Goal: Task Accomplishment & Management: Manage account settings

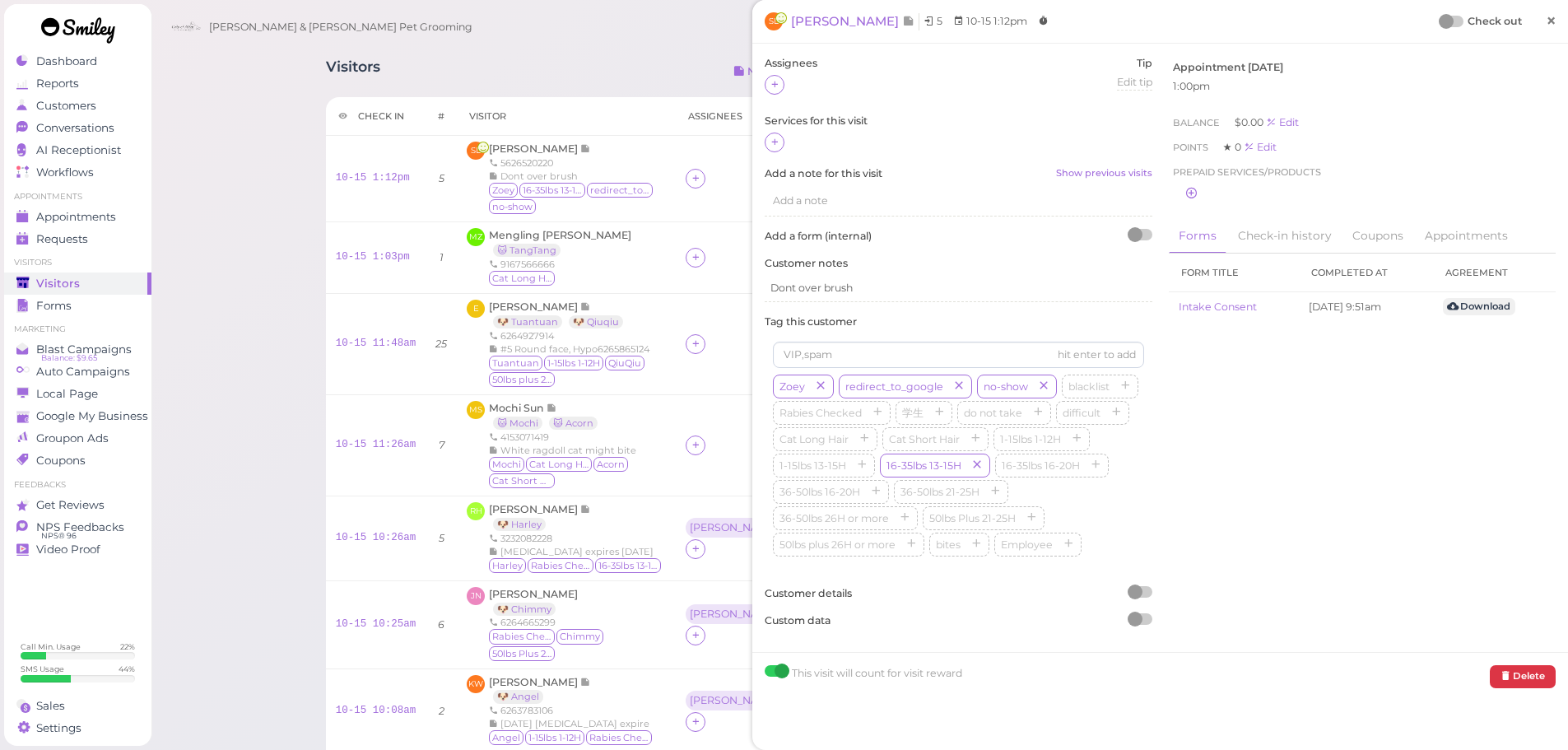
click at [1546, 25] on span "×" at bounding box center [1551, 21] width 11 height 23
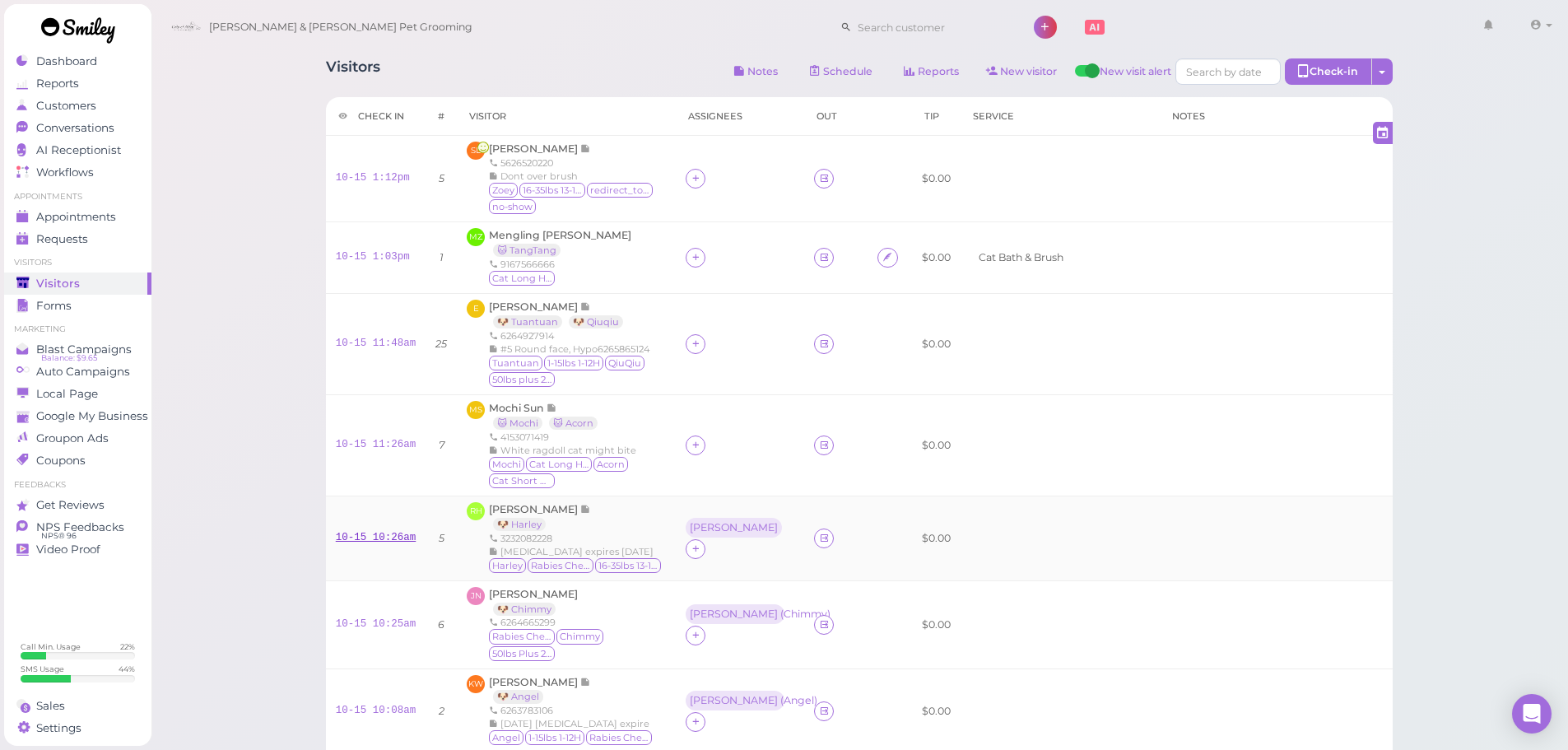
click at [377, 545] on div "10-15 10:26am" at bounding box center [376, 538] width 80 height 15
click at [377, 543] on link "10-15 10:26am" at bounding box center [376, 537] width 80 height 11
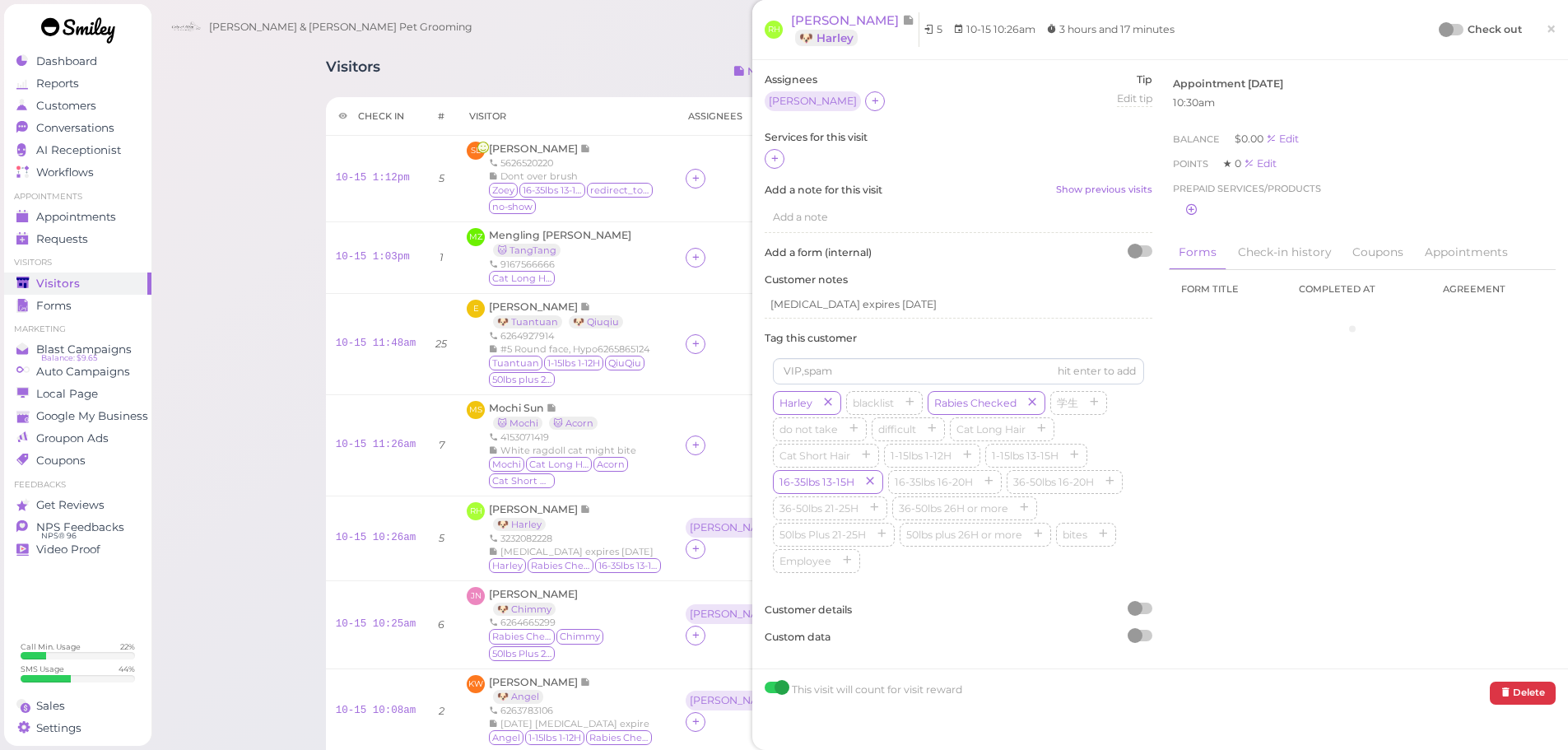
click at [768, 170] on div at bounding box center [958, 159] width 388 height 21
click at [774, 161] on icon at bounding box center [775, 158] width 11 height 12
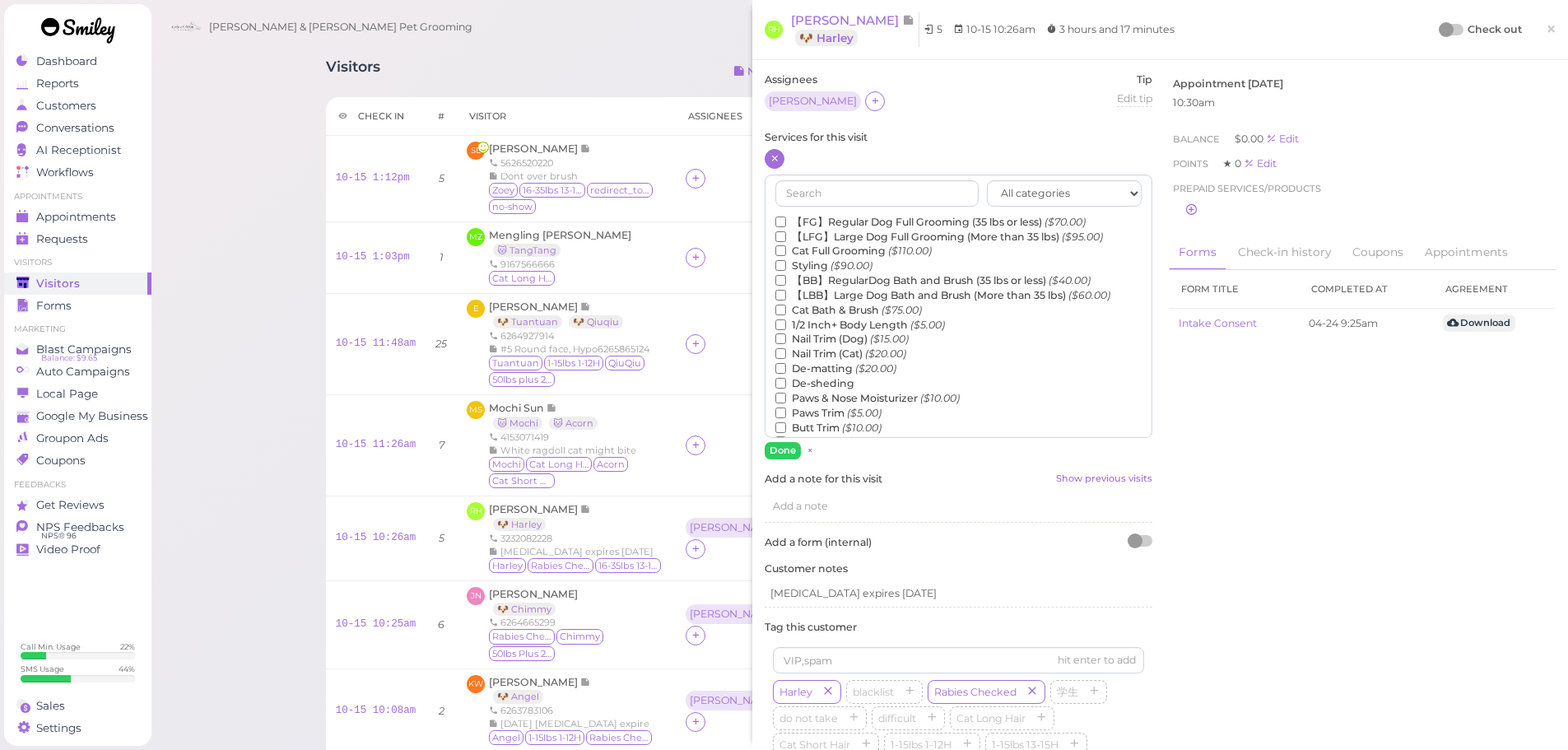
click at [823, 415] on label "Paws Trim ($5.00)" at bounding box center [828, 413] width 106 height 15
click at [786, 415] on input "Paws Trim ($5.00)" at bounding box center [781, 413] width 11 height 11
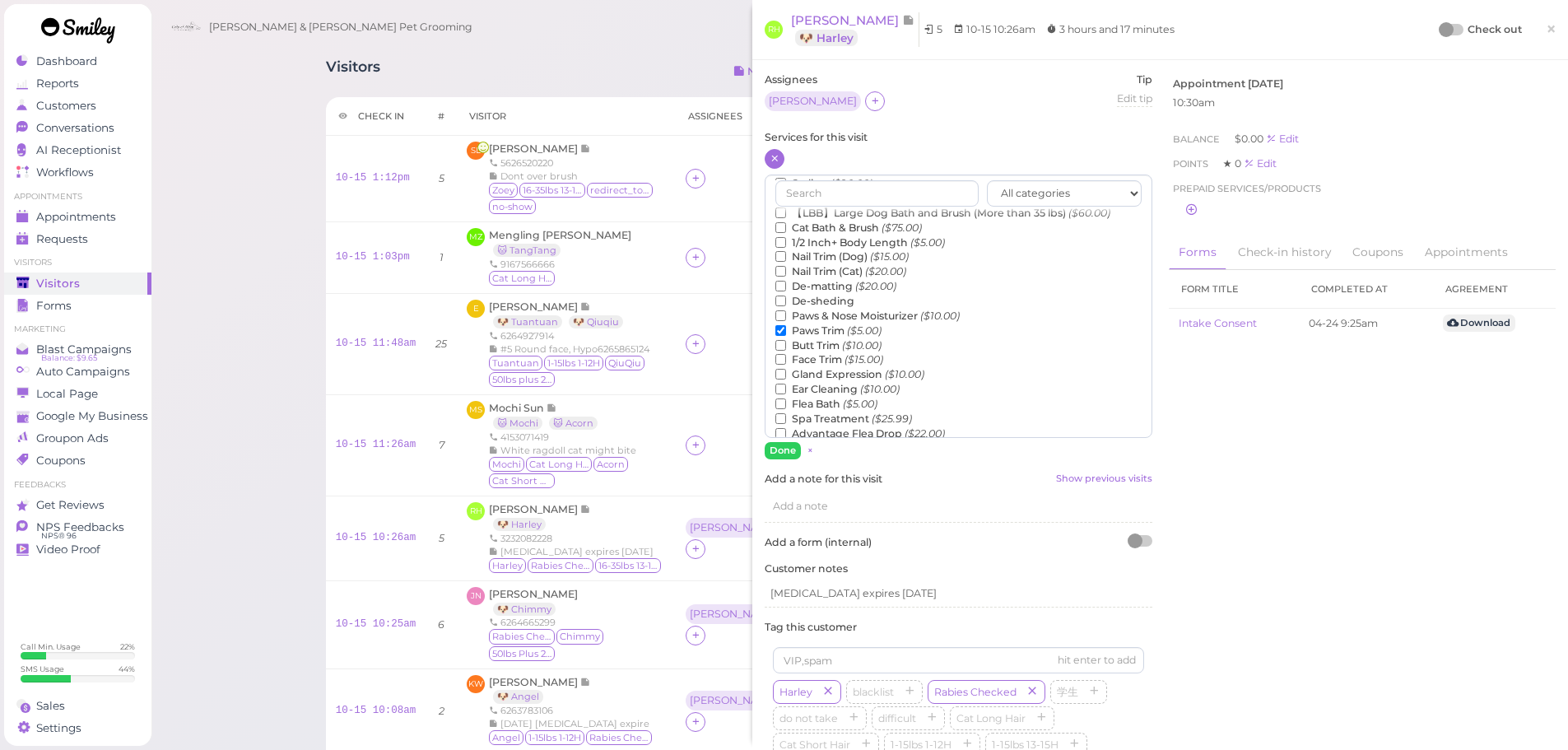
click at [831, 256] on label "Nail Trim (Dog) ($15.00)" at bounding box center [842, 256] width 133 height 15
click at [786, 256] on input "Nail Trim (Dog) ($15.00)" at bounding box center [781, 256] width 11 height 11
click at [832, 312] on label "Face Trim ($15.00)" at bounding box center [829, 313] width 108 height 15
click at [786, 312] on input "Face Trim ($15.00)" at bounding box center [781, 313] width 11 height 11
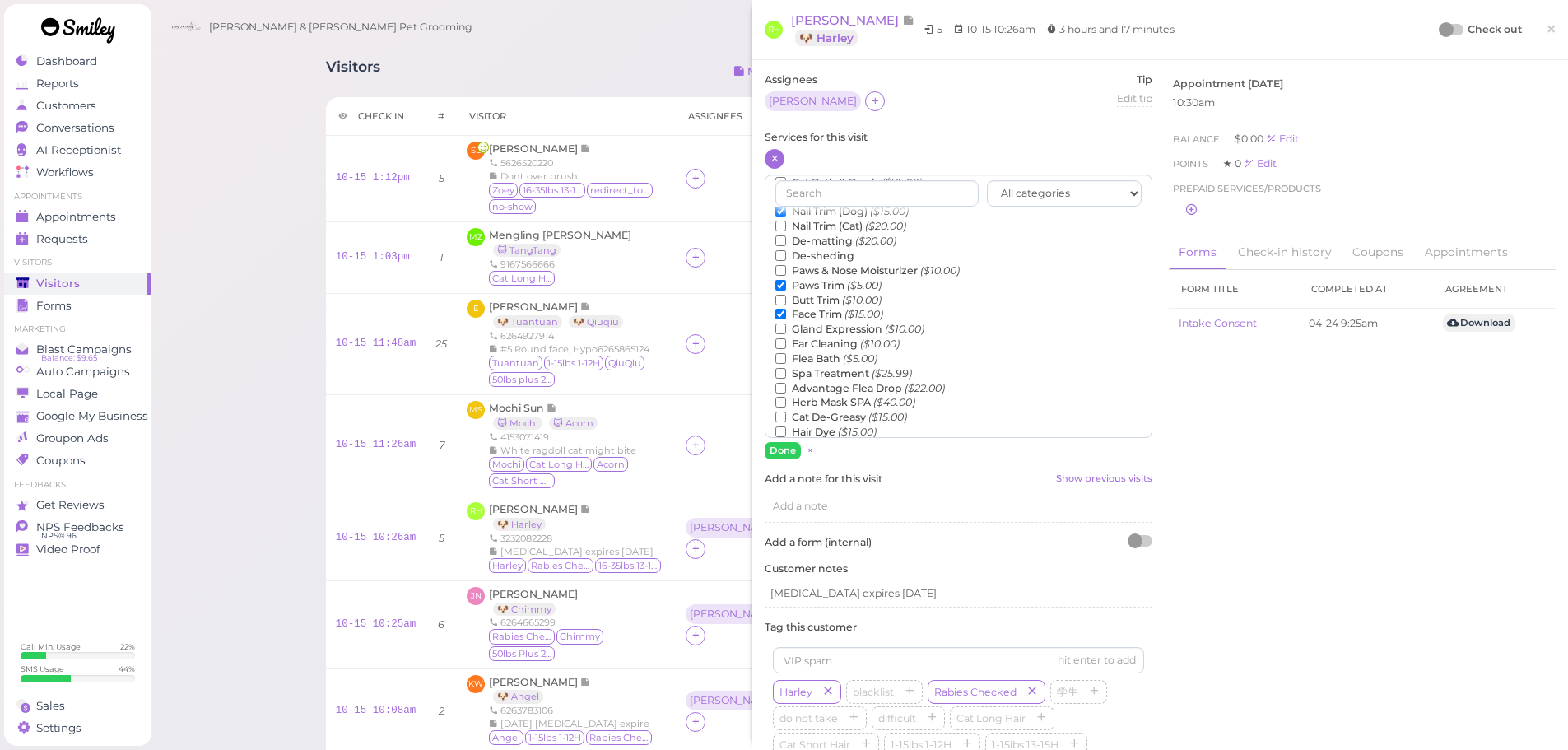
scroll to position [374, 0]
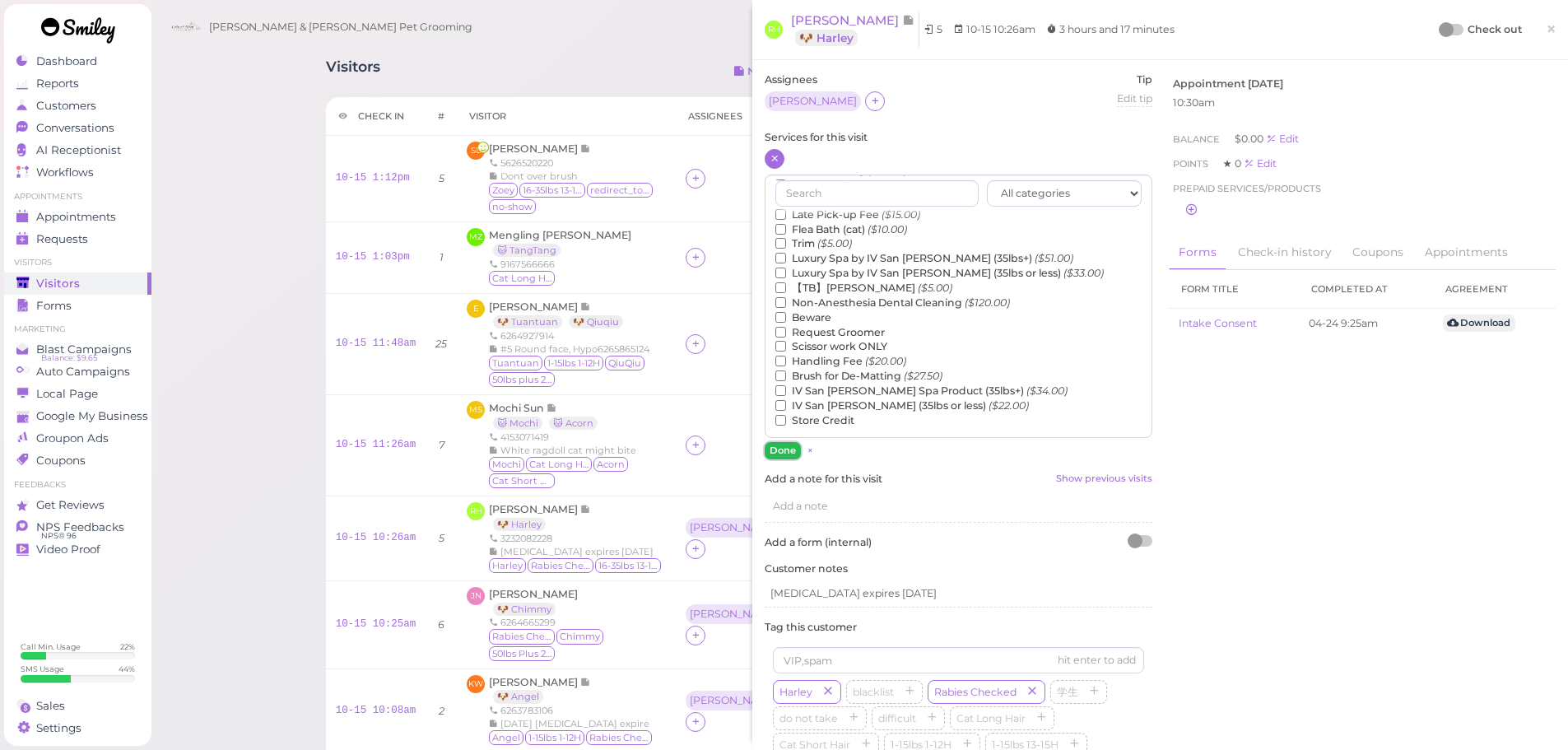
click at [784, 446] on button "Done" at bounding box center [782, 451] width 36 height 17
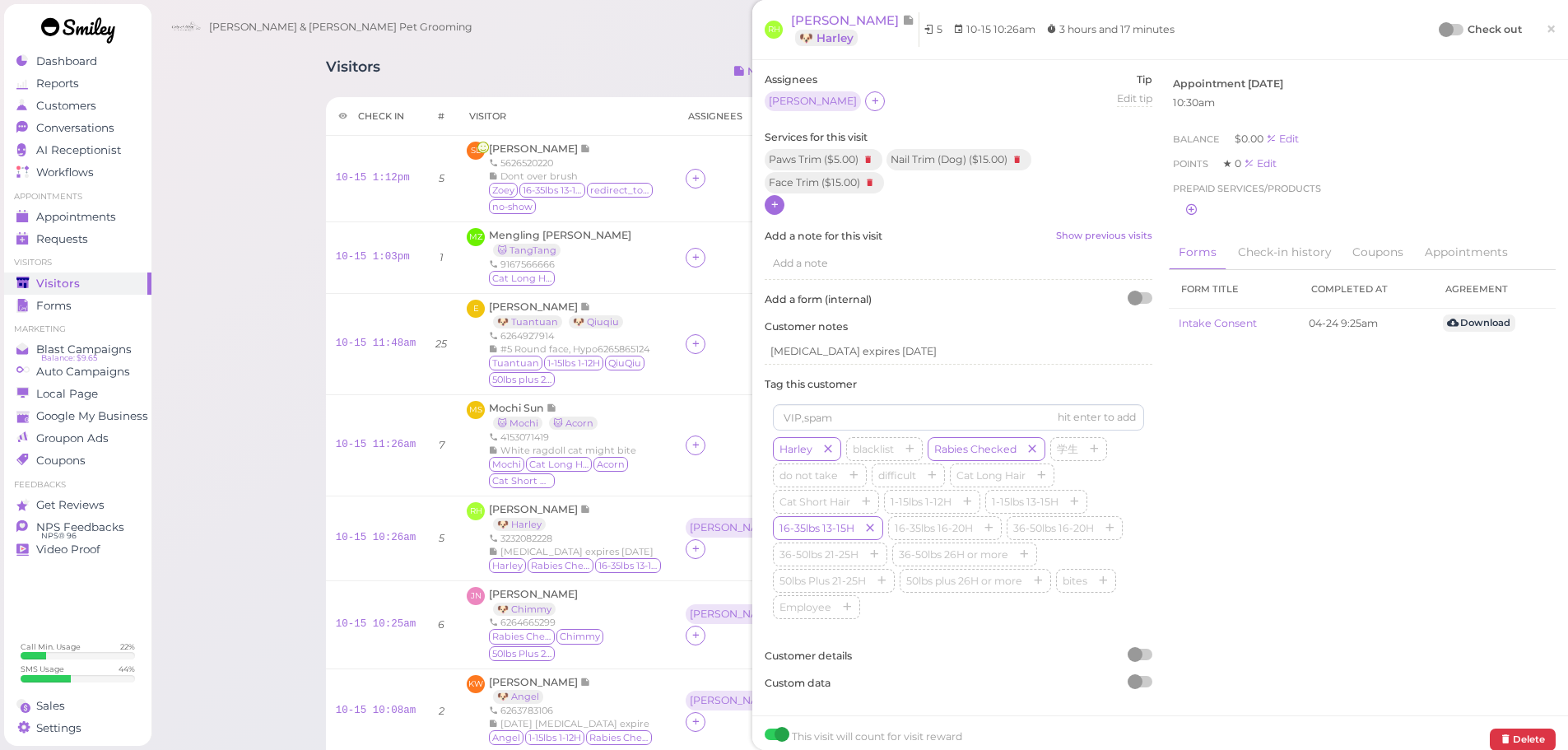
click at [1440, 32] on div at bounding box center [1446, 29] width 15 height 15
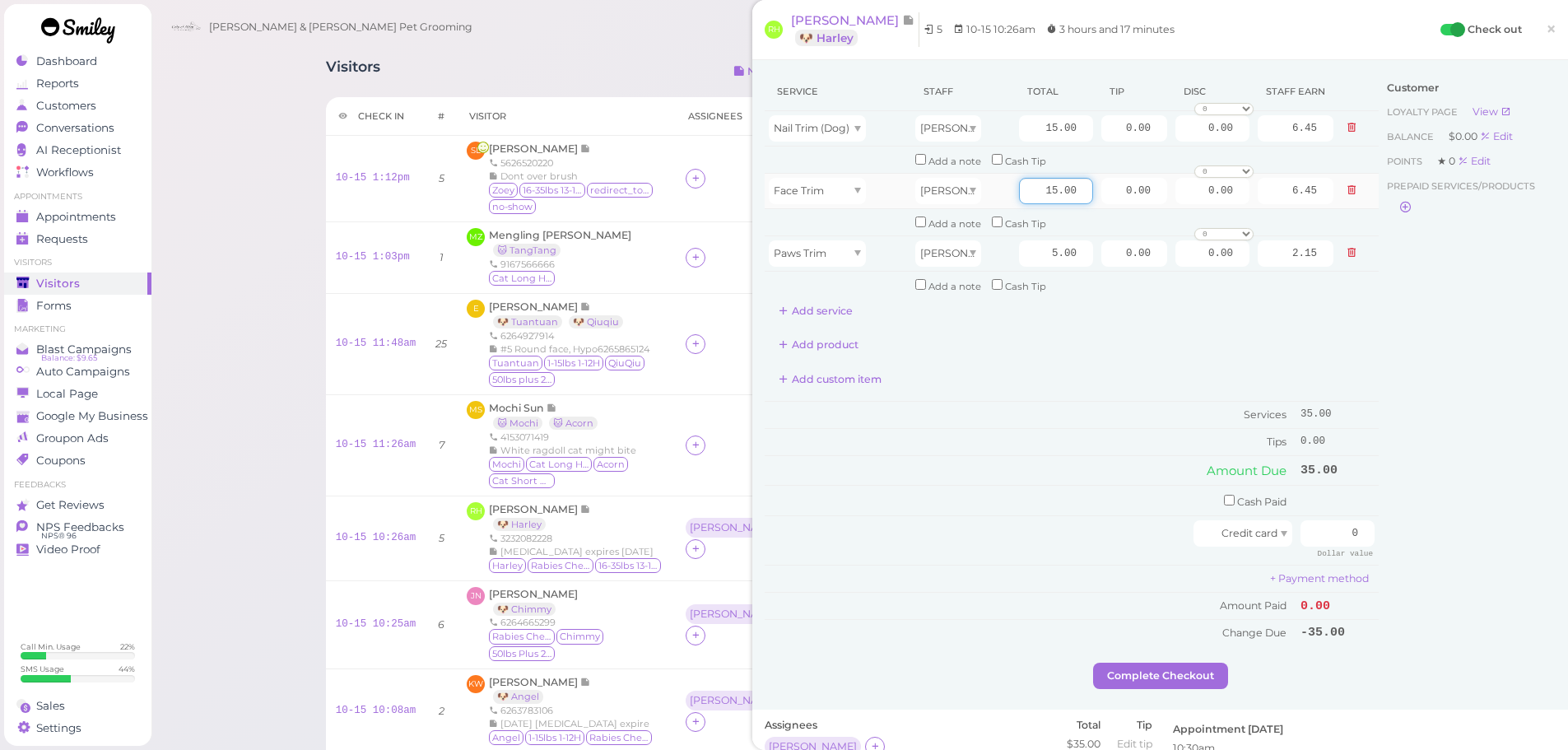
click at [1020, 193] on input "15.00" at bounding box center [1056, 190] width 74 height 26
click at [1015, 111] on td "15.00" at bounding box center [1056, 128] width 82 height 35
click at [1021, 144] on td "15.00" at bounding box center [1056, 128] width 82 height 35
click at [1023, 135] on input "15.00" at bounding box center [1056, 128] width 74 height 26
type input "20.00"
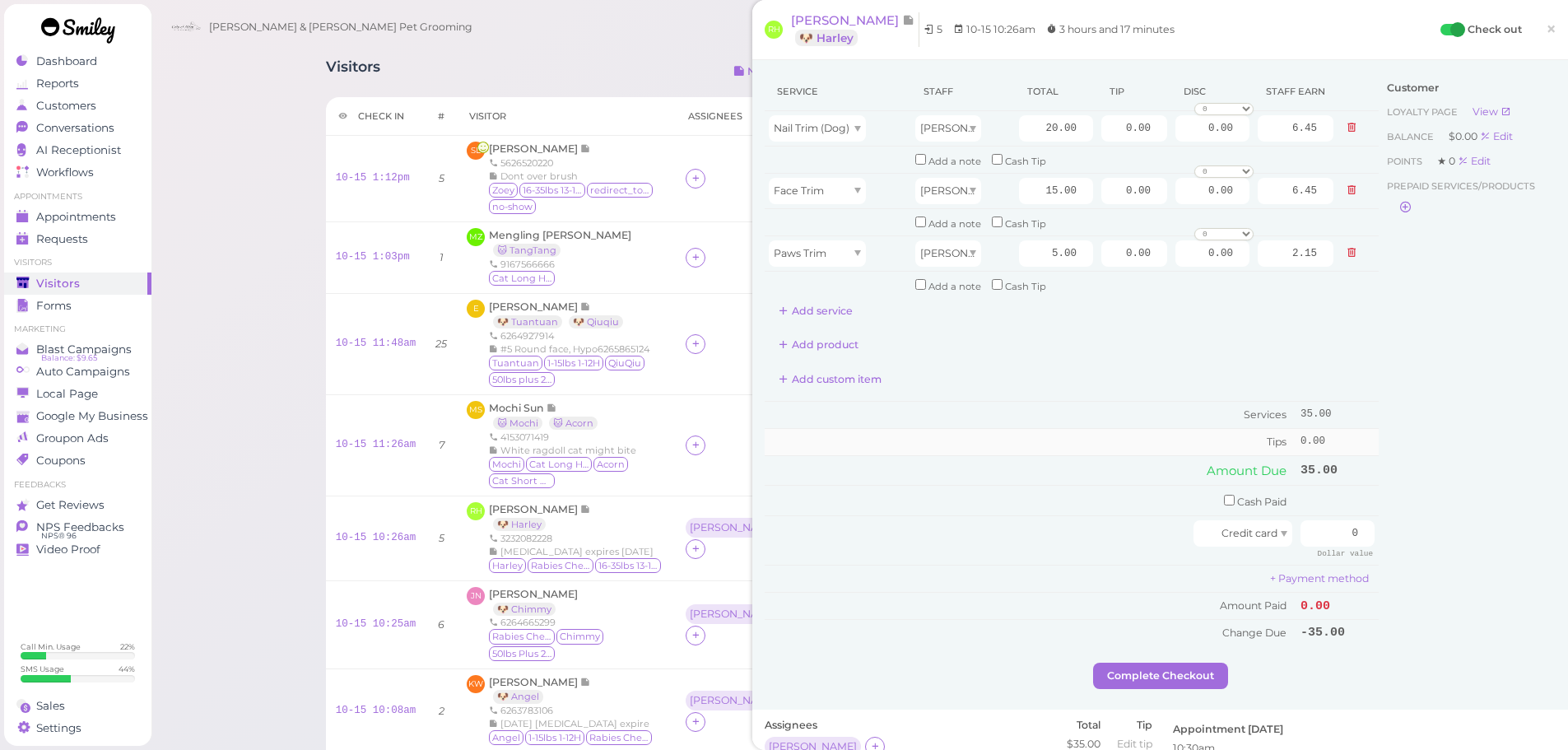
type input "8.60"
click at [1061, 437] on td "Tips" at bounding box center [1030, 441] width 532 height 26
drag, startPoint x: 1089, startPoint y: 191, endPoint x: 1354, endPoint y: 243, distance: 270.1
click at [1361, 208] on tr "Face Trim Helen 15.00 0.00 0.00 0 10% off 15% off 20% off 25% off 30% off 50% o…" at bounding box center [1071, 190] width 614 height 35
type input "4"
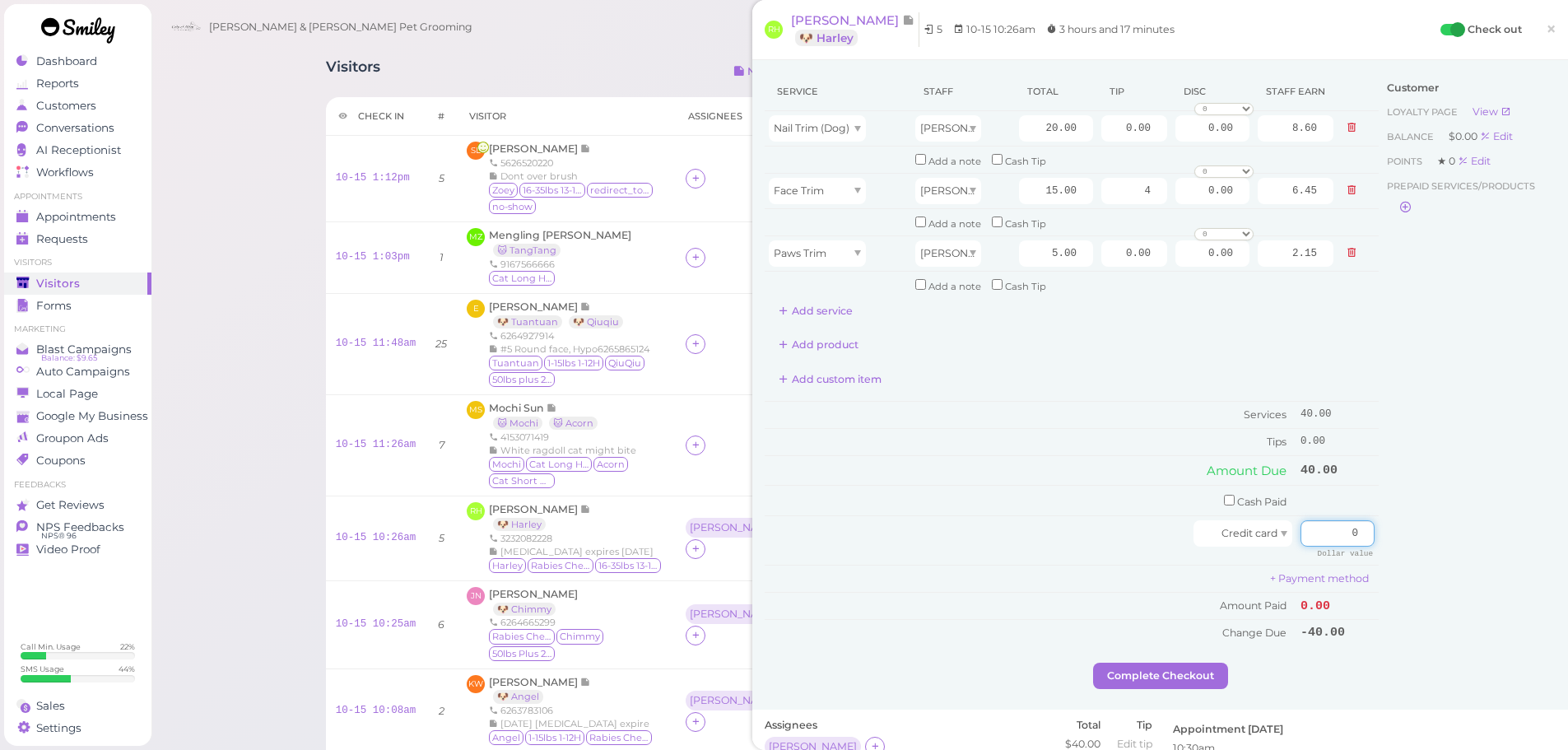
drag, startPoint x: 1319, startPoint y: 529, endPoint x: 1449, endPoint y: 542, distance: 130.6
click at [1448, 541] on div "Service Staff Total Tip Disc Staff earn Nail Trim (Dog) Helen 20.00 0.00 0.00 0…" at bounding box center [1160, 367] width 791 height 590
type input "44"
click at [1167, 683] on button "Complete Checkout" at bounding box center [1161, 676] width 135 height 26
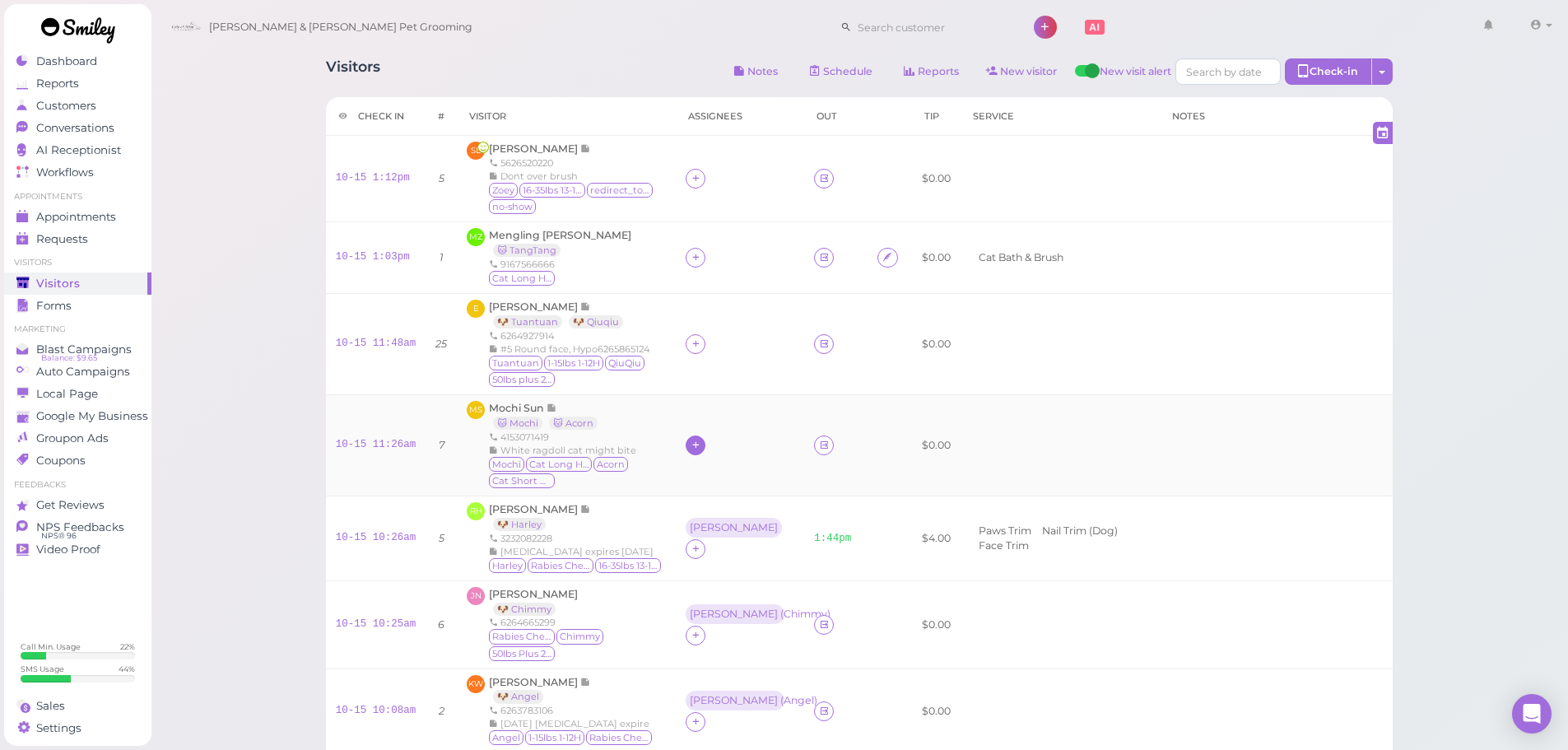
click at [691, 450] on icon at bounding box center [696, 445] width 11 height 12
click at [710, 580] on div "Asa" at bounding box center [787, 581] width 231 height 32
click at [691, 179] on icon at bounding box center [696, 178] width 11 height 12
click at [722, 218] on input at bounding box center [775, 216] width 198 height 26
click at [695, 321] on div "Asa" at bounding box center [787, 314] width 231 height 32
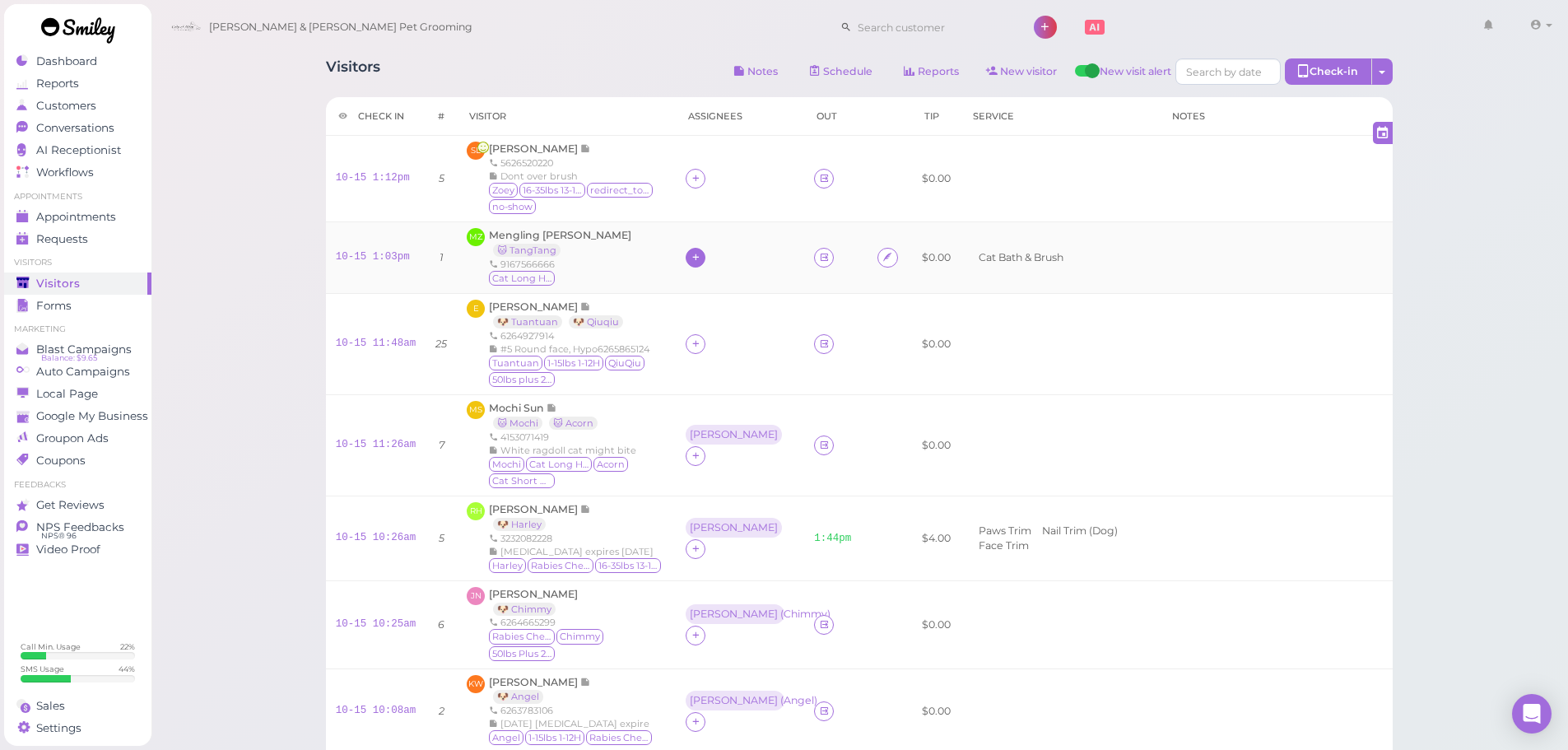
click at [687, 249] on div at bounding box center [695, 257] width 20 height 20
click at [712, 290] on input at bounding box center [775, 296] width 198 height 26
type input "HE"
click at [699, 331] on span "Helen" at bounding box center [724, 328] width 88 height 12
click at [688, 343] on div at bounding box center [695, 343] width 20 height 20
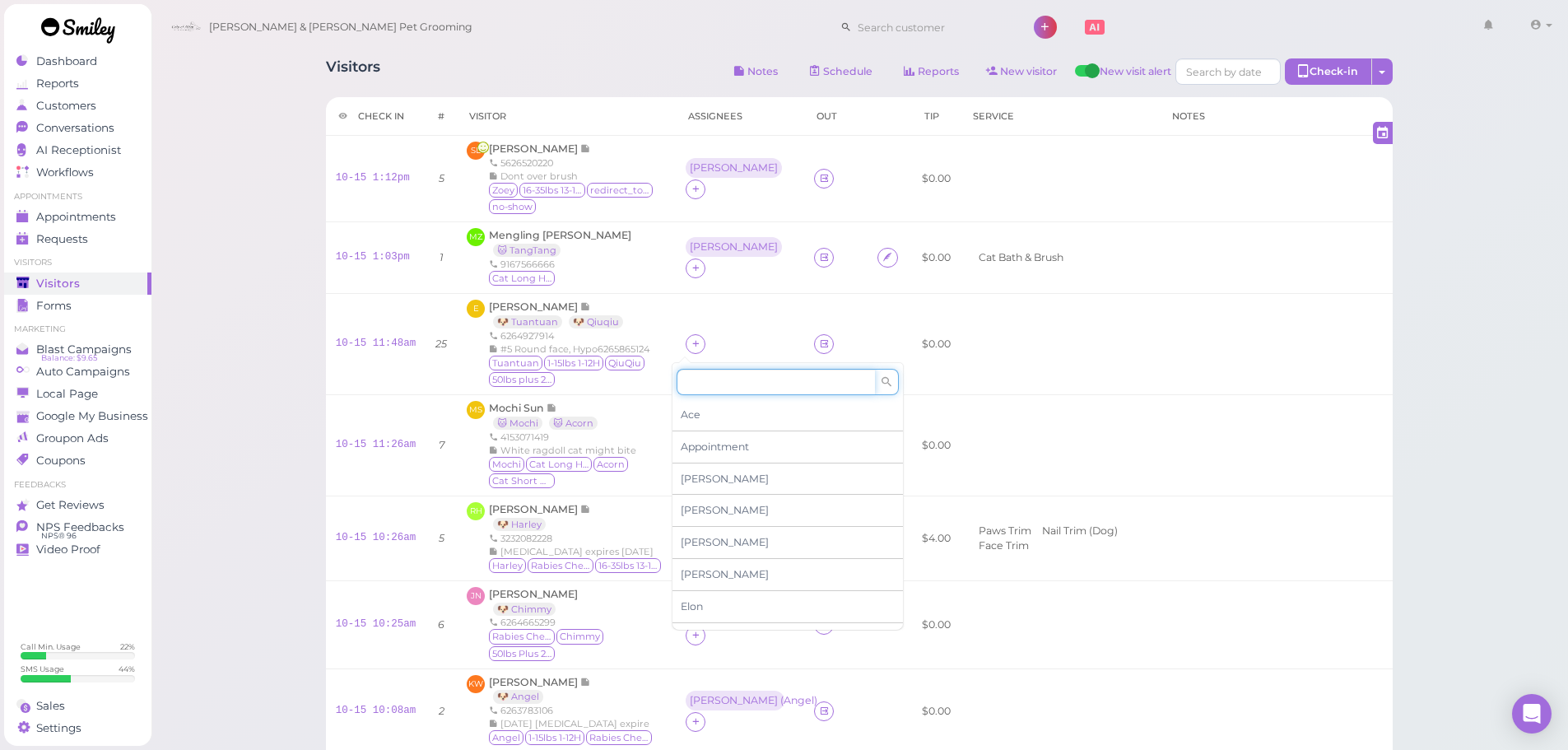
click at [716, 378] on input at bounding box center [775, 382] width 198 height 26
type input "asa"
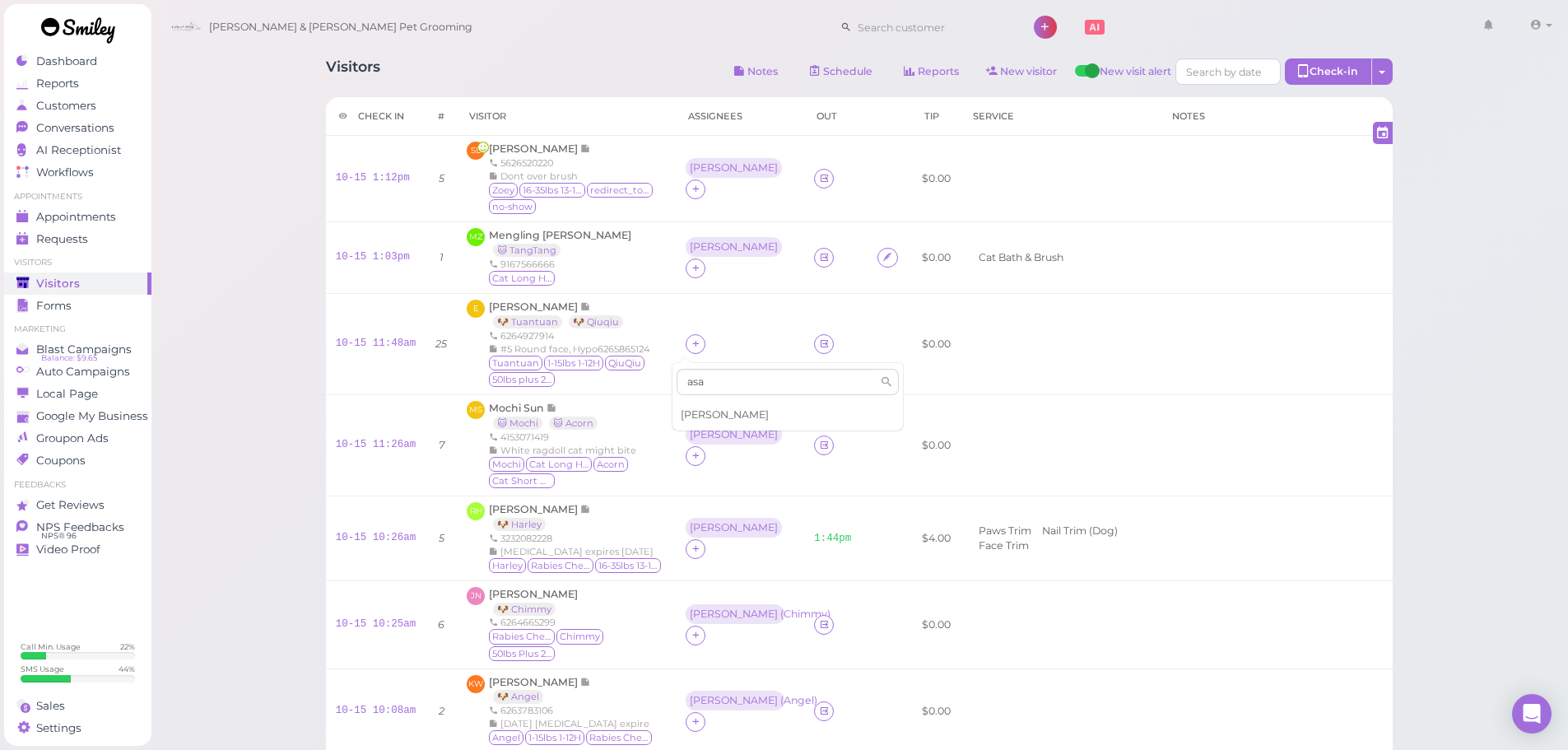
click at [707, 413] on div "Asa" at bounding box center [787, 414] width 231 height 32
click at [690, 441] on div "Asa" at bounding box center [734, 434] width 88 height 11
click at [729, 511] on span "Select pets" at bounding box center [712, 517] width 56 height 18
click at [769, 523] on ul "× 🐱 Mochi" at bounding box center [752, 518] width 150 height 20
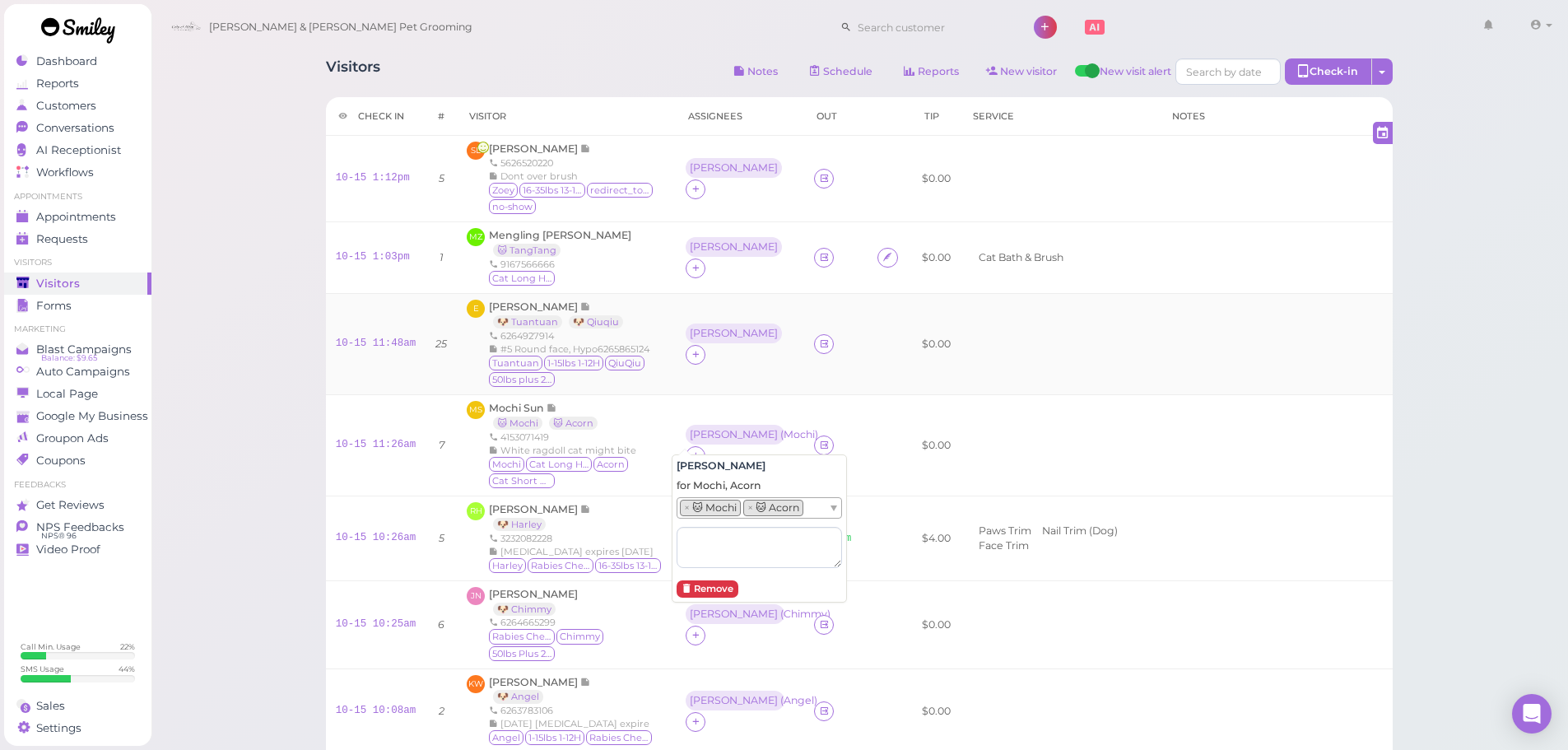
click at [734, 391] on td "Asa" at bounding box center [740, 343] width 128 height 102
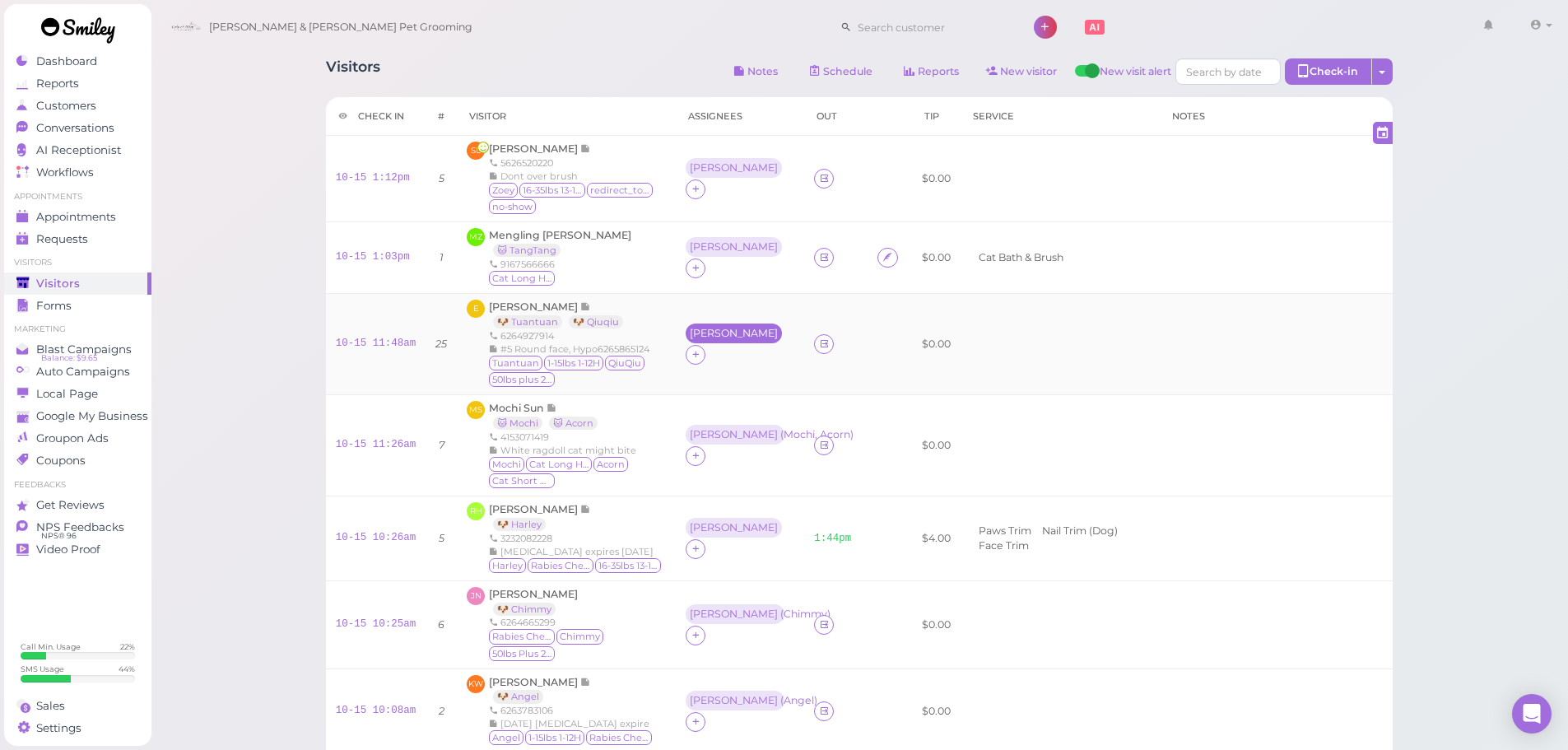
click at [686, 340] on div "Asa" at bounding box center [734, 333] width 97 height 20
click at [702, 416] on span "Select pets" at bounding box center [712, 415] width 56 height 18
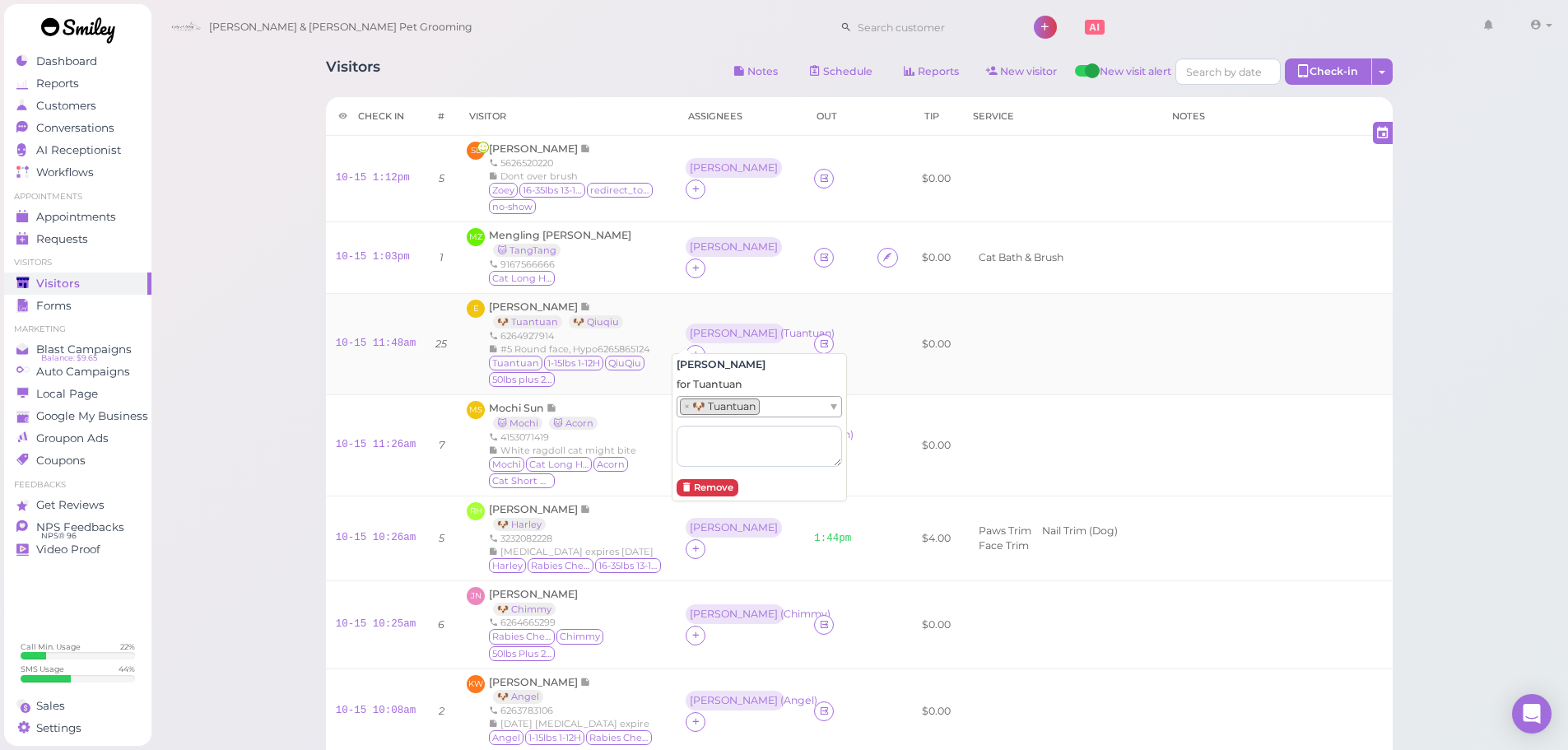
click at [746, 302] on td "Asa ( Tuantuan )" at bounding box center [740, 343] width 128 height 102
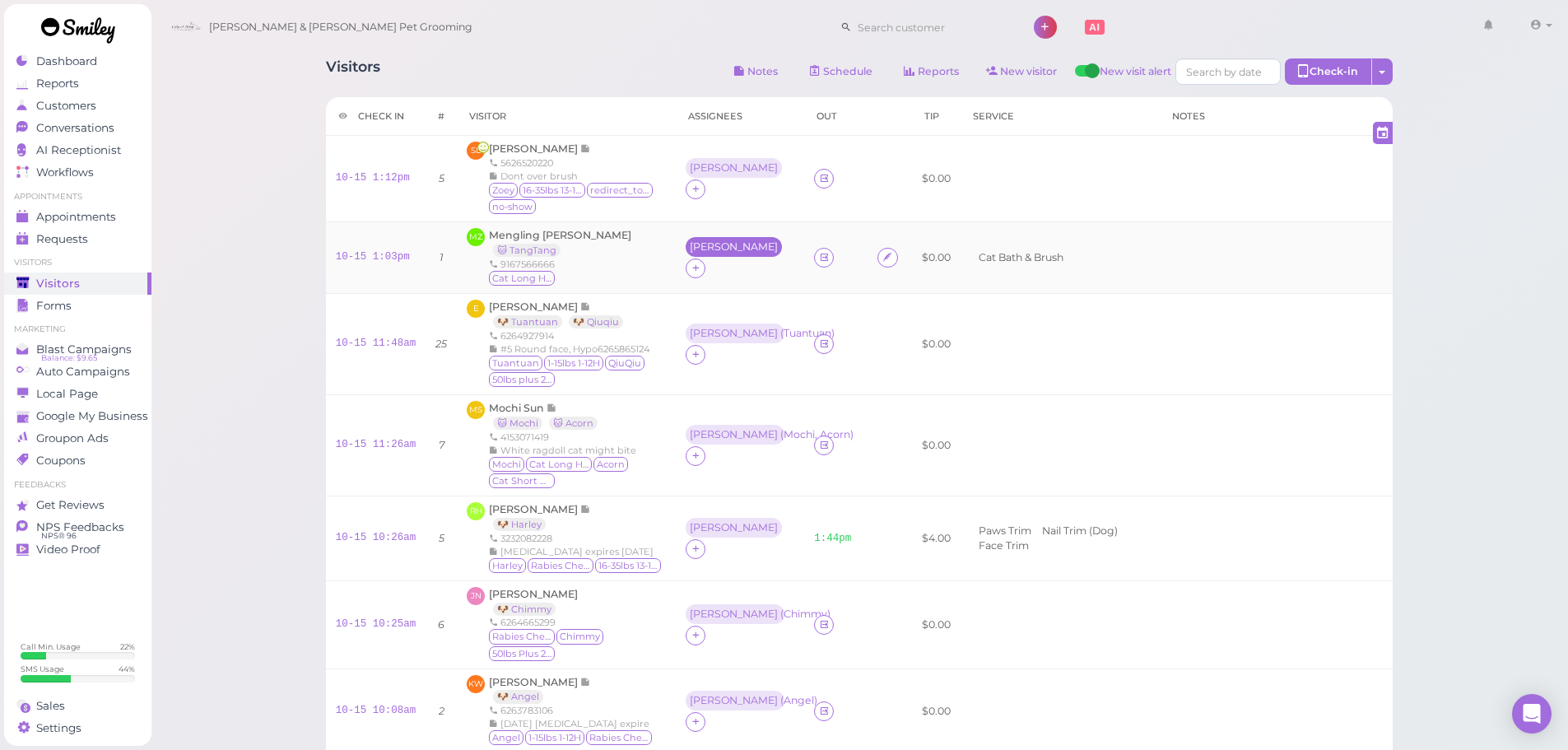
click at [700, 253] on div "Helen" at bounding box center [734, 246] width 88 height 11
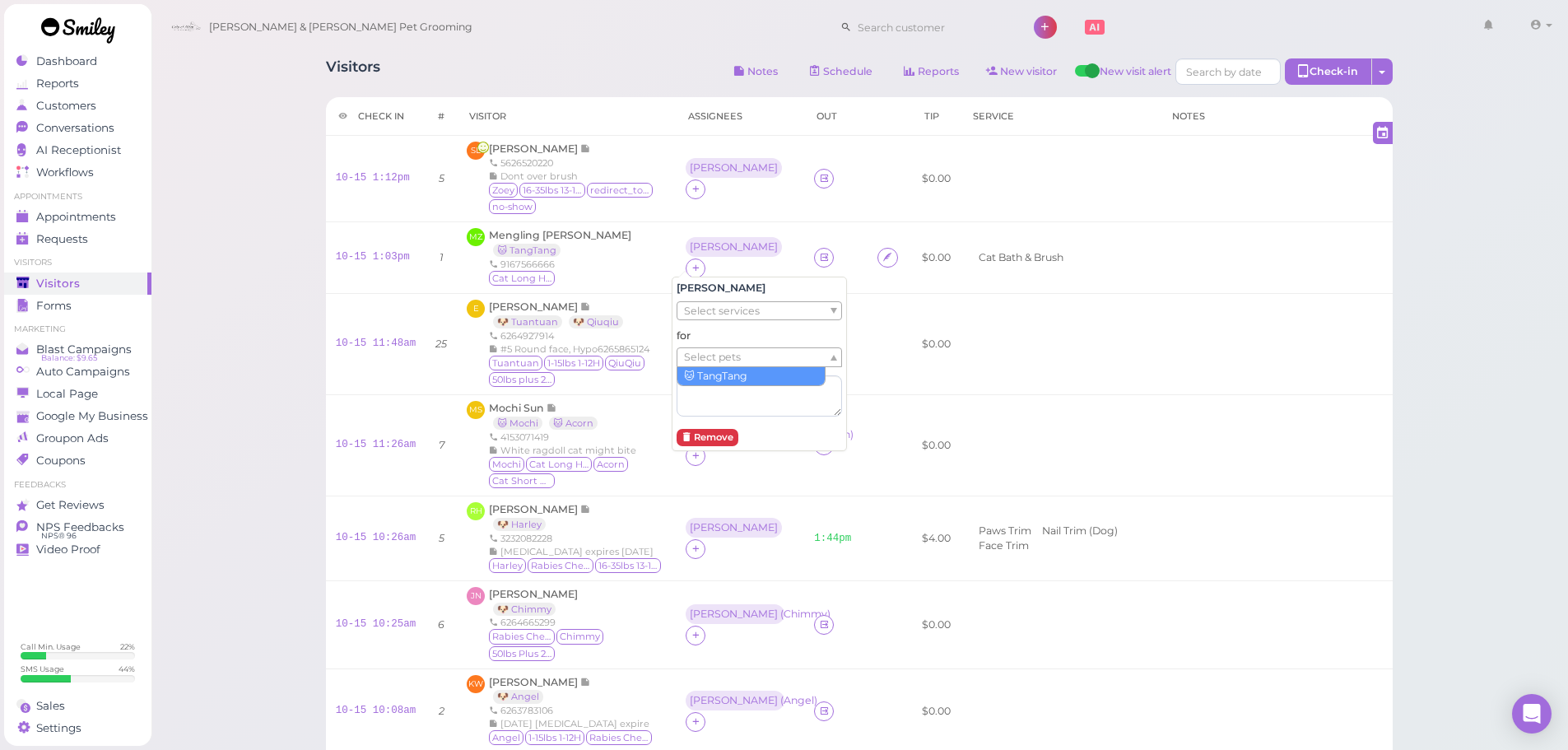
click at [712, 359] on span "Select pets" at bounding box center [712, 357] width 56 height 18
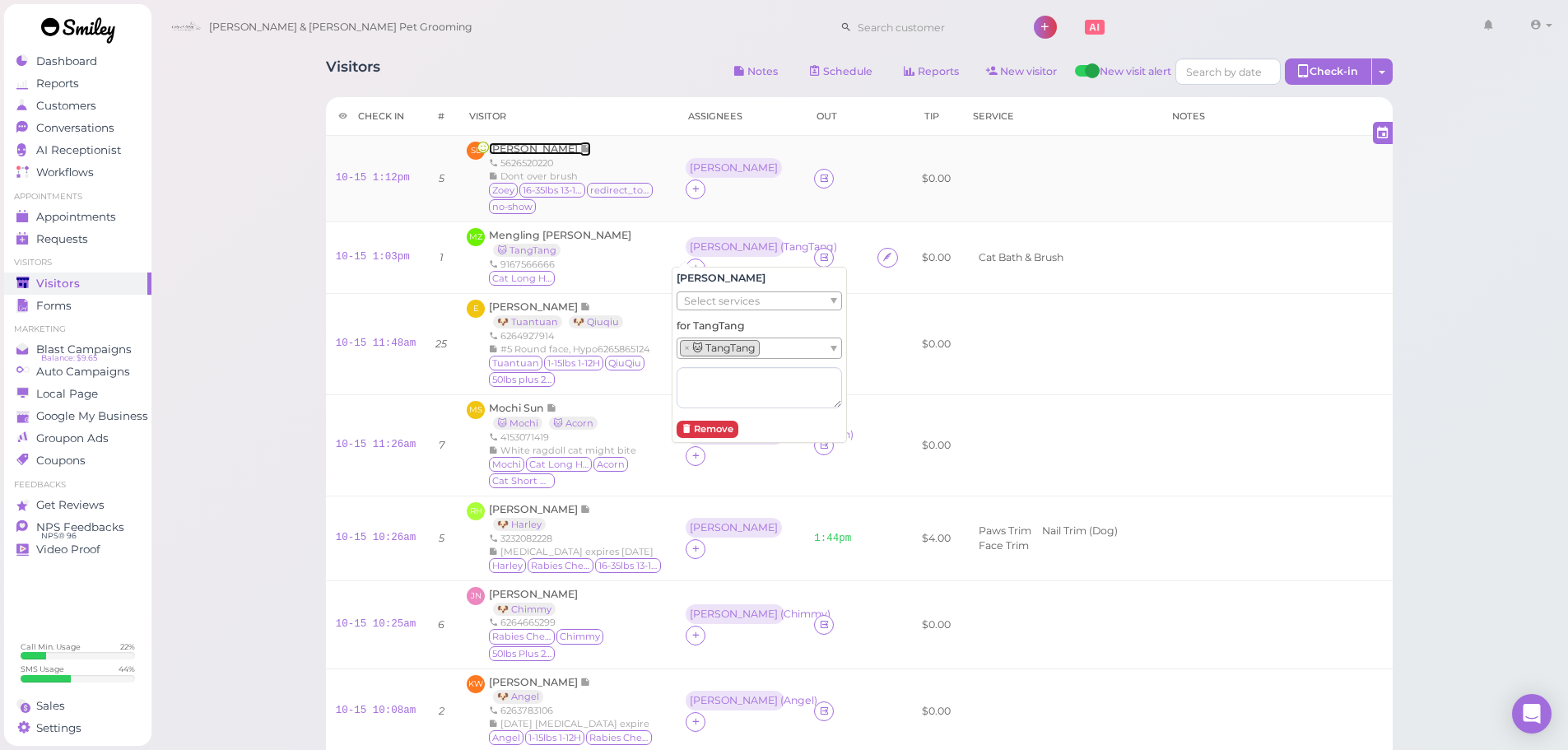
click at [509, 143] on span "Sandra Lira" at bounding box center [534, 149] width 91 height 12
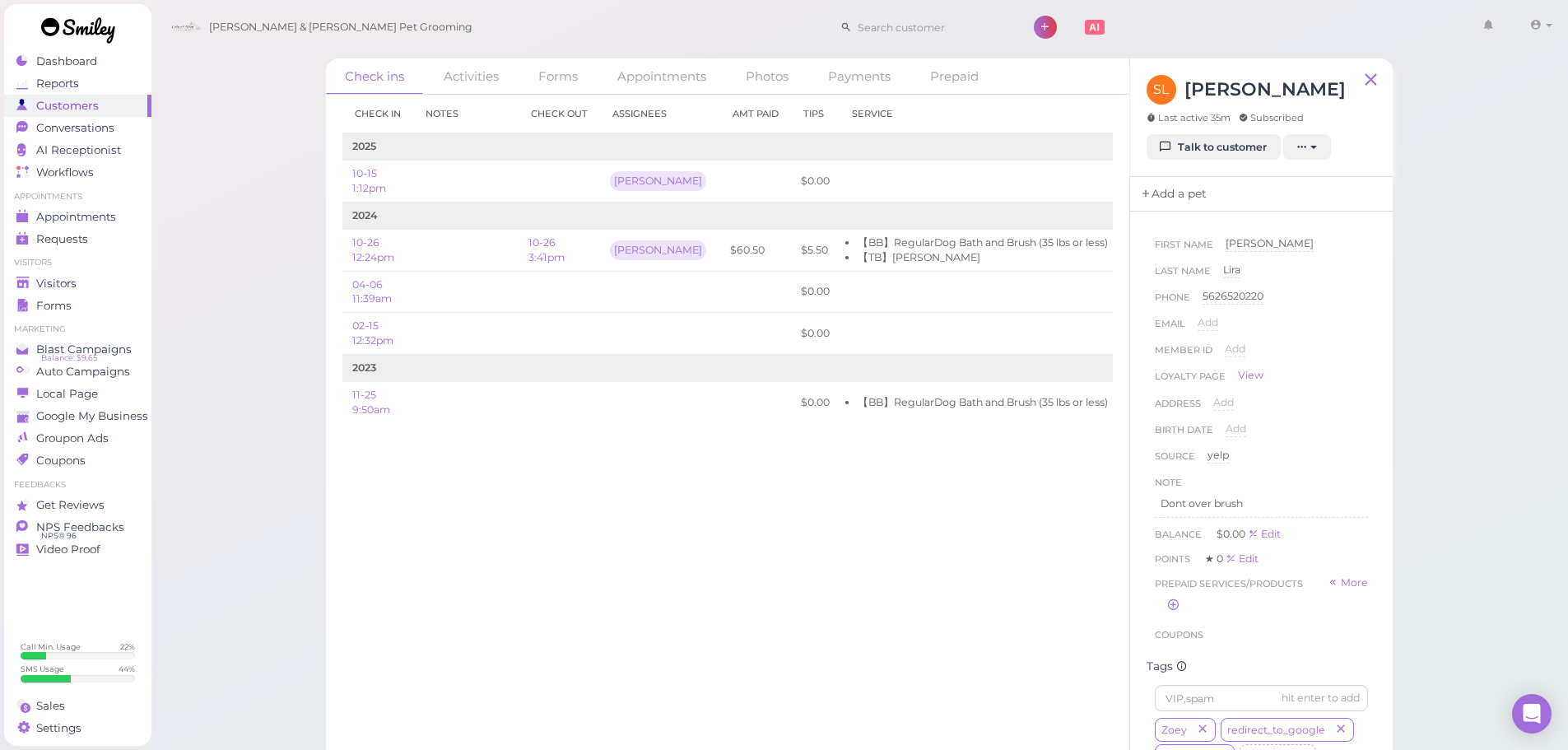
click at [1172, 192] on link "Add a pet" at bounding box center [1173, 194] width 86 height 34
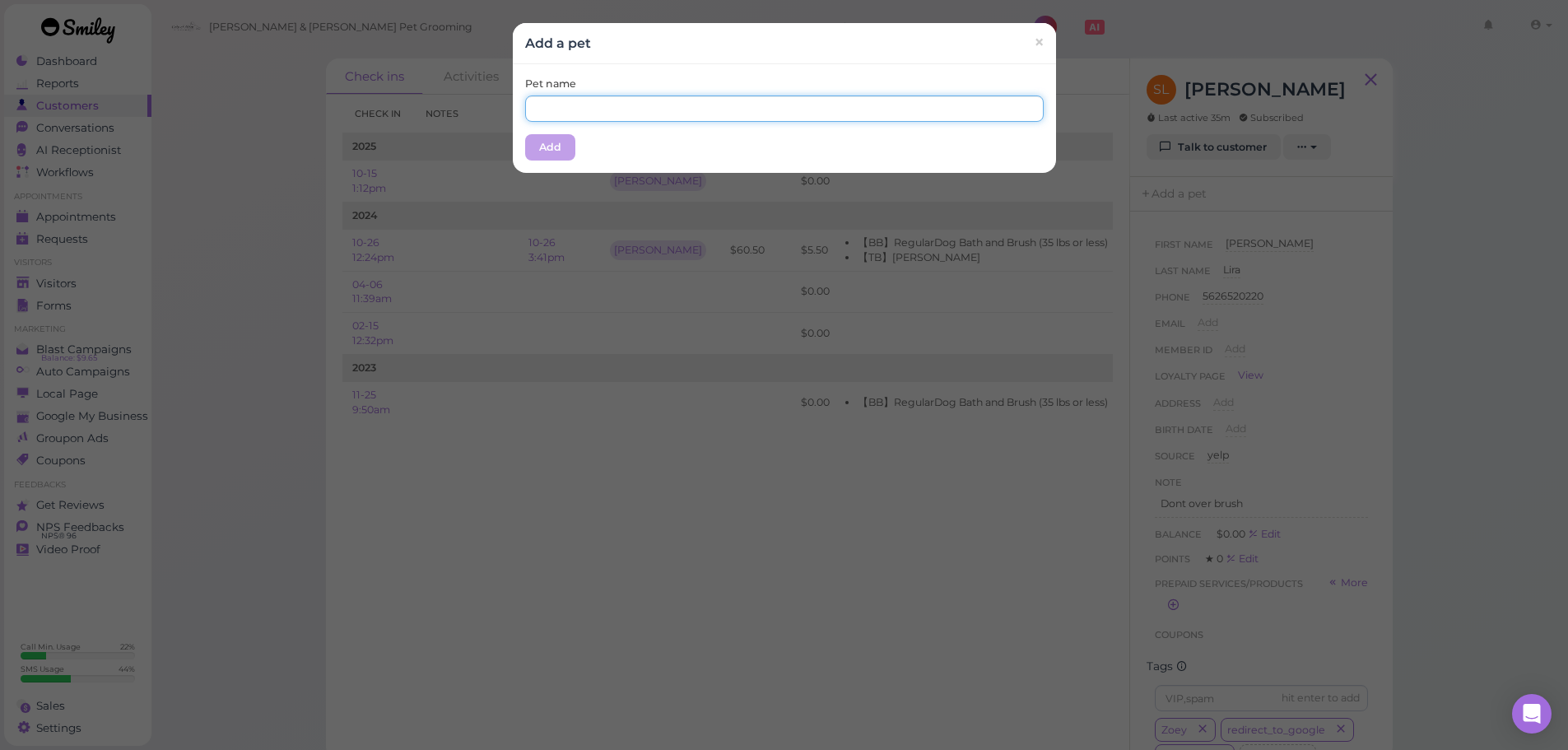
click at [956, 117] on input "text" at bounding box center [784, 108] width 518 height 26
type input "Zoey"
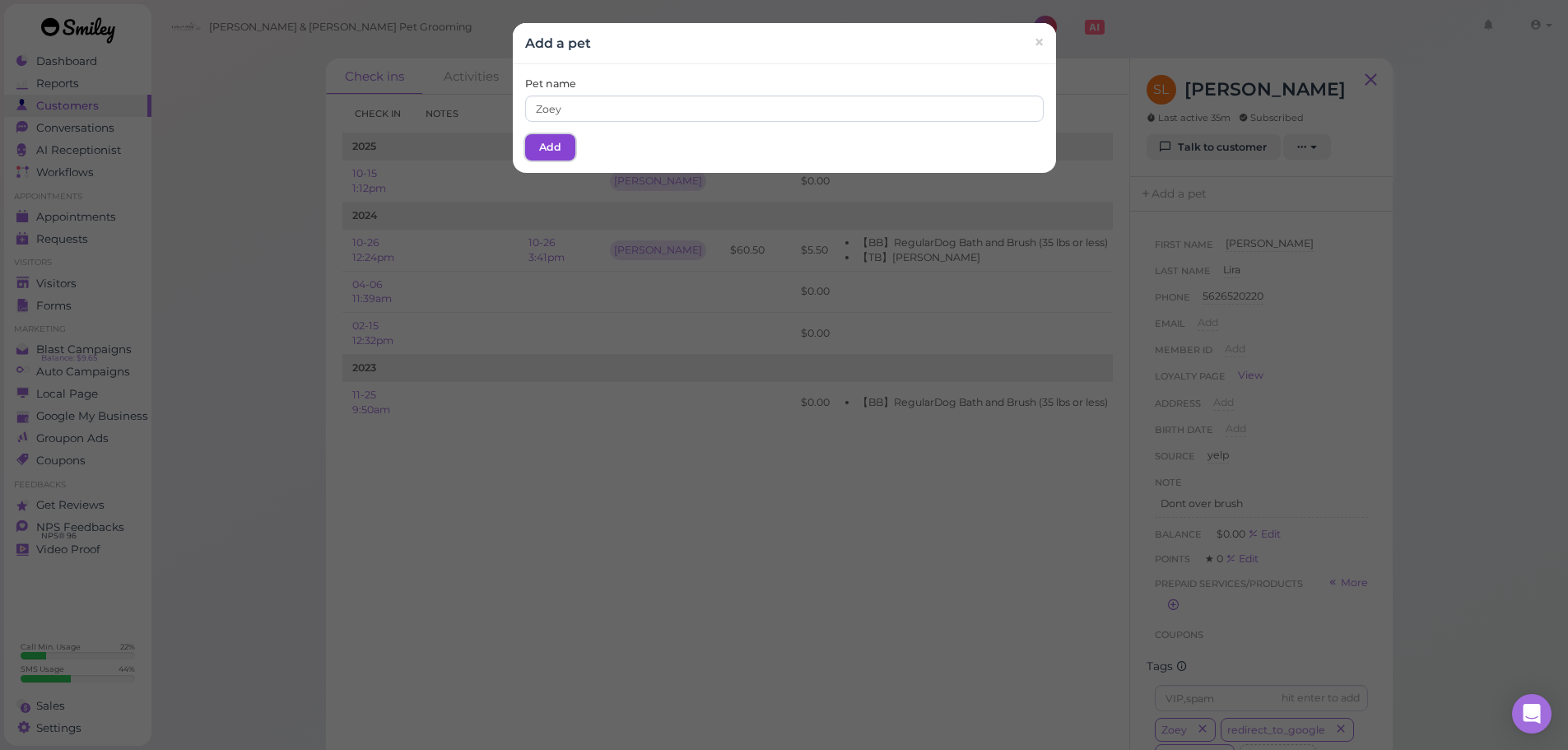
click at [529, 147] on button "Add" at bounding box center [550, 147] width 50 height 26
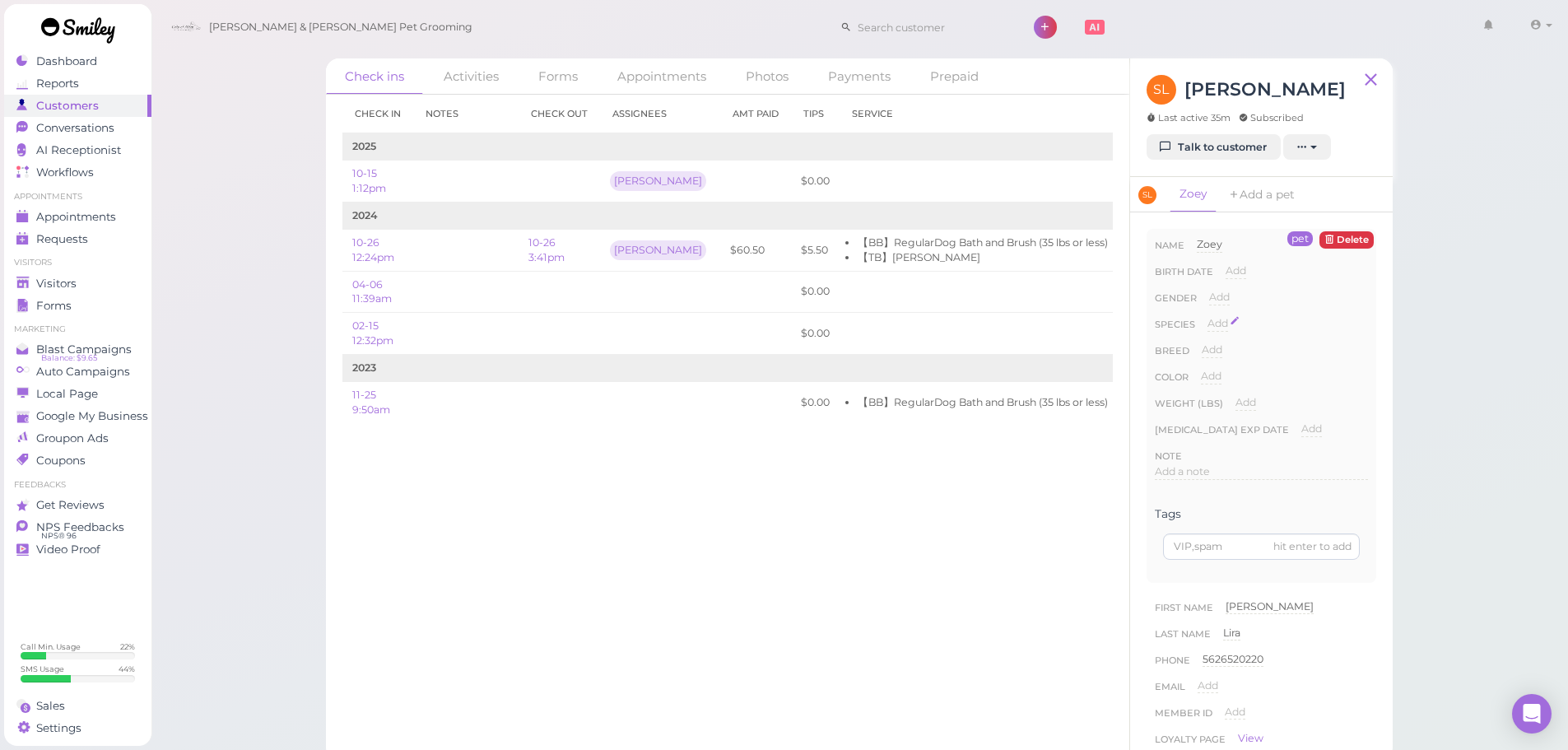
click at [1220, 323] on span "Add" at bounding box center [1218, 323] width 20 height 12
click at [1232, 326] on select "Dog Cat Bird Other" at bounding box center [1288, 328] width 161 height 25
select select "Dog"
click at [1208, 316] on select "Dog Cat Bird Other" at bounding box center [1288, 328] width 161 height 25
click at [1226, 354] on button "Done" at bounding box center [1227, 353] width 36 height 17
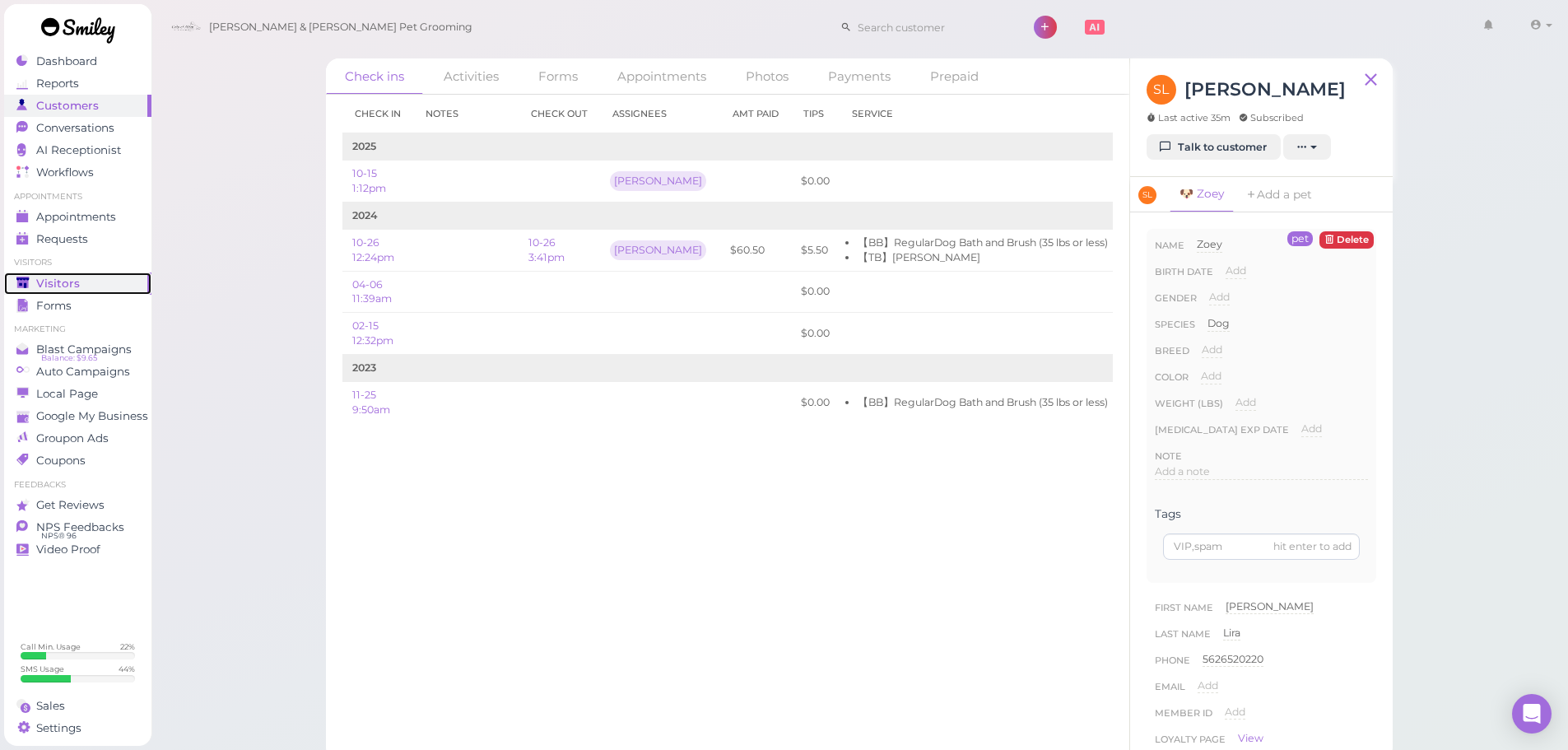
click at [80, 280] on div "Visitors" at bounding box center [75, 284] width 119 height 14
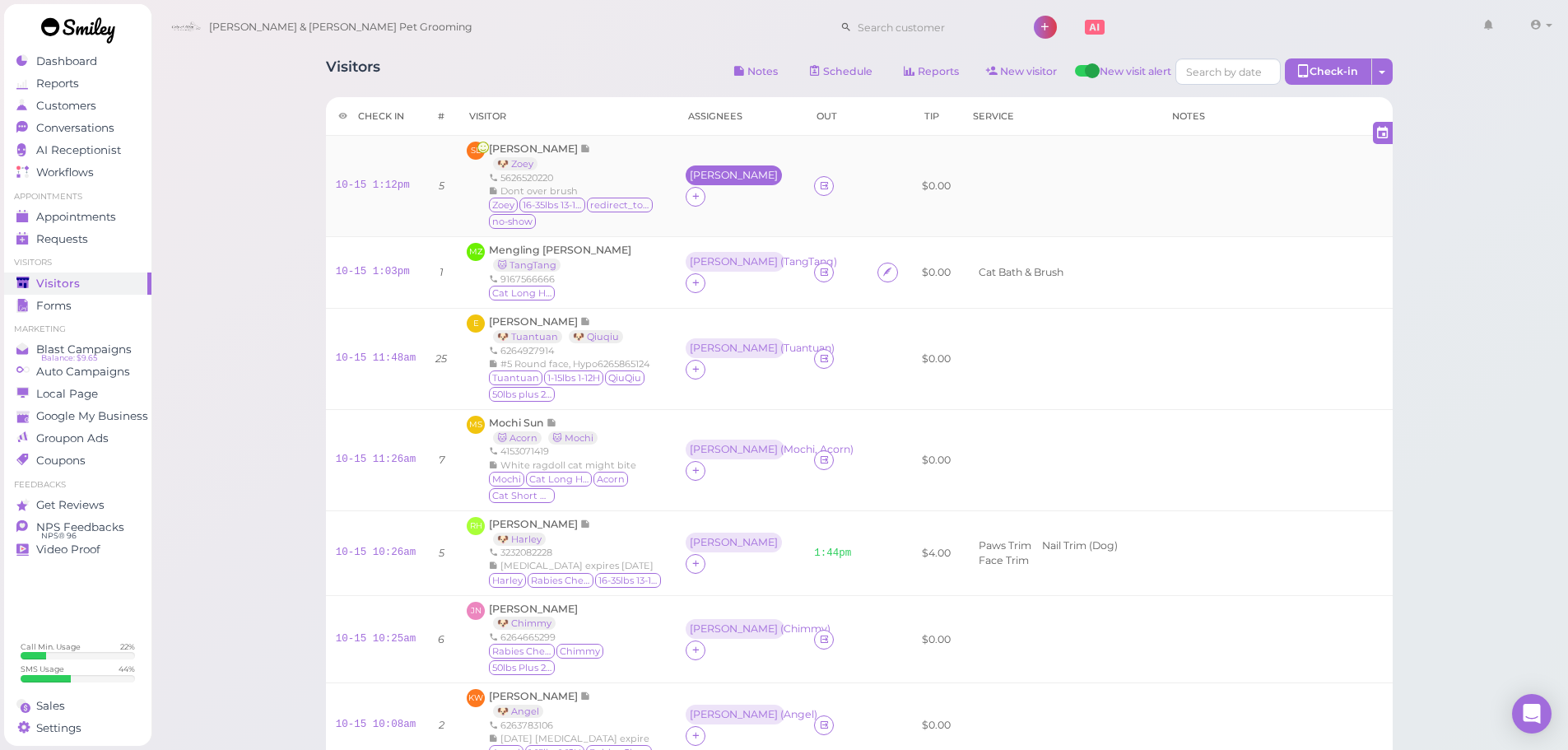
click at [690, 181] on div "Asa" at bounding box center [734, 175] width 88 height 11
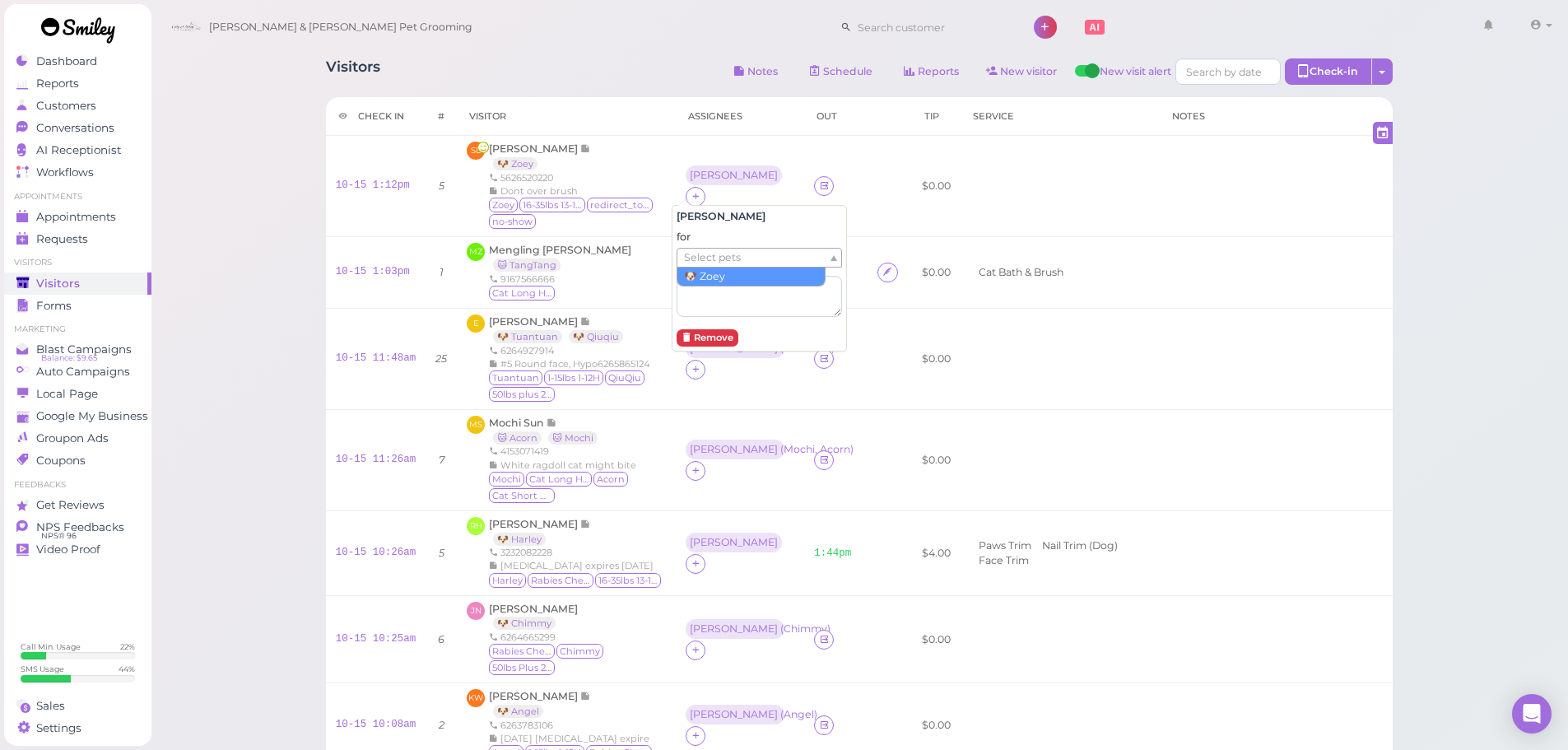
click at [705, 259] on span "Select pets" at bounding box center [712, 257] width 56 height 18
click at [637, 273] on div "MZ Mengling Zhu 🐱 TangTang 9167566666 Cat Long Hair" at bounding box center [565, 272] width 199 height 59
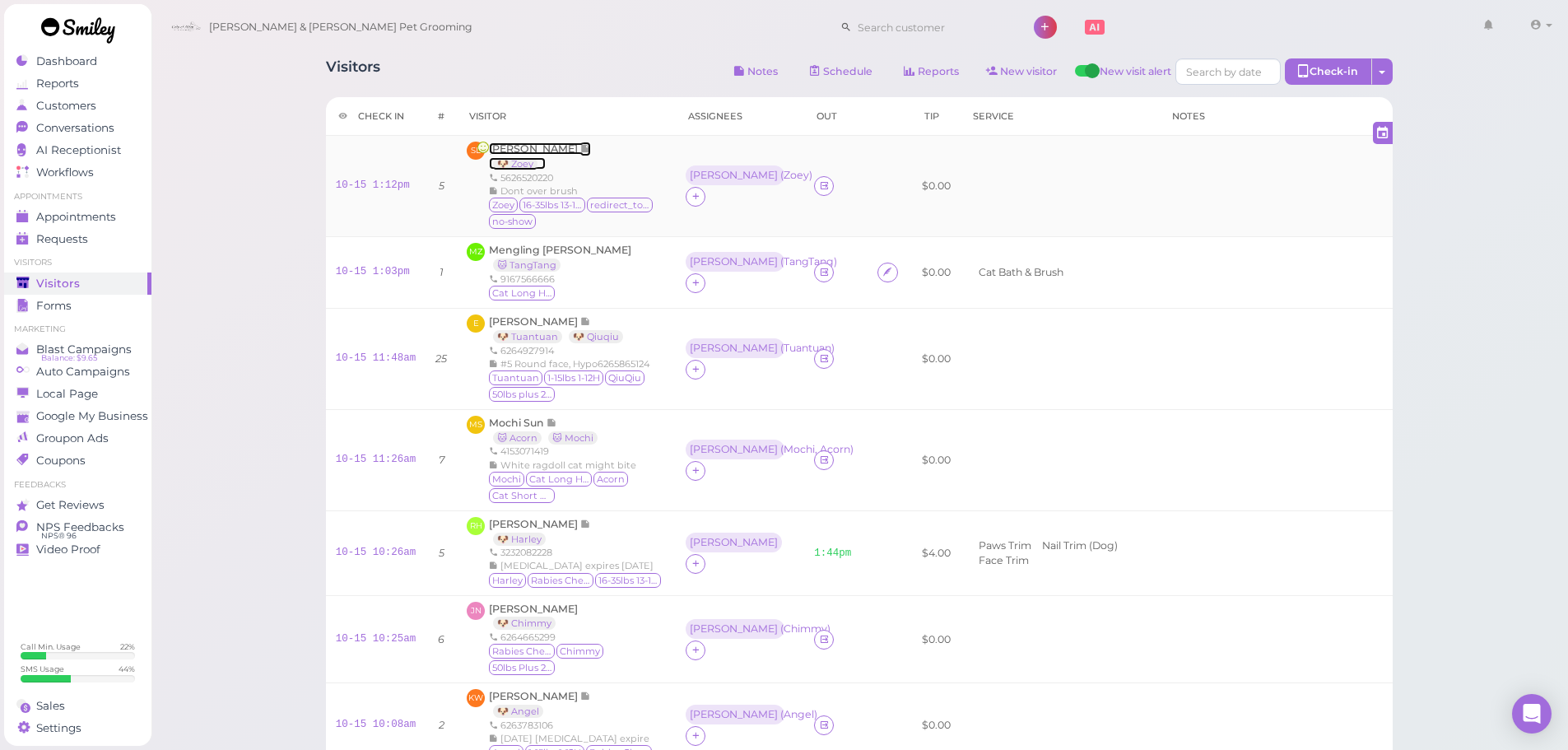
click at [506, 143] on span "Sandra Lira" at bounding box center [534, 149] width 91 height 12
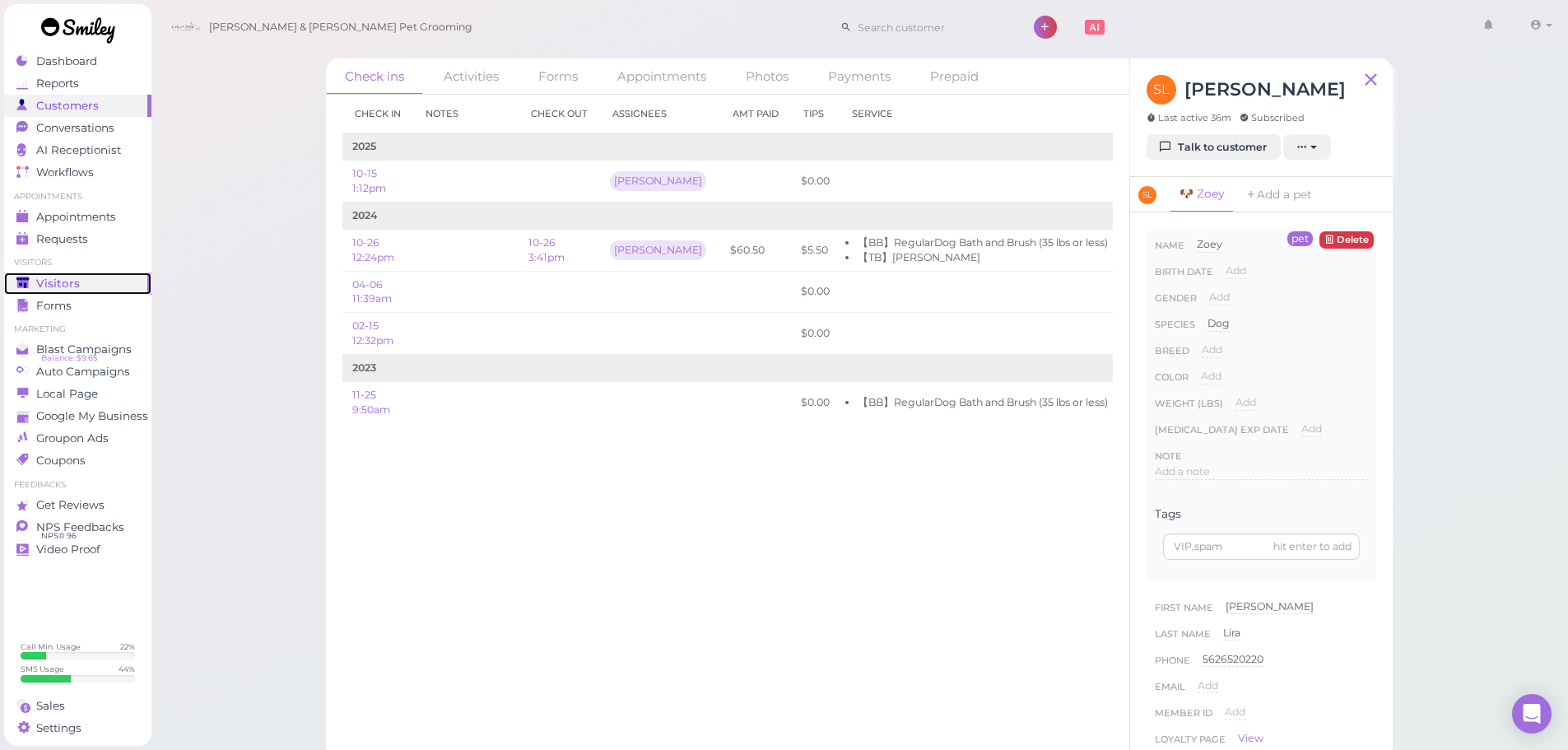
click at [38, 287] on span "Visitors" at bounding box center [57, 284] width 44 height 14
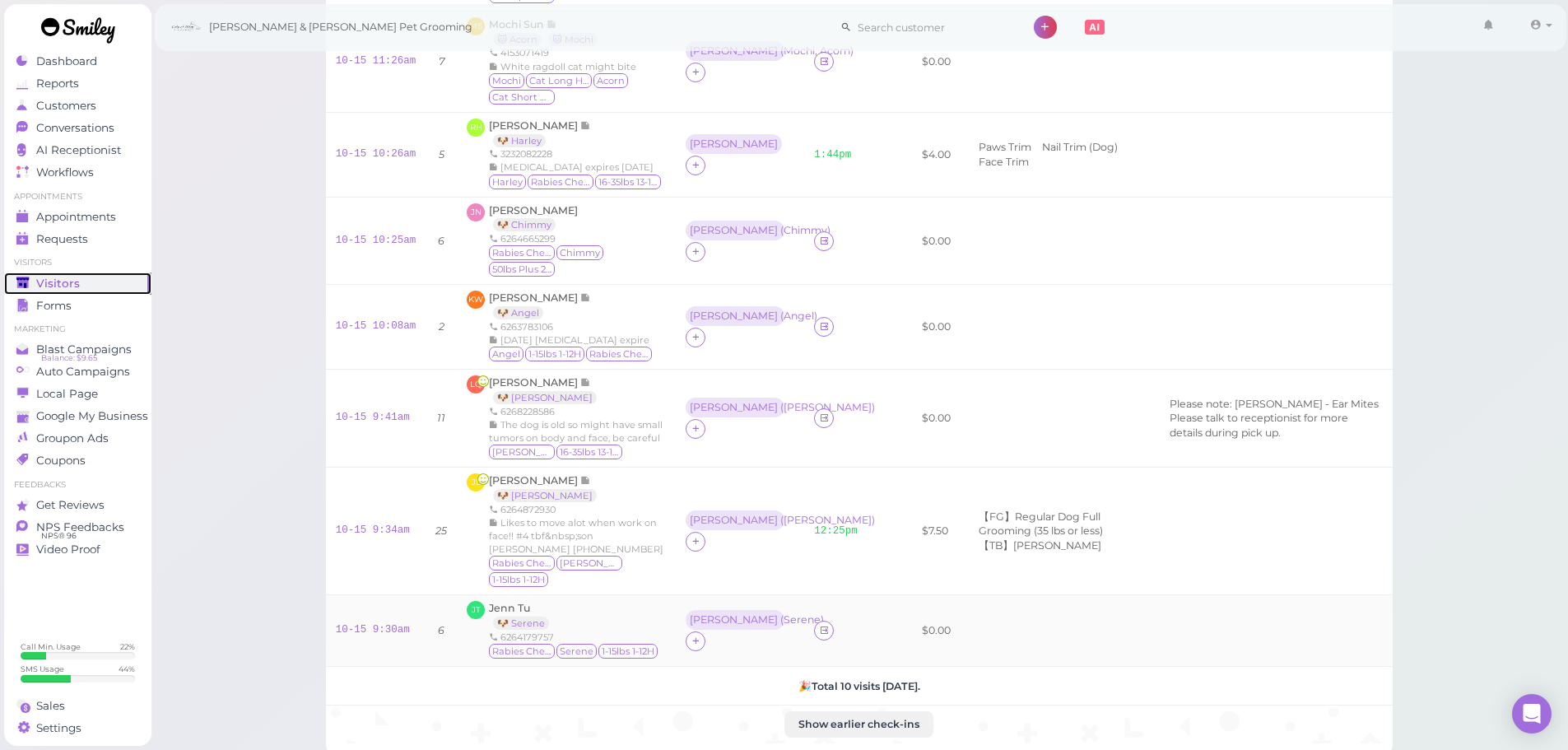
scroll to position [577, 0]
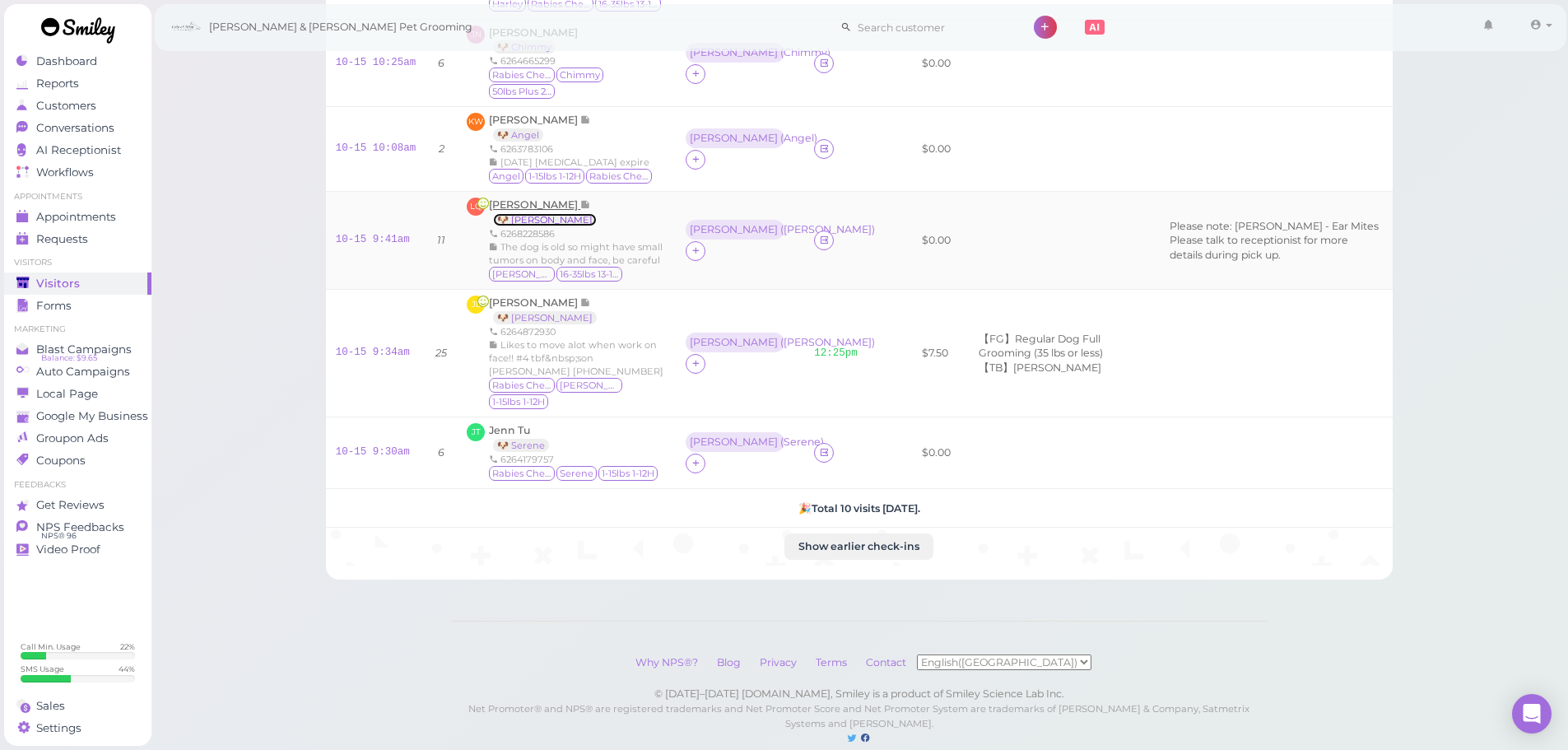
click at [512, 226] on link "🐶 Luther King" at bounding box center [544, 220] width 103 height 13
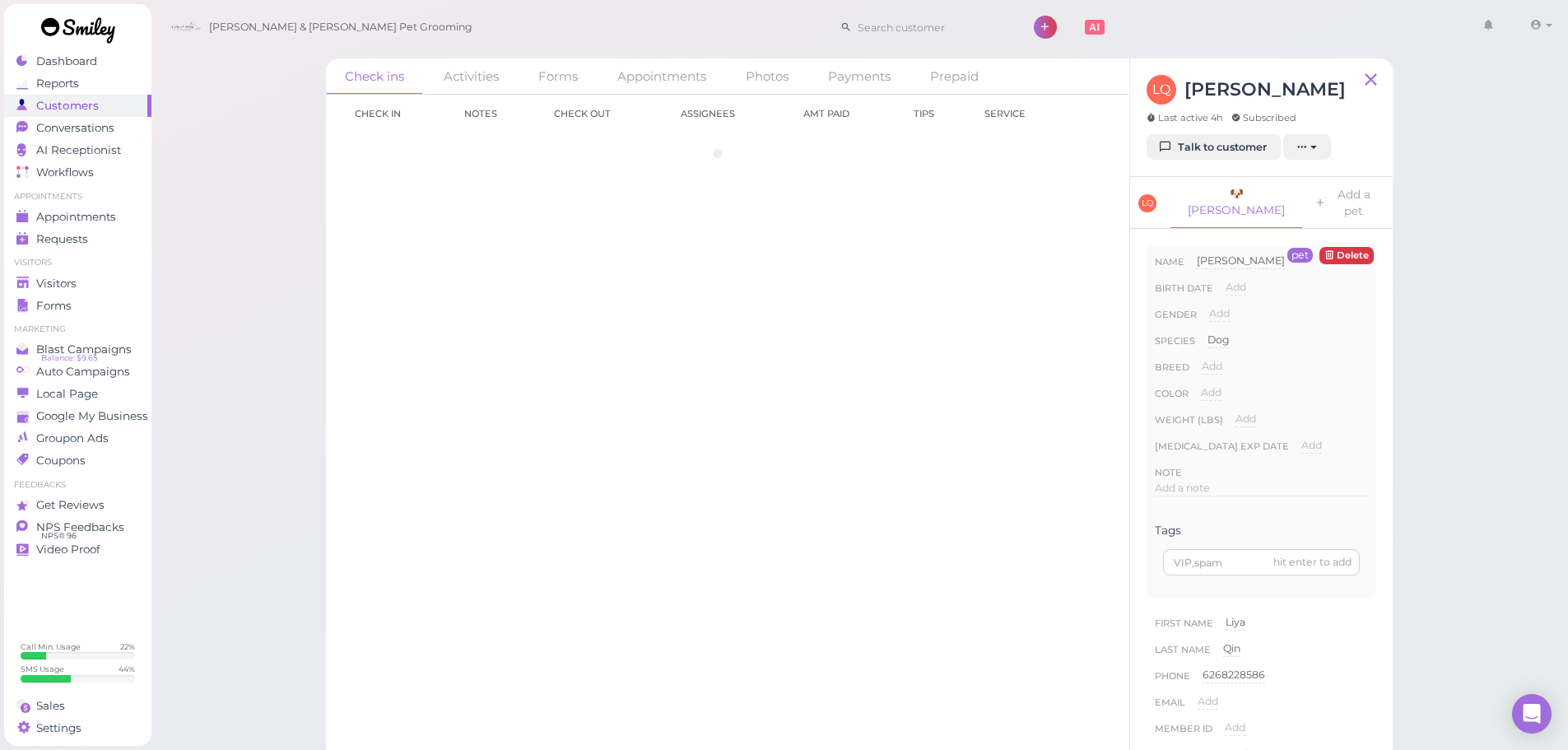
click at [512, 219] on div "Check in Notes Check out Assignees Amt Paid Tips Service" at bounding box center [728, 422] width 804 height 655
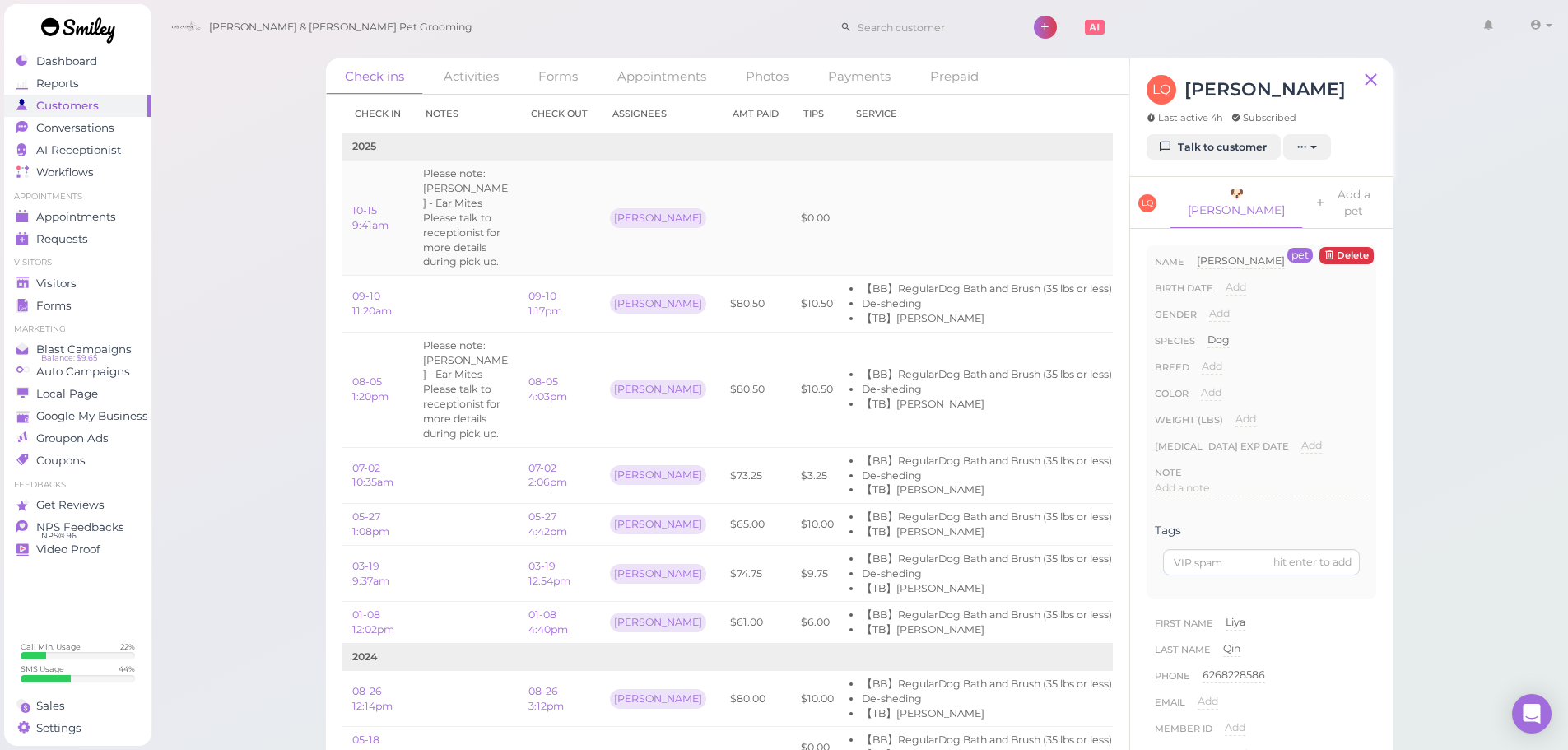
click at [791, 237] on td "$0.00" at bounding box center [817, 218] width 53 height 115
click at [551, 308] on link "09-10 1:17pm" at bounding box center [546, 303] width 34 height 27
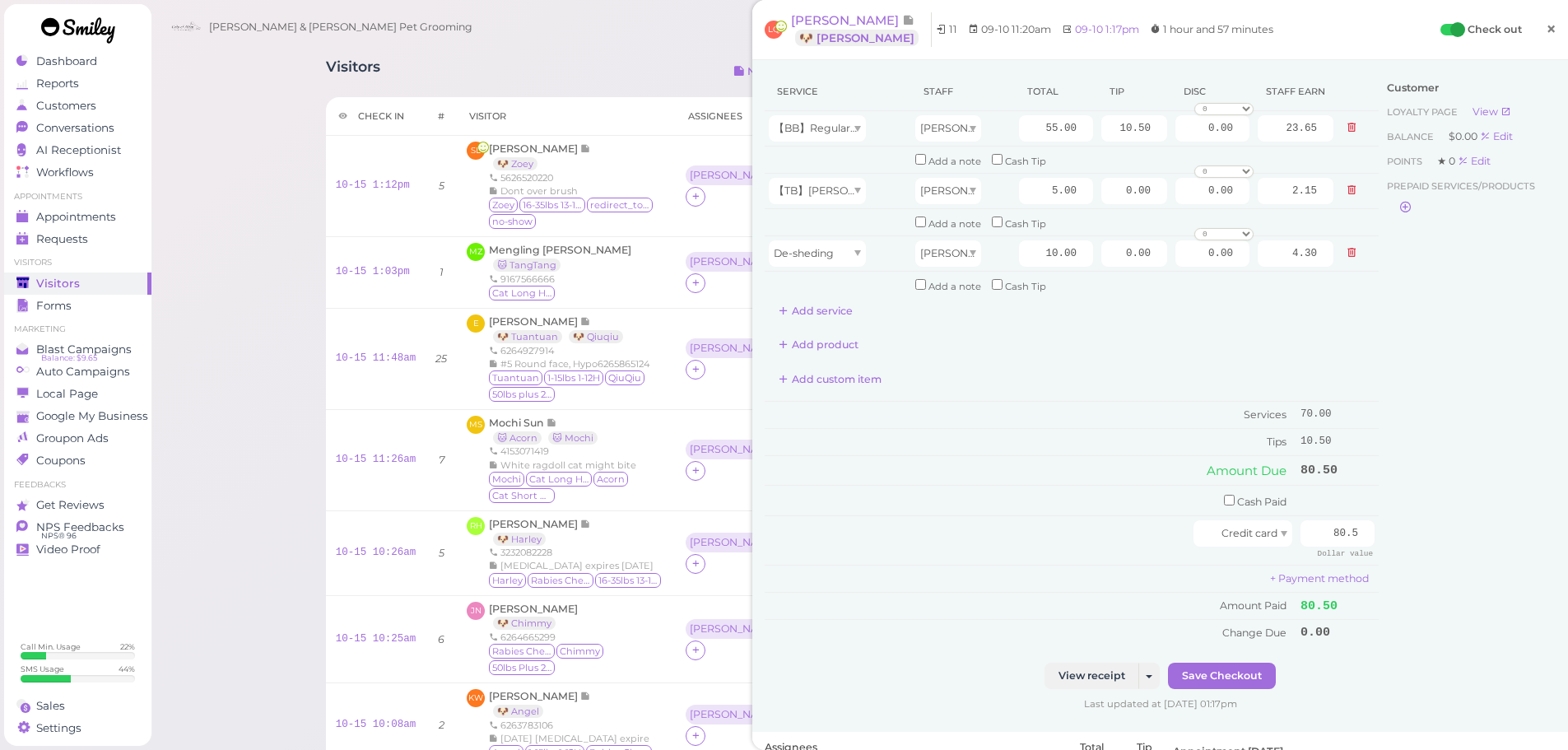
click at [1546, 19] on link "×" at bounding box center [1551, 30] width 31 height 38
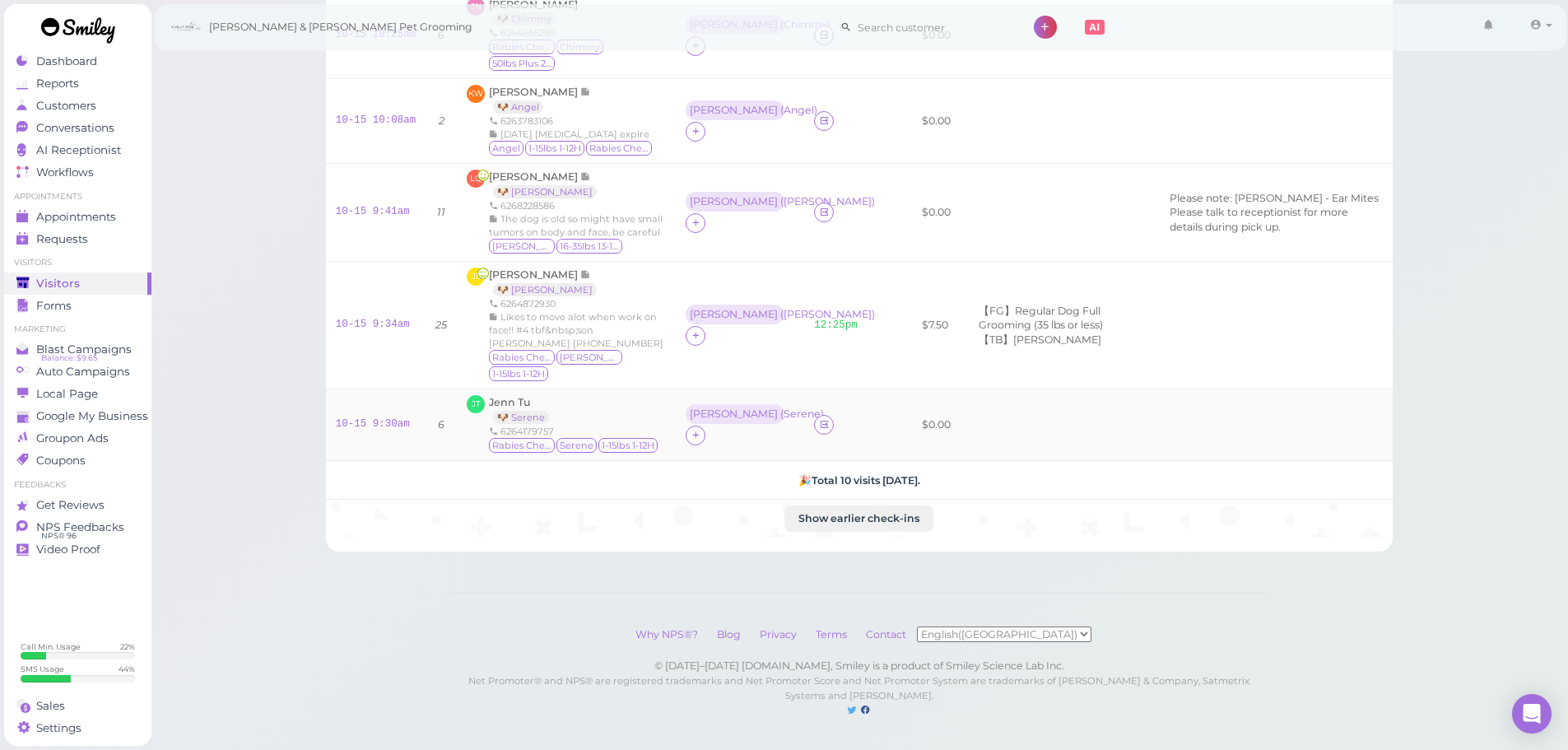
scroll to position [647, 0]
click at [383, 206] on link "10-15 9:41am" at bounding box center [372, 211] width 74 height 11
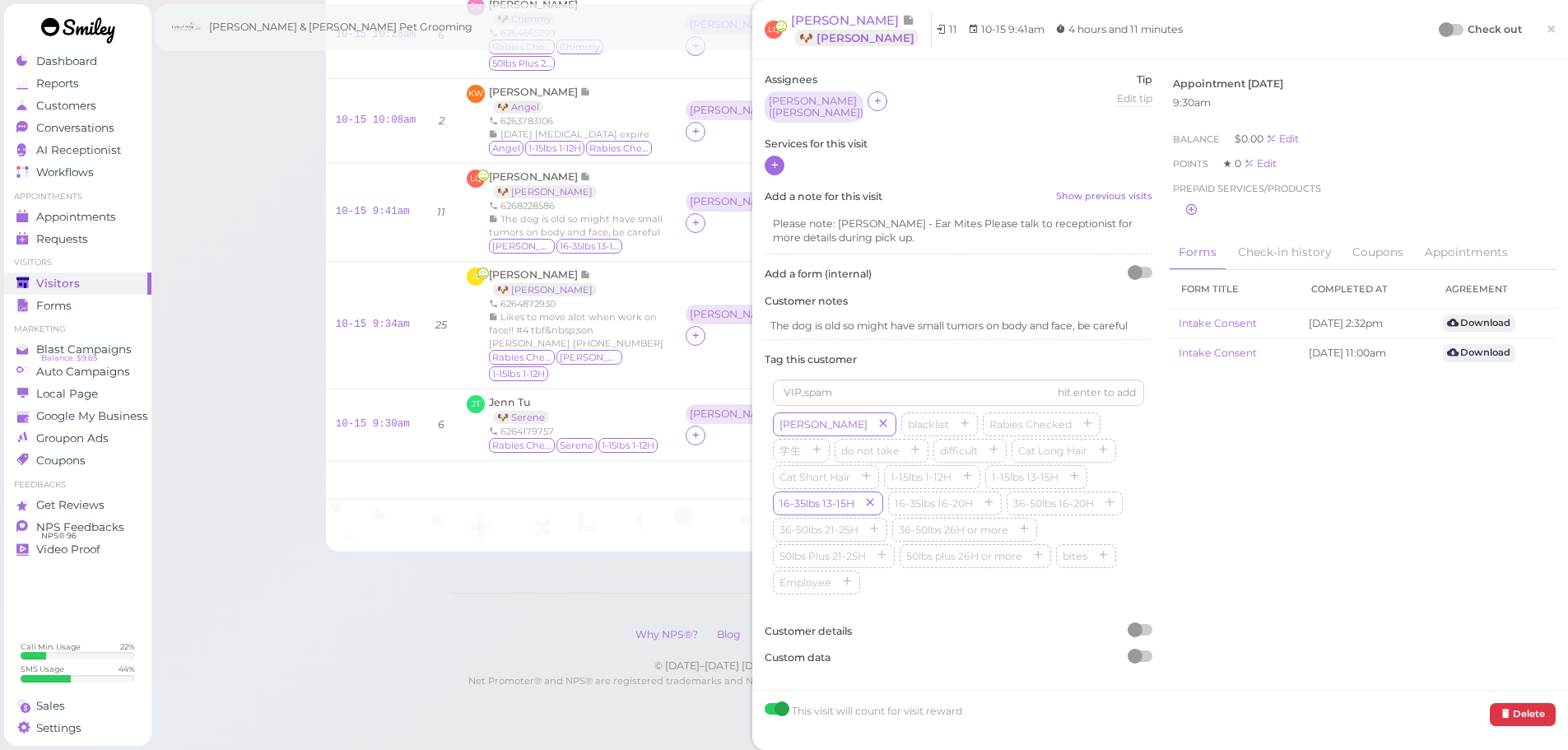
click at [769, 159] on icon at bounding box center [775, 165] width 11 height 12
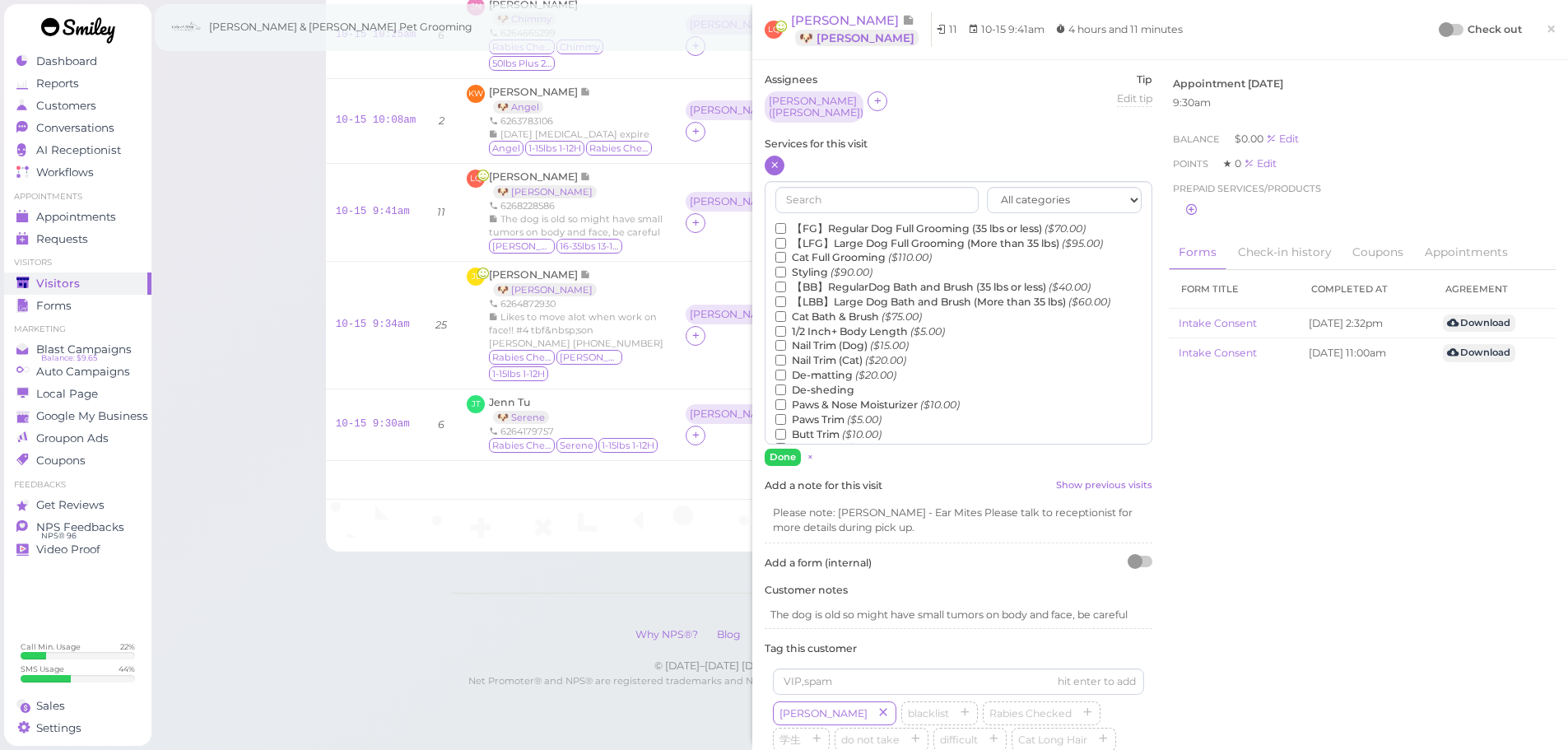
click at [837, 282] on label "【BB】RegularDog Bath and Brush (35 lbs or less) ($40.00)" at bounding box center [933, 287] width 315 height 15
click at [786, 282] on input "【BB】RegularDog Bath and Brush (35 lbs or less) ($40.00)" at bounding box center [781, 287] width 11 height 11
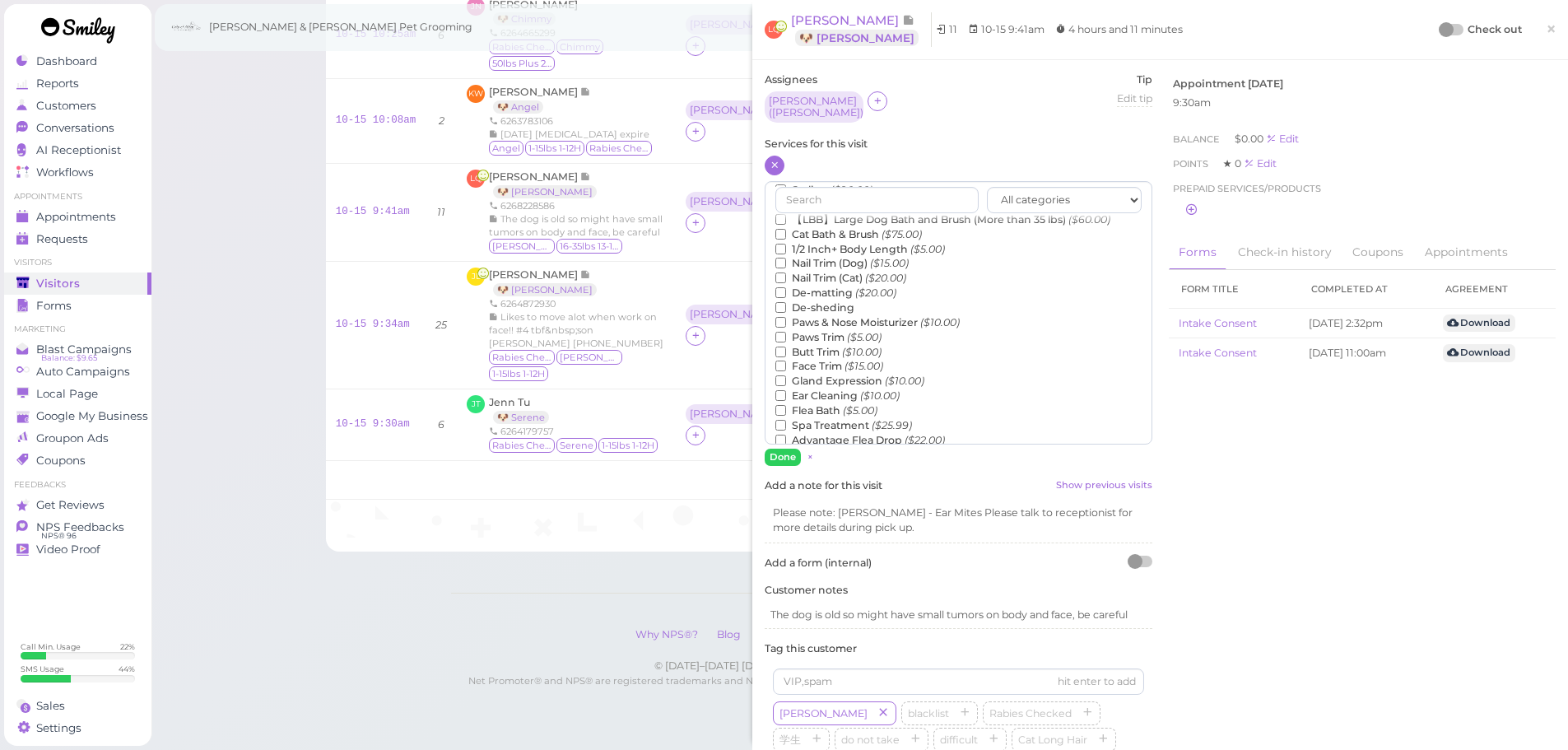
click at [828, 301] on label "De-sheding" at bounding box center [815, 308] width 79 height 15
click at [786, 302] on input "De-sheding" at bounding box center [781, 308] width 11 height 11
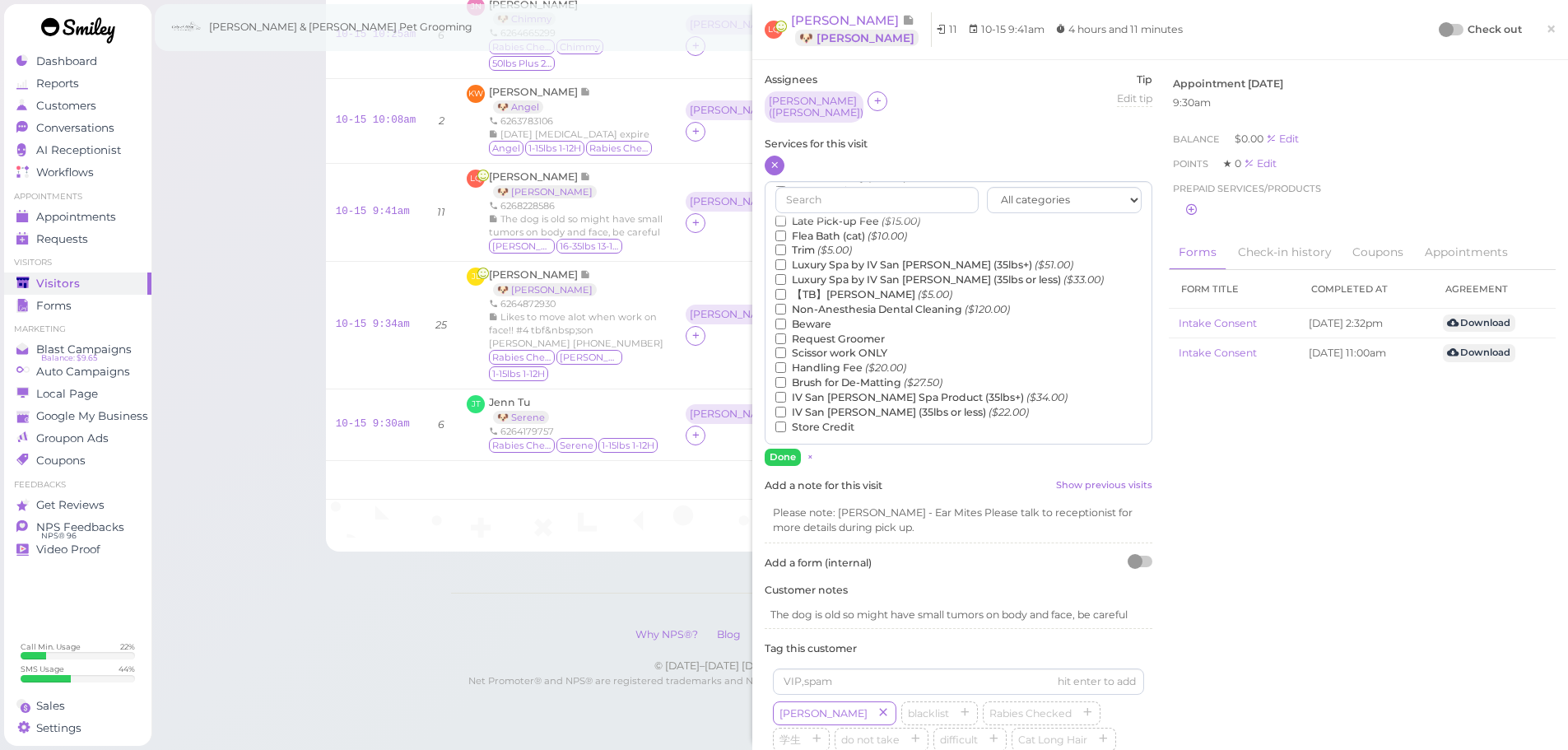
click at [829, 287] on label "【TB】Teeth Brushing ($5.00)" at bounding box center [863, 294] width 177 height 15
click at [786, 289] on input "【TB】Teeth Brushing ($5.00)" at bounding box center [781, 294] width 11 height 11
drag, startPoint x: 794, startPoint y: 462, endPoint x: 788, endPoint y: 449, distance: 14.3
click at [793, 463] on div "Assignees Asa ( Luther King ) Tip Edit tip 0 Services for this visit All catego…" at bounding box center [958, 520] width 404 height 895
click at [788, 449] on button "Done" at bounding box center [782, 457] width 36 height 17
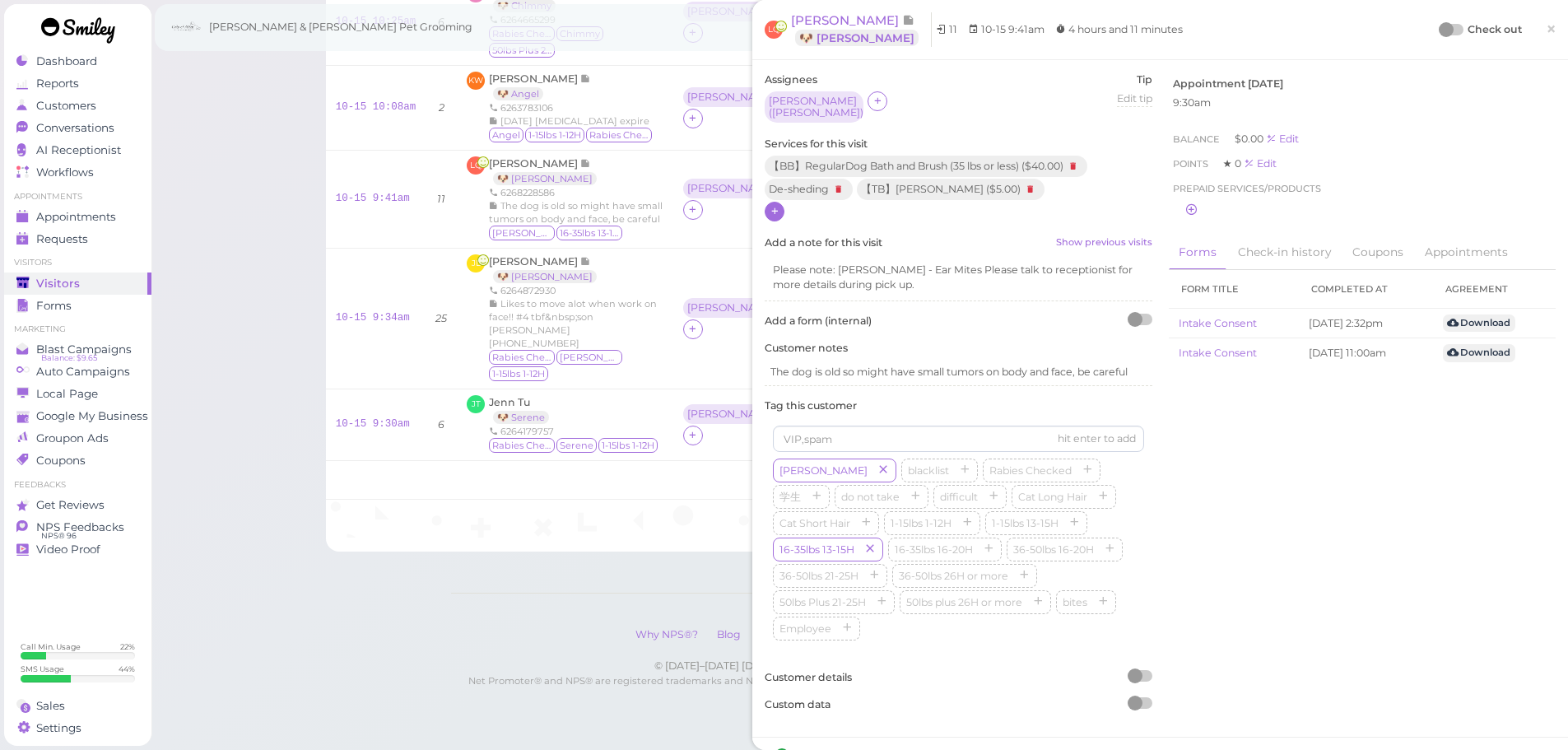
click at [1448, 30] on div at bounding box center [1451, 29] width 23 height 11
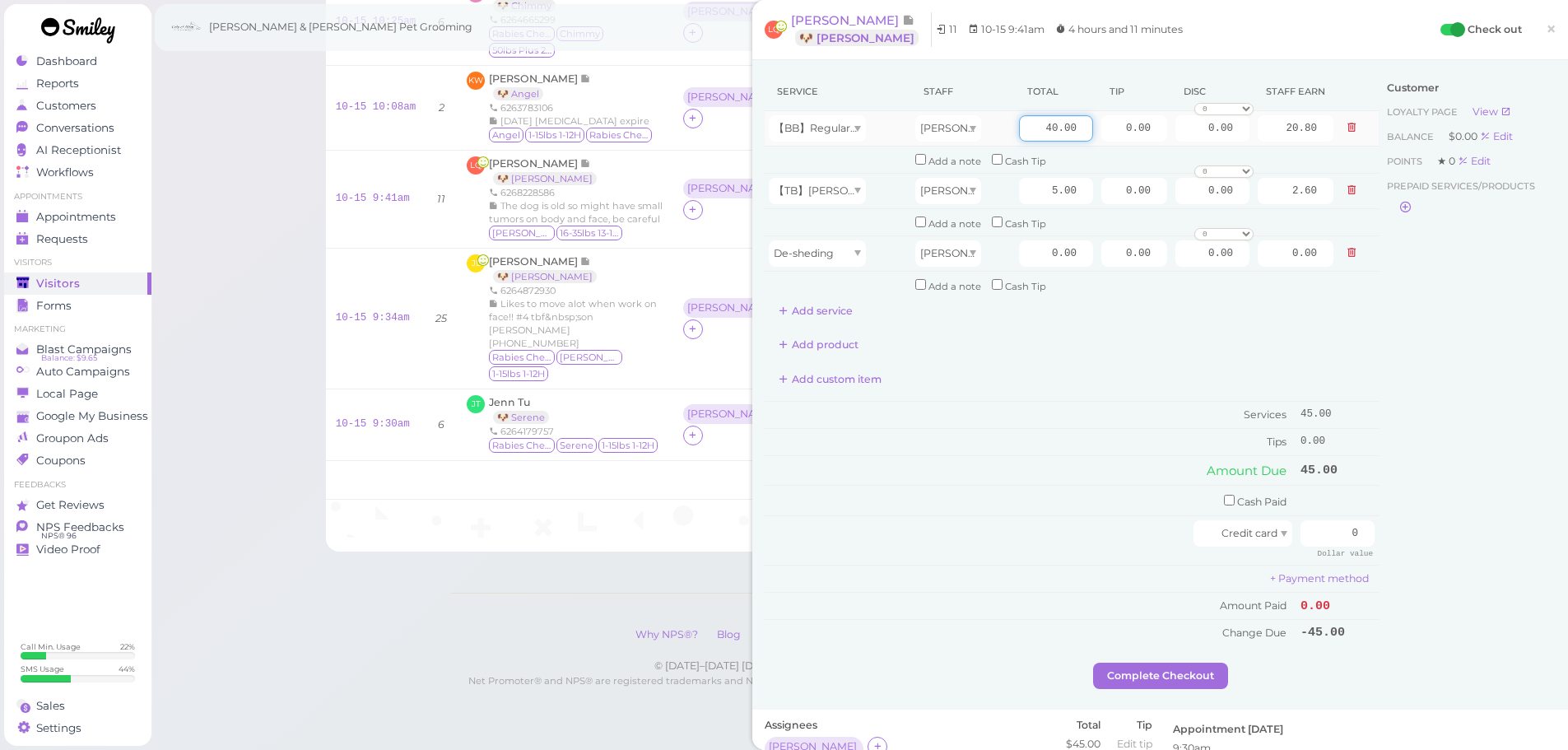
click at [1019, 135] on input "40.00" at bounding box center [1056, 128] width 74 height 26
type input "50.00"
type input "26.00"
click at [1019, 257] on input "0.00" at bounding box center [1056, 253] width 74 height 26
type input "10.00"
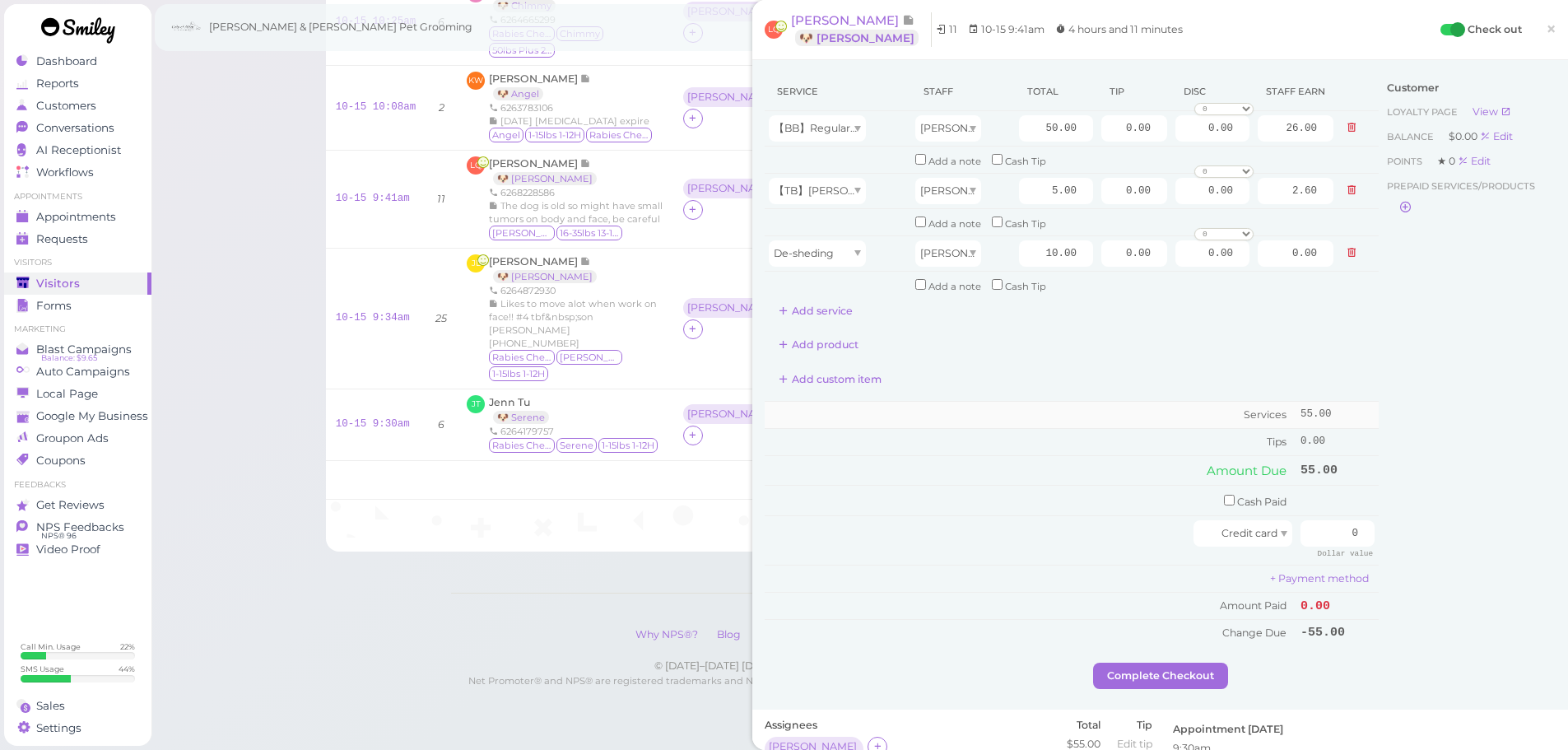
type input "5.20"
click at [1062, 403] on td "Services" at bounding box center [1030, 415] width 532 height 27
click at [1027, 130] on input "50.00" at bounding box center [1056, 128] width 74 height 26
type input "55.00"
type input "28.60"
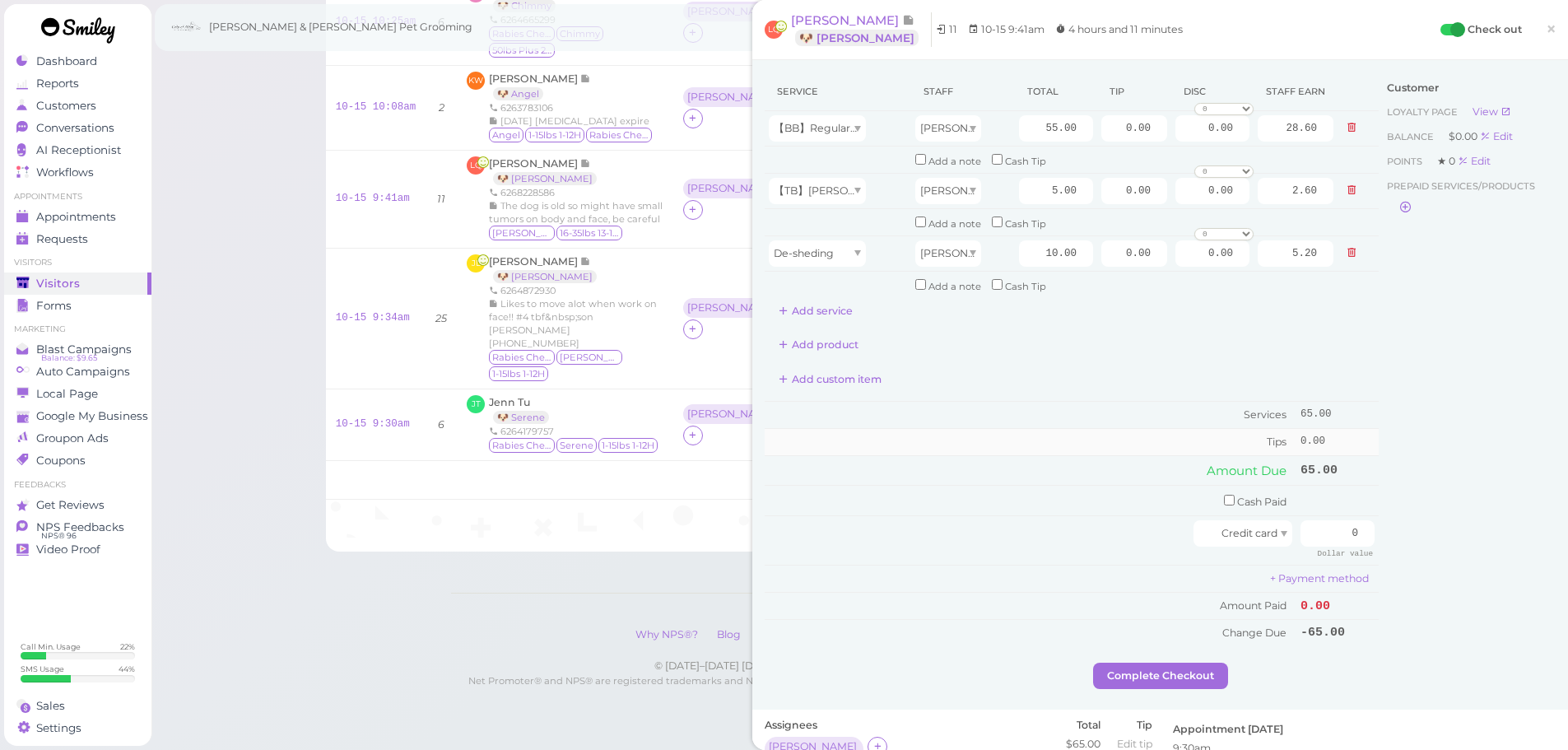
click at [1081, 437] on td "Tips" at bounding box center [1030, 441] width 532 height 26
drag, startPoint x: 1086, startPoint y: 128, endPoint x: 1095, endPoint y: 130, distance: 9.2
click at [1097, 128] on td "0.00" at bounding box center [1134, 128] width 74 height 35
drag, startPoint x: 1096, startPoint y: 130, endPoint x: 1466, endPoint y: 150, distance: 370.5
click at [1433, 149] on div "Service Staff Total Tip Disc Staff earn 【BB】RegularDog Bath and Brush (35 lbs o…" at bounding box center [1160, 367] width 791 height 590
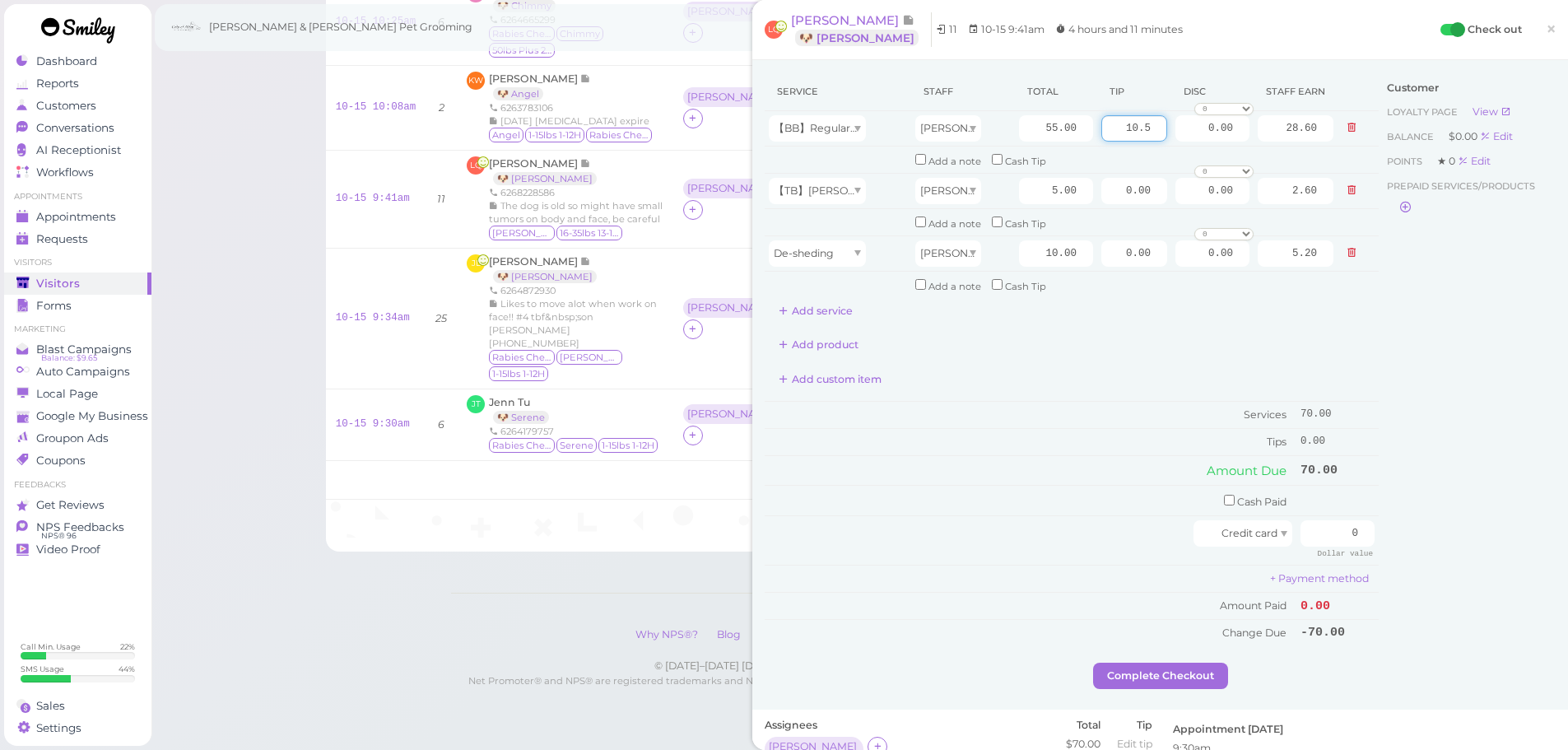
type input "10.5"
click at [1456, 379] on div "Customer Loyalty page View Balance $0.00 Edit Points ★ 0 Edit Prepaid services/…" at bounding box center [1466, 367] width 177 height 590
drag, startPoint x: 1315, startPoint y: 525, endPoint x: 1407, endPoint y: 542, distance: 93.6
click at [1402, 542] on div "Service Staff Total Tip Disc Staff earn 【BB】RegularDog Bath and Brush (35 lbs o…" at bounding box center [1160, 367] width 791 height 590
type input "80.5"
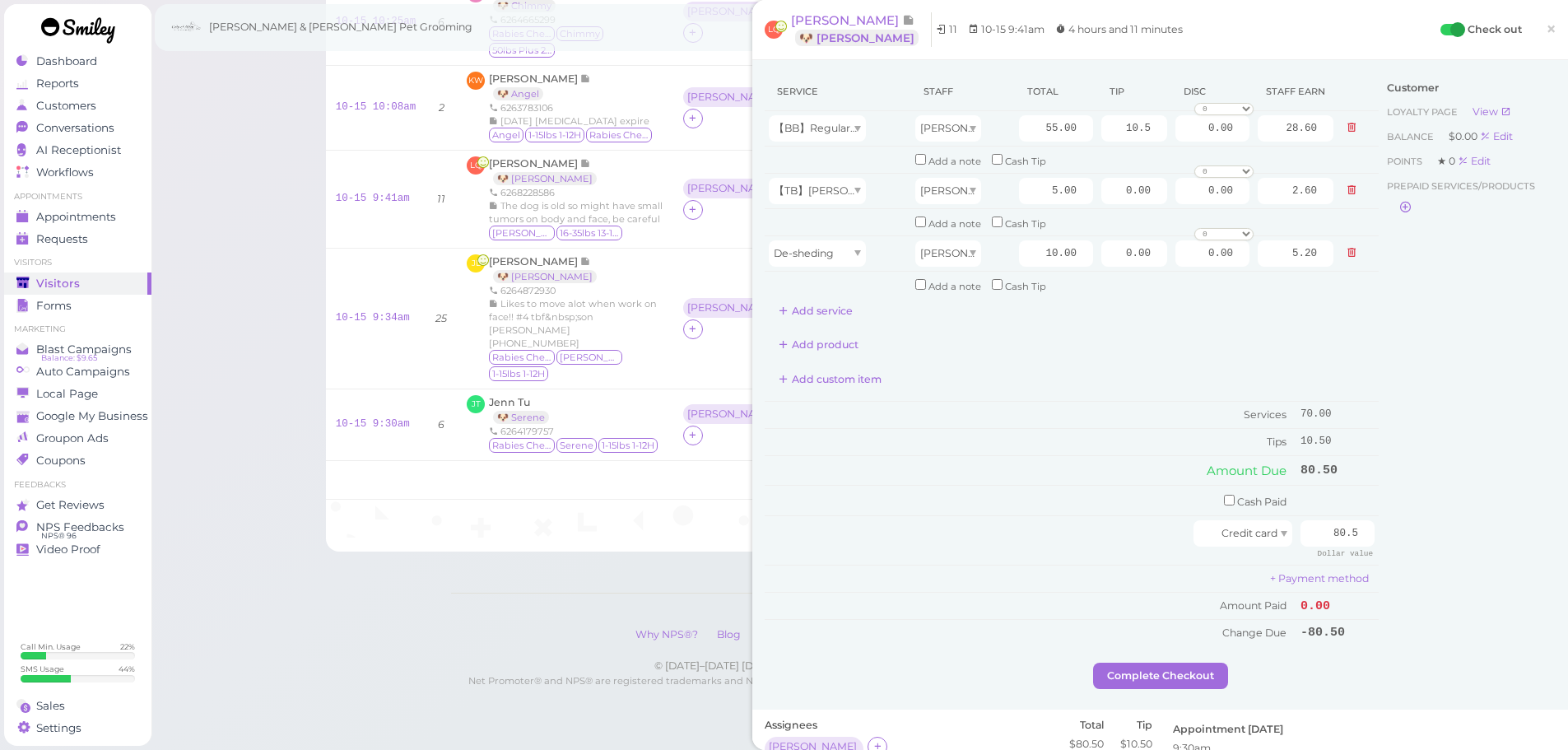
click at [1425, 564] on div "Customer Loyalty page View Balance $0.00 Edit Points ★ 0 Edit Prepaid services/…" at bounding box center [1466, 367] width 177 height 590
click at [1167, 688] on button "Complete Checkout" at bounding box center [1161, 676] width 135 height 26
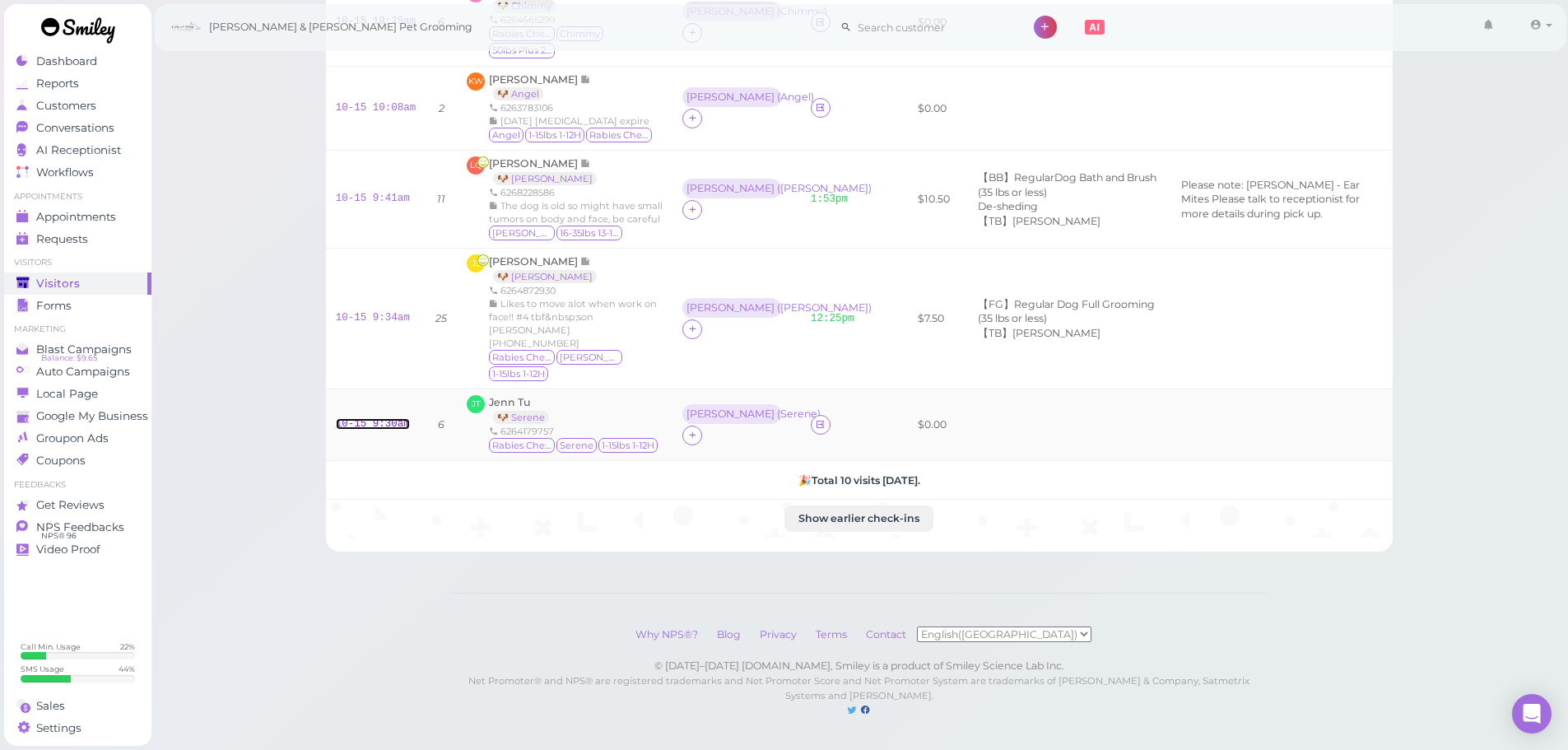
click at [397, 419] on link "10-15 9:30am" at bounding box center [372, 424] width 74 height 11
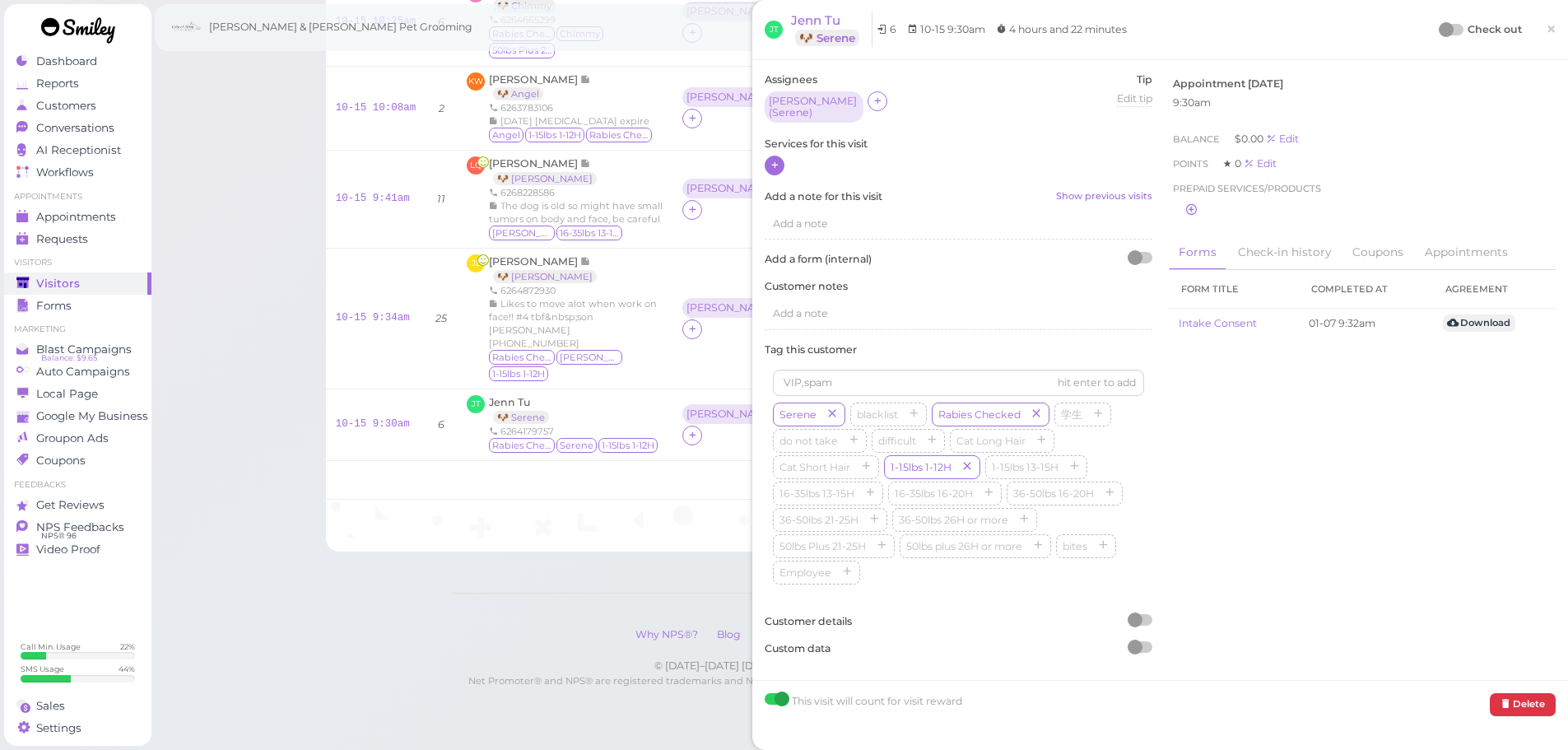
click at [773, 159] on icon at bounding box center [775, 165] width 11 height 12
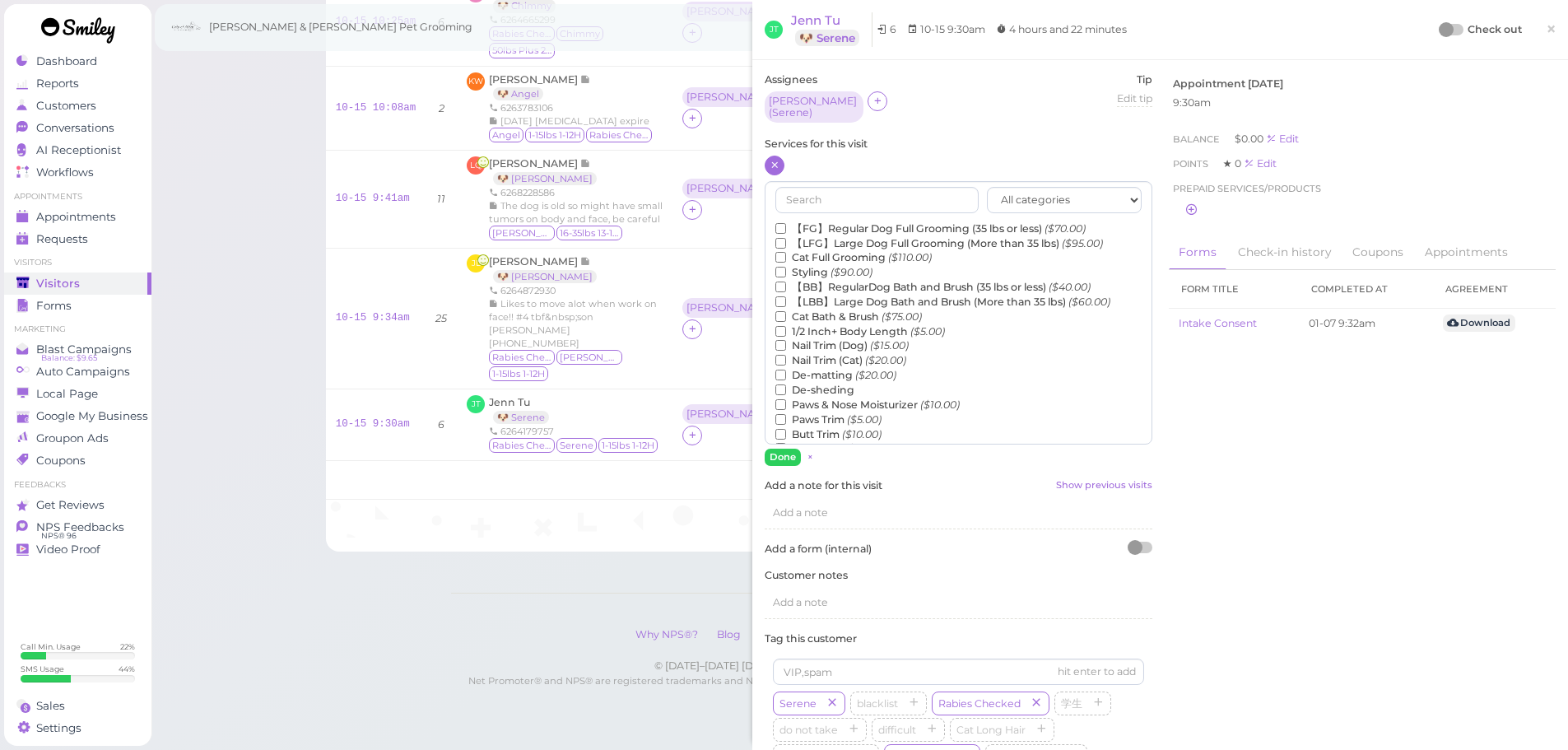
click at [795, 214] on div "All categories Full Grooming Bath & Brush Add-ons Dental Work Special Request I…" at bounding box center [958, 313] width 388 height 263
click at [803, 325] on label "1/2 Inch+ Body Length ($5.00)" at bounding box center [860, 331] width 170 height 15
click at [786, 326] on input "1/2 Inch+ Body Length ($5.00)" at bounding box center [781, 331] width 11 height 11
click at [842, 221] on label "【FG】Regular Dog Full Grooming (35 lbs or less) ($70.00)" at bounding box center [930, 228] width 310 height 15
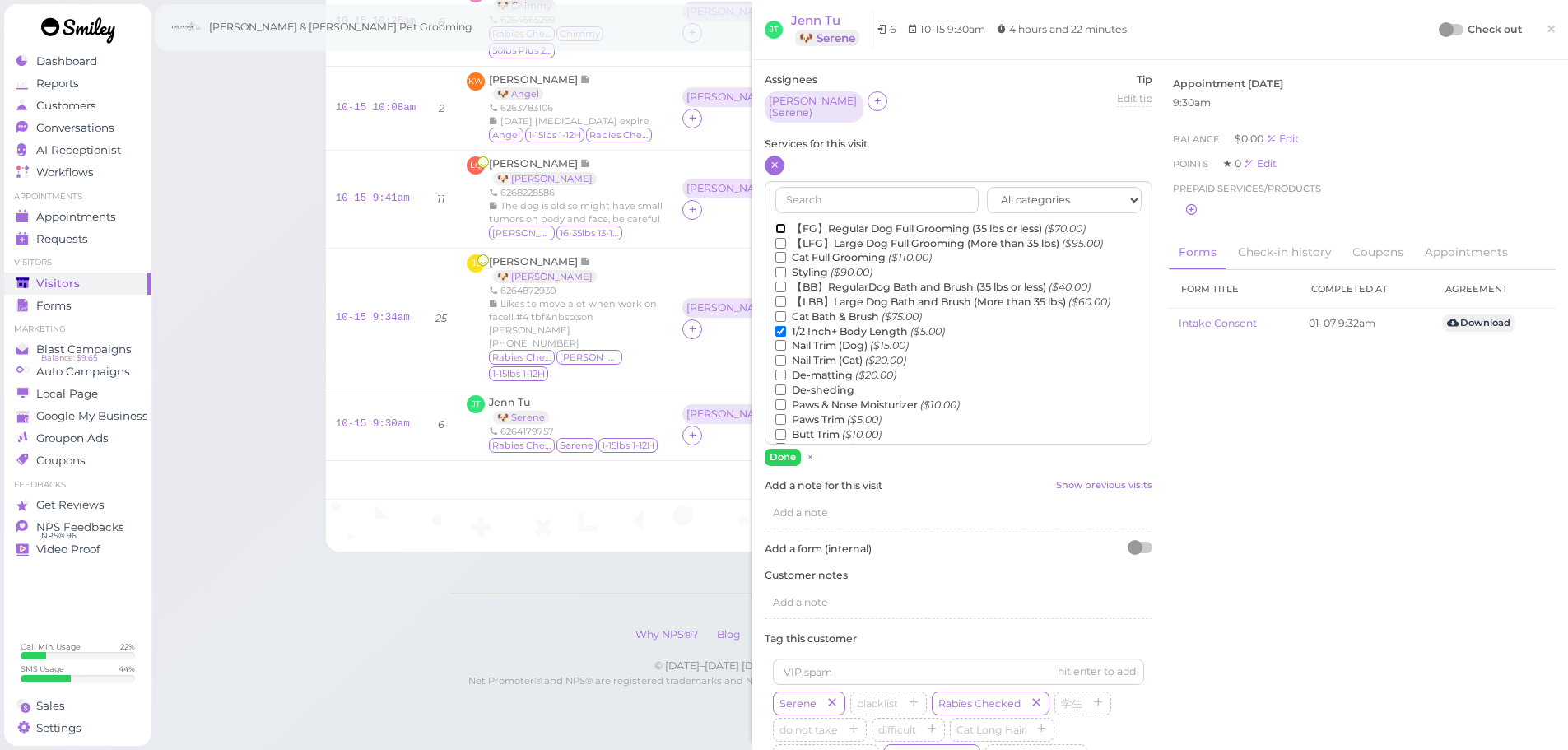
click at [786, 223] on input "【FG】Regular Dog Full Grooming (35 lbs or less) ($70.00)" at bounding box center [781, 228] width 11 height 11
click at [781, 453] on button "Done" at bounding box center [782, 457] width 36 height 17
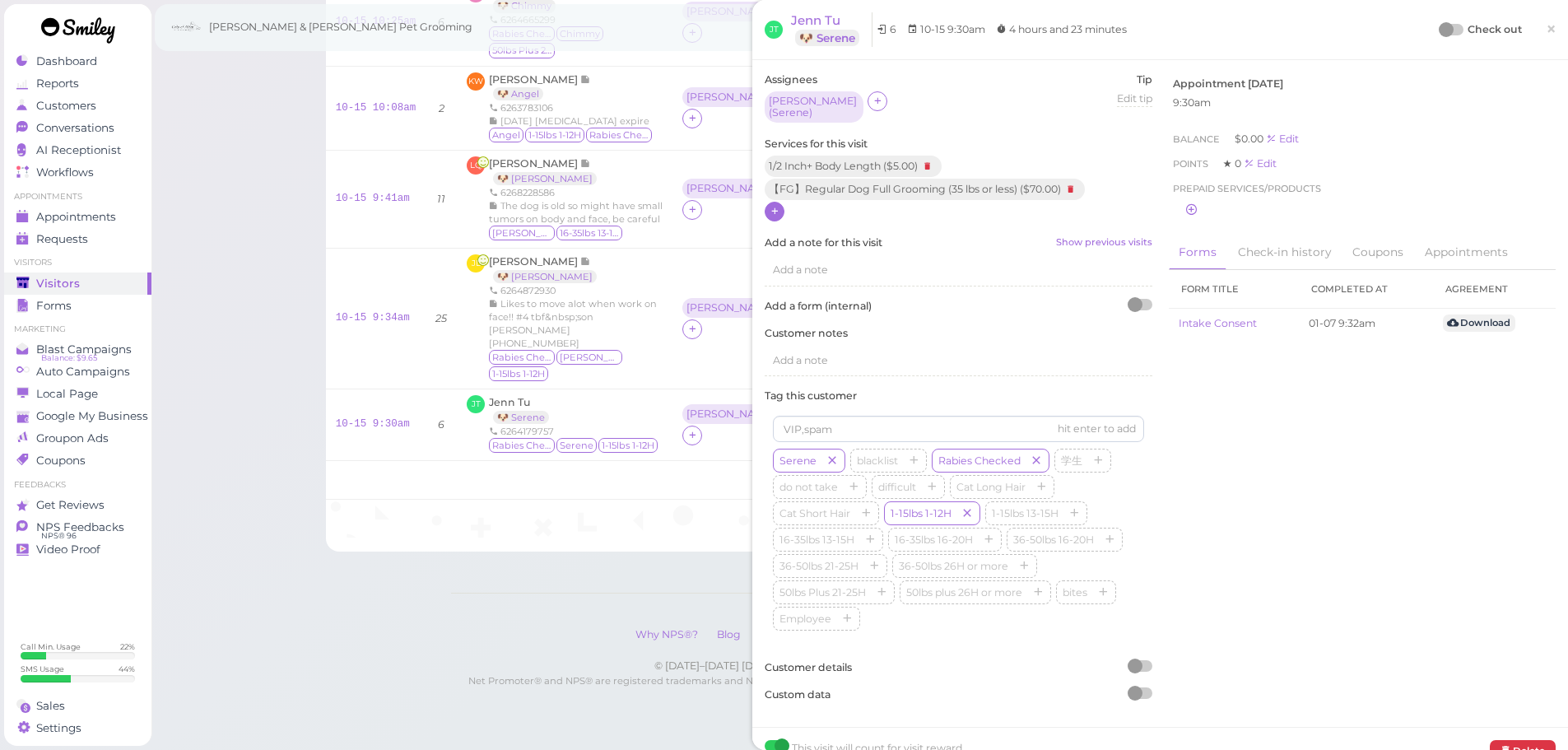
click at [1446, 26] on div at bounding box center [1451, 29] width 23 height 11
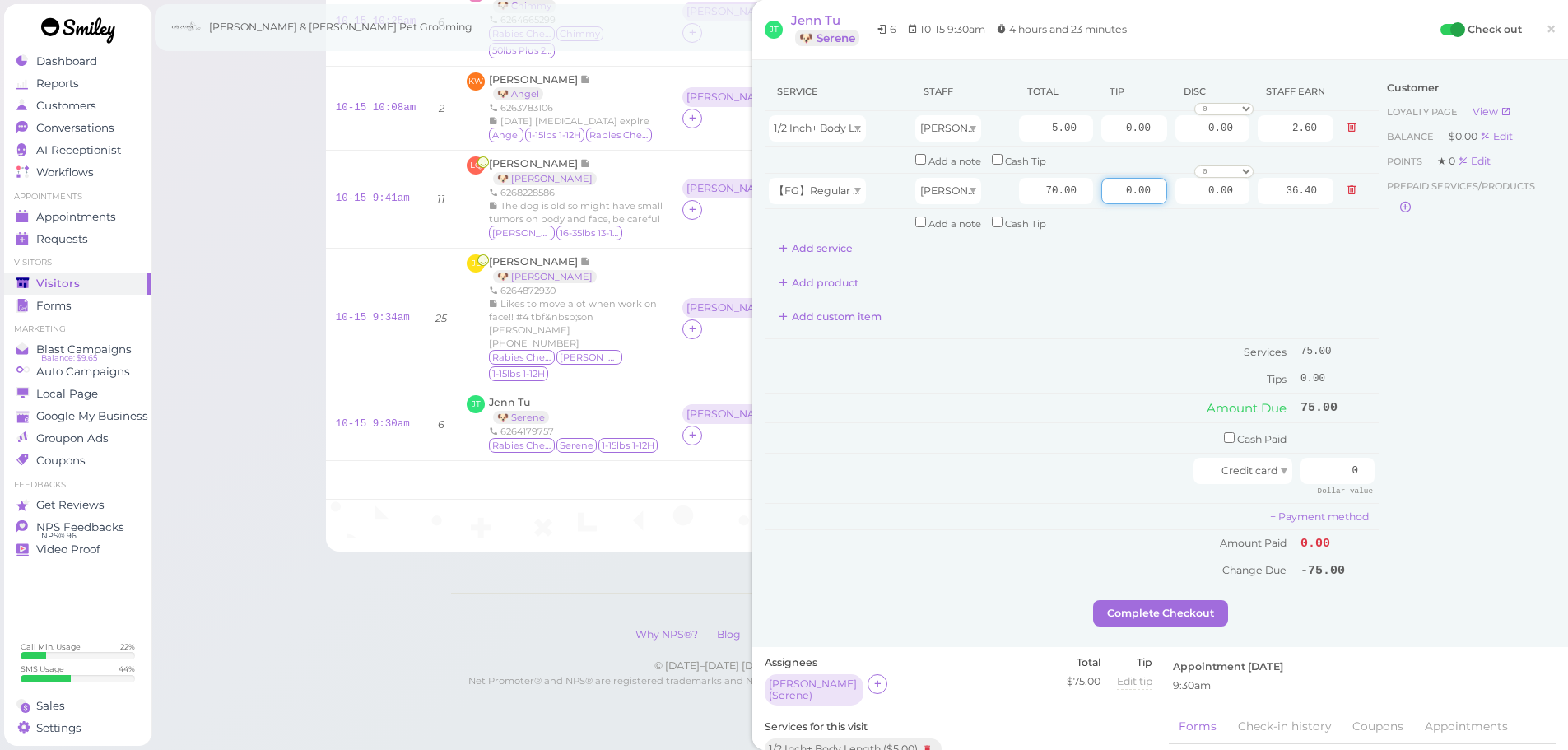
drag, startPoint x: 1095, startPoint y: 183, endPoint x: 1416, endPoint y: 237, distance: 325.5
click at [1398, 234] on div "Service Staff Total Tip Disc Staff earn 1/2 Inch+ Body Length Asa 5.00 0.00 0.0…" at bounding box center [1160, 337] width 791 height 528
type input "11.25"
click at [1467, 397] on div "Customer Loyalty page View Balance $0.00 Edit Points ★ 0 Edit Prepaid services/…" at bounding box center [1466, 337] width 177 height 528
drag, startPoint x: 1314, startPoint y: 465, endPoint x: 1443, endPoint y: 478, distance: 129.7
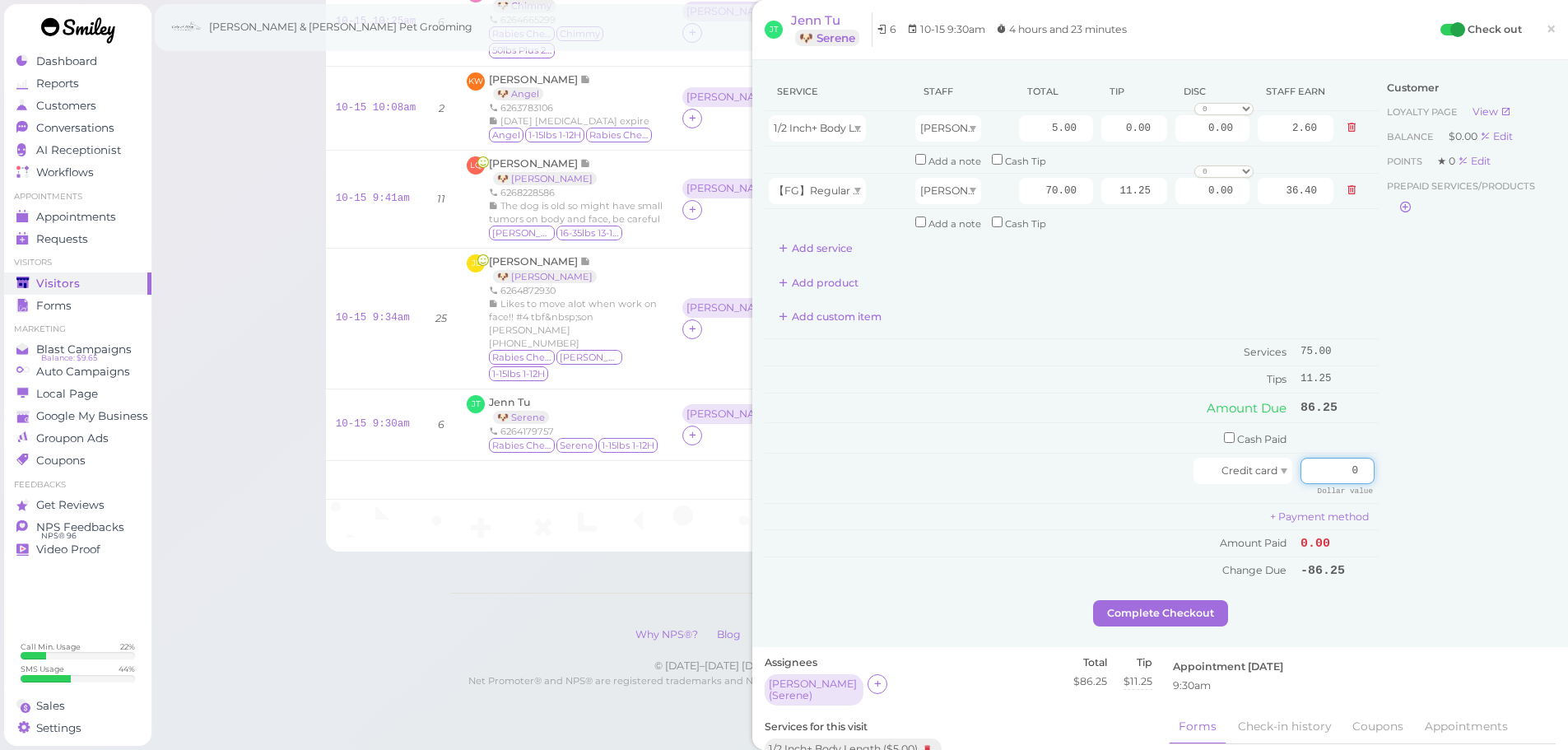
click at [1426, 476] on div "Service Staff Total Tip Disc Staff earn 1/2 Inch+ Body Length Asa 5.00 0.00 0.0…" at bounding box center [1160, 337] width 791 height 528
type input "86.25"
click at [1446, 521] on div "Customer Loyalty page View Balance $0.00 Edit Points ★ 0 Edit Prepaid services/…" at bounding box center [1466, 337] width 177 height 528
click at [1147, 624] on button "Complete Checkout" at bounding box center [1161, 613] width 135 height 26
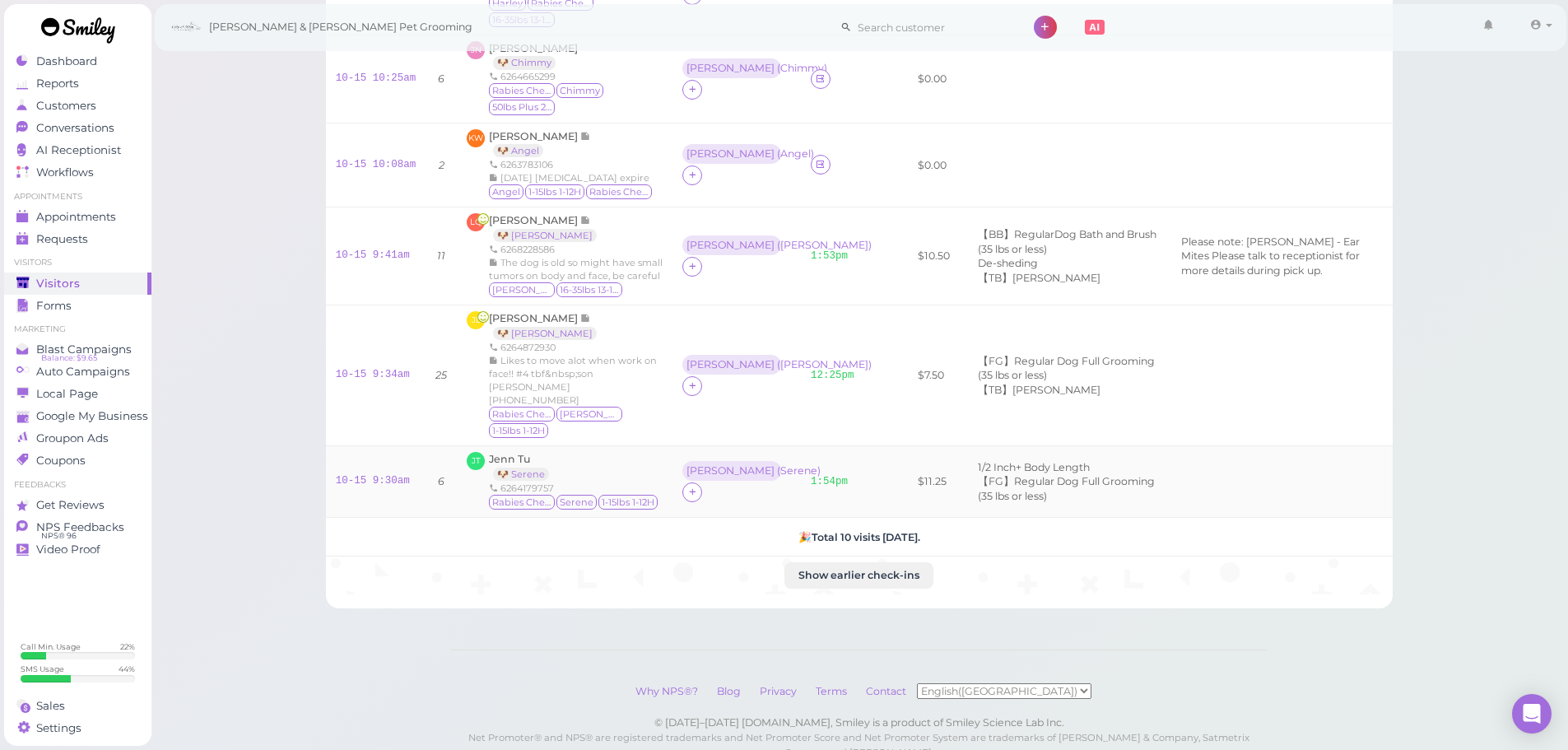
scroll to position [399, 0]
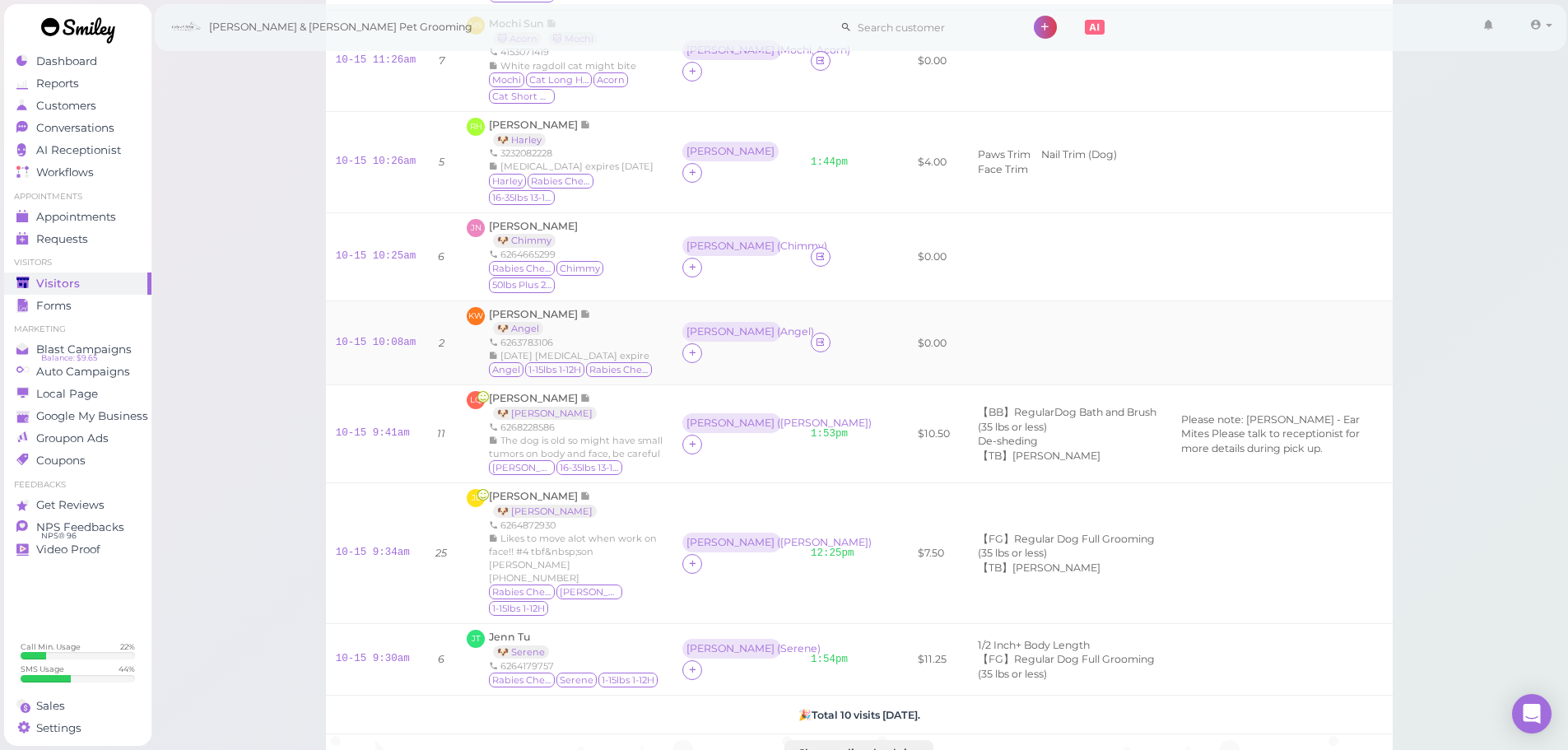
click at [879, 354] on td at bounding box center [886, 343] width 44 height 85
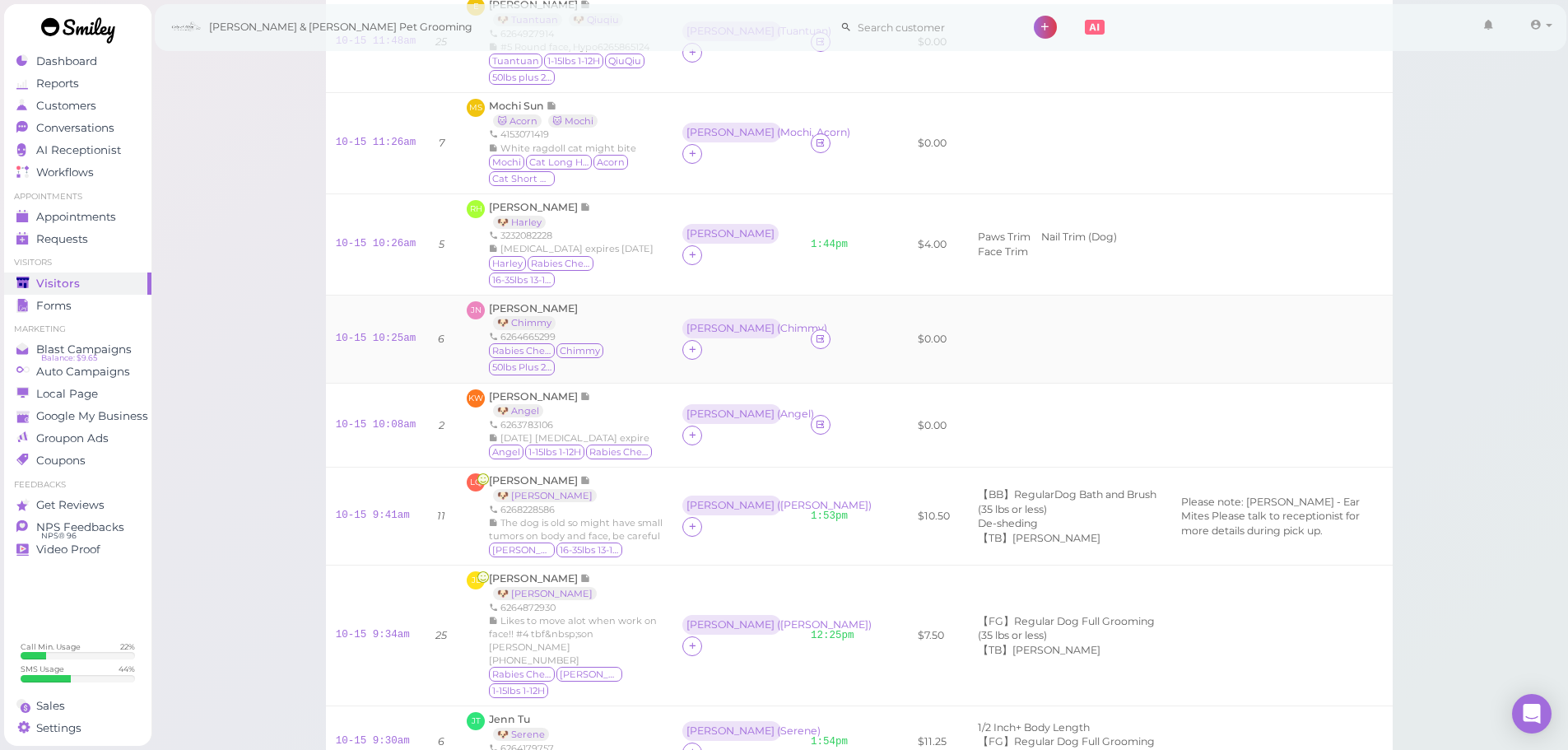
click at [875, 352] on td at bounding box center [886, 338] width 44 height 88
click at [343, 340] on link "10-15 10:25am" at bounding box center [376, 337] width 80 height 11
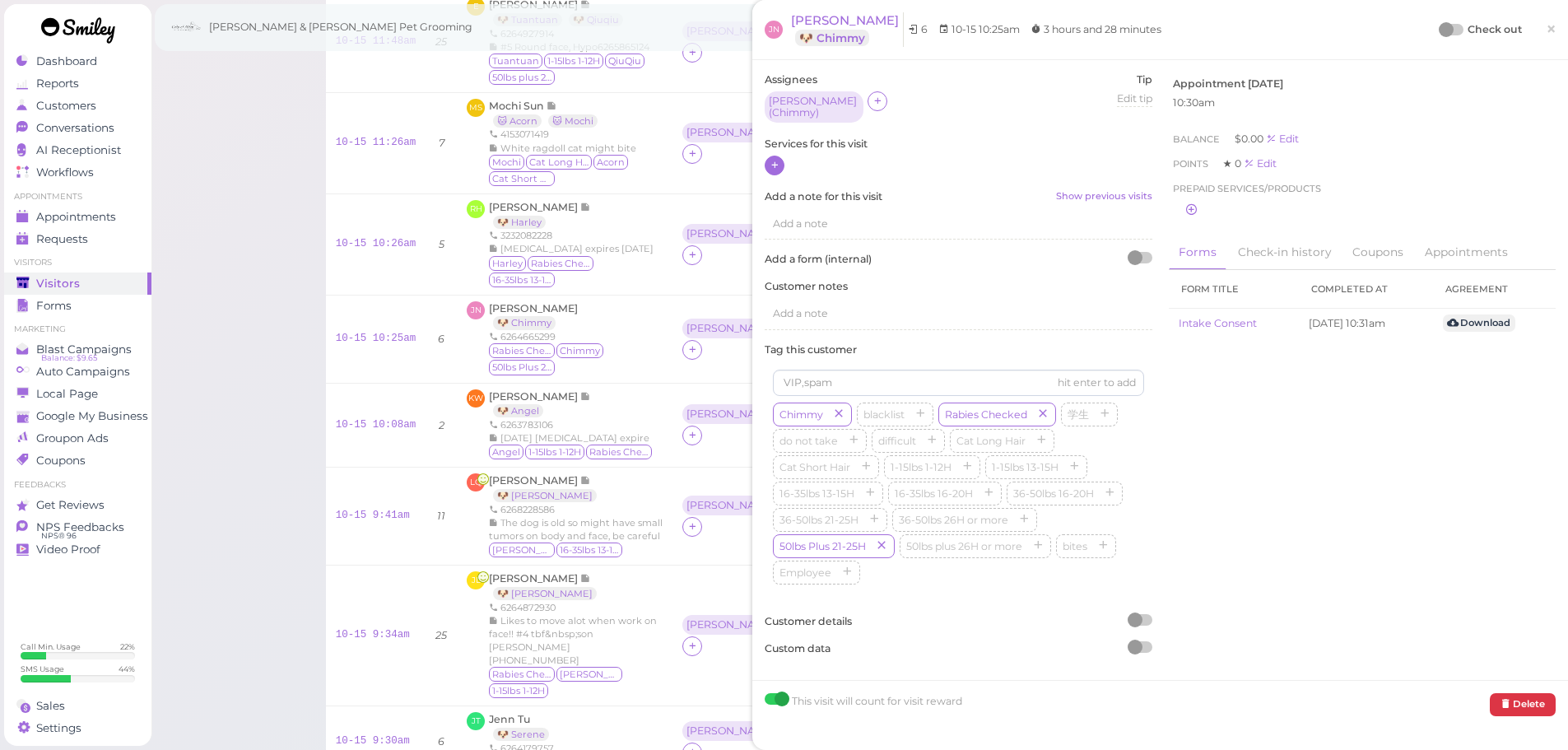
click at [778, 161] on icon at bounding box center [775, 165] width 11 height 12
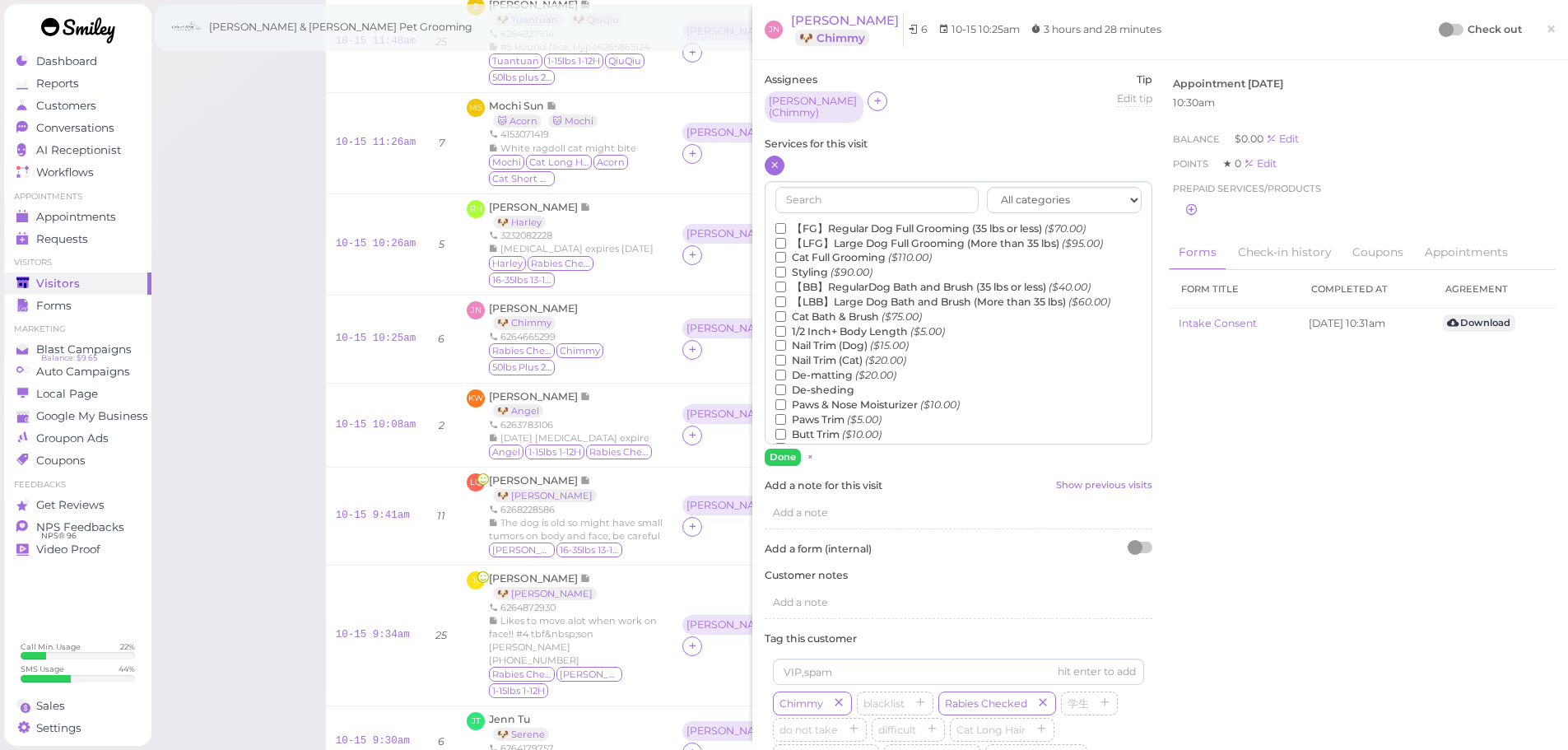
click at [895, 295] on label "【LBB】Large Dog Bath and Brush (More than 35 lbs) ($60.00)" at bounding box center [943, 302] width 335 height 15
click at [786, 296] on input "【LBB】Large Dog Bath and Brush (More than 35 lbs) ($60.00)" at bounding box center [781, 302] width 11 height 11
click at [806, 385] on label "De-sheding" at bounding box center [815, 390] width 79 height 15
click at [786, 385] on input "De-sheding" at bounding box center [781, 390] width 11 height 11
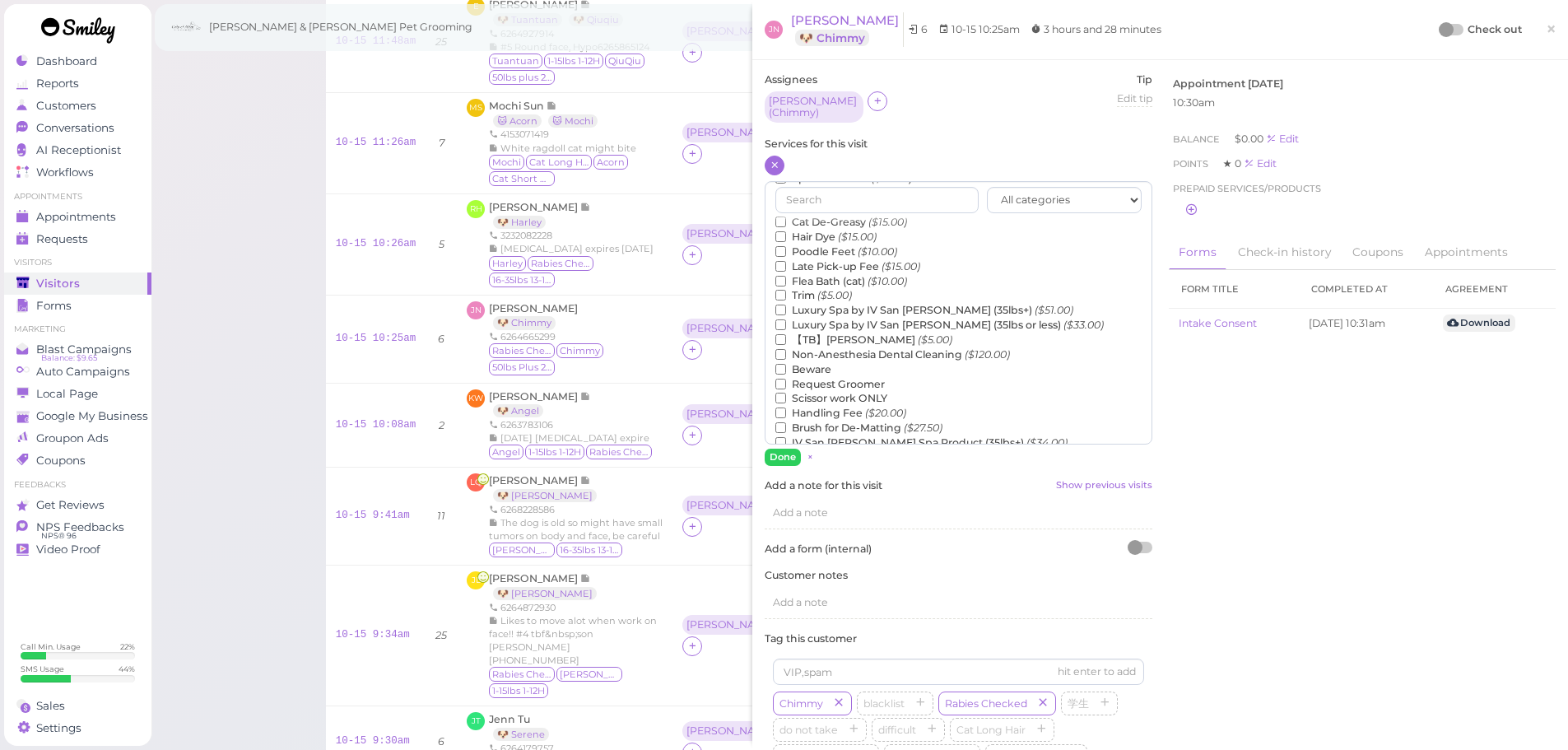
click at [820, 334] on label "【TB】Teeth Brushing ($5.00)" at bounding box center [863, 339] width 177 height 15
click at [786, 334] on input "【TB】Teeth Brushing ($5.00)" at bounding box center [781, 339] width 11 height 11
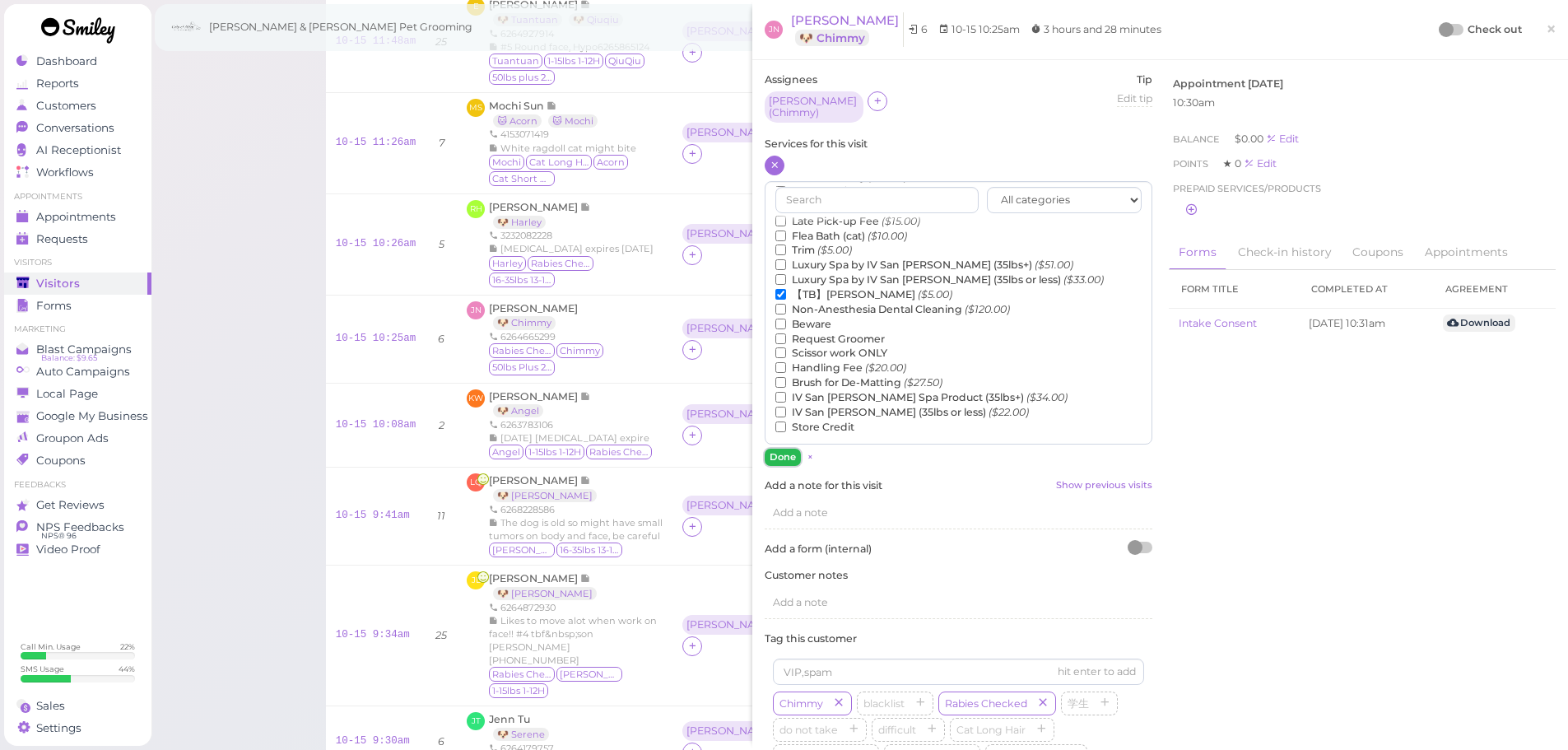
click at [781, 448] on button "Done" at bounding box center [782, 457] width 36 height 17
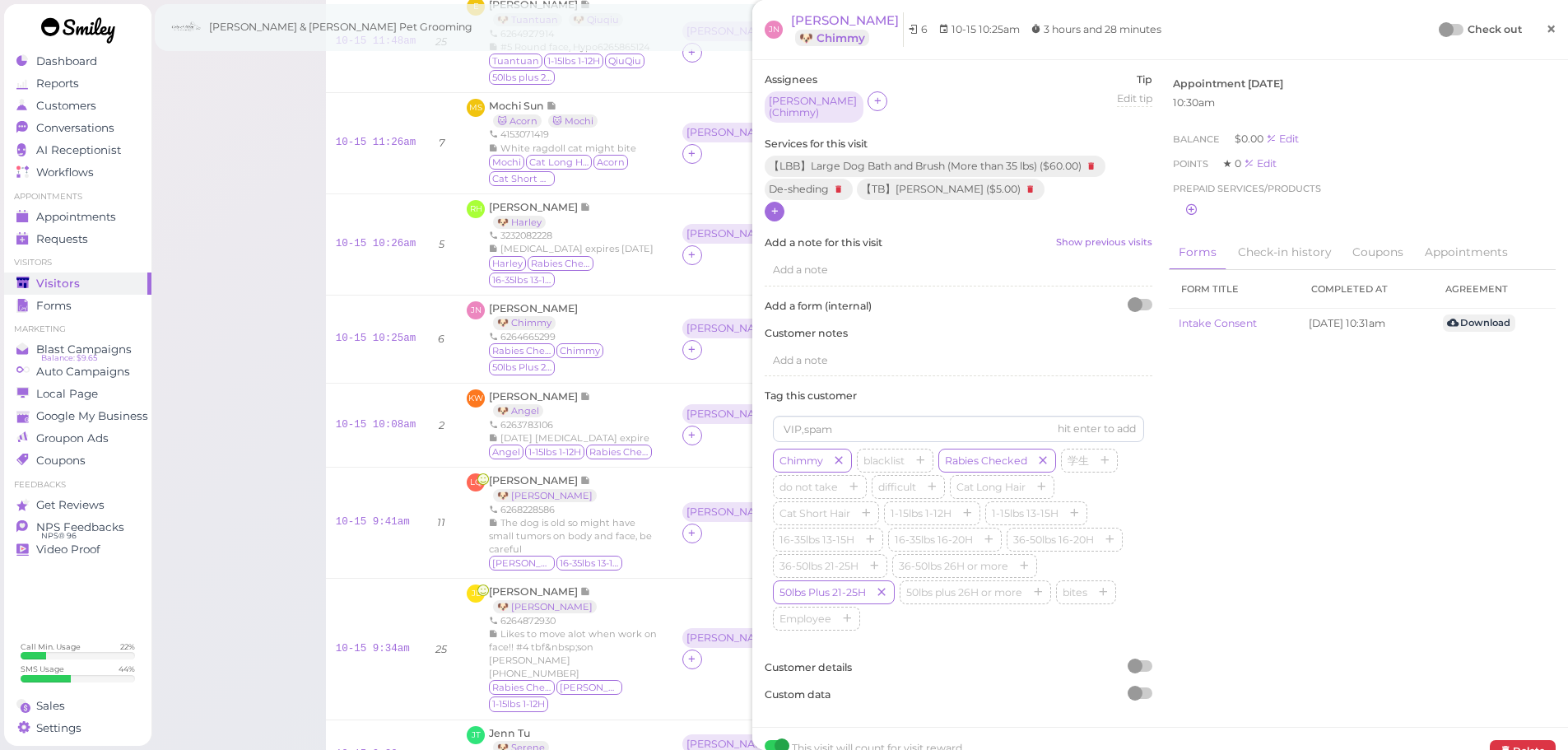
click at [1546, 33] on span "×" at bounding box center [1551, 28] width 11 height 23
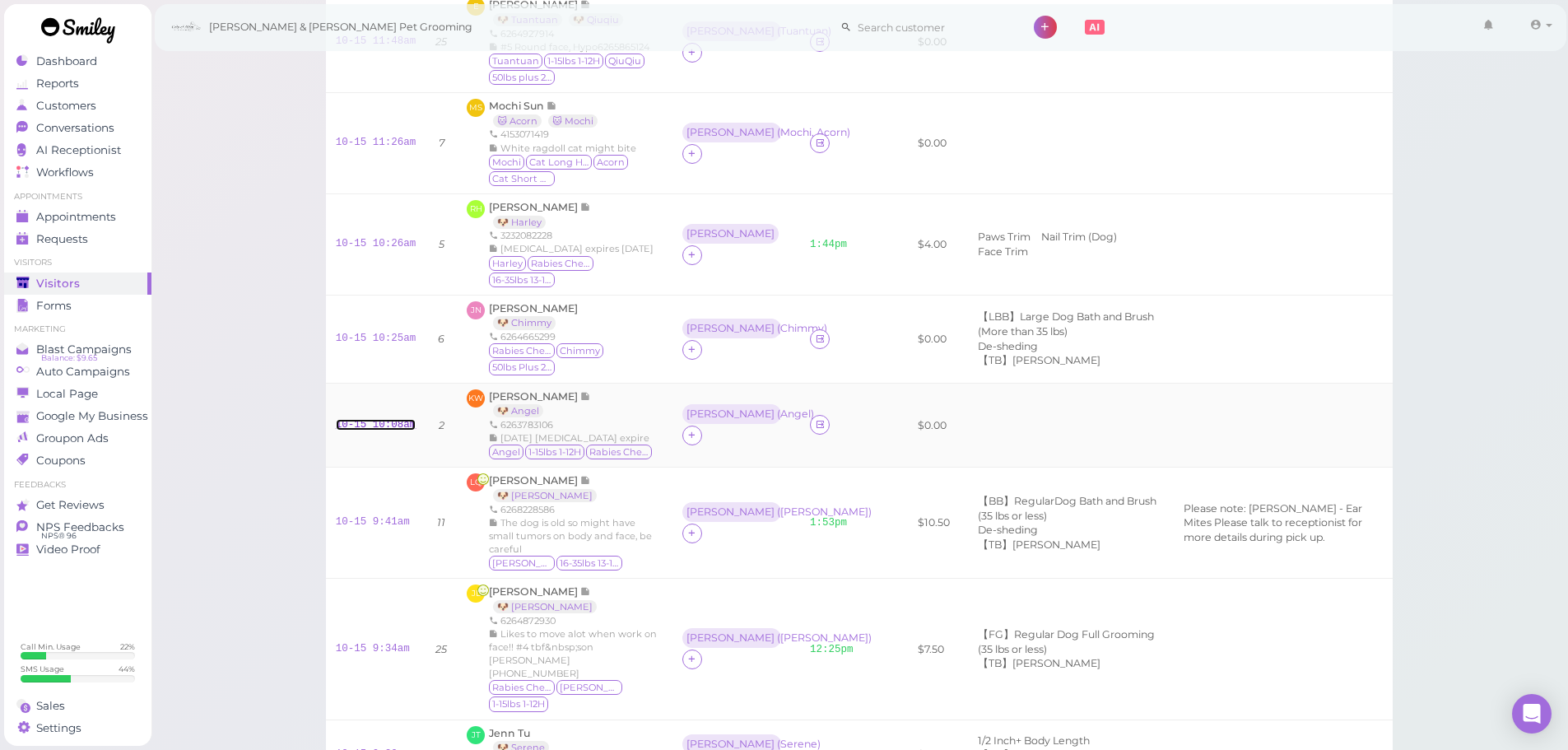
click at [362, 431] on link "10-15 10:08am" at bounding box center [376, 425] width 80 height 11
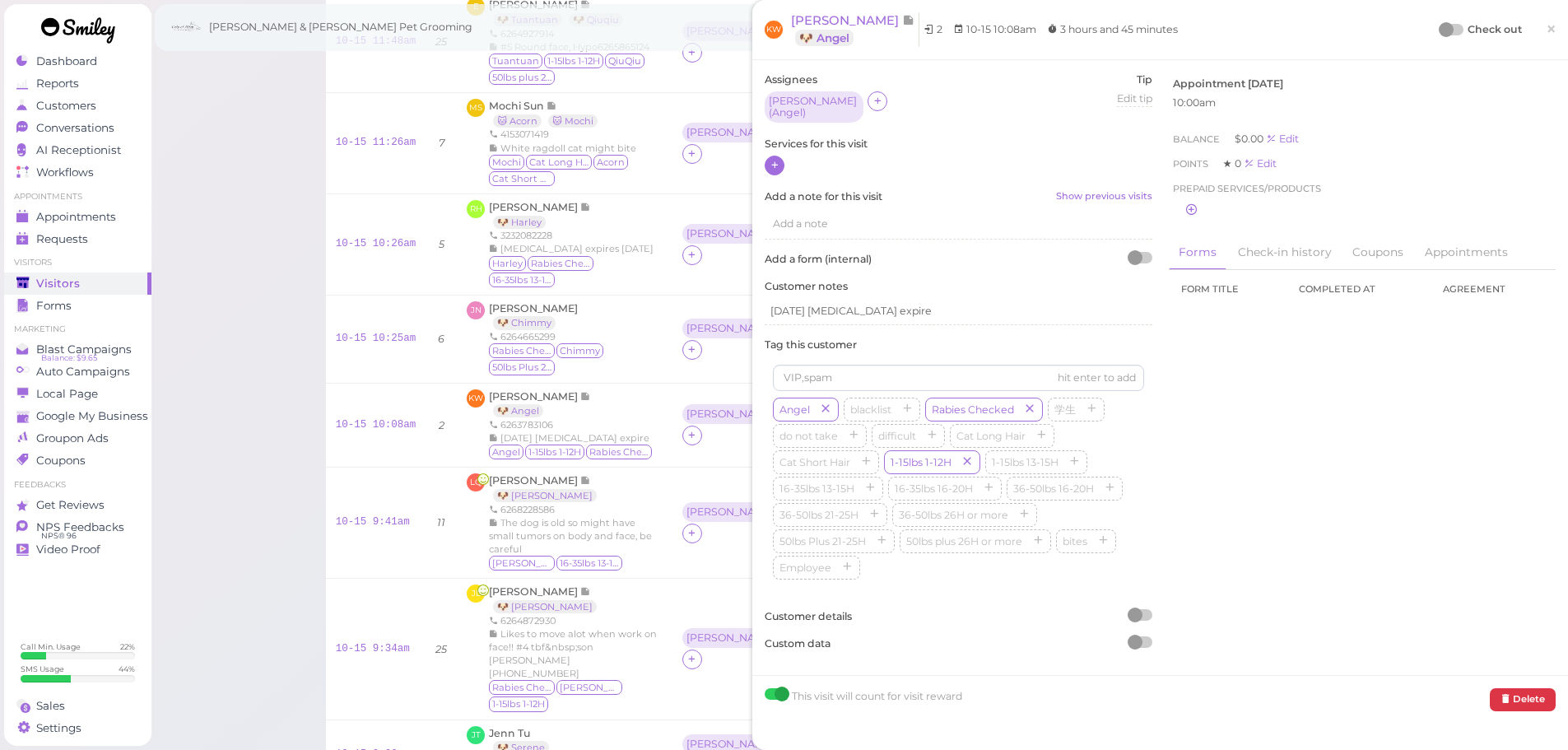
click at [769, 149] on div "Services for this visit" at bounding box center [958, 156] width 388 height 40
click at [771, 159] on icon at bounding box center [775, 165] width 11 height 12
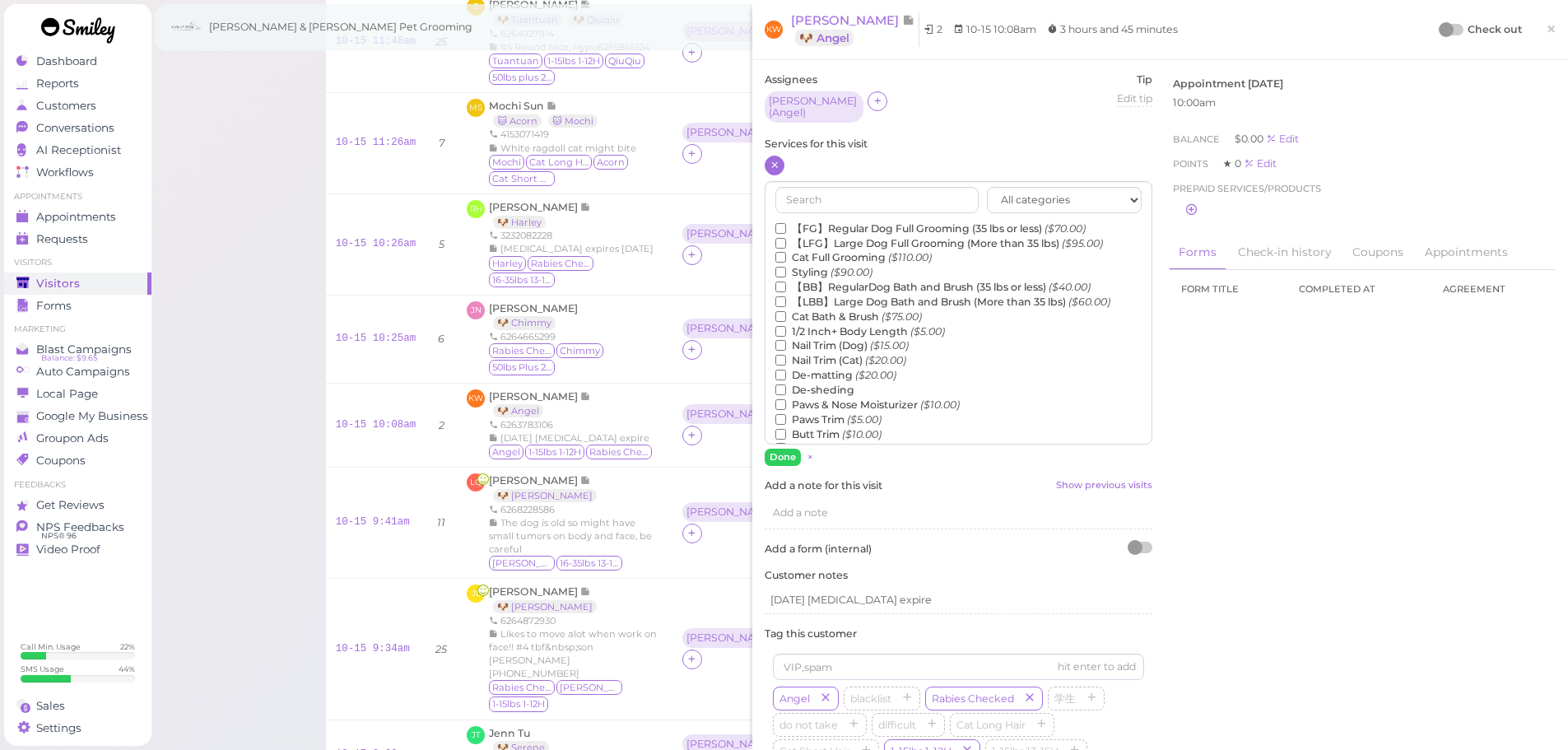
click at [821, 223] on label "【FG】Regular Dog Full Grooming (35 lbs or less) ($70.00)" at bounding box center [930, 228] width 310 height 15
click at [786, 223] on input "【FG】Regular Dog Full Grooming (35 lbs or less) ($70.00)" at bounding box center [781, 228] width 11 height 11
click at [787, 451] on button "Done" at bounding box center [782, 457] width 36 height 17
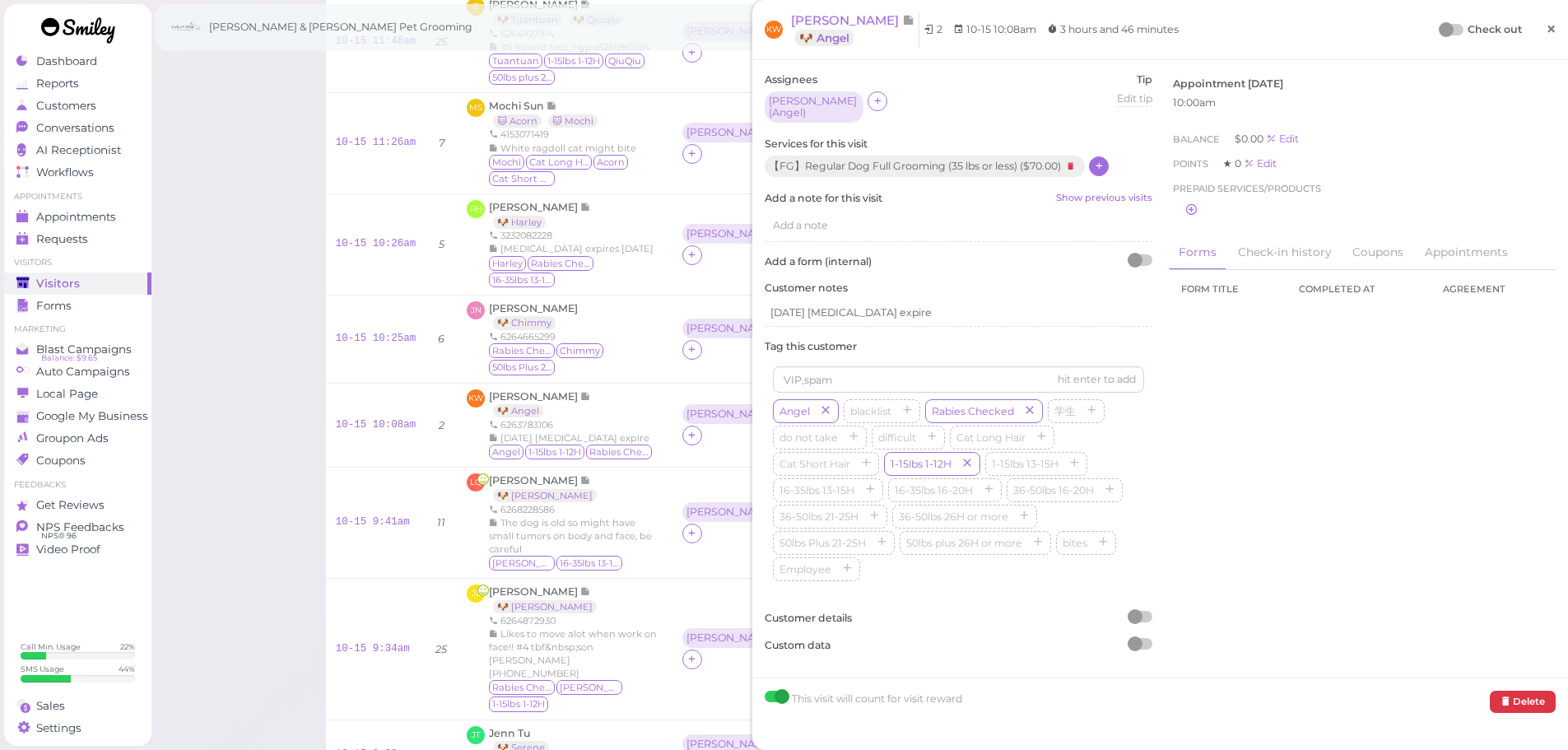
click at [1540, 41] on link "×" at bounding box center [1551, 30] width 31 height 38
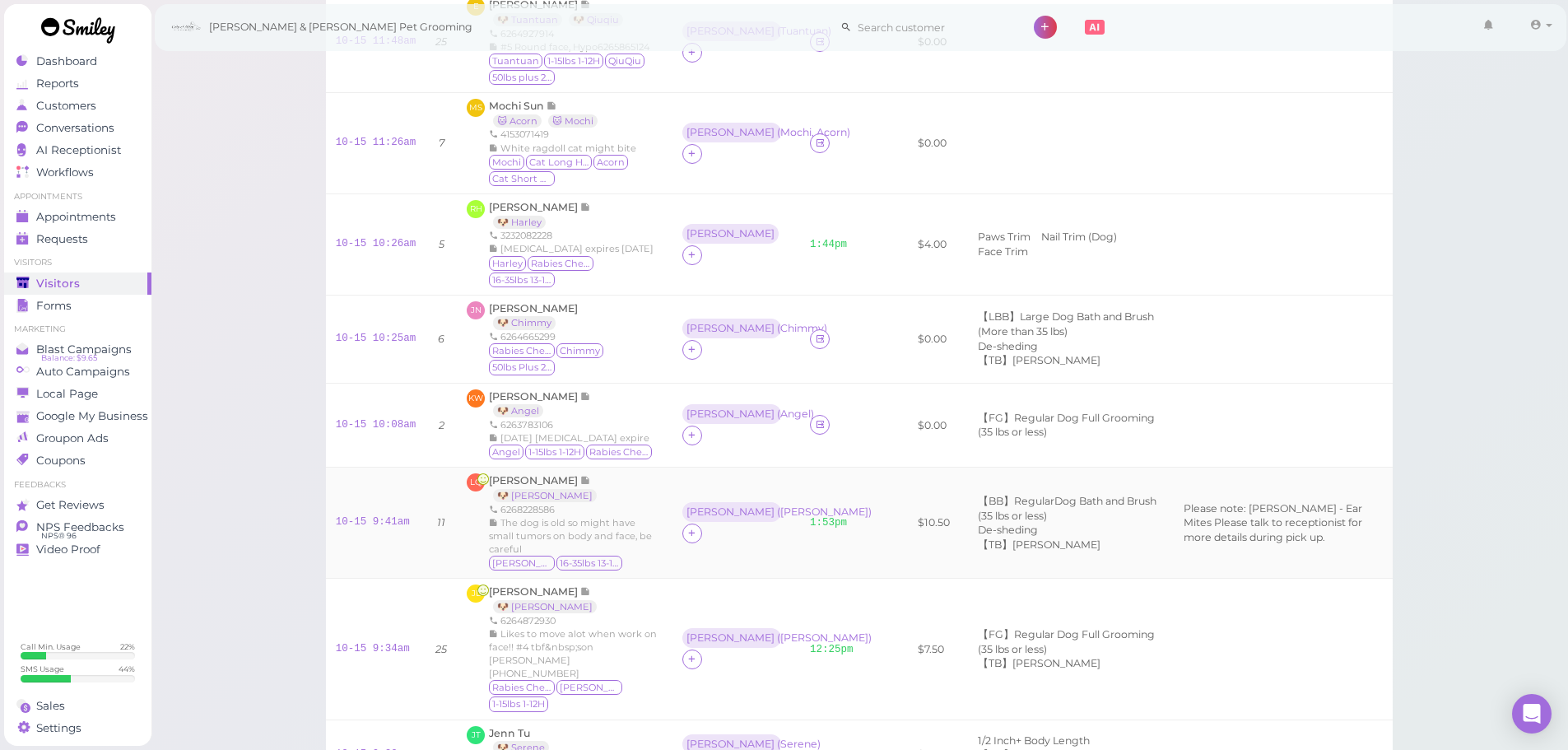
scroll to position [152, 0]
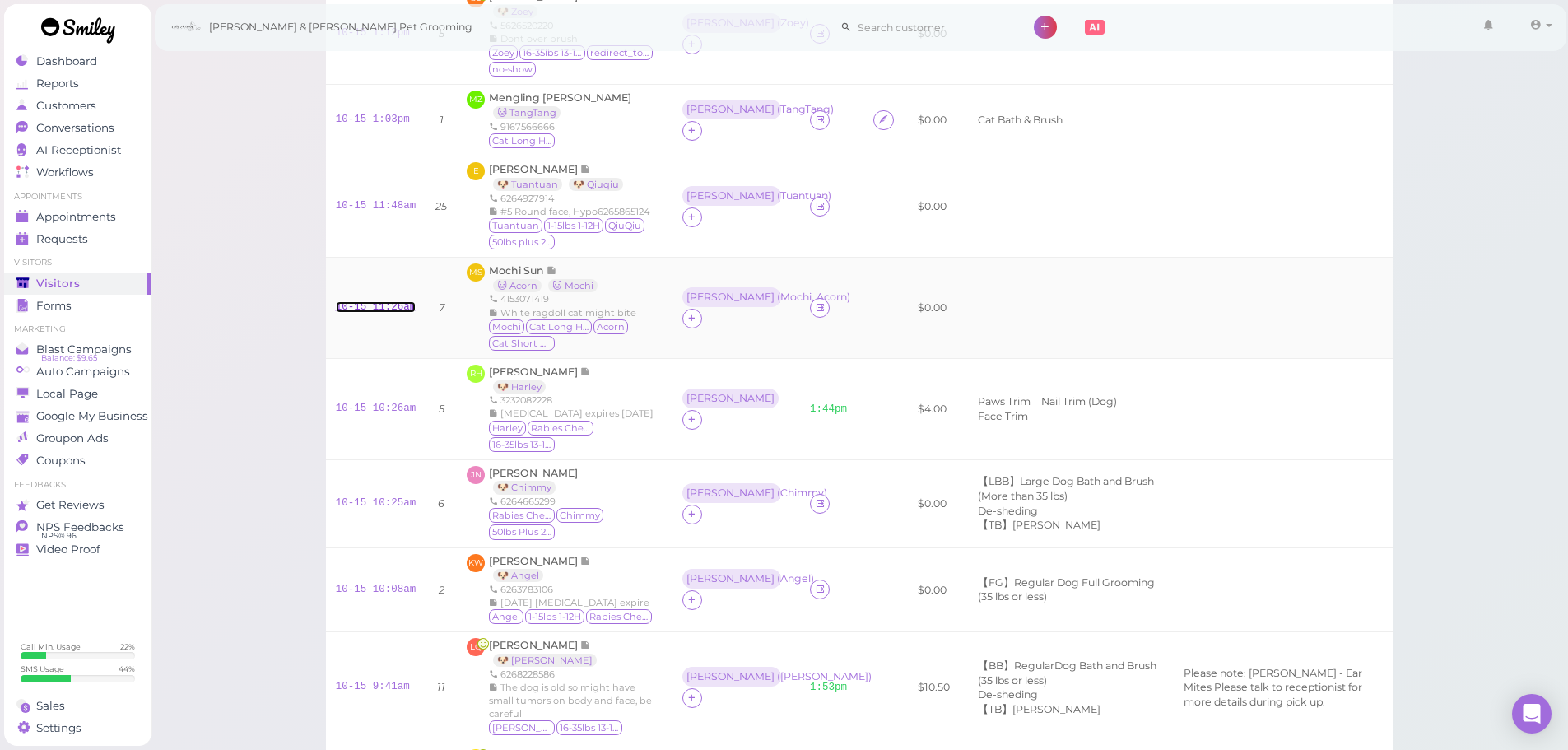
click at [390, 308] on link "10-15 11:26am" at bounding box center [376, 307] width 80 height 11
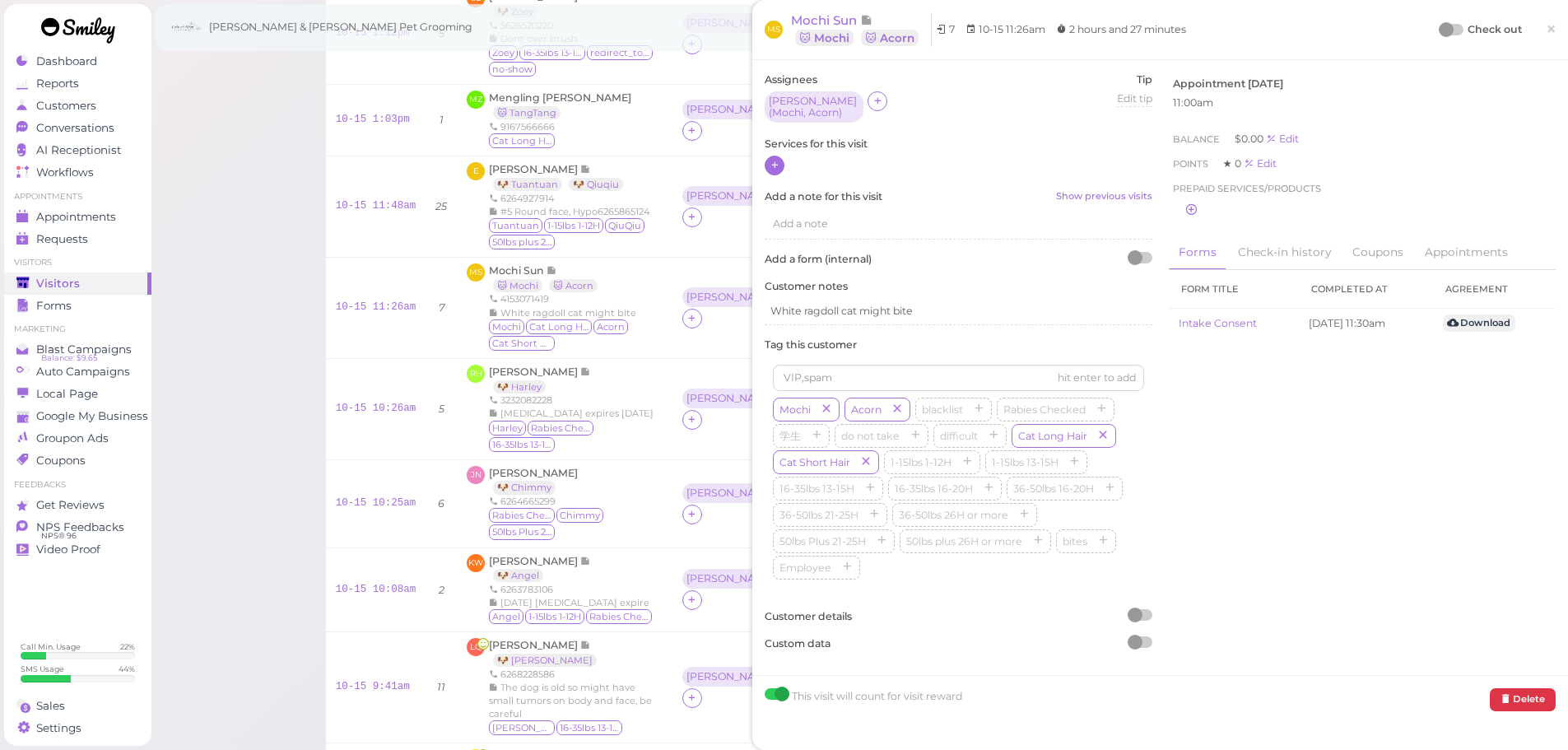
click at [773, 159] on icon at bounding box center [775, 165] width 11 height 12
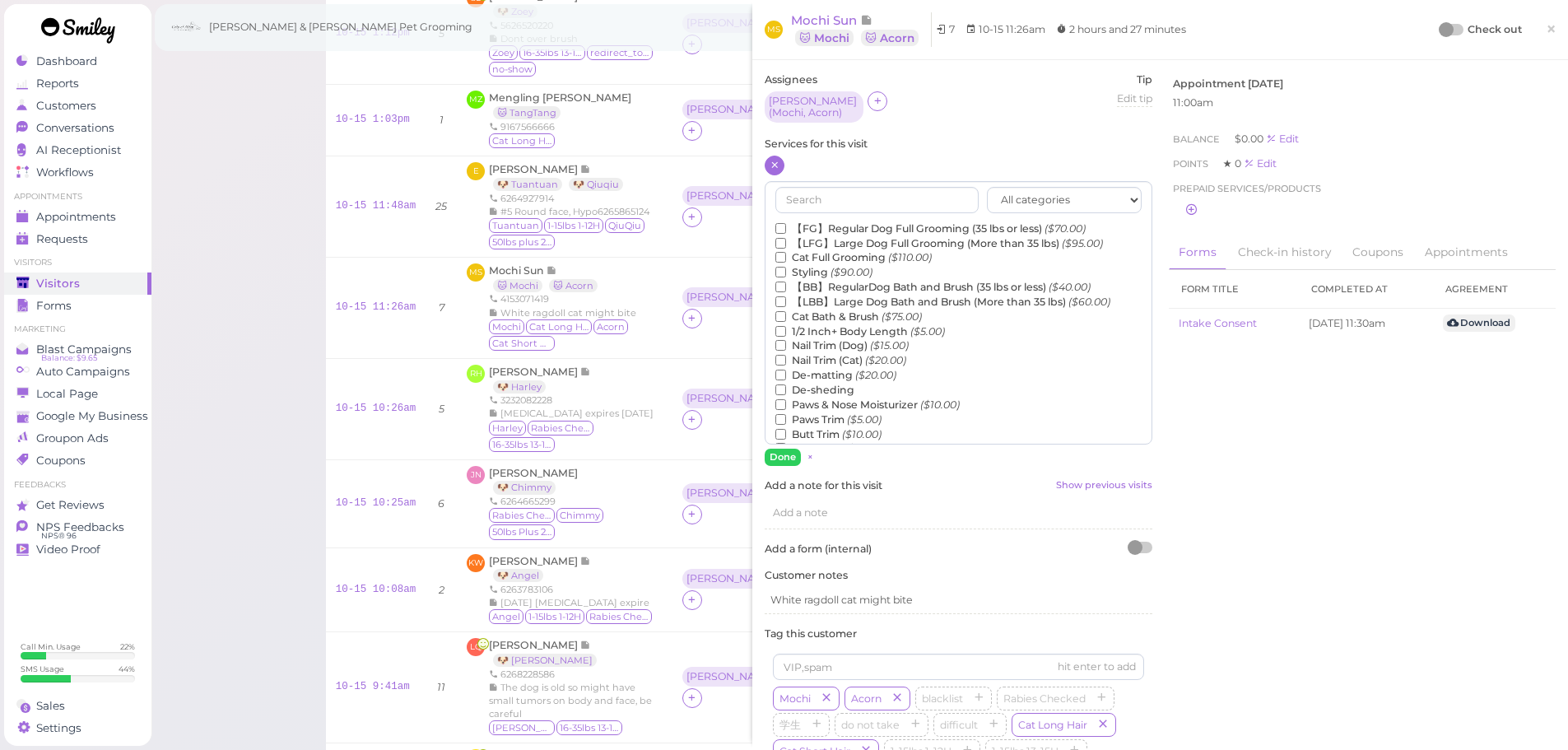
click at [834, 317] on label "Cat Bath & Brush ($75.00)" at bounding box center [849, 316] width 147 height 15
click at [786, 317] on input "Cat Bath & Brush ($75.00)" at bounding box center [781, 316] width 11 height 11
click at [845, 261] on label "Cat Full Grooming ($110.00)" at bounding box center [853, 257] width 156 height 15
click at [786, 261] on input "Cat Full Grooming ($110.00)" at bounding box center [781, 257] width 11 height 11
click at [782, 456] on button "Done" at bounding box center [782, 457] width 36 height 17
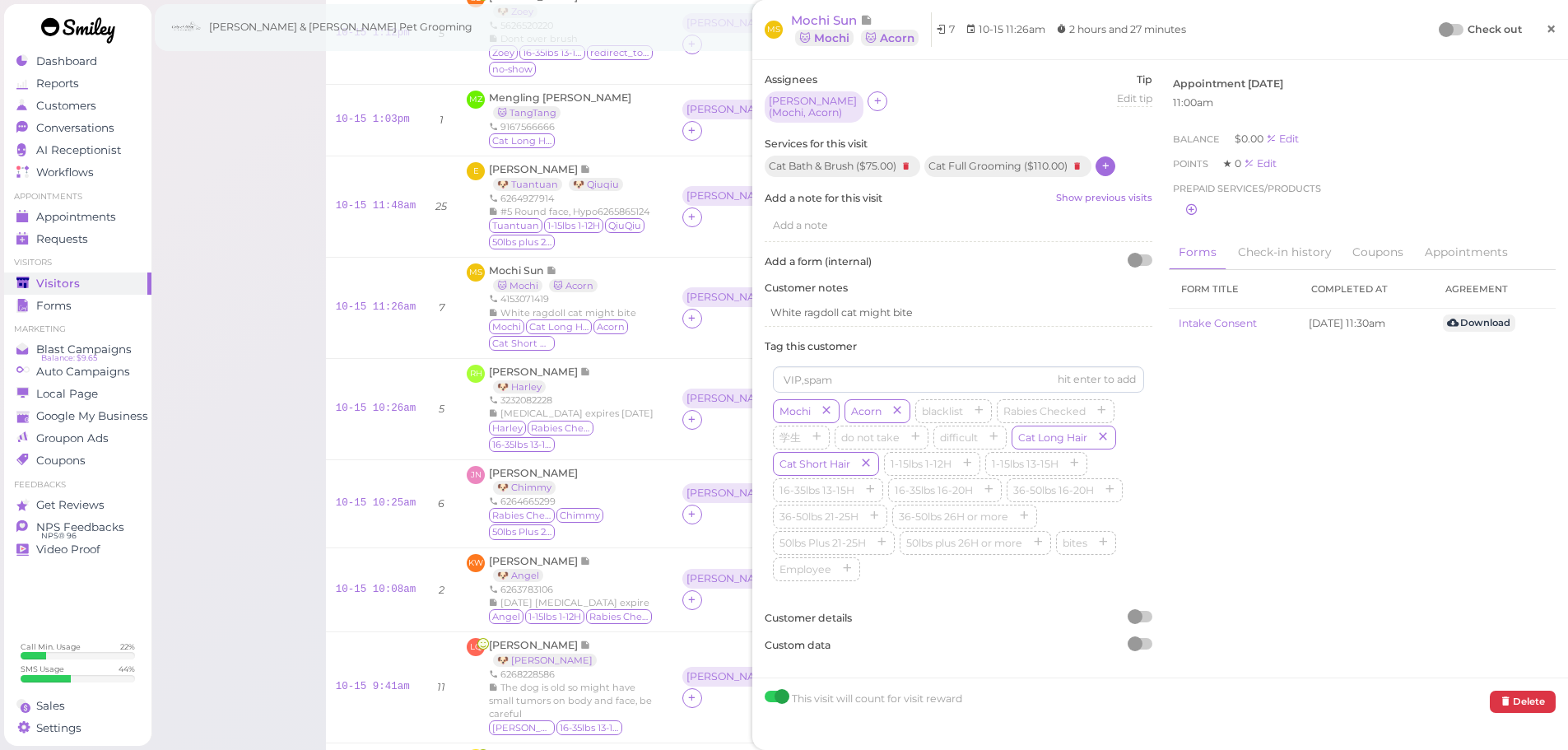
click at [1548, 34] on link "×" at bounding box center [1551, 30] width 31 height 38
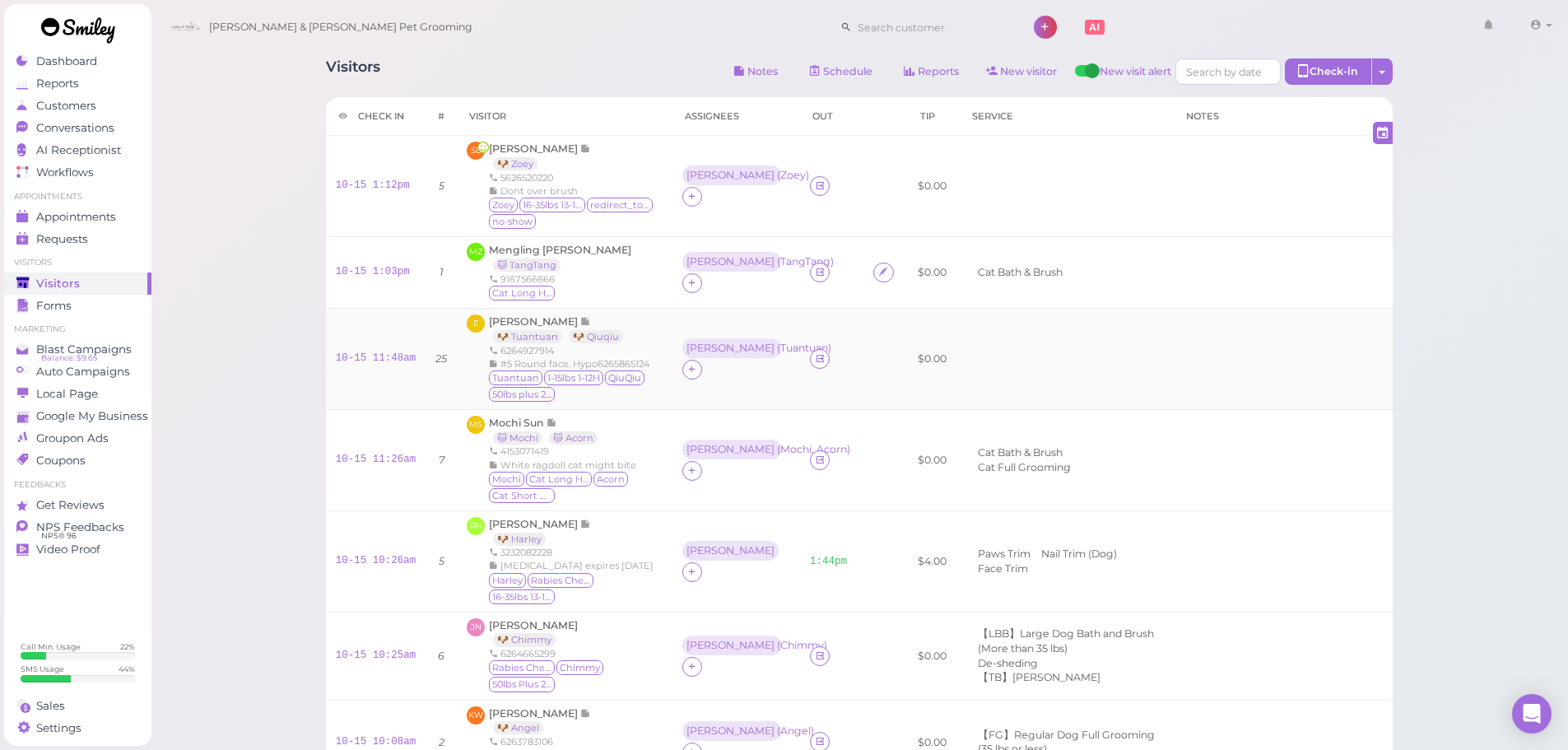
click at [371, 350] on td "10-15 11:48am" at bounding box center [377, 358] width 101 height 102
click at [370, 352] on div "10-15 11:48am" at bounding box center [376, 359] width 80 height 15
click at [368, 356] on link "10-15 11:48am" at bounding box center [376, 357] width 80 height 11
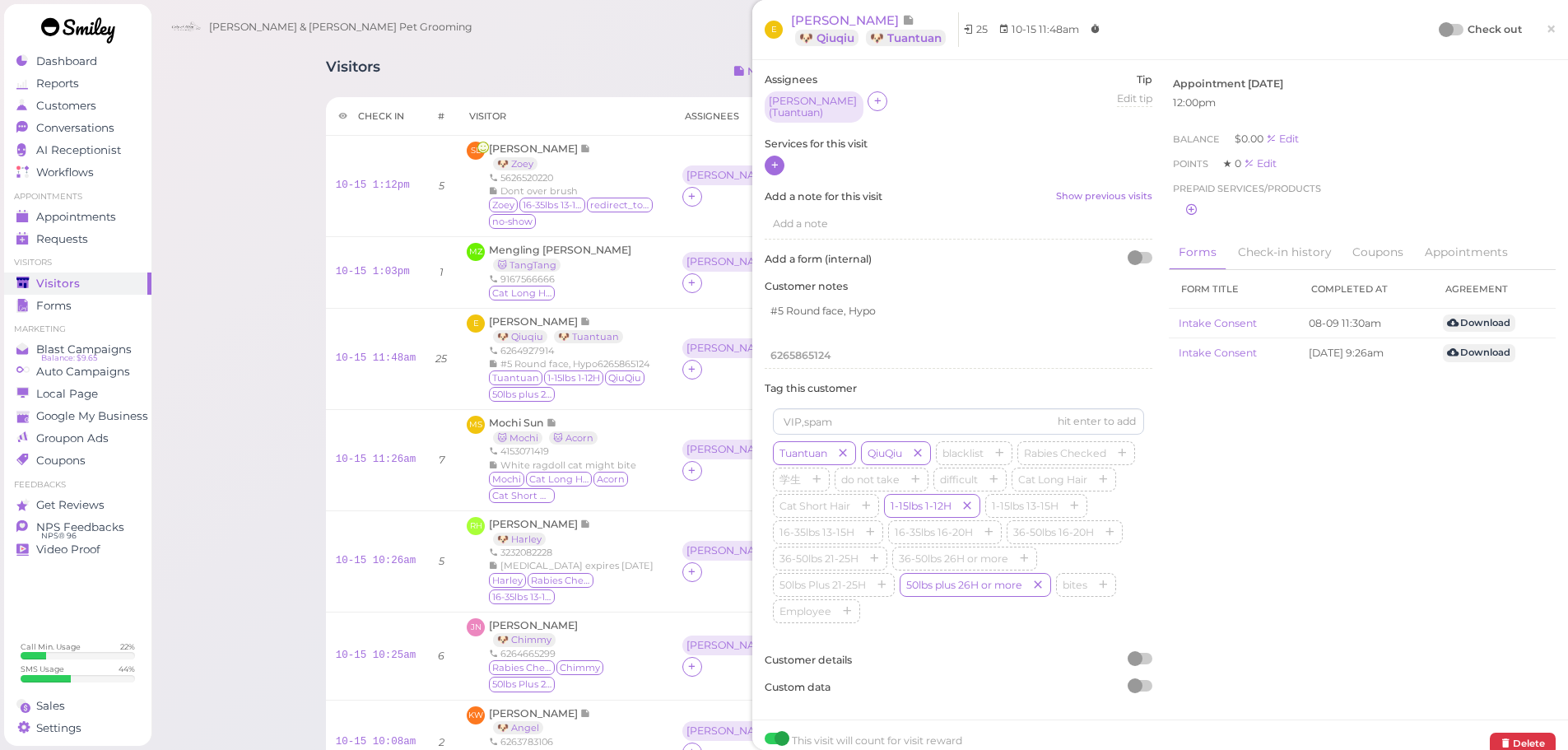
click at [778, 147] on div "Services for this visit" at bounding box center [958, 156] width 388 height 40
click at [778, 159] on icon at bounding box center [775, 165] width 11 height 12
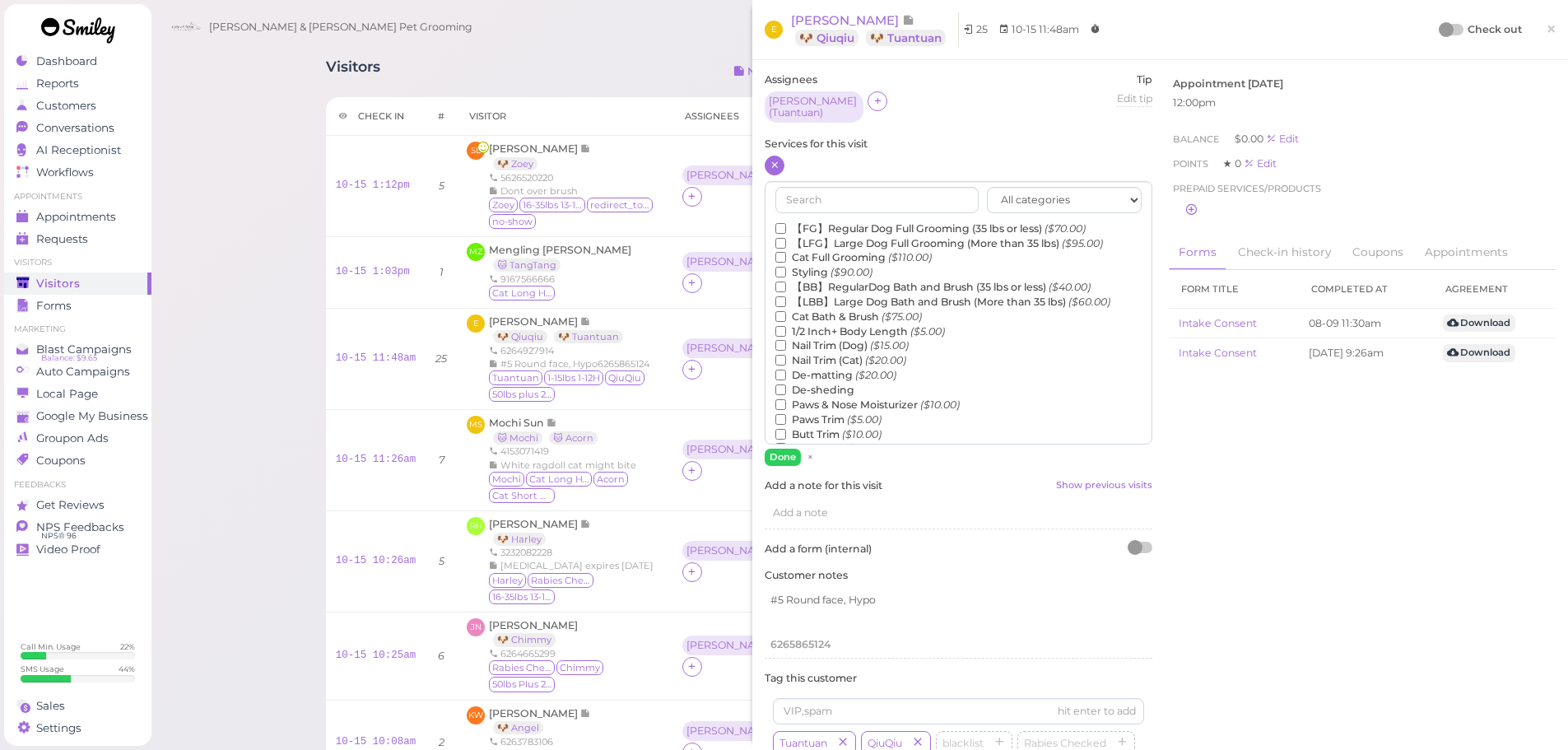
click at [872, 221] on label "【FG】Regular Dog Full Grooming (35 lbs or less) ($70.00)" at bounding box center [930, 228] width 310 height 15
click at [786, 223] on input "【FG】Regular Dog Full Grooming (35 lbs or less) ($70.00)" at bounding box center [781, 228] width 11 height 11
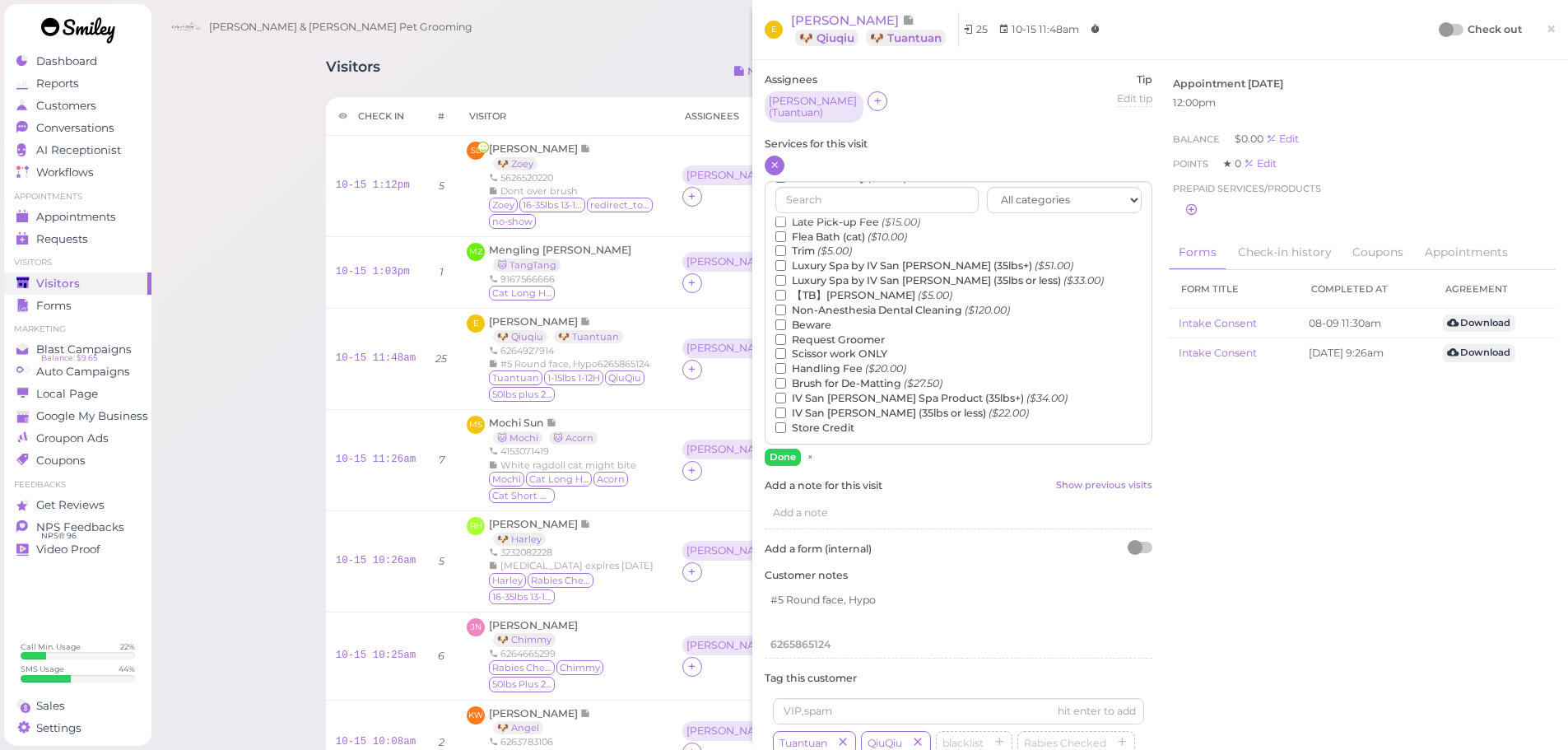
click at [837, 291] on label "【TB】Teeth Brushing ($5.00)" at bounding box center [863, 295] width 177 height 15
click at [786, 291] on input "【TB】Teeth Brushing ($5.00)" at bounding box center [781, 295] width 11 height 11
click at [789, 457] on button "Done" at bounding box center [782, 457] width 36 height 17
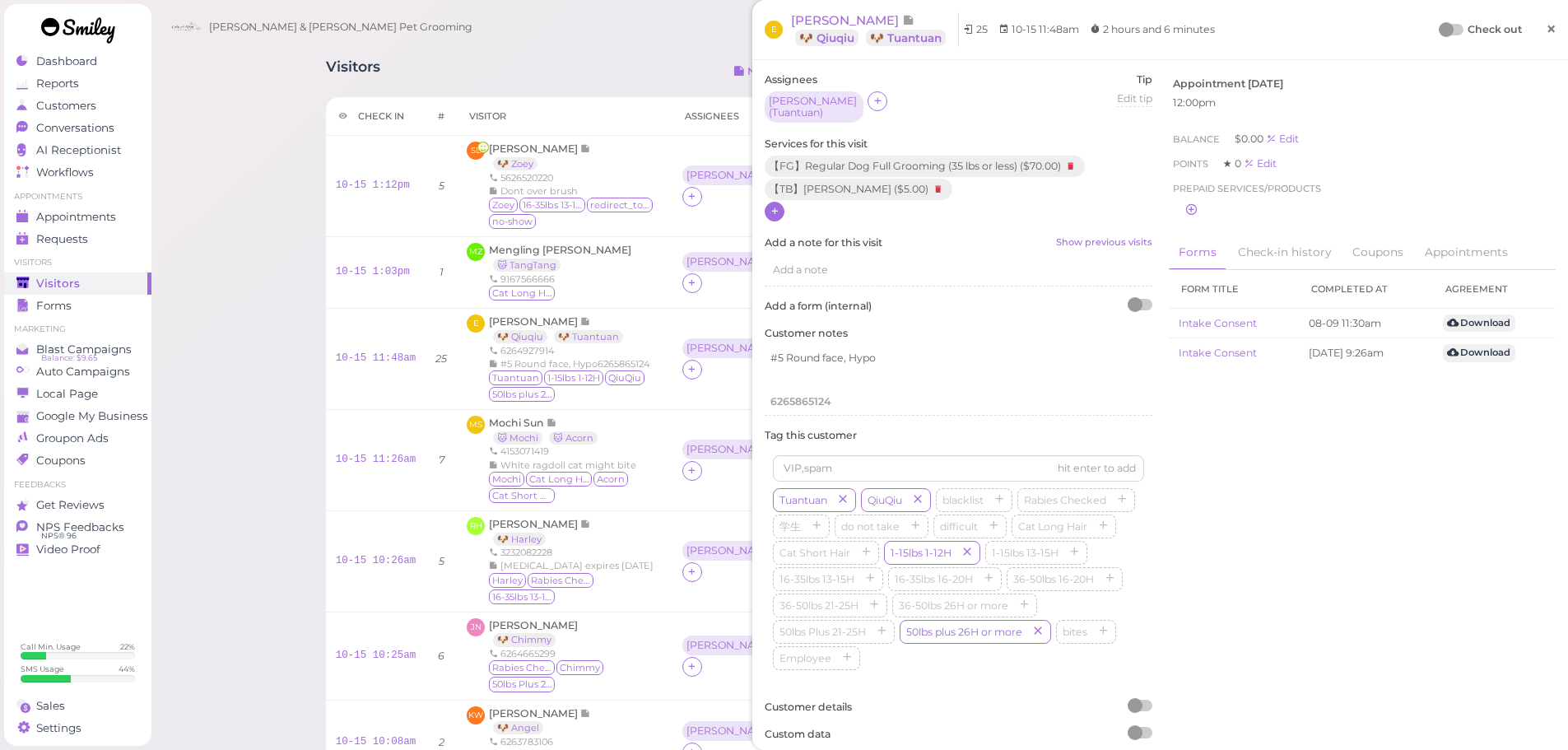
click at [1536, 24] on link "×" at bounding box center [1551, 30] width 31 height 38
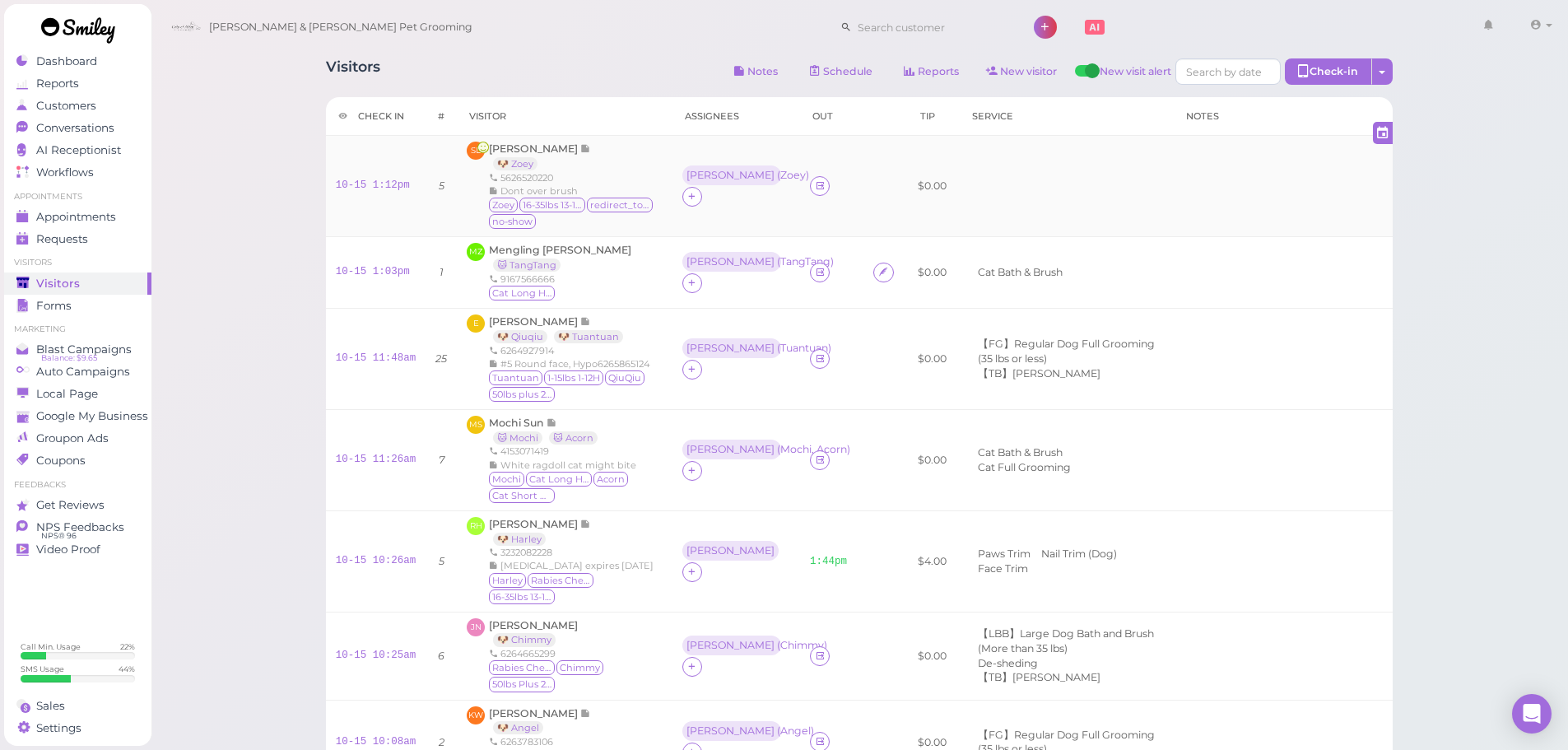
click at [350, 179] on div "10-15 1:12pm" at bounding box center [376, 185] width 80 height 15
drag, startPoint x: 348, startPoint y: 181, endPoint x: 473, endPoint y: 194, distance: 125.7
click at [348, 181] on link "10-15 1:12pm" at bounding box center [372, 185] width 74 height 11
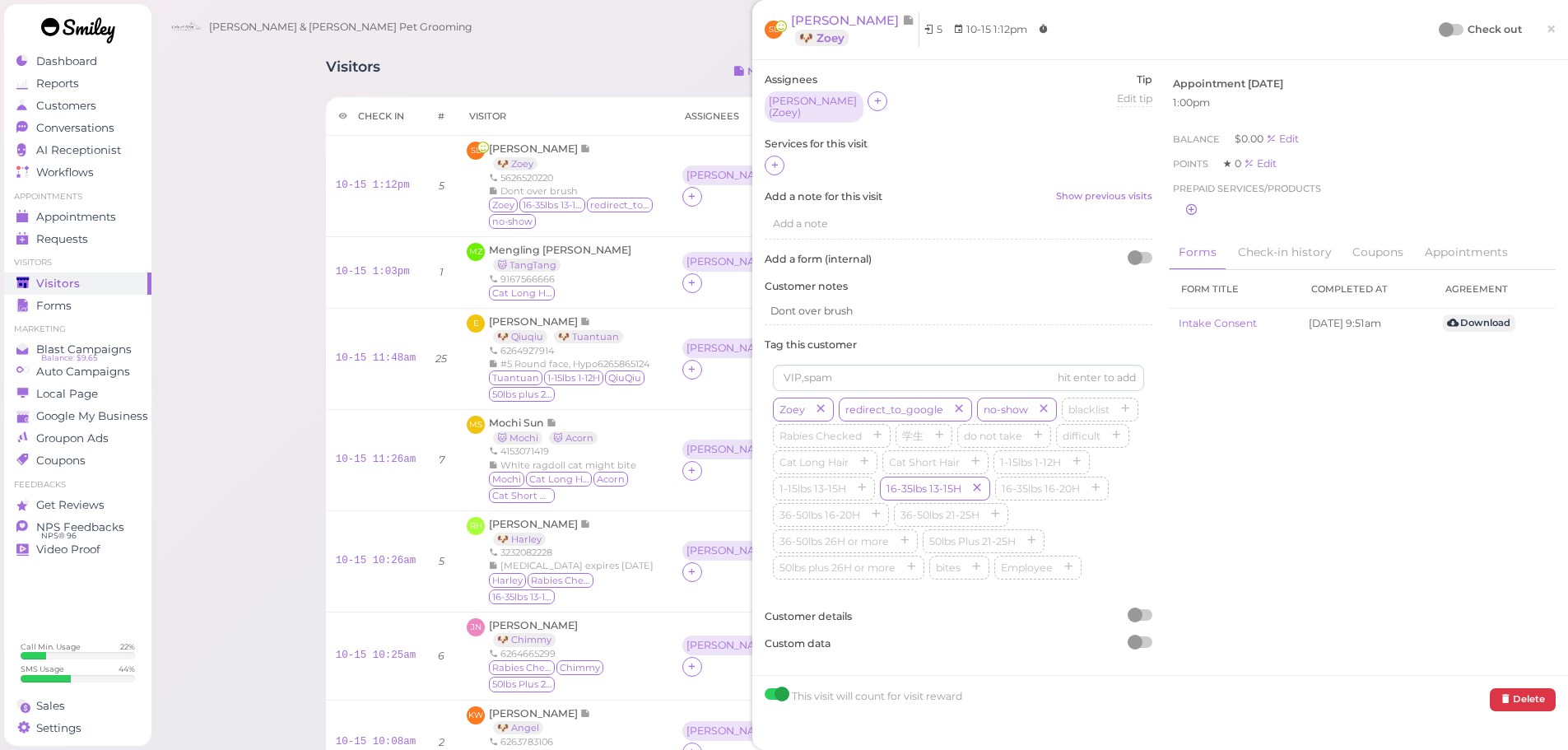
click at [785, 156] on div at bounding box center [958, 166] width 388 height 21
click at [782, 160] on div at bounding box center [774, 165] width 20 height 20
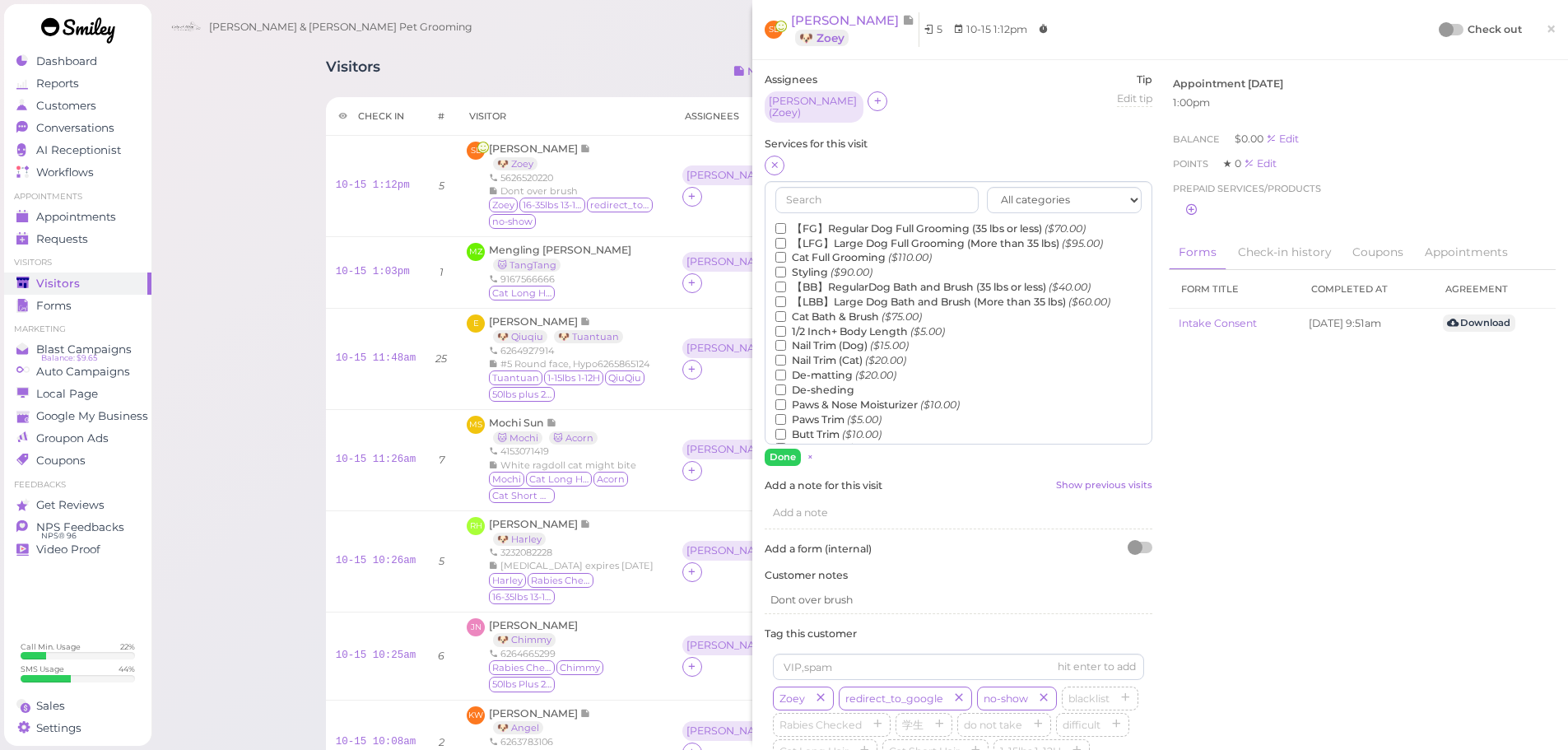
click at [808, 280] on label "【BB】RegularDog Bath and Brush (35 lbs or less) ($40.00)" at bounding box center [933, 287] width 315 height 15
click at [786, 282] on input "【BB】RegularDog Bath and Brush (35 lbs or less) ($40.00)" at bounding box center [781, 287] width 11 height 11
click at [813, 384] on label "De-sheding" at bounding box center [815, 390] width 79 height 15
click at [786, 384] on input "De-sheding" at bounding box center [781, 390] width 11 height 11
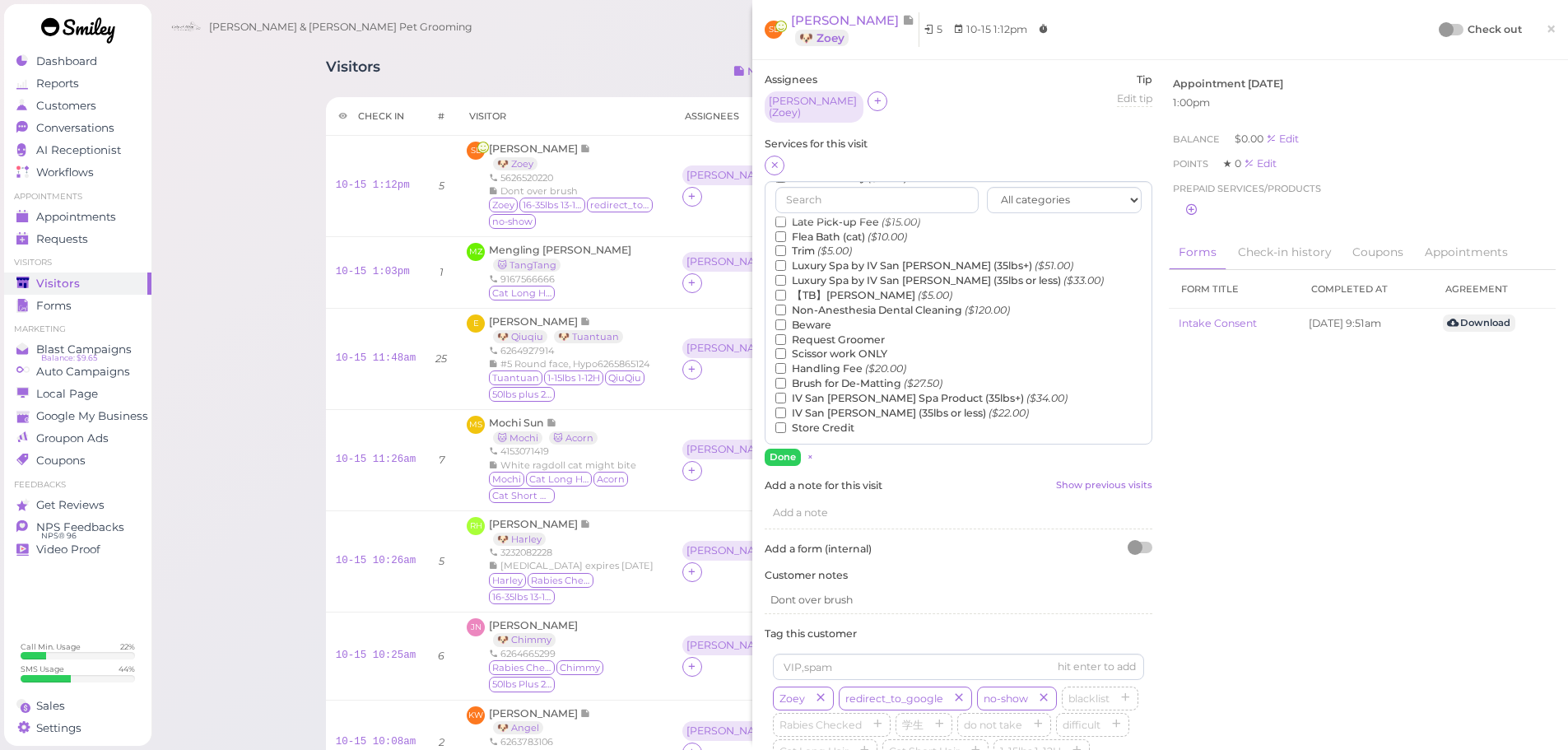
click at [836, 288] on label "【TB】Teeth Brushing ($5.00)" at bounding box center [863, 295] width 177 height 15
click at [786, 290] on input "【TB】Teeth Brushing ($5.00)" at bounding box center [781, 295] width 11 height 11
click at [788, 448] on button "Done" at bounding box center [782, 457] width 36 height 17
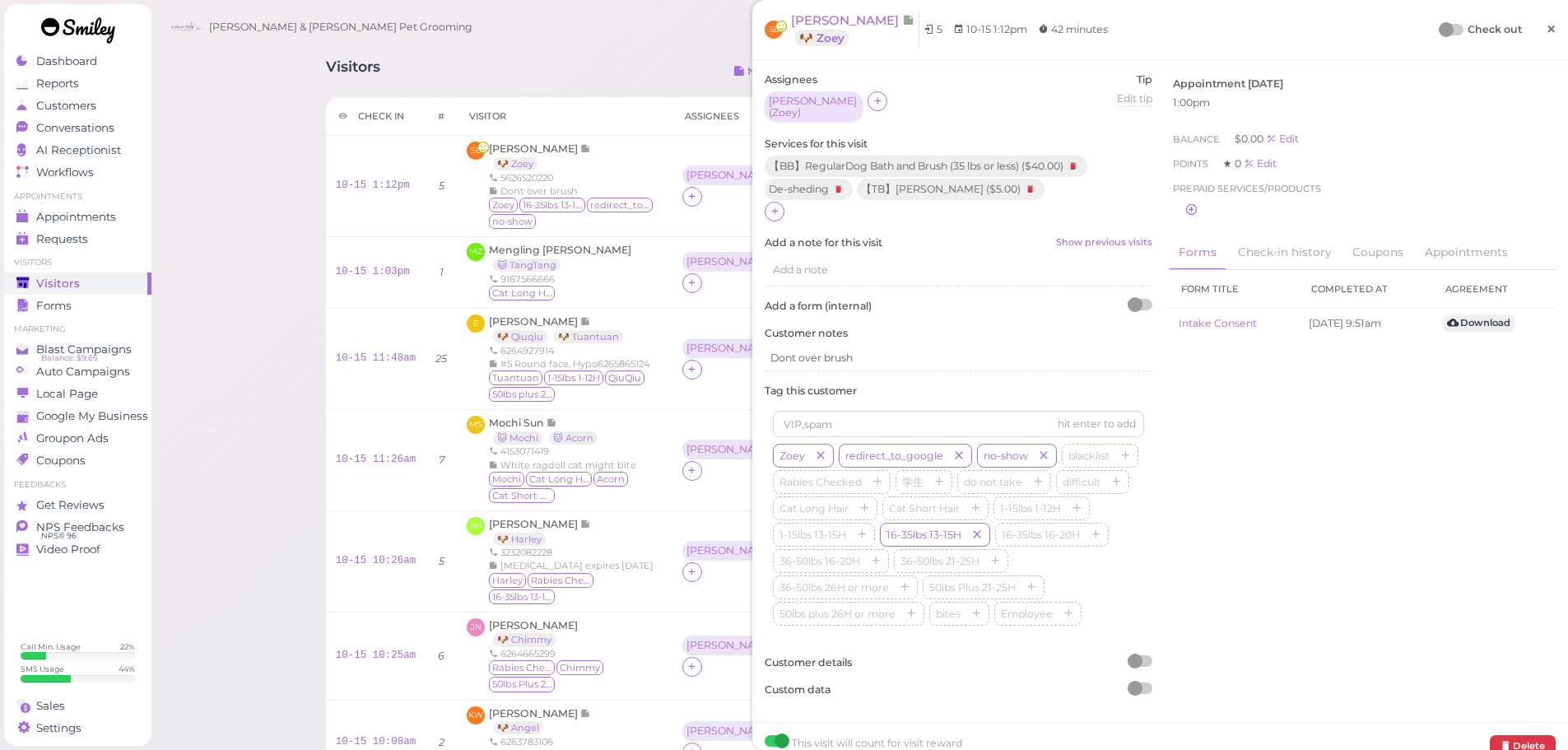
click at [1546, 19] on span "×" at bounding box center [1551, 28] width 11 height 23
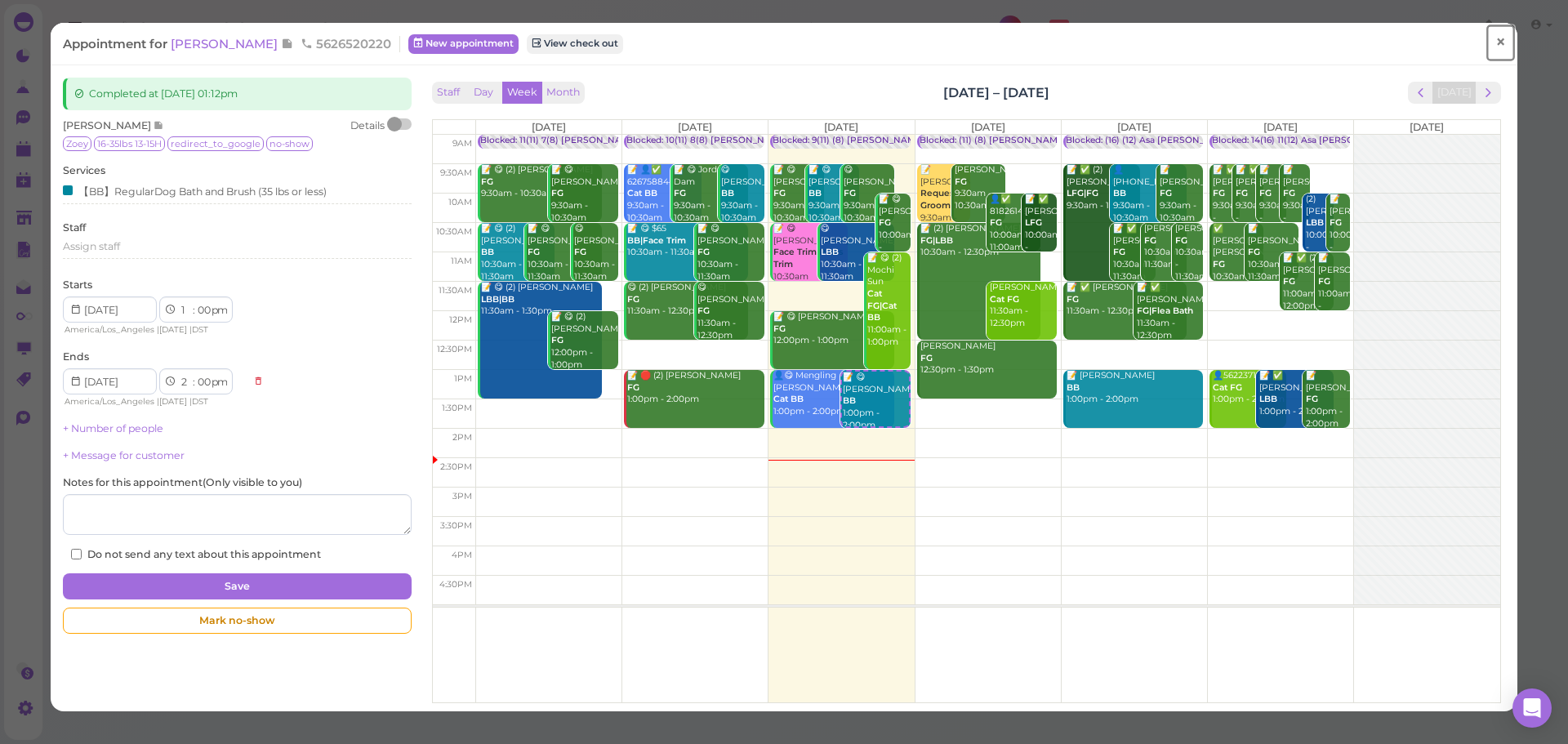
click at [1496, 53] on span "×" at bounding box center [1501, 42] width 11 height 23
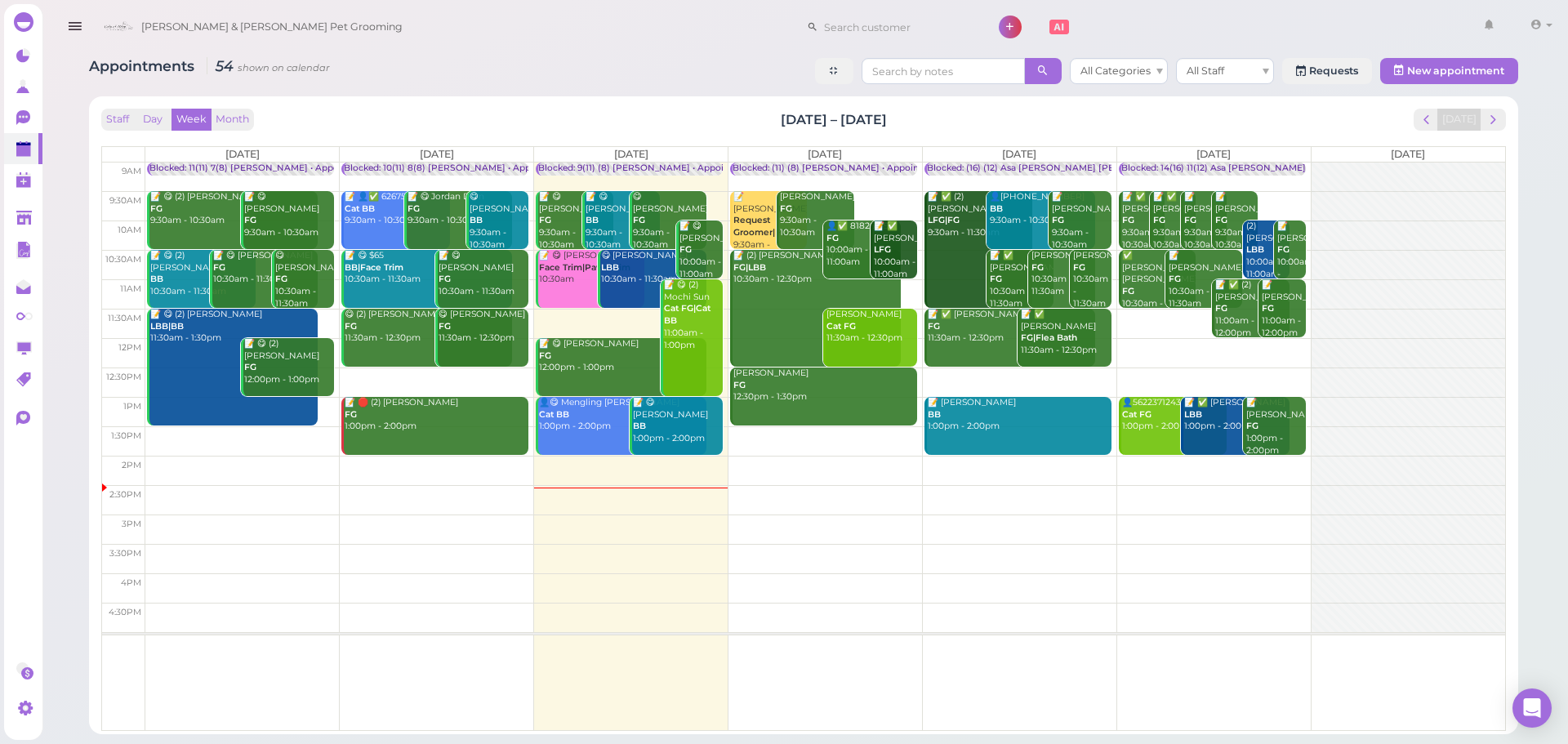
click at [1194, 168] on div "Blocked: 14(16) 11(12) Asa Helen Rebecca • Appointment" at bounding box center [1286, 169] width 330 height 12
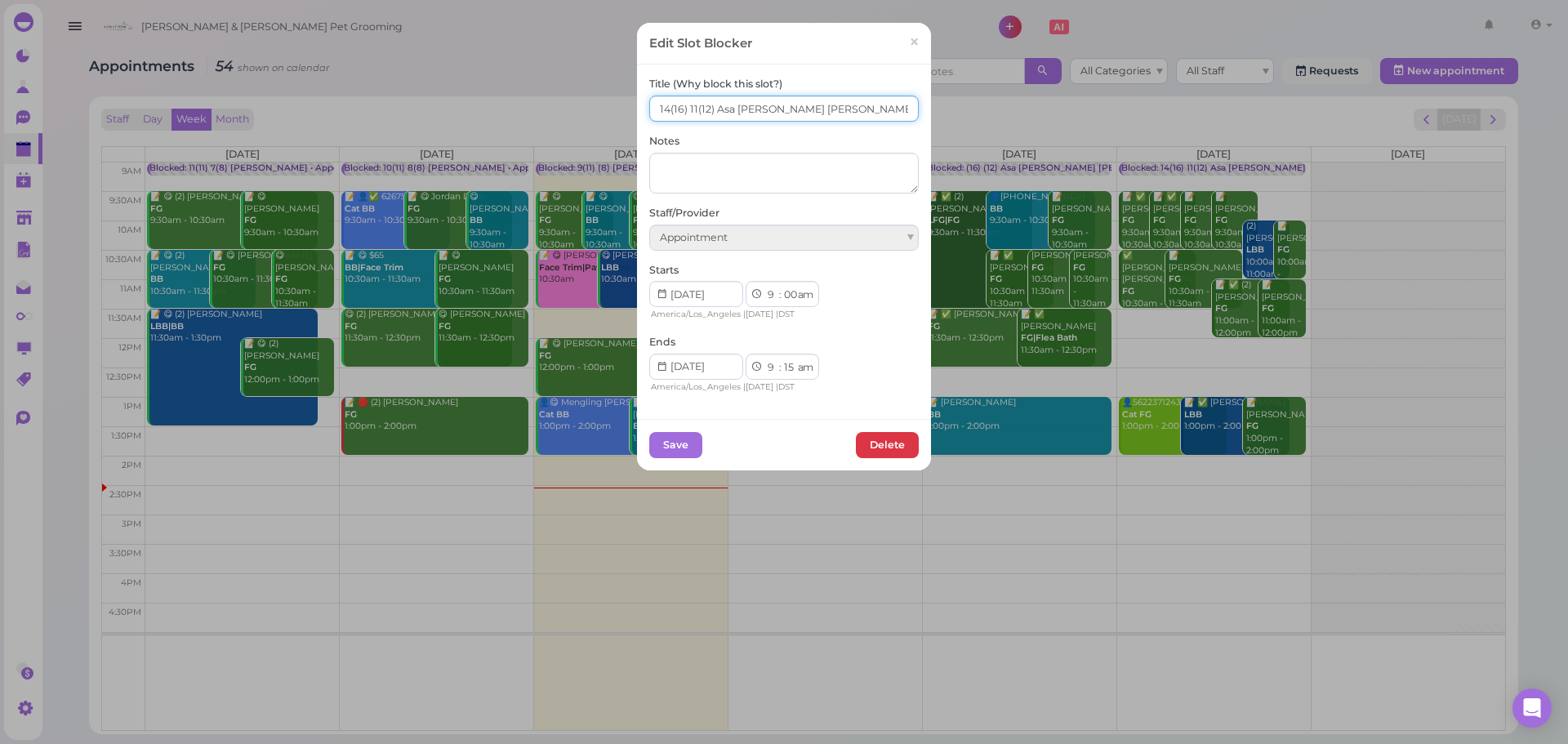
click at [680, 118] on input "14(16) 11(12) Asa Helen Rebecca" at bounding box center [784, 108] width 270 height 26
type input "15(16) 12(12) Asa Helen Rebecca"
click at [666, 437] on button "Save" at bounding box center [676, 445] width 53 height 26
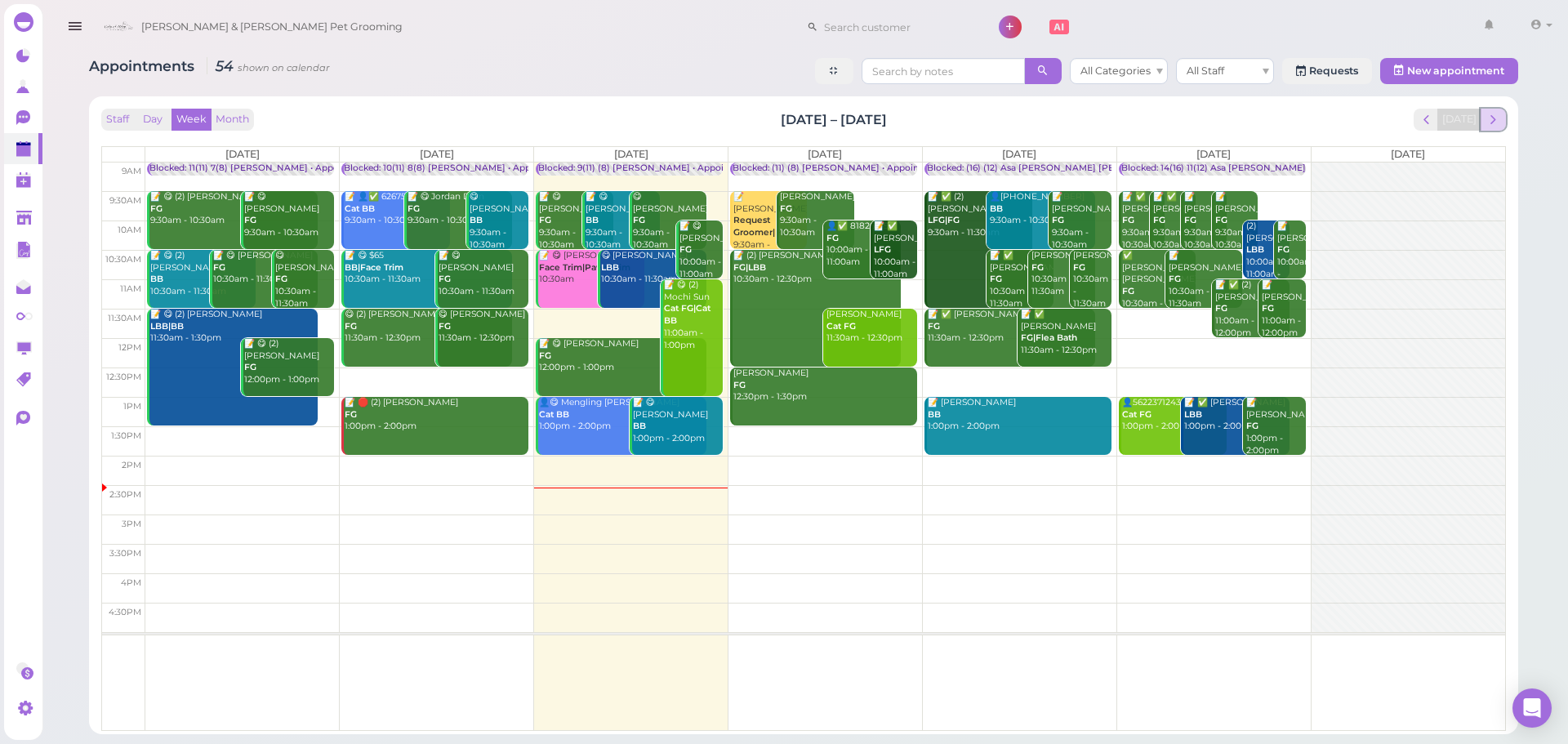
click at [1489, 116] on span "next" at bounding box center [1493, 119] width 15 height 15
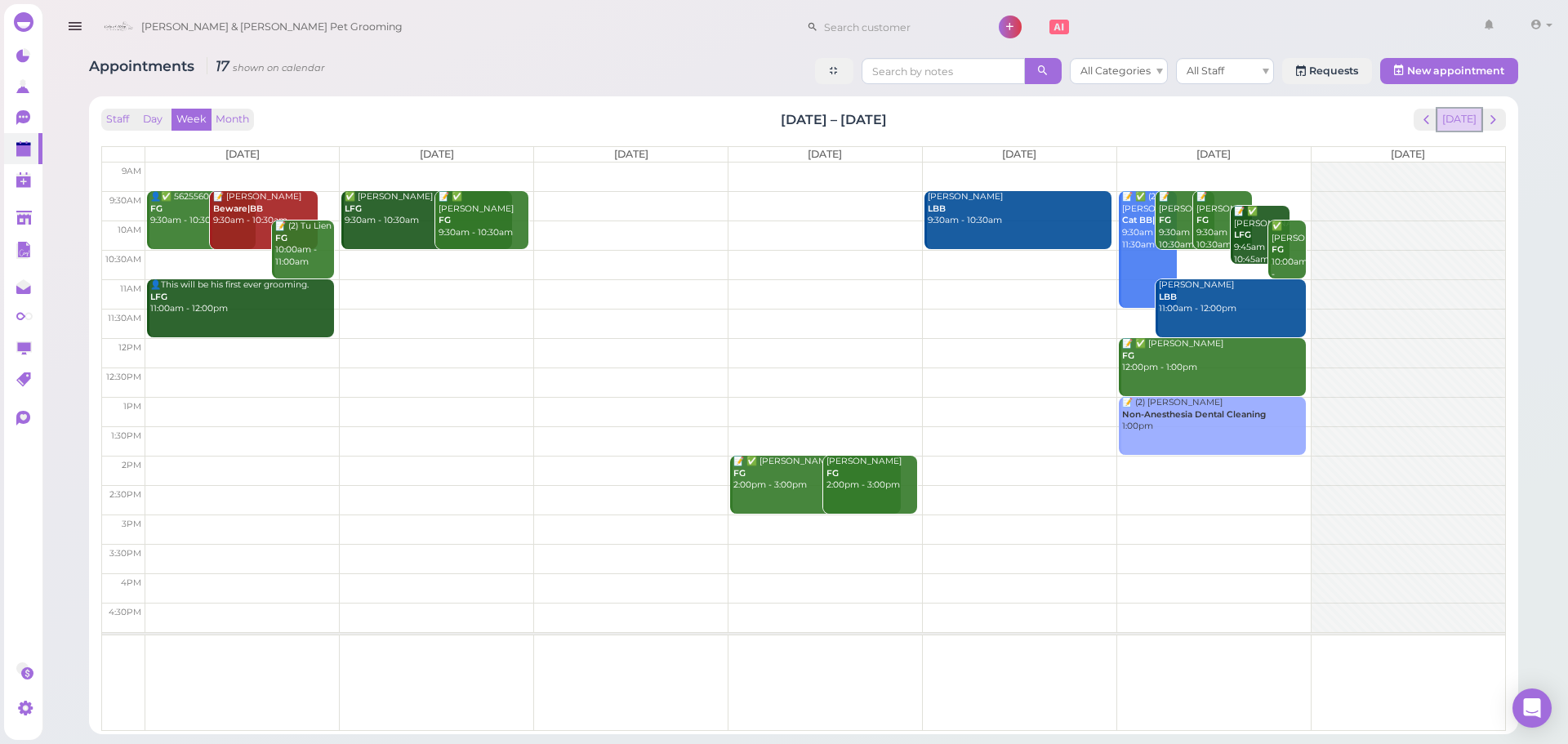
click at [1448, 115] on button "[DATE]" at bounding box center [1460, 119] width 44 height 22
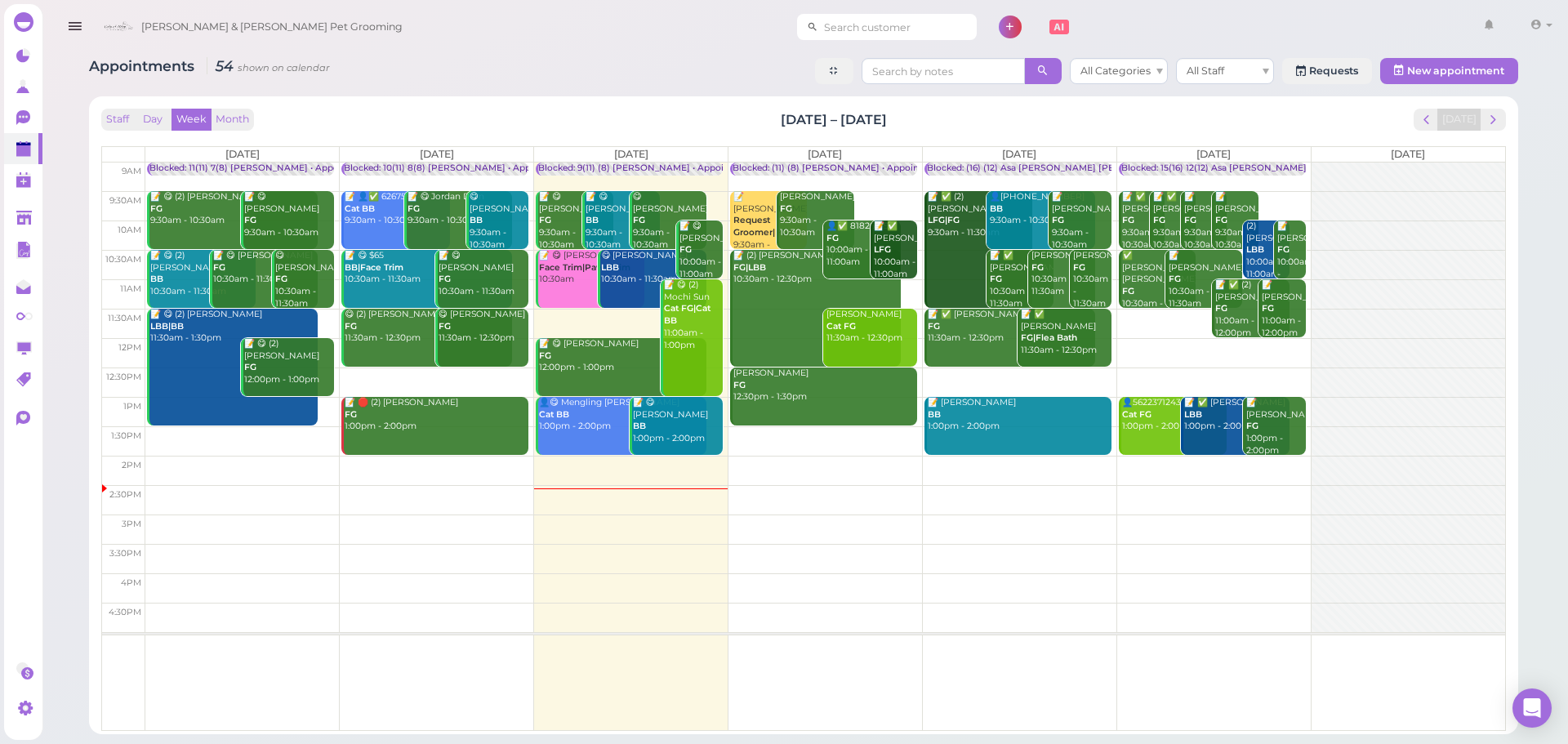
click at [834, 21] on input at bounding box center [898, 26] width 158 height 26
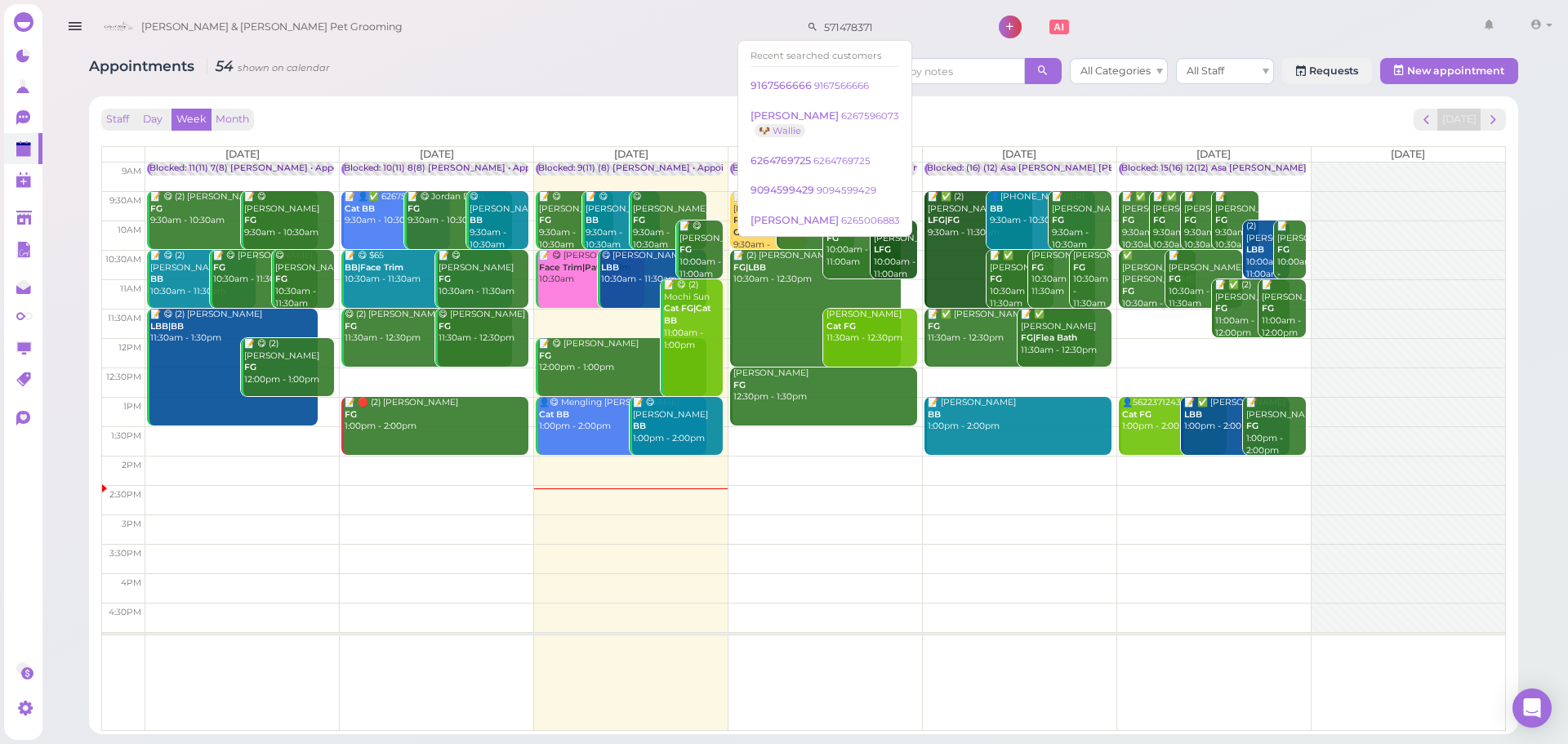
type input "5714783713"
click at [647, 58] on div "Appointments 54 shown on calendar All Categories All Staff Requests New appoint…" at bounding box center [803, 73] width 1429 height 31
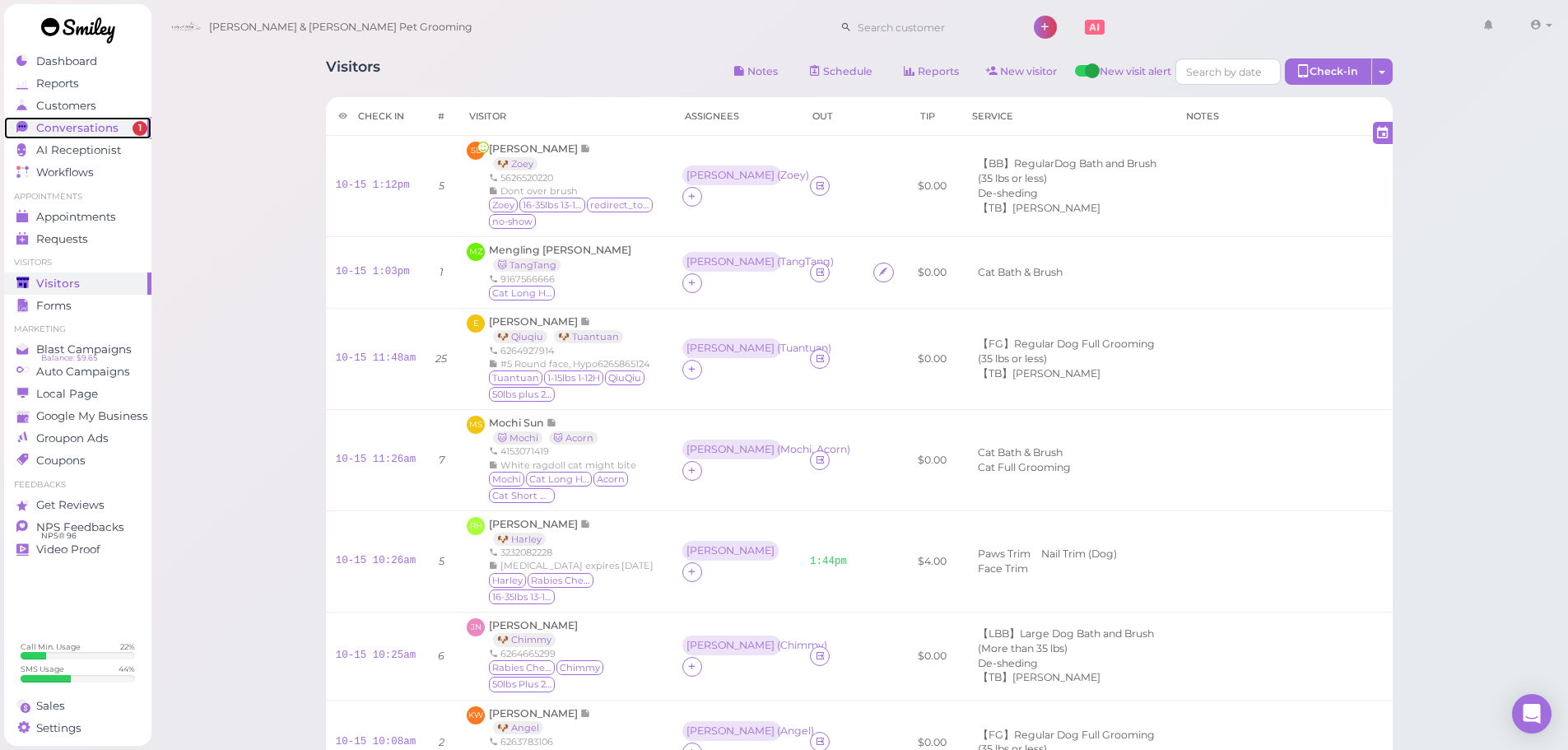
click at [110, 136] on link "Conversations 1" at bounding box center [78, 128] width 148 height 22
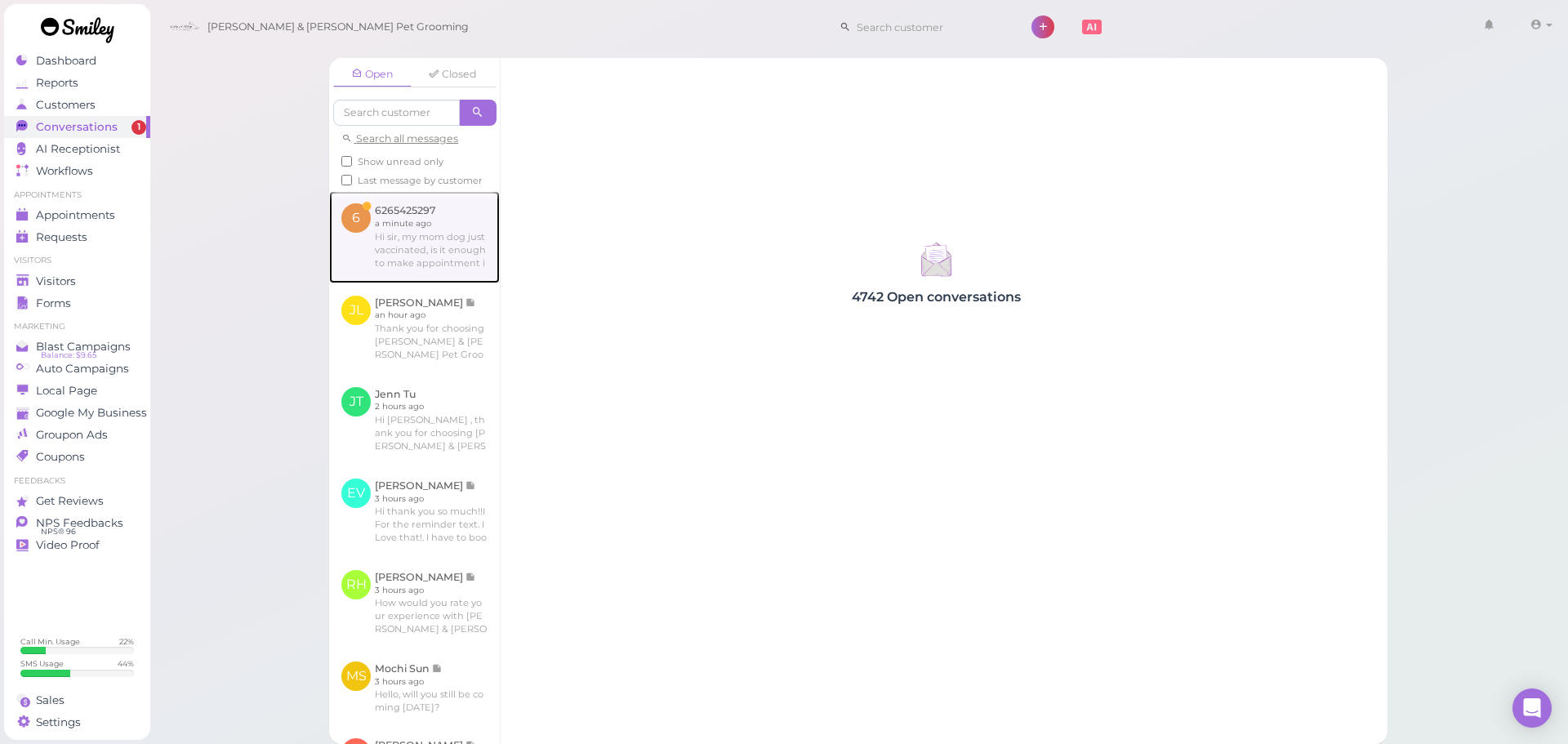
click at [384, 240] on link at bounding box center [414, 237] width 170 height 92
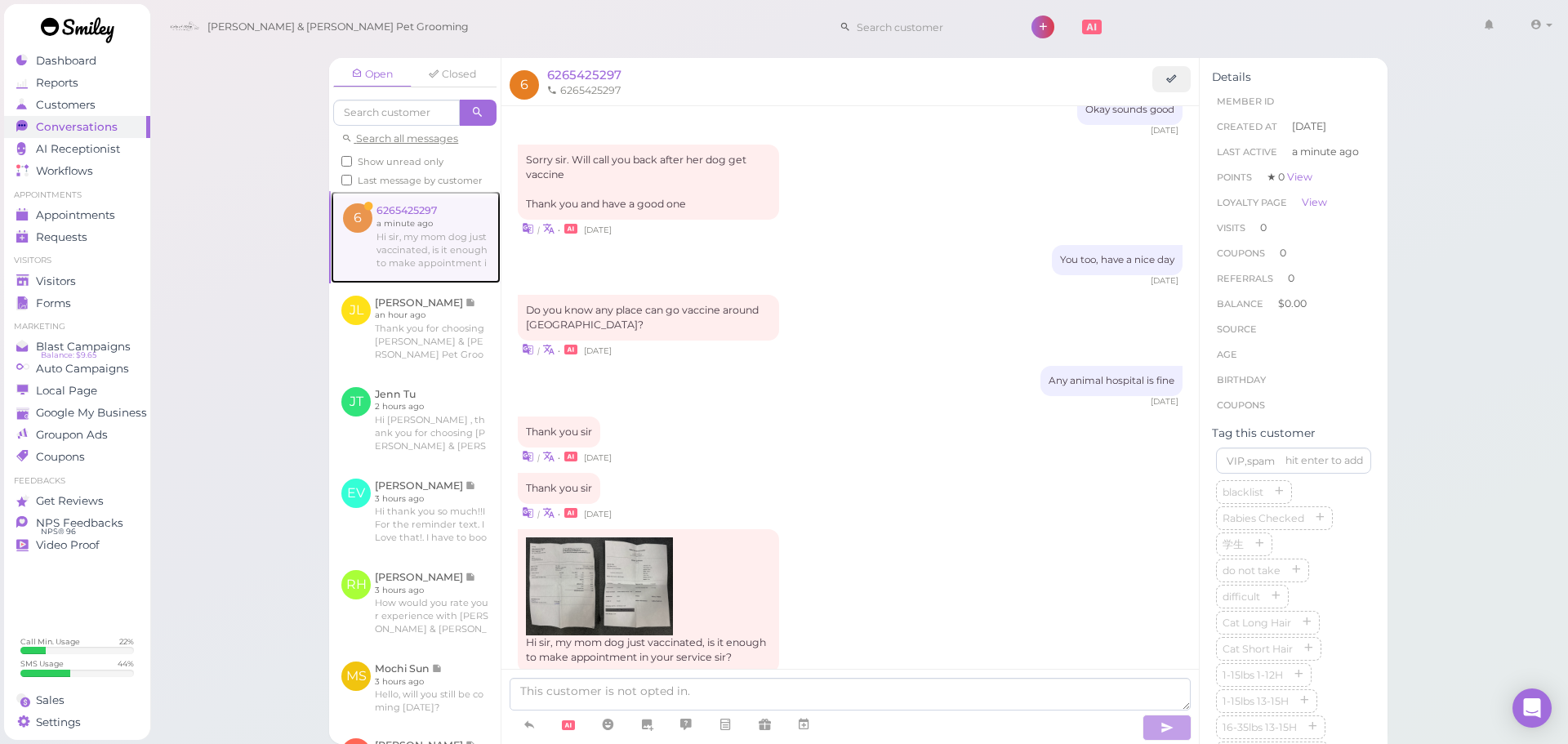
scroll to position [952, 0]
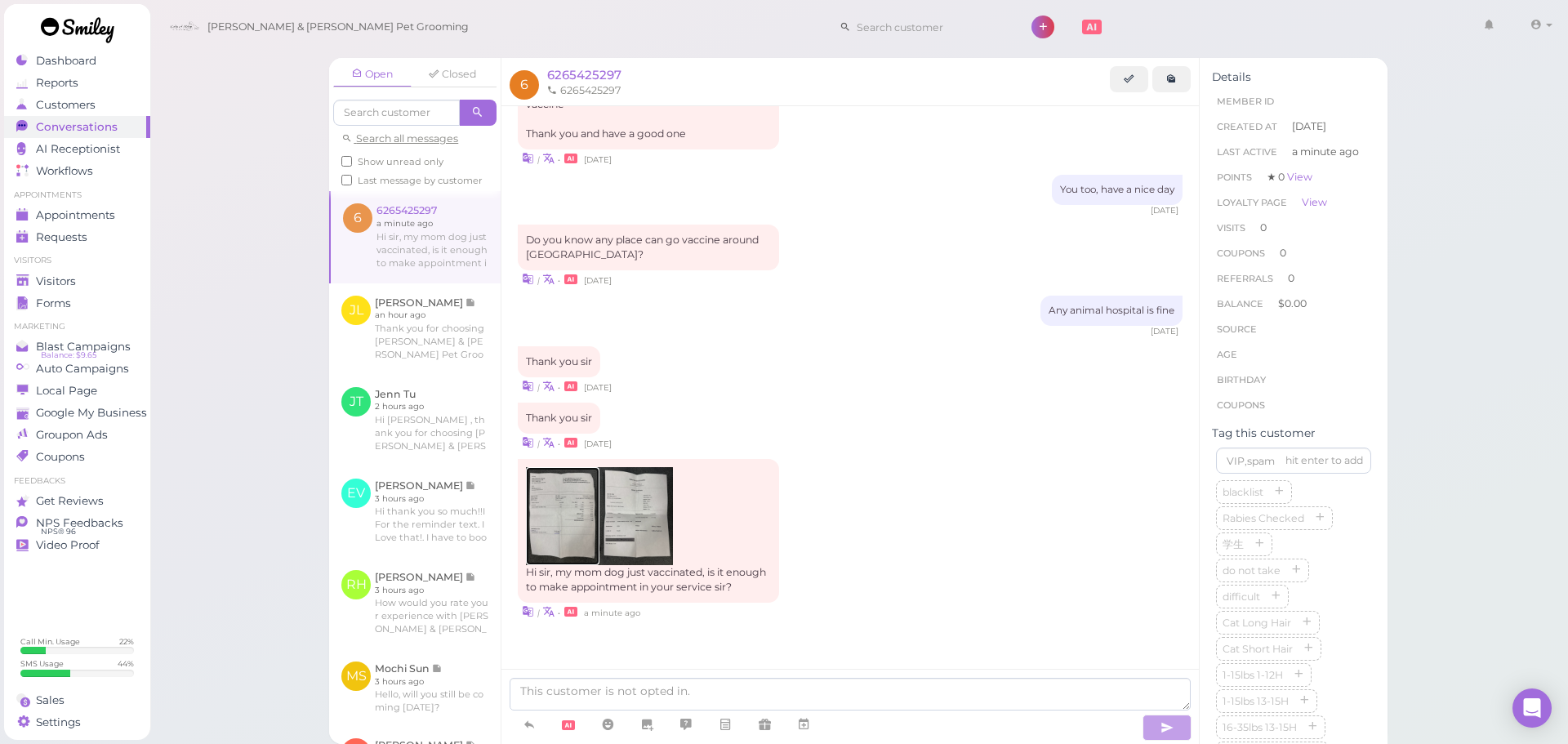
click at [567, 524] on img at bounding box center [563, 516] width 74 height 98
click at [643, 543] on img at bounding box center [636, 516] width 74 height 98
click at [638, 694] on textarea at bounding box center [850, 694] width 681 height 33
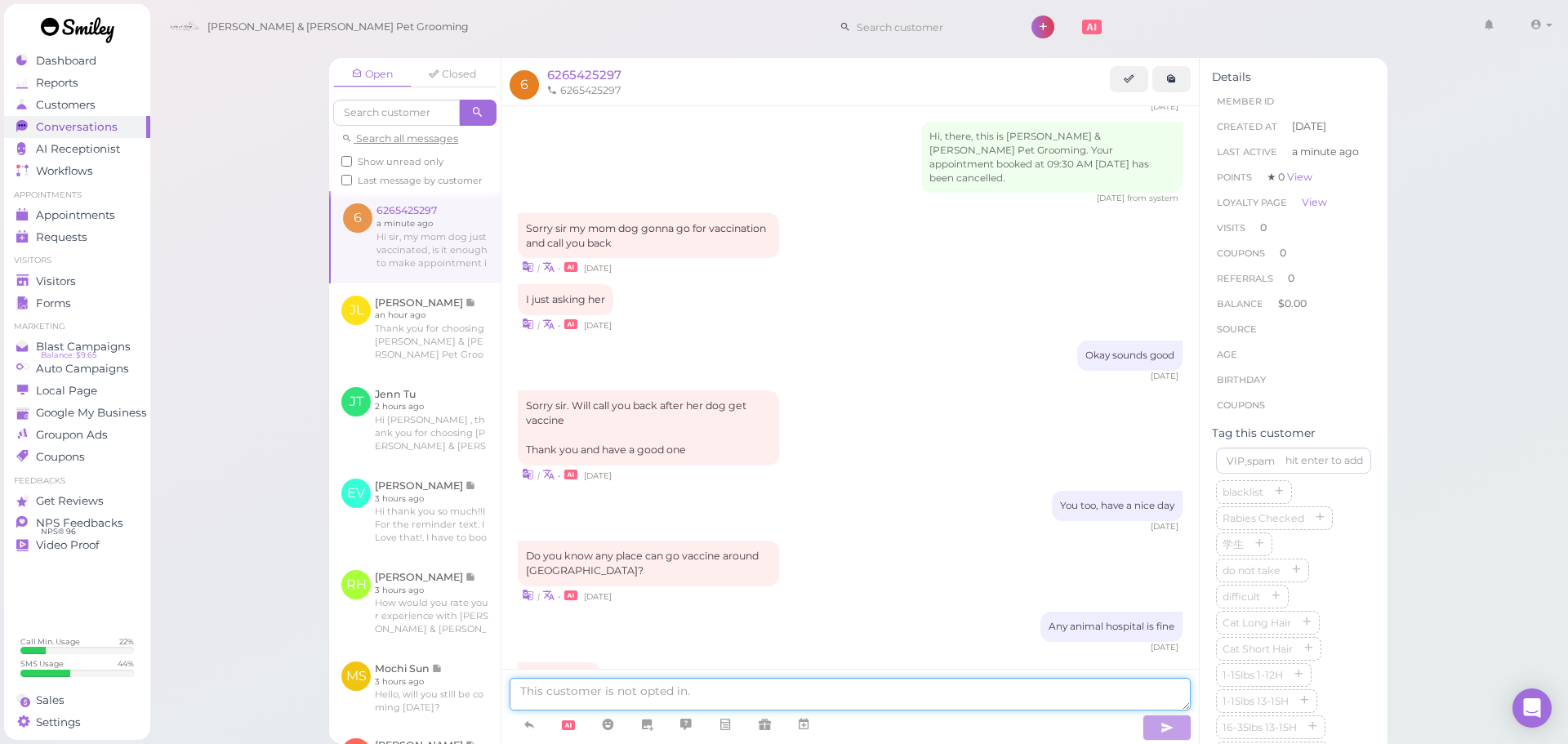
scroll to position [951, 0]
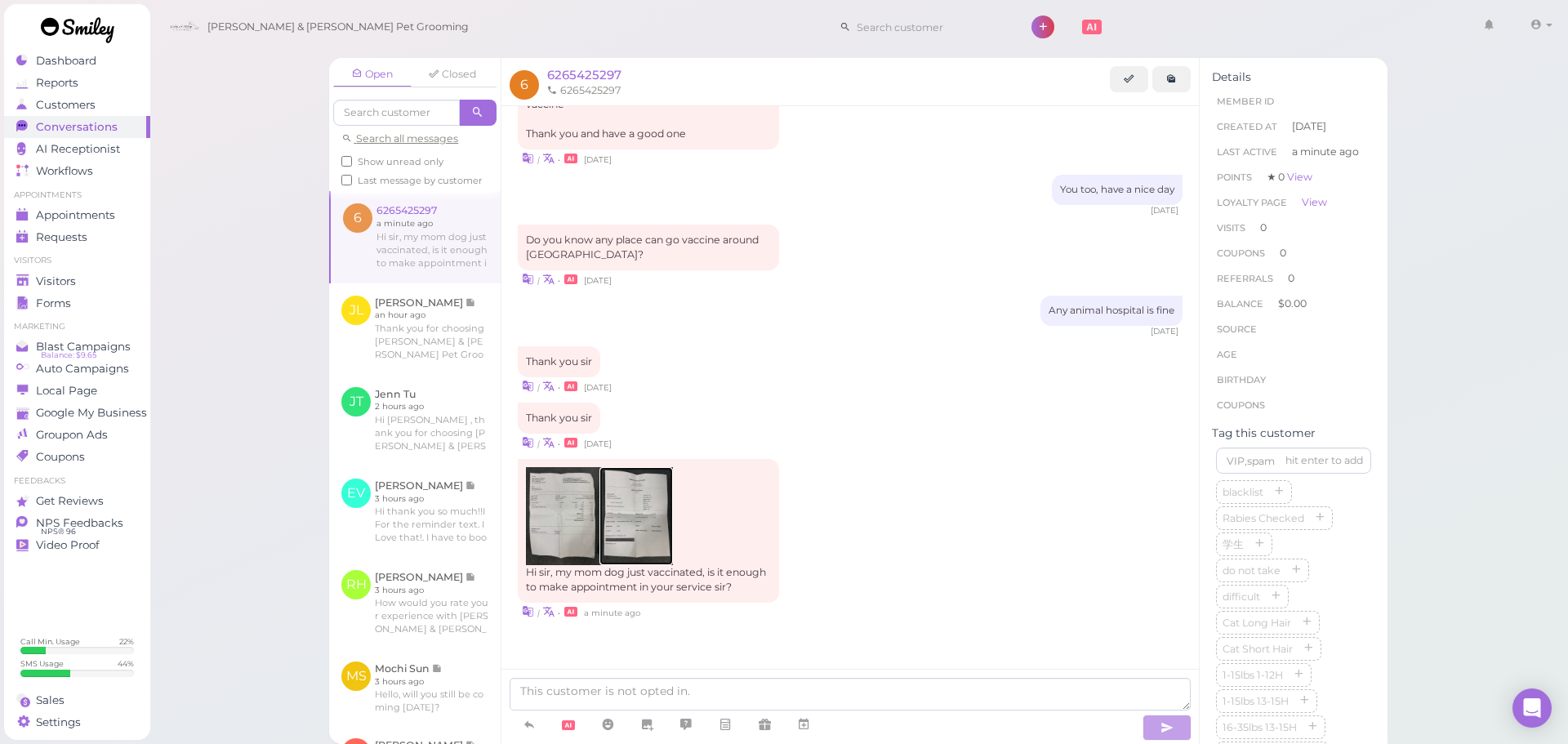
click at [639, 487] on img at bounding box center [636, 516] width 74 height 98
click at [686, 701] on textarea at bounding box center [850, 694] width 681 height 33
type textarea "Yes, that's good. Would you like to come in tomorrow at 9:30"
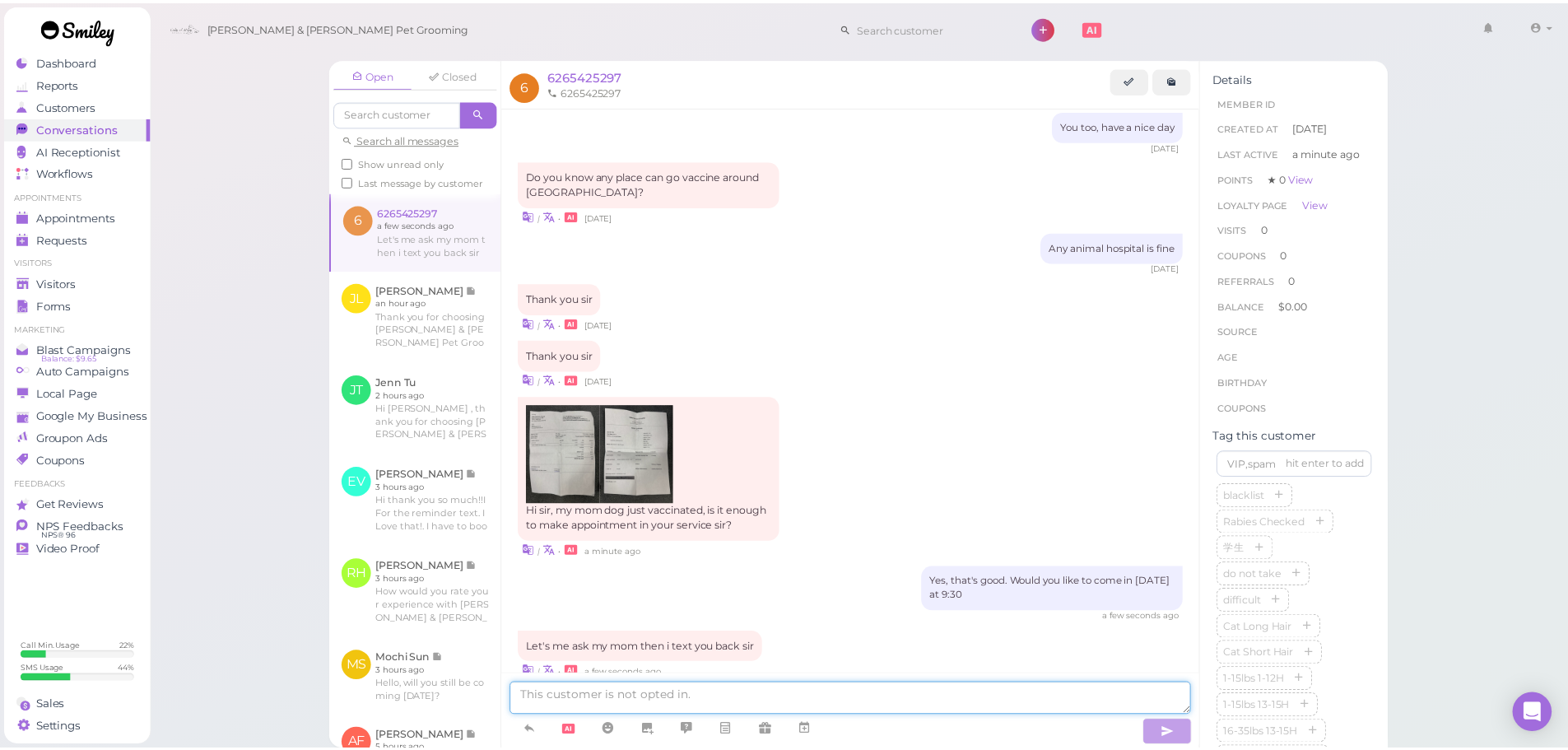
scroll to position [1080, 0]
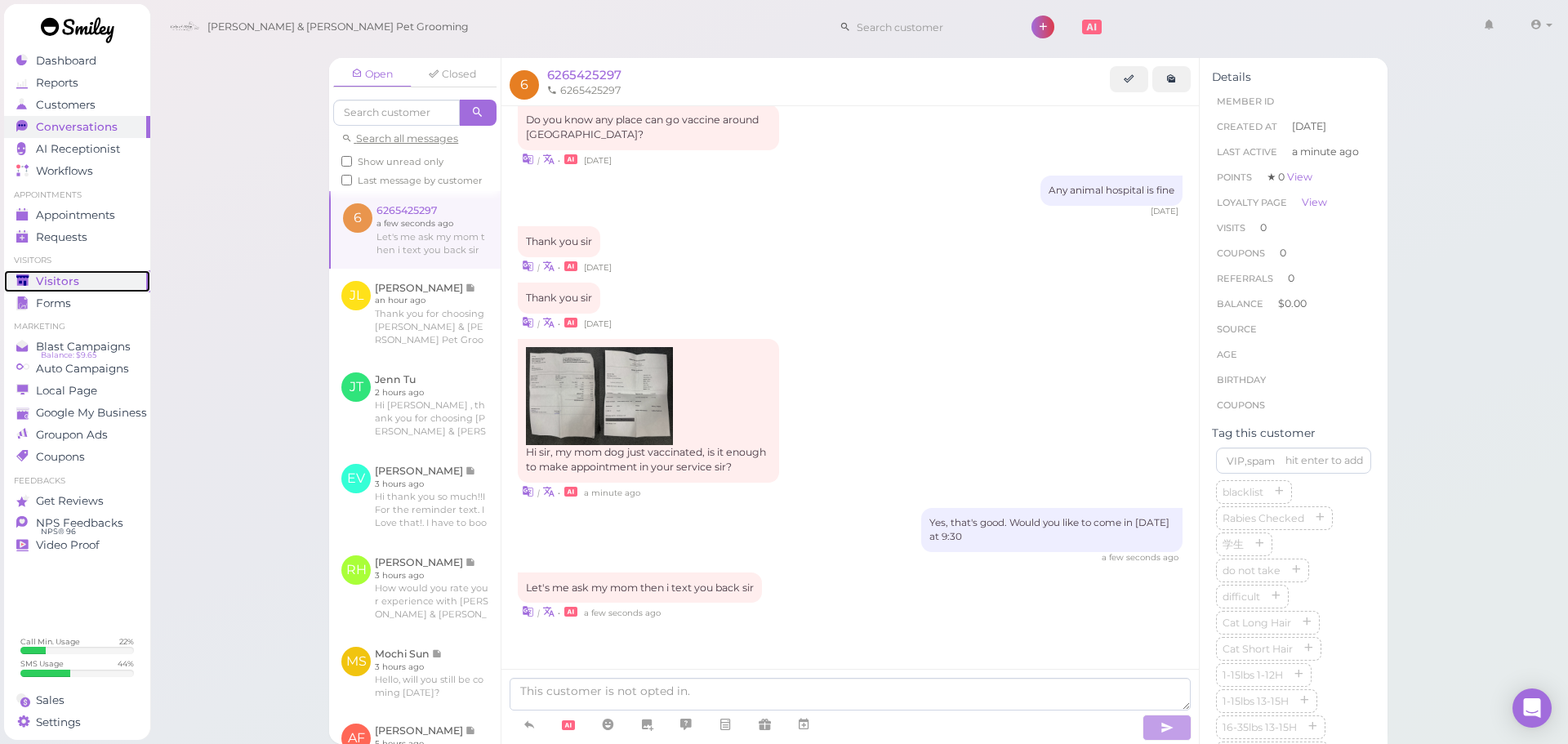
click at [66, 280] on span "Visitors" at bounding box center [57, 281] width 43 height 14
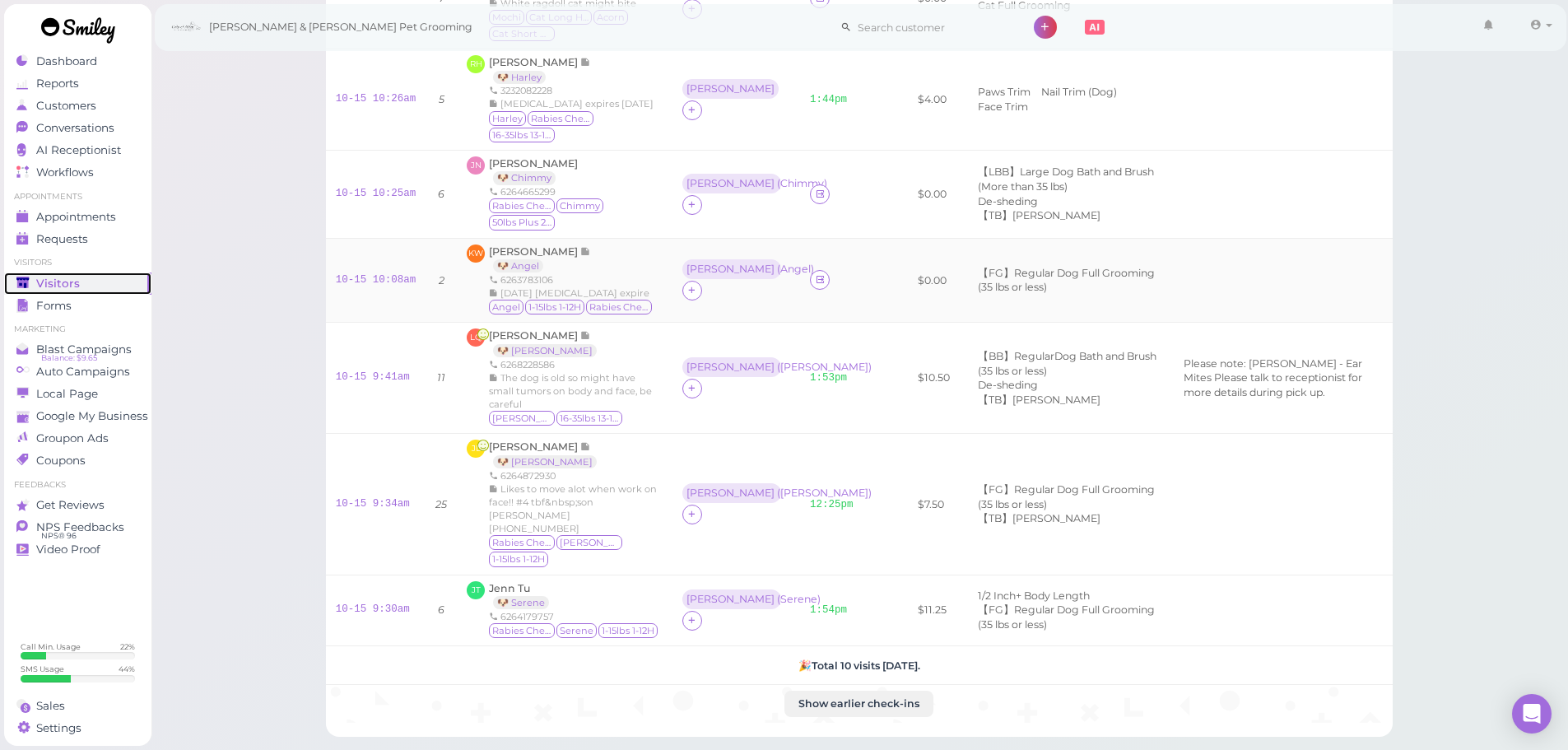
scroll to position [433, 0]
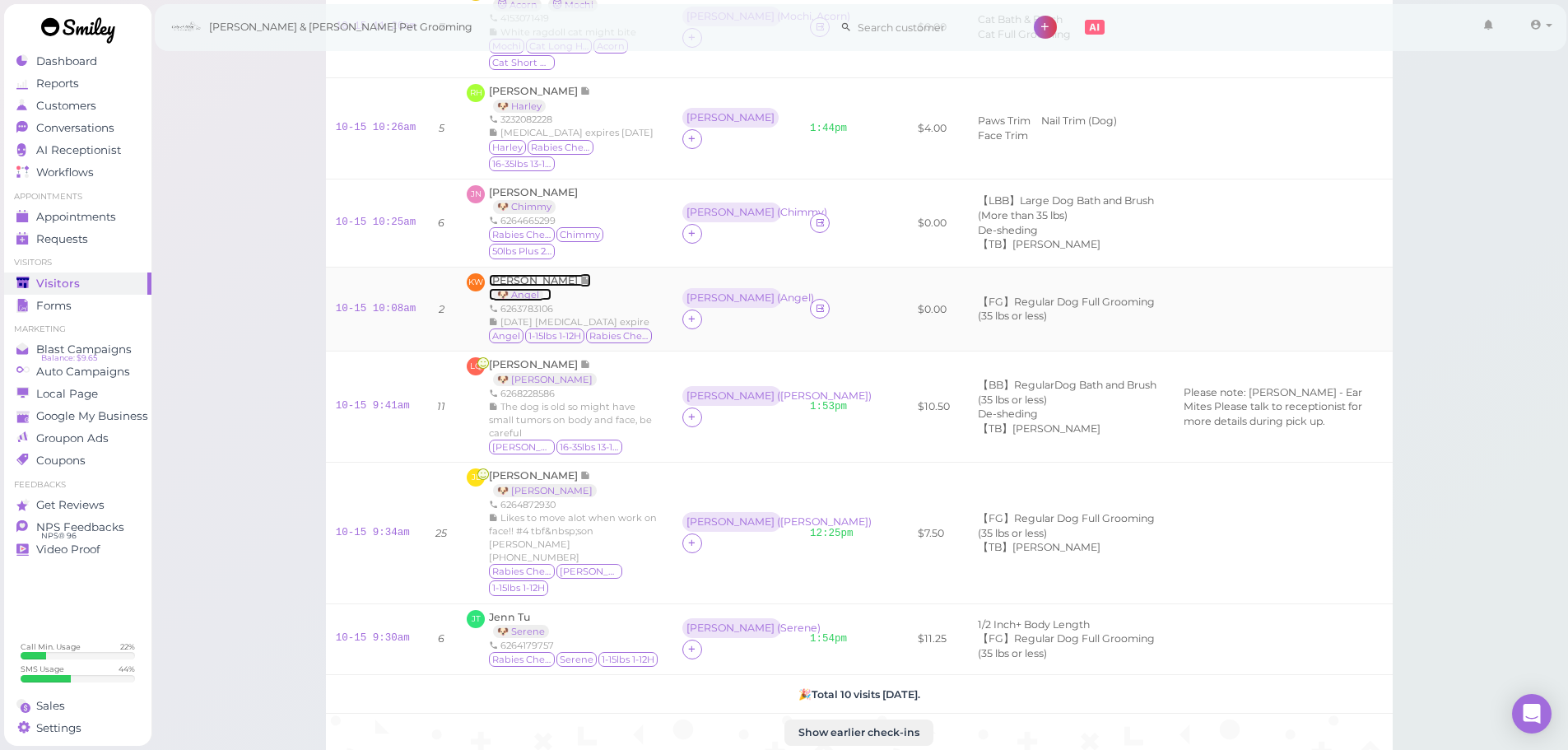
click at [532, 282] on span "Kathy Wong" at bounding box center [534, 280] width 91 height 12
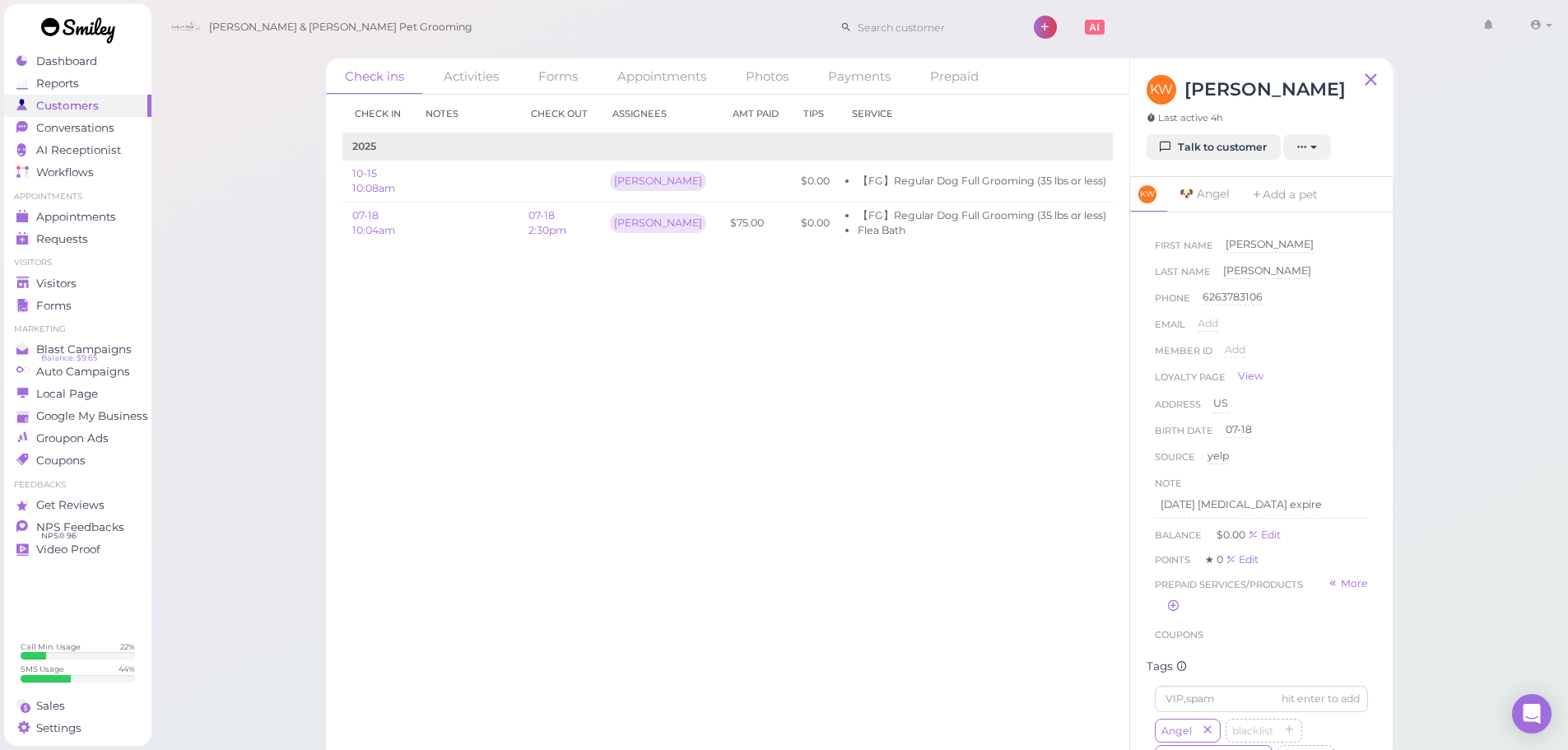
click at [822, 579] on div "Check in Notes Check out Assignees Amt Paid Tips Service 2025 10-15 10:08am Hel…" at bounding box center [728, 422] width 804 height 655
click at [1126, 178] on link "Edit" at bounding box center [1135, 180] width 20 height 12
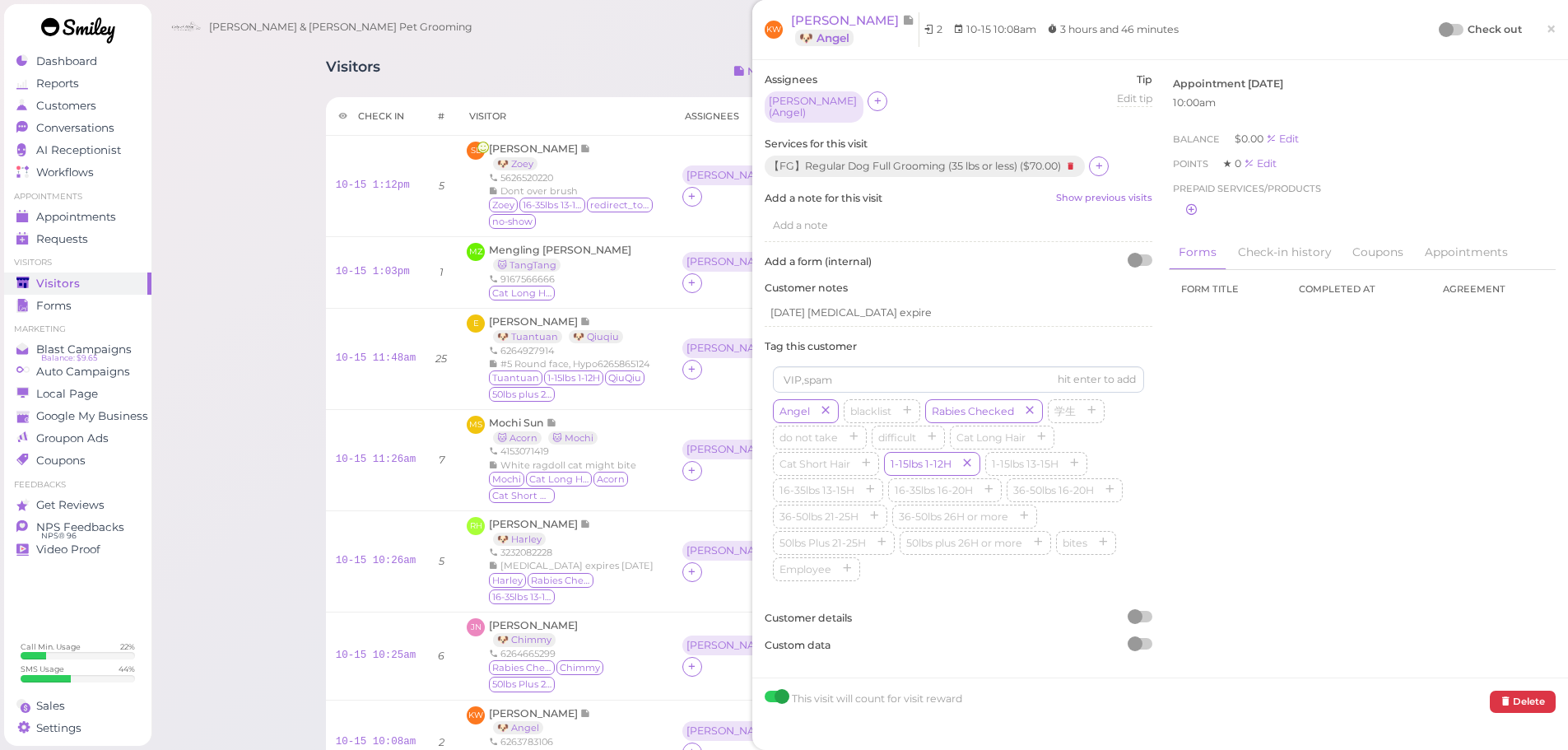
click at [1439, 30] on div at bounding box center [1446, 29] width 15 height 15
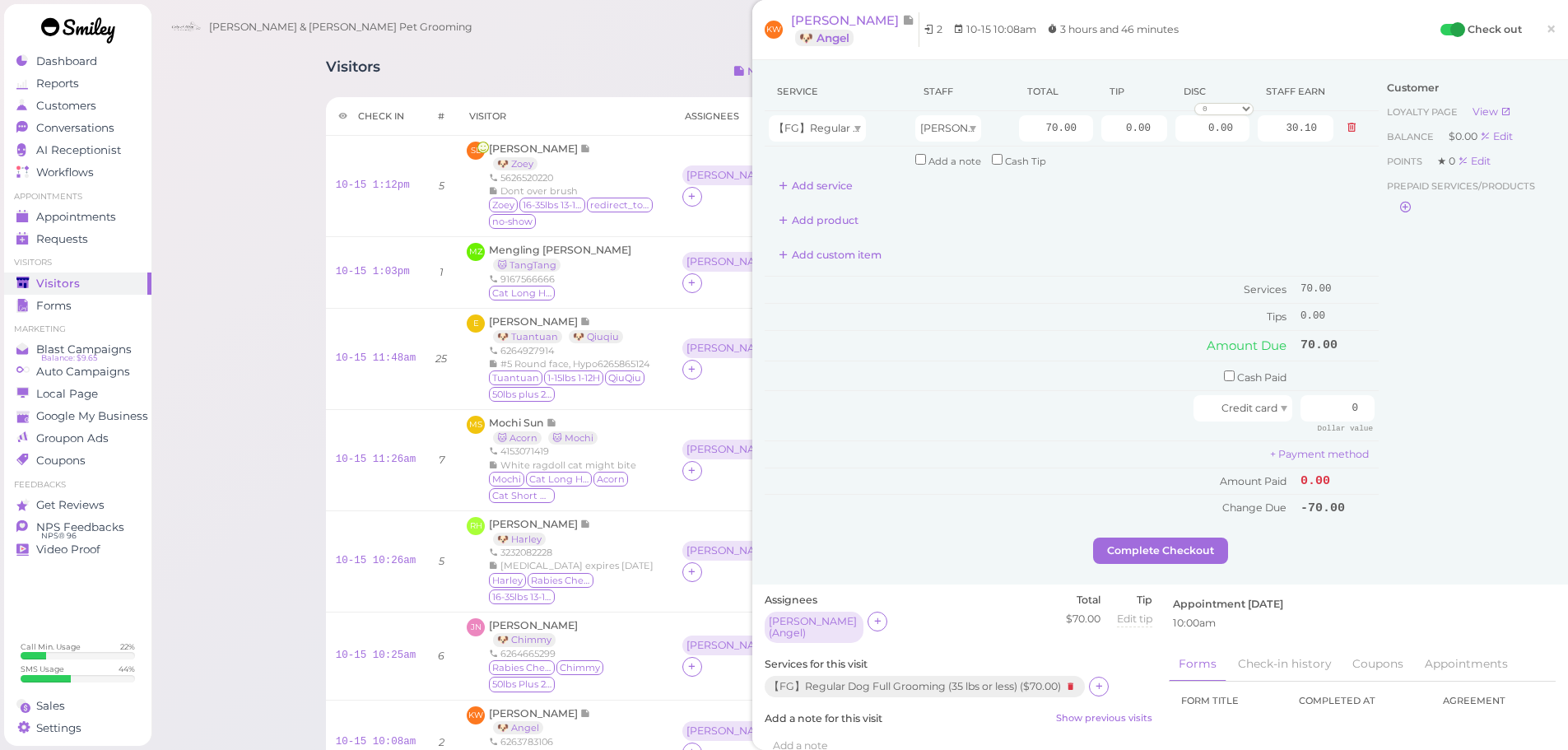
click at [1405, 305] on div "Customer Loyalty page View Balance $0.00 Edit Points ★ 0 Edit Prepaid services/…" at bounding box center [1466, 305] width 177 height 465
click at [1115, 221] on div "Add product" at bounding box center [1071, 220] width 614 height 26
click at [1123, 237] on div "Service Staff Total Tip Disc Staff earn 【FG】Regular Dog Full Grooming (35 lbs o…" at bounding box center [1071, 296] width 614 height 448
click at [1116, 237] on div "Service Staff Total Tip Disc Staff earn 【FG】Regular Dog Full Grooming (35 lbs o…" at bounding box center [1071, 296] width 614 height 448
drag, startPoint x: 1305, startPoint y: 407, endPoint x: 1390, endPoint y: 417, distance: 85.6
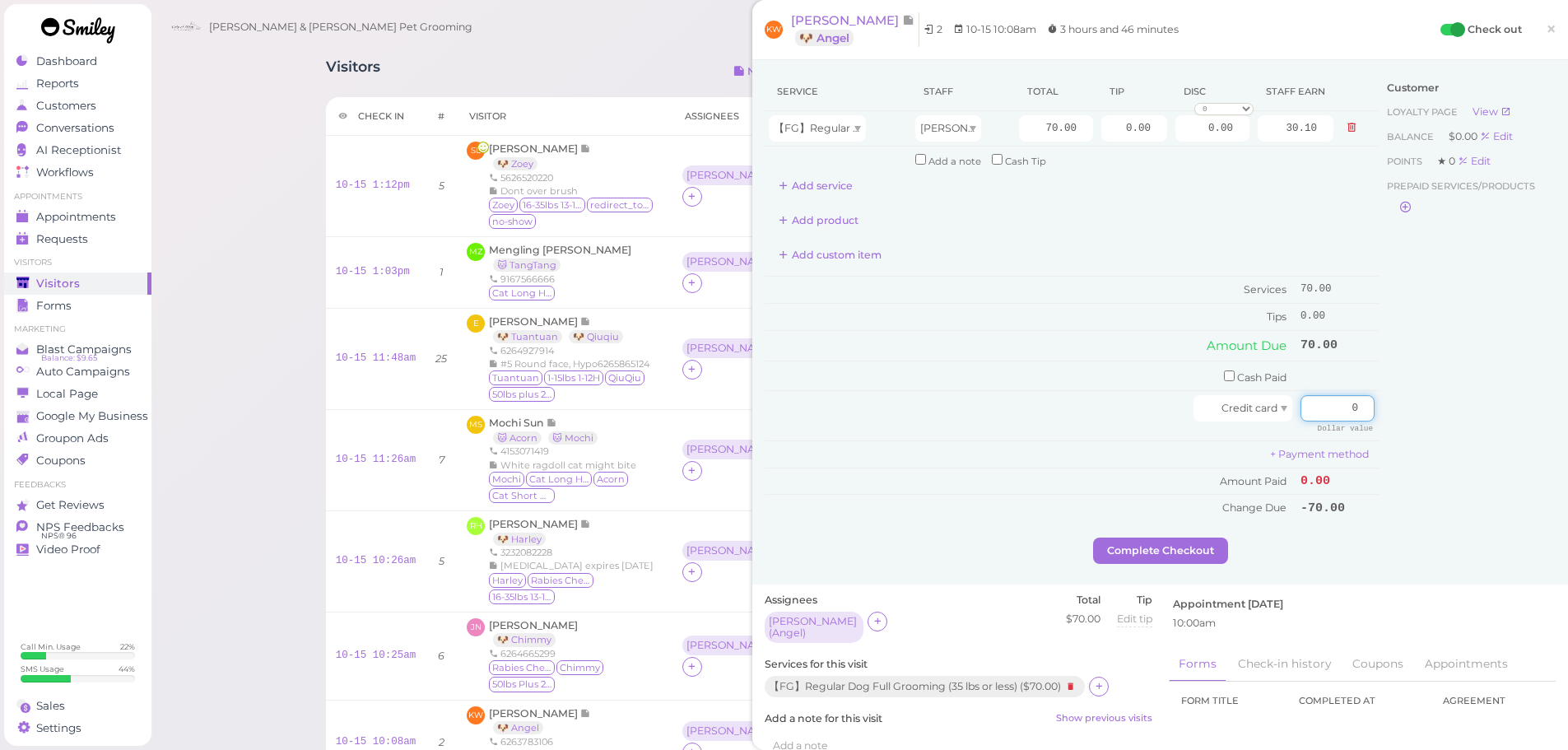
click at [1387, 417] on div "Service Staff Total Tip Disc Staff earn 【FG】Regular Dog Full Grooming (35 lbs o…" at bounding box center [1160, 305] width 791 height 465
click at [1401, 417] on div "Customer Loyalty page View Balance $0.00 Edit Points ★ 0 Edit Prepaid services/…" at bounding box center [1466, 305] width 177 height 465
click at [1413, 387] on div "Customer Loyalty page View Balance $0.00 Edit Points ★ 0 Edit Prepaid services/…" at bounding box center [1466, 305] width 177 height 465
click at [1109, 419] on div at bounding box center [980, 408] width 424 height 26
drag, startPoint x: 1483, startPoint y: 424, endPoint x: 1187, endPoint y: 239, distance: 349.1
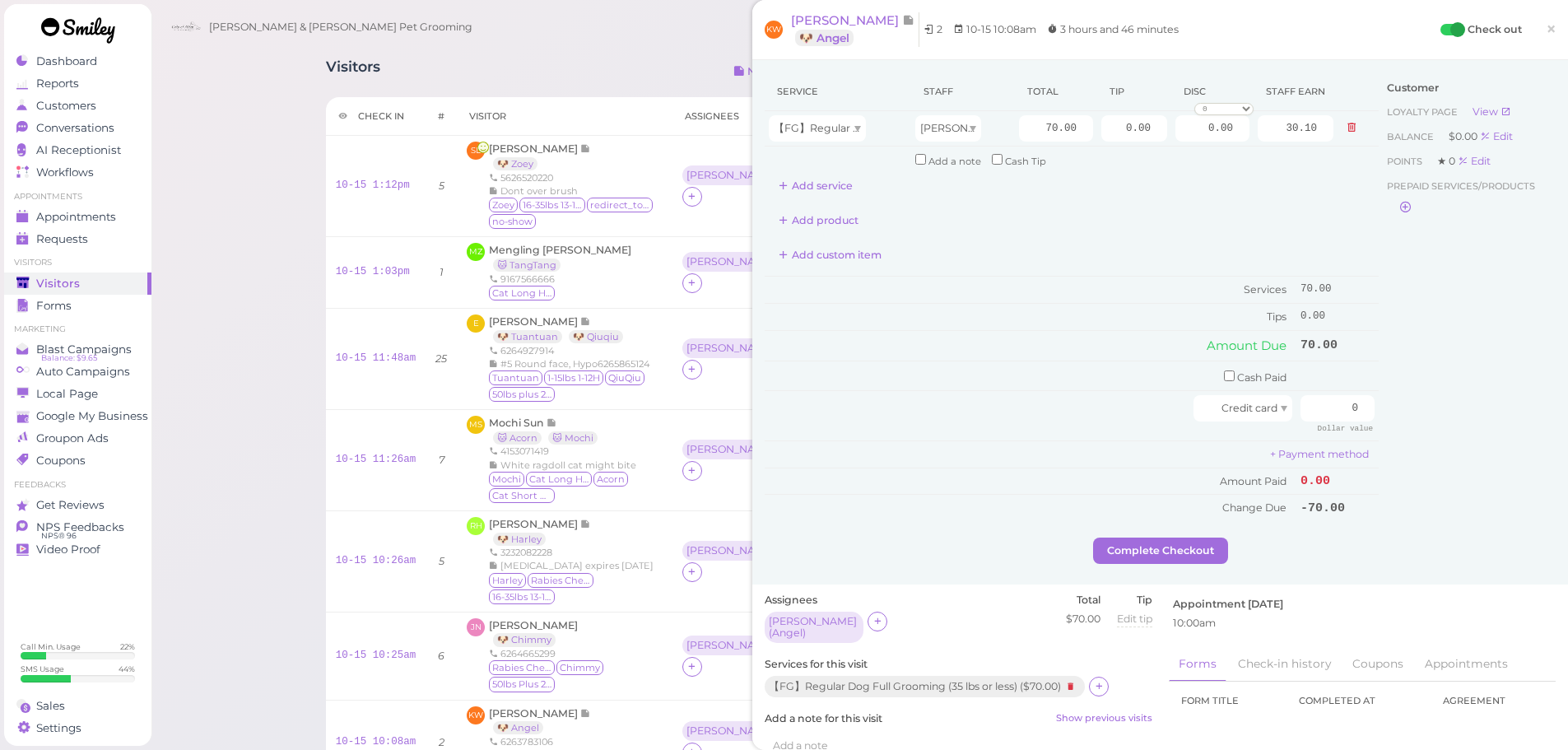
click at [1483, 424] on div "Customer Loyalty page View Balance $0.00 Edit Points ★ 0 Edit Prepaid services/…" at bounding box center [1466, 305] width 177 height 465
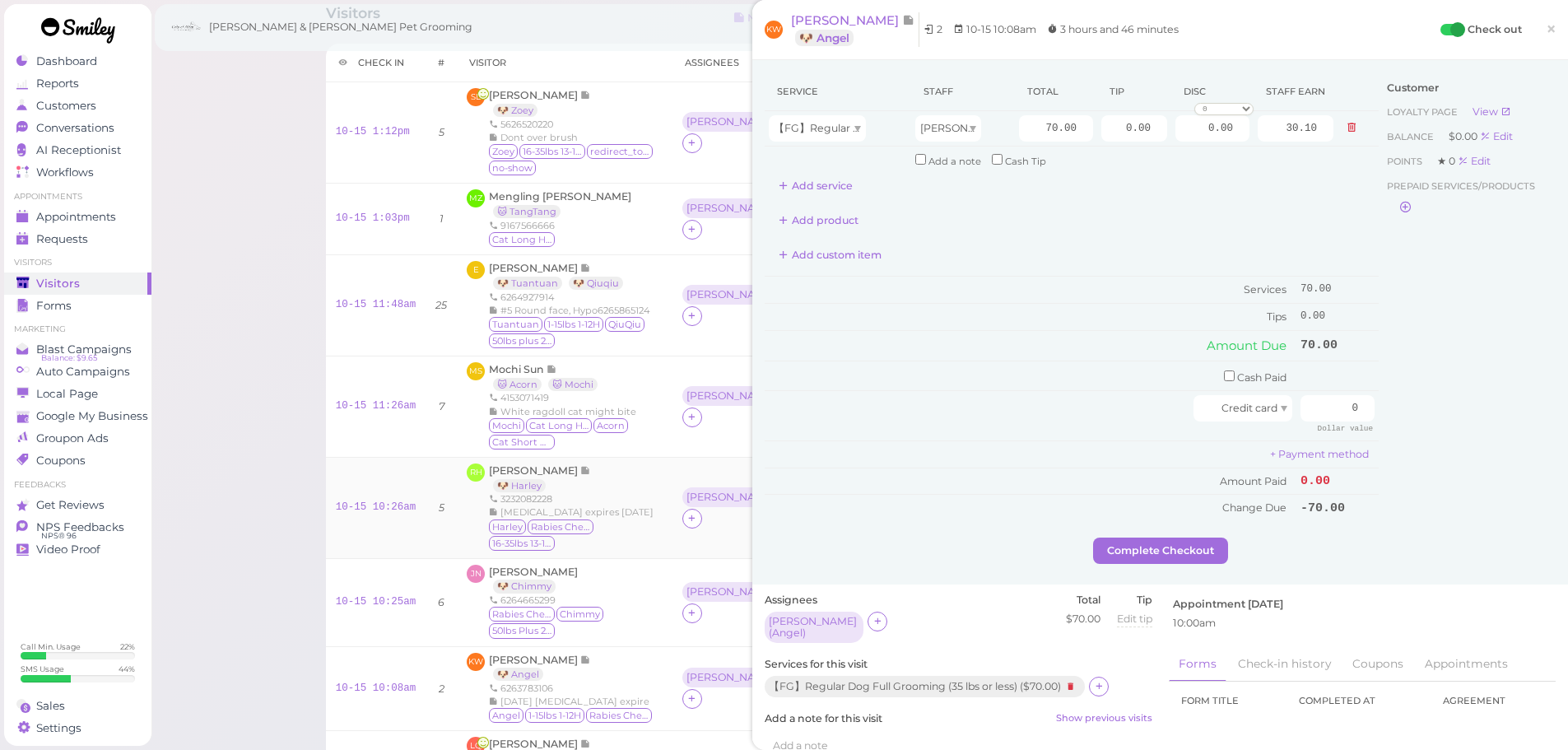
scroll to position [82, 0]
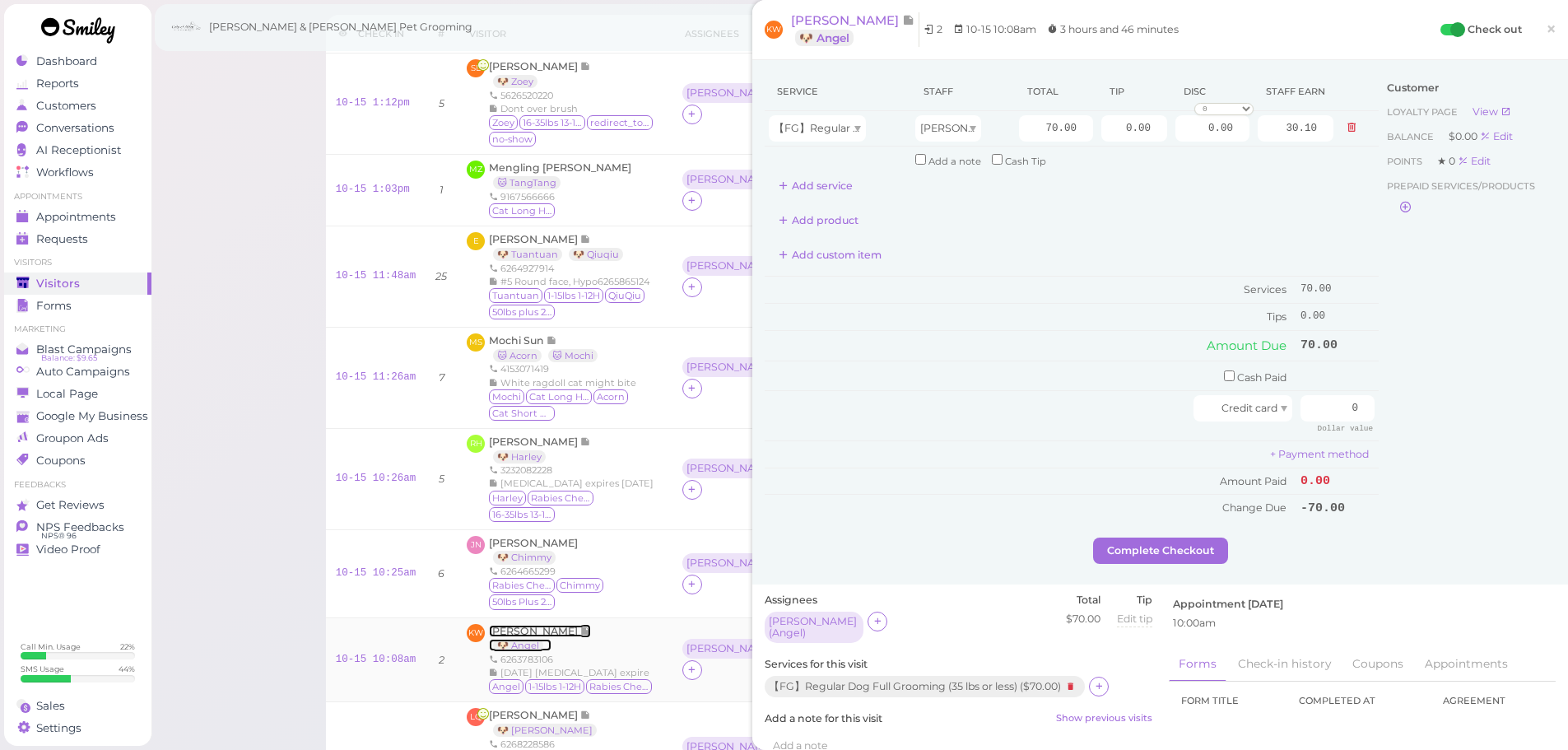
click at [512, 628] on span "Kathy Wong" at bounding box center [534, 630] width 91 height 12
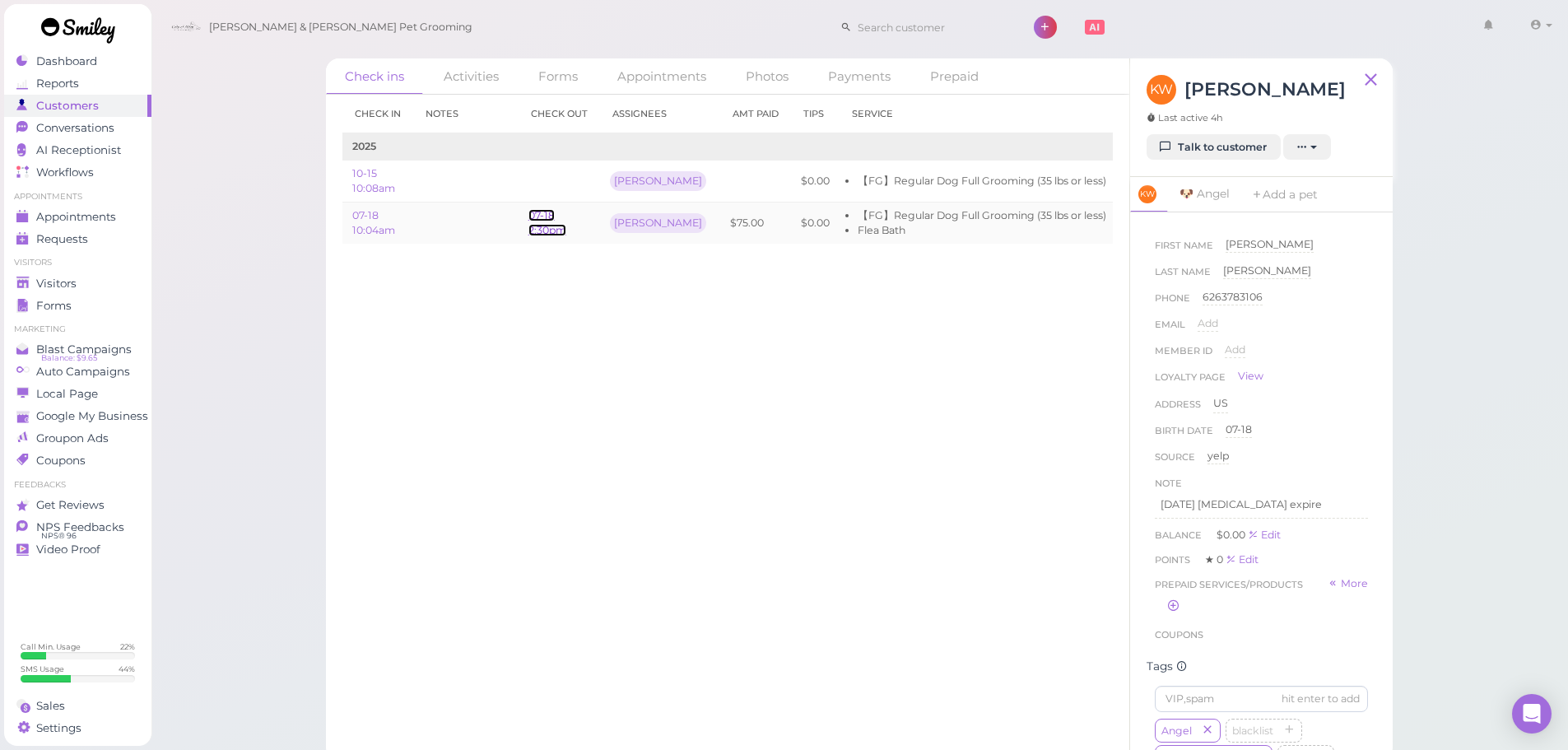
click at [541, 233] on link "07-18 2:30pm" at bounding box center [547, 223] width 38 height 27
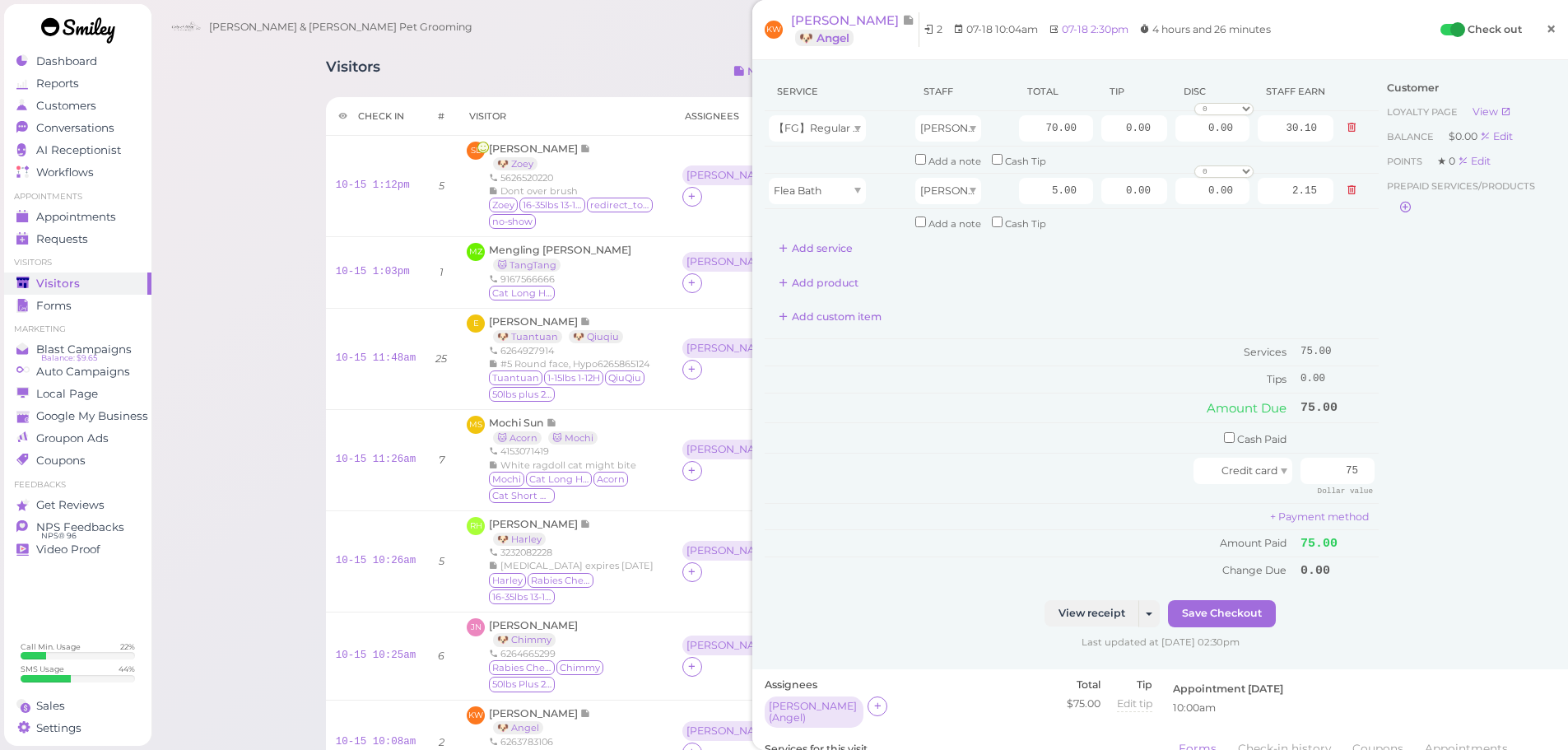
click at [1546, 34] on span "×" at bounding box center [1551, 28] width 11 height 23
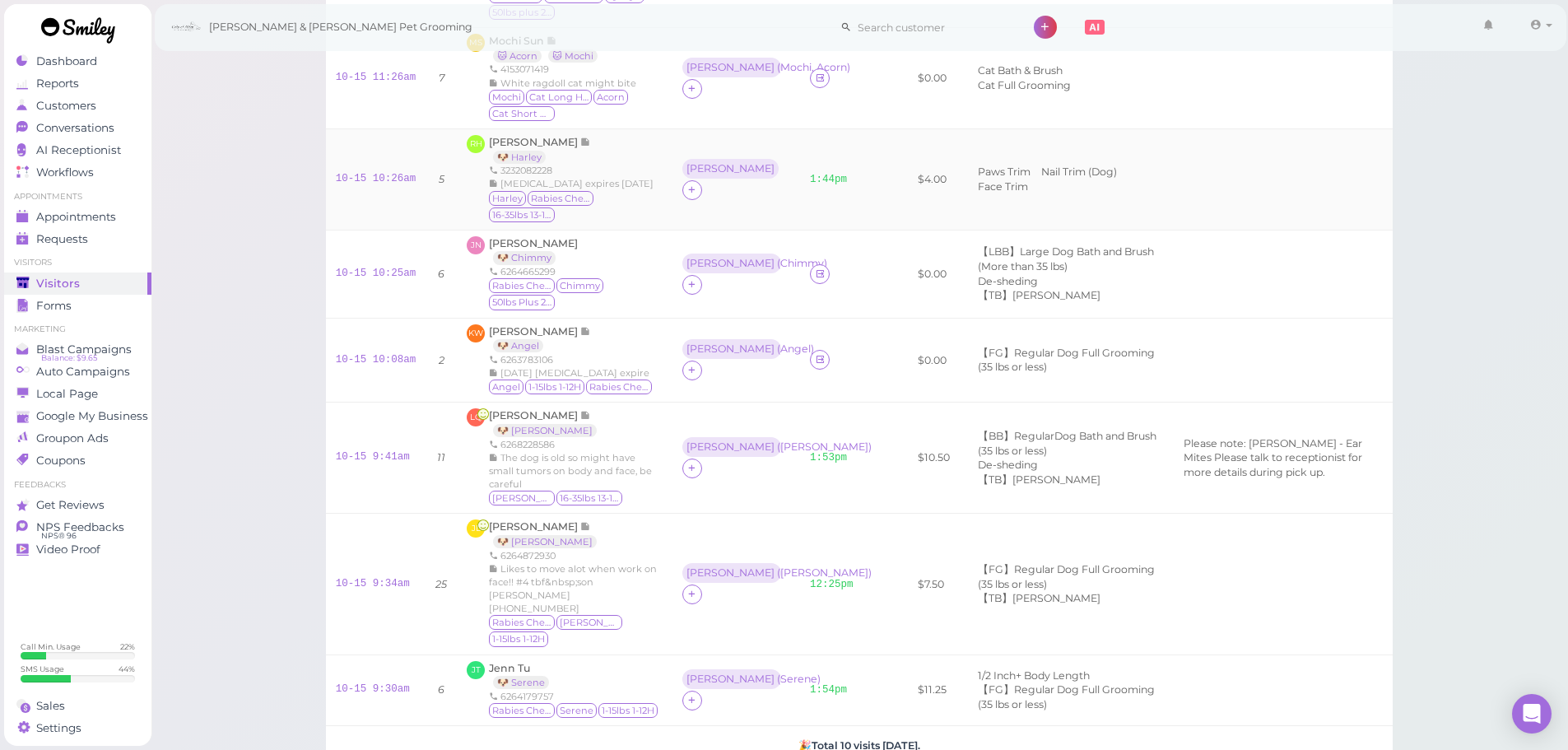
scroll to position [412, 0]
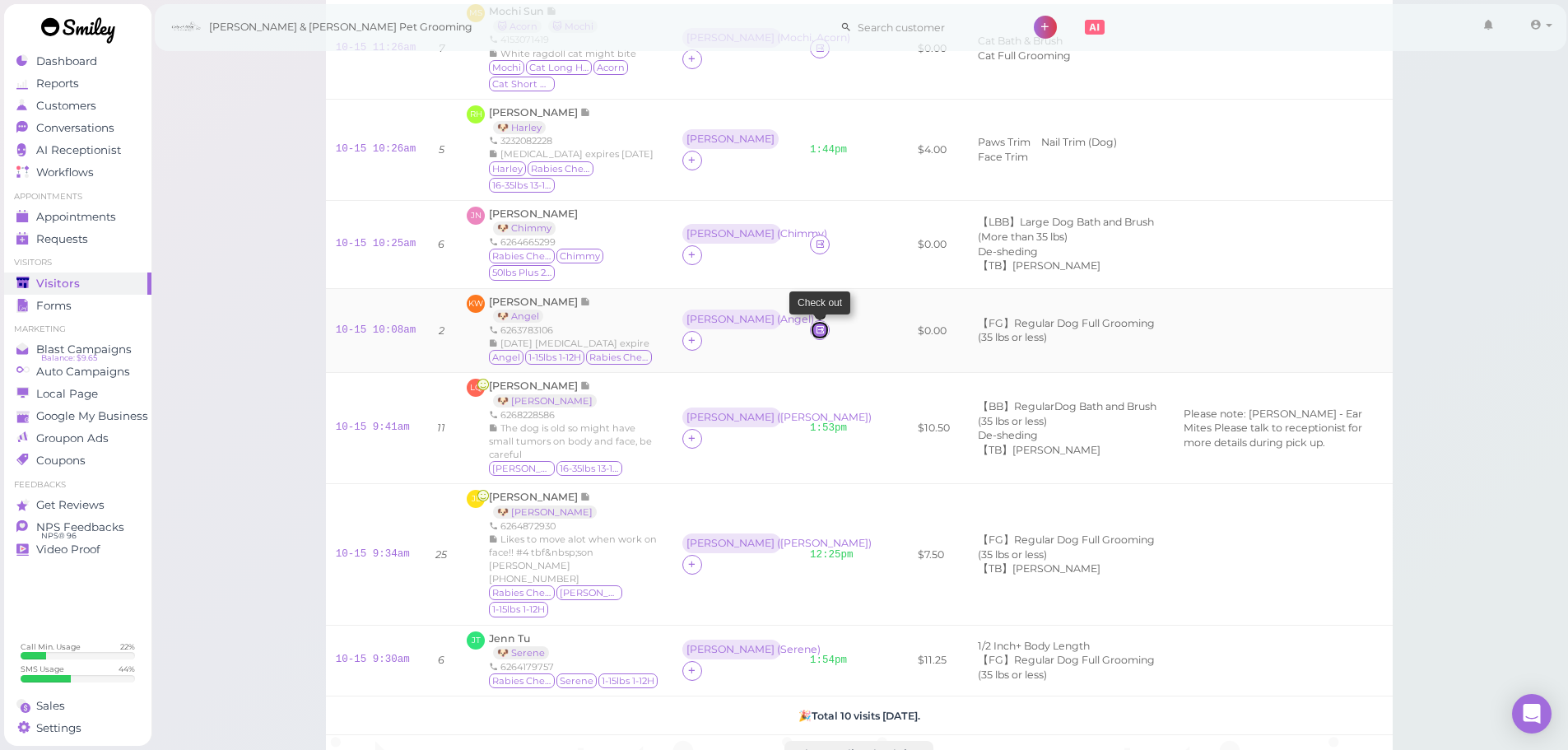
click at [815, 336] on icon at bounding box center [820, 330] width 11 height 12
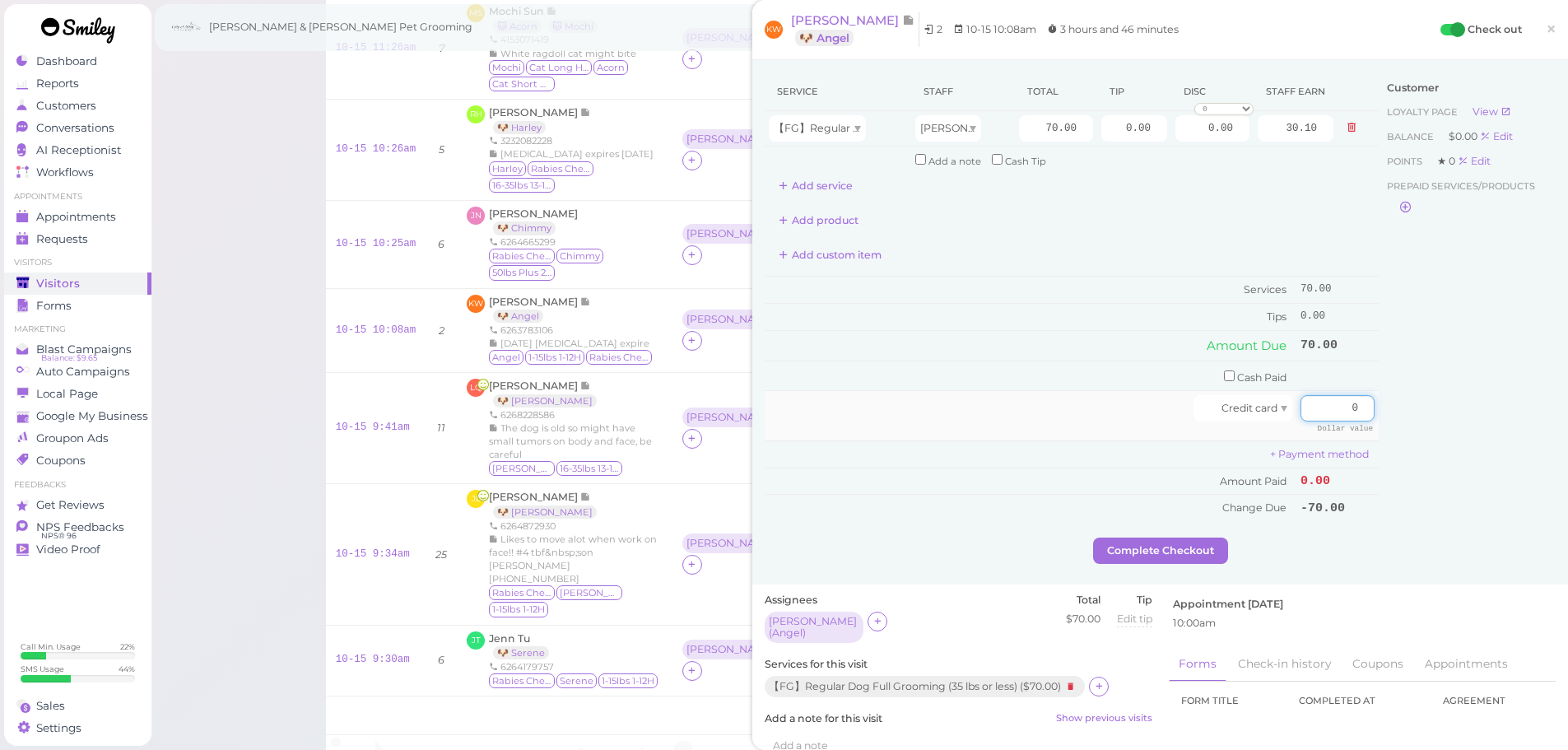
click at [1311, 408] on input "0" at bounding box center [1337, 408] width 74 height 26
type input "70"
click at [1428, 496] on div "Customer Loyalty page View Balance $0.00 Edit Points ★ 0 Edit Prepaid services/…" at bounding box center [1466, 305] width 177 height 465
click at [1210, 544] on button "Complete Checkout" at bounding box center [1161, 550] width 135 height 26
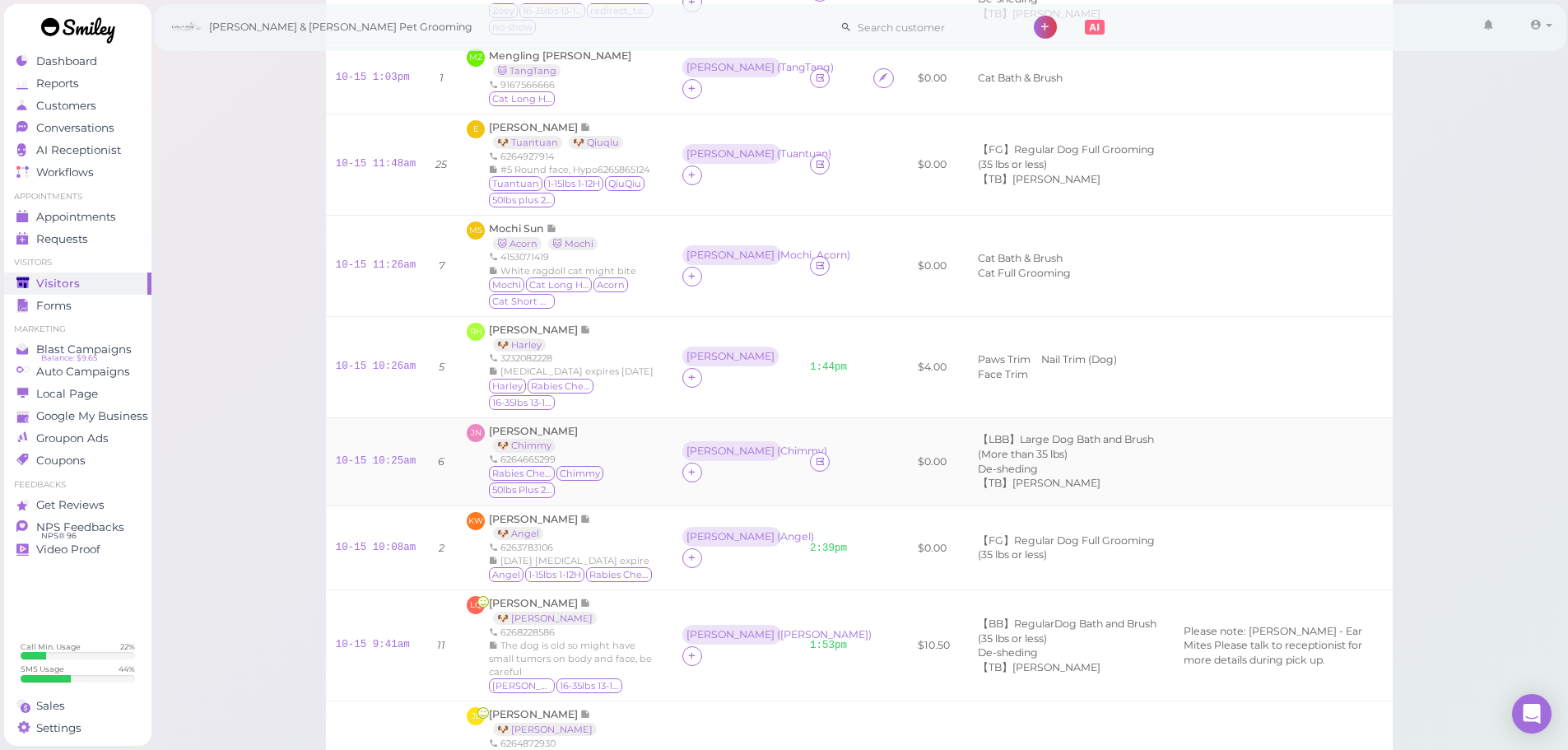
scroll to position [165, 0]
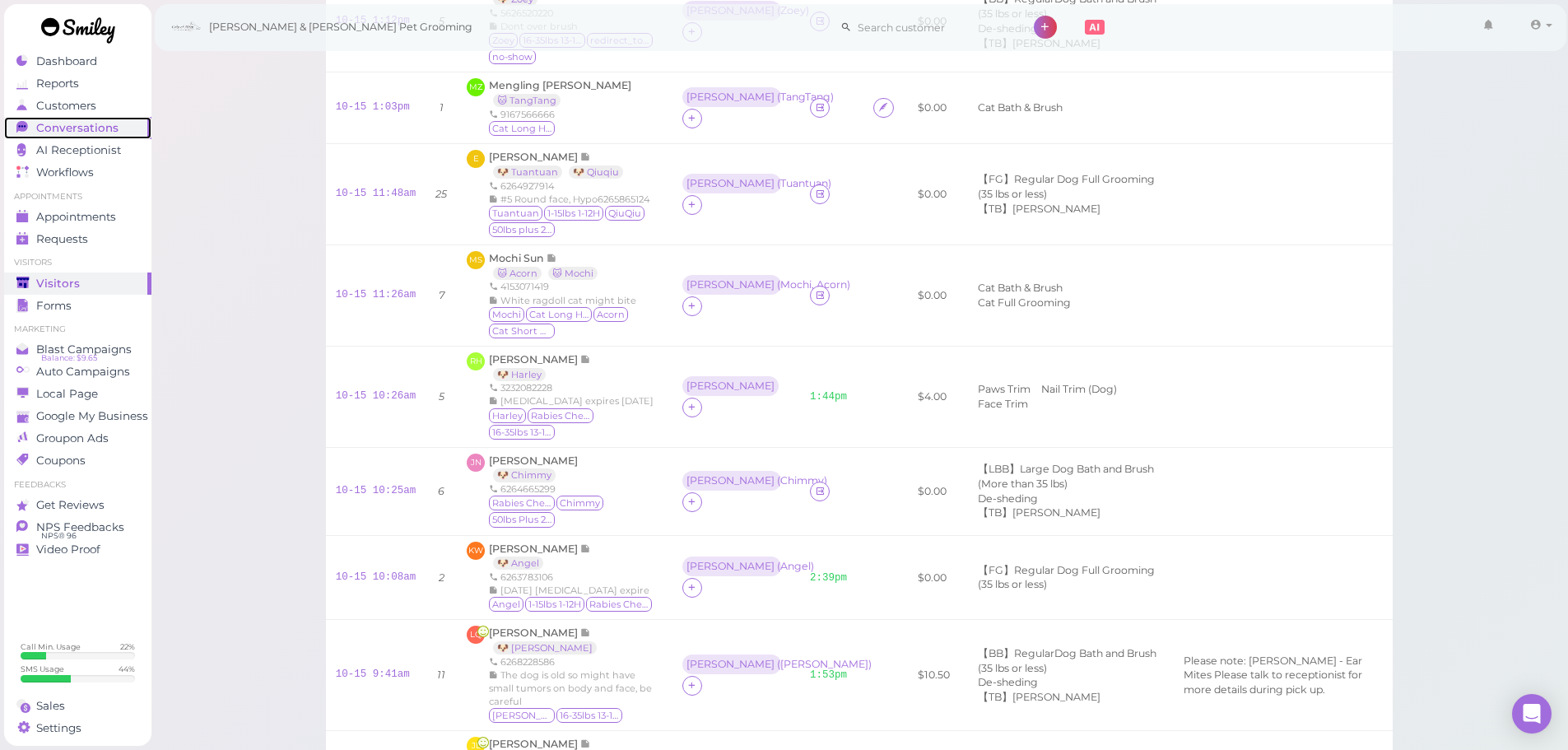
click at [80, 132] on span "Conversations" at bounding box center [77, 128] width 82 height 14
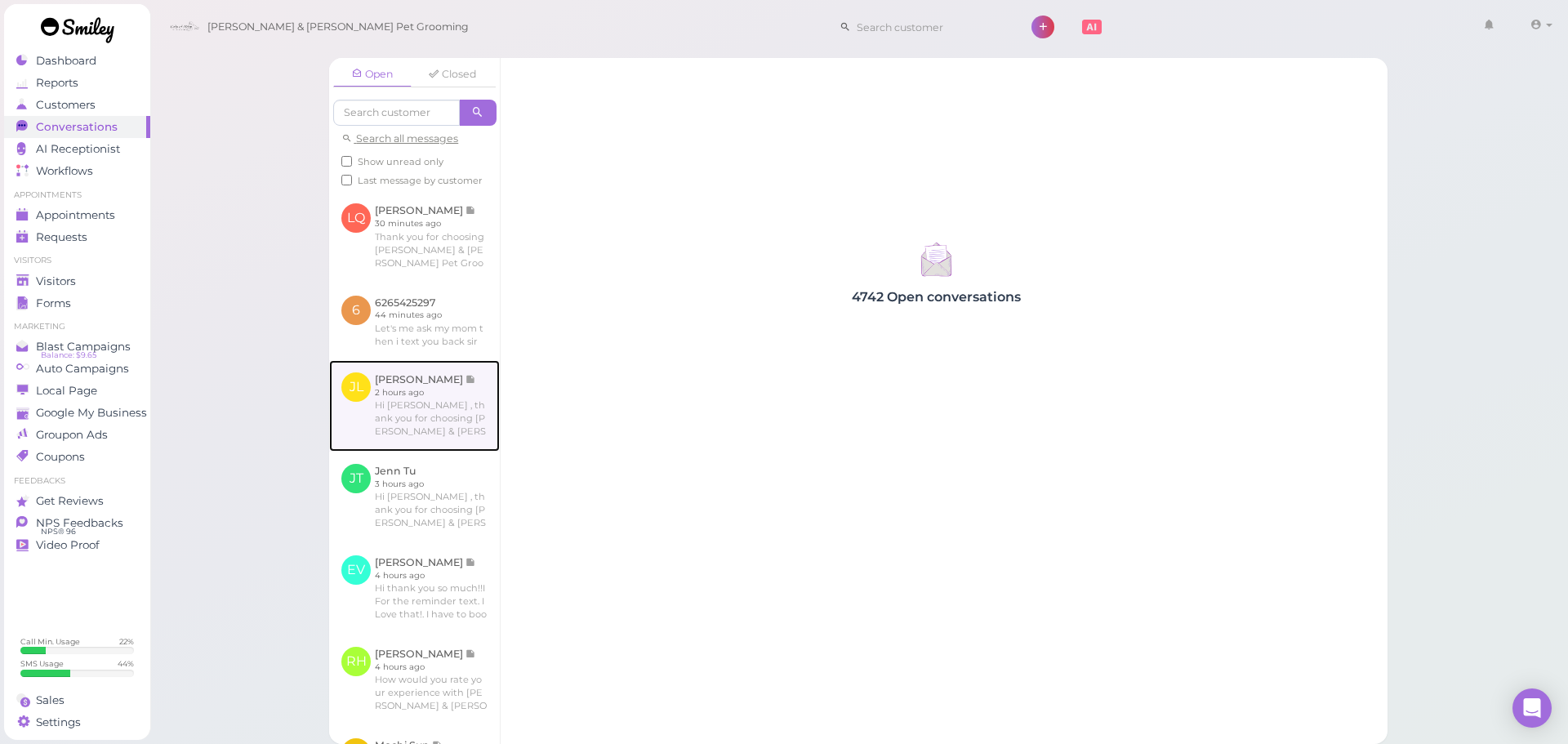
click at [471, 387] on link at bounding box center [414, 406] width 170 height 92
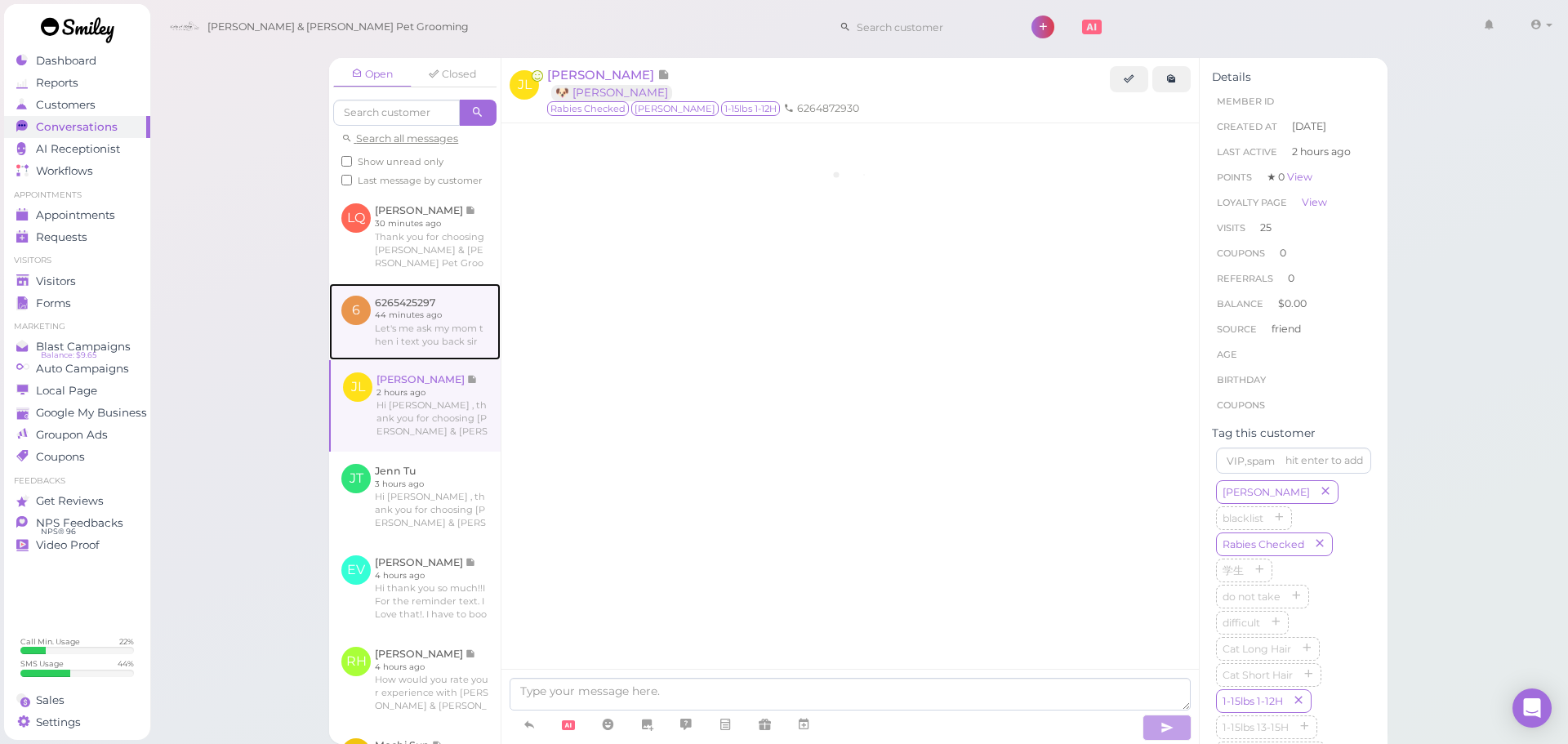
click at [458, 358] on link at bounding box center [414, 321] width 171 height 77
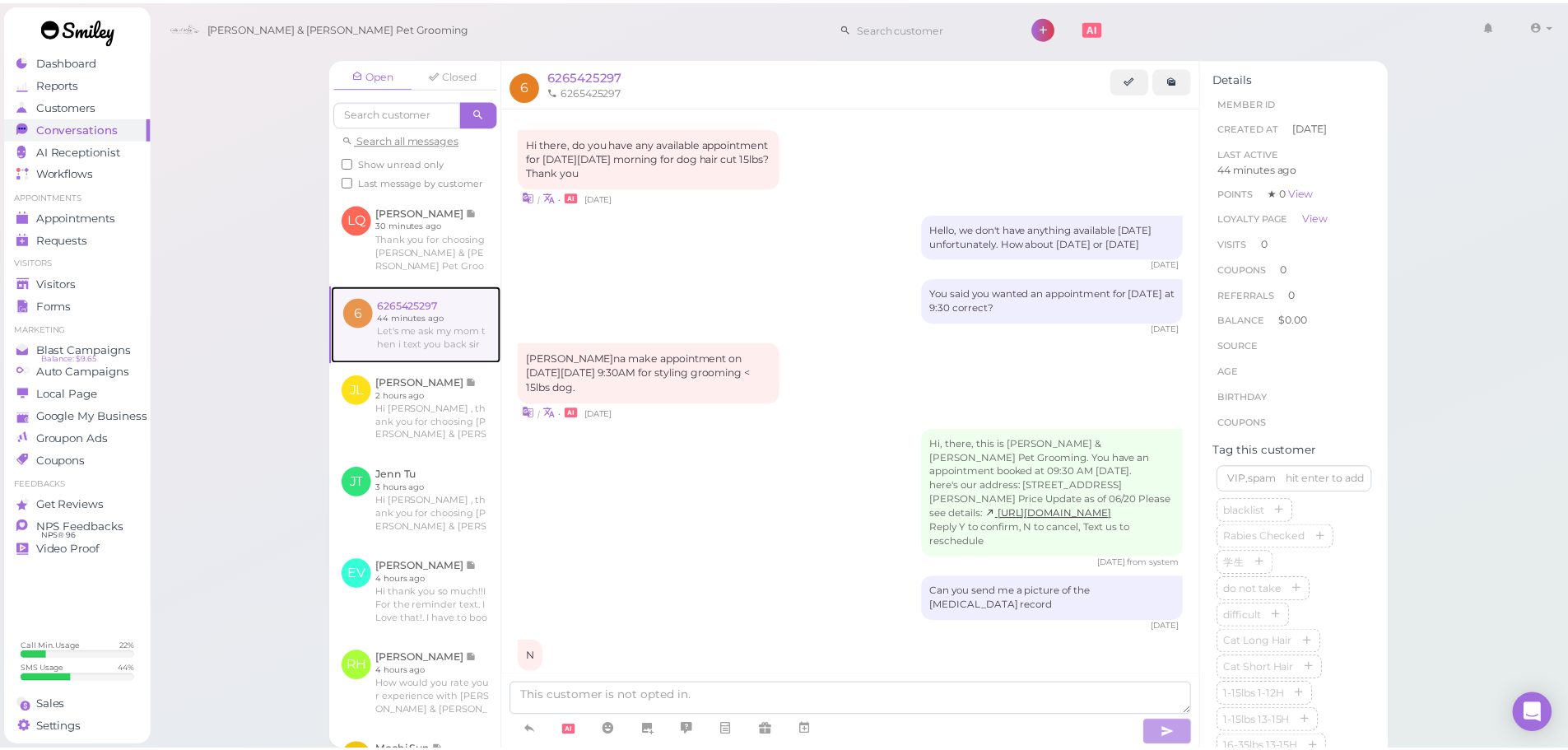
scroll to position [1080, 0]
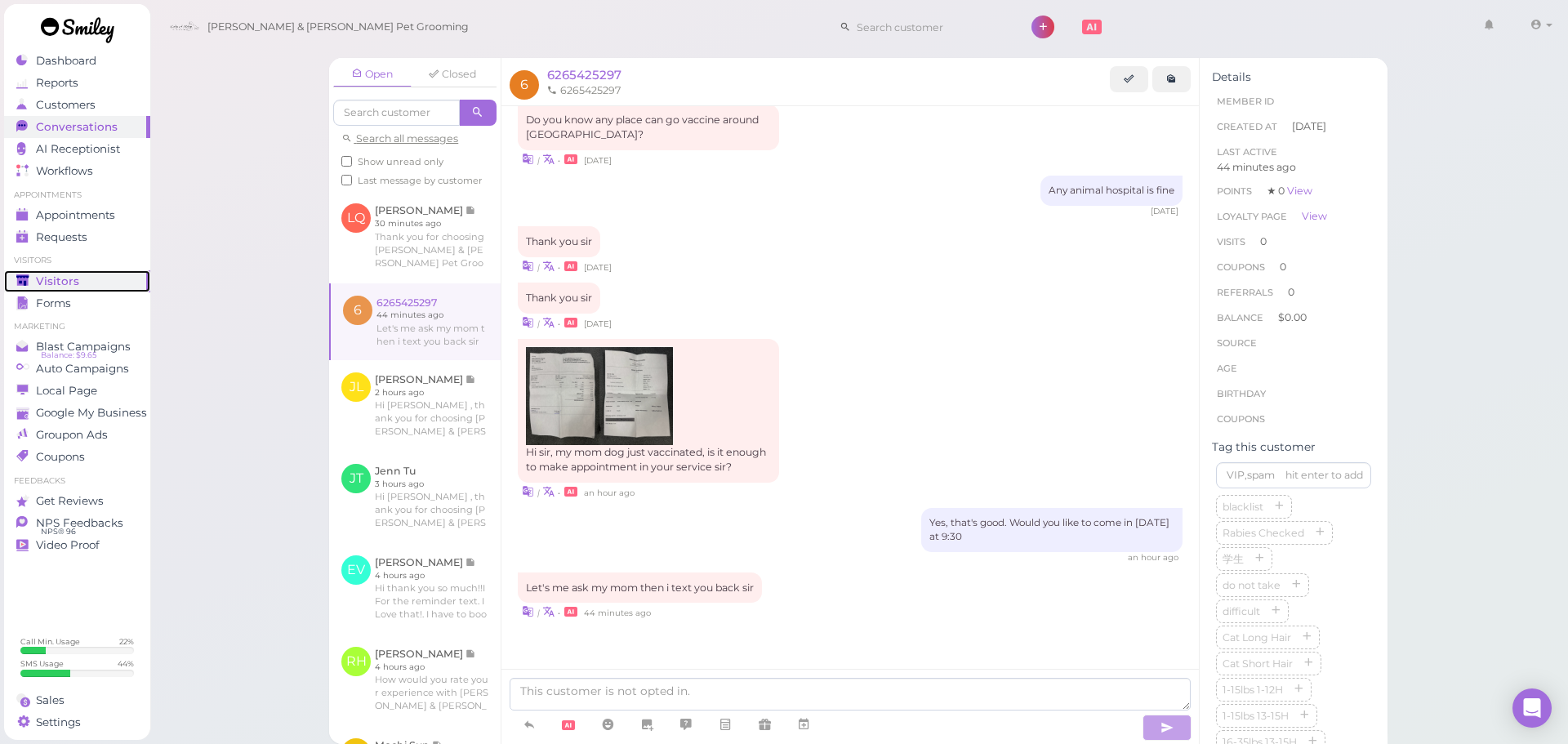
click at [51, 280] on span "Visitors" at bounding box center [57, 281] width 43 height 14
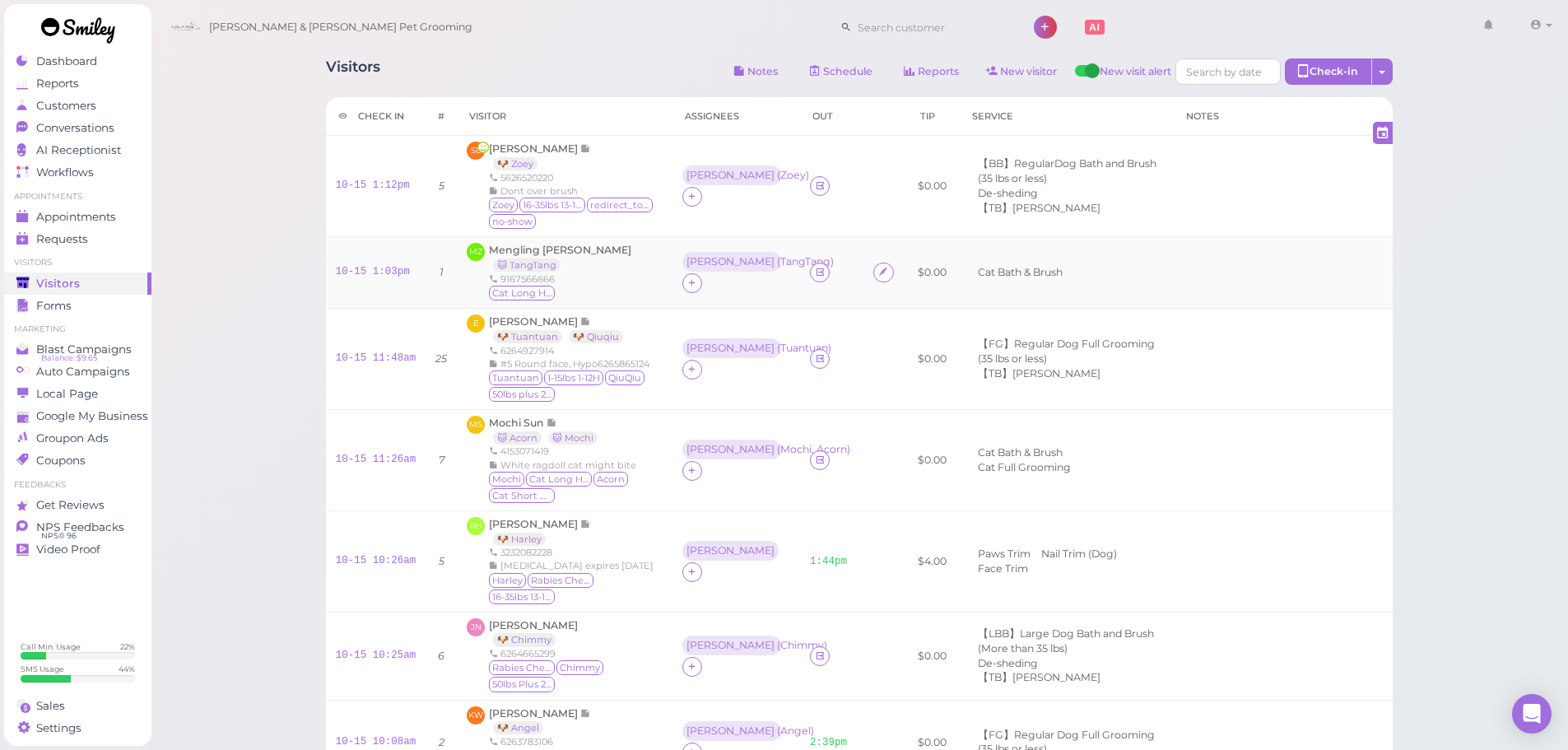
click at [630, 268] on div "MZ Mengling Zhu 🐱 TangTang 9167566666 Cat Long Hair" at bounding box center [564, 272] width 195 height 59
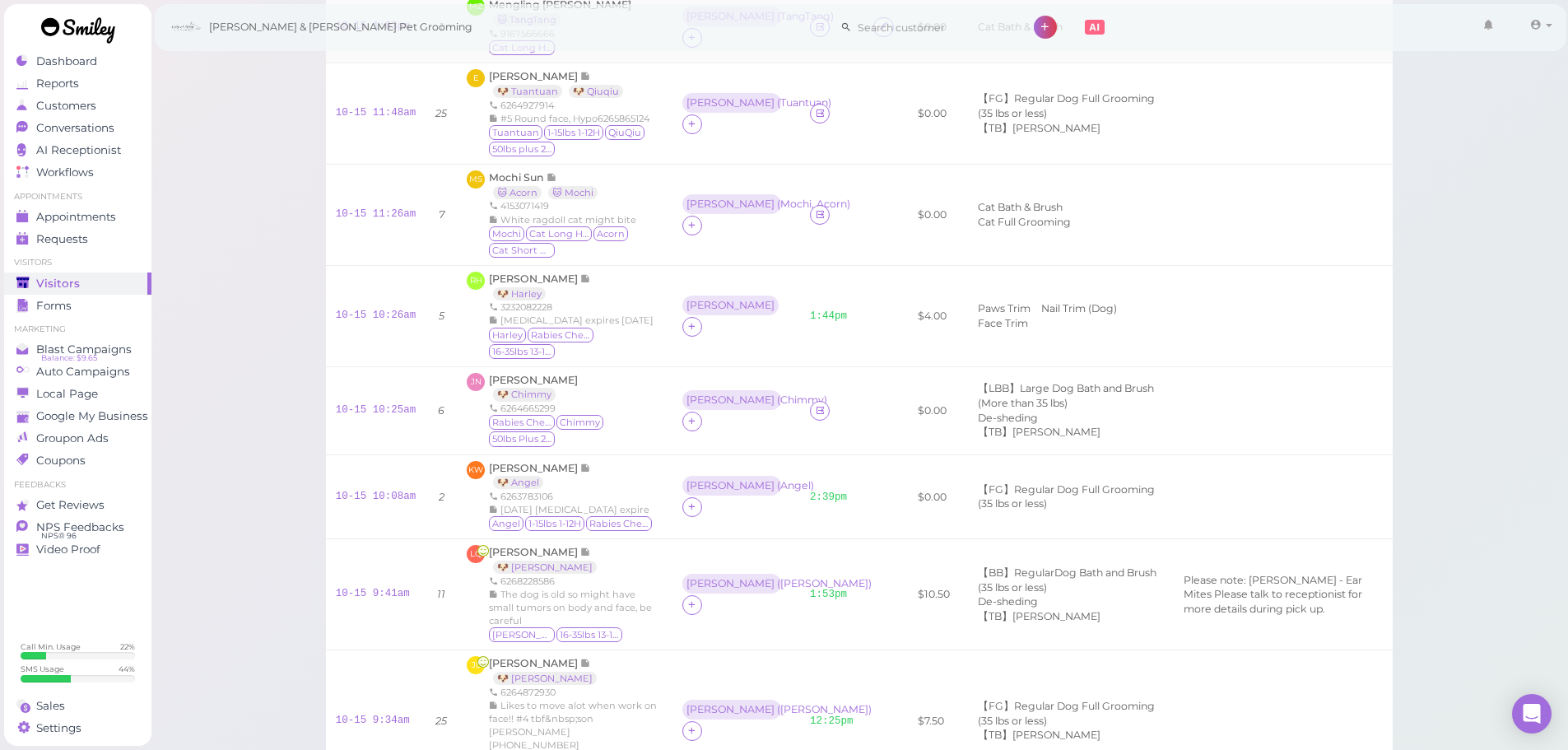
scroll to position [247, 0]
click at [815, 413] on icon at bounding box center [820, 408] width 11 height 12
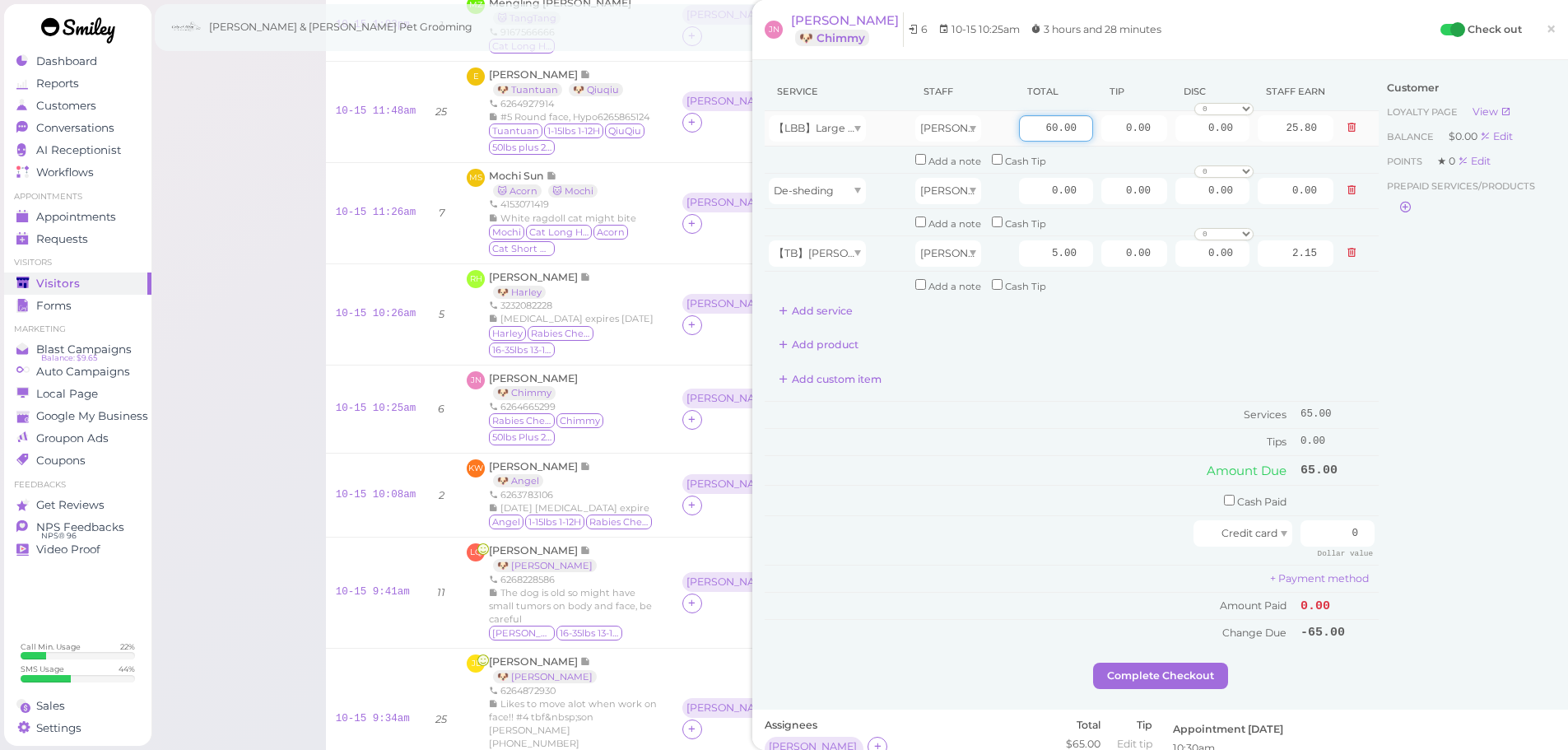
click at [1020, 137] on input "60.00" at bounding box center [1056, 128] width 74 height 26
type input "90.00"
type input "38.70"
click at [1032, 190] on input "0.00" at bounding box center [1056, 190] width 74 height 26
type input "20.00"
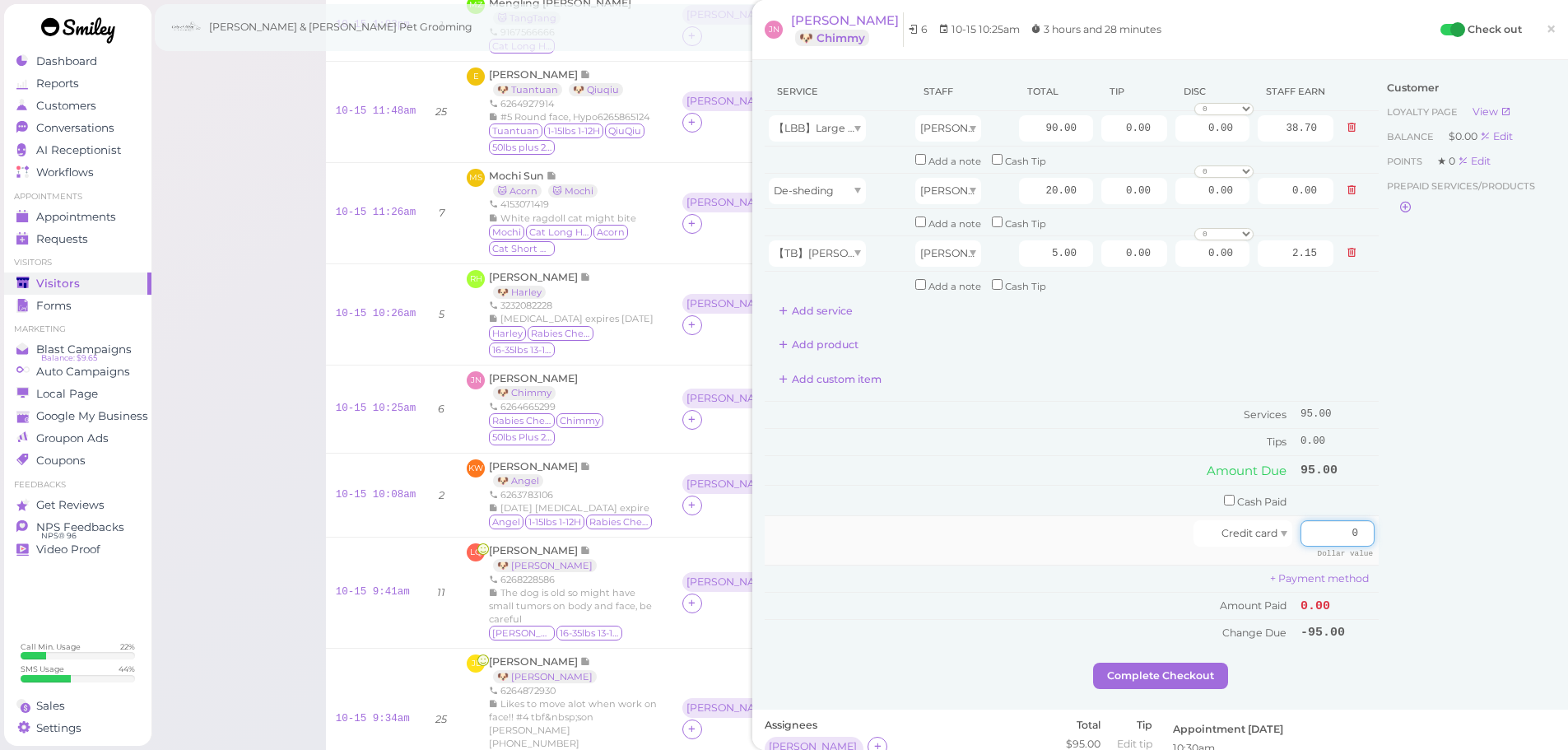
type input "8.60"
drag, startPoint x: 1337, startPoint y: 526, endPoint x: 1579, endPoint y: 522, distance: 242.0
click at [1567, 523] on html "Dashboard Reports Customers Conversations 0" at bounding box center [784, 452] width 1568 height 1397
type input "132.25"
drag, startPoint x: 1114, startPoint y: 128, endPoint x: 1301, endPoint y: 129, distance: 187.0
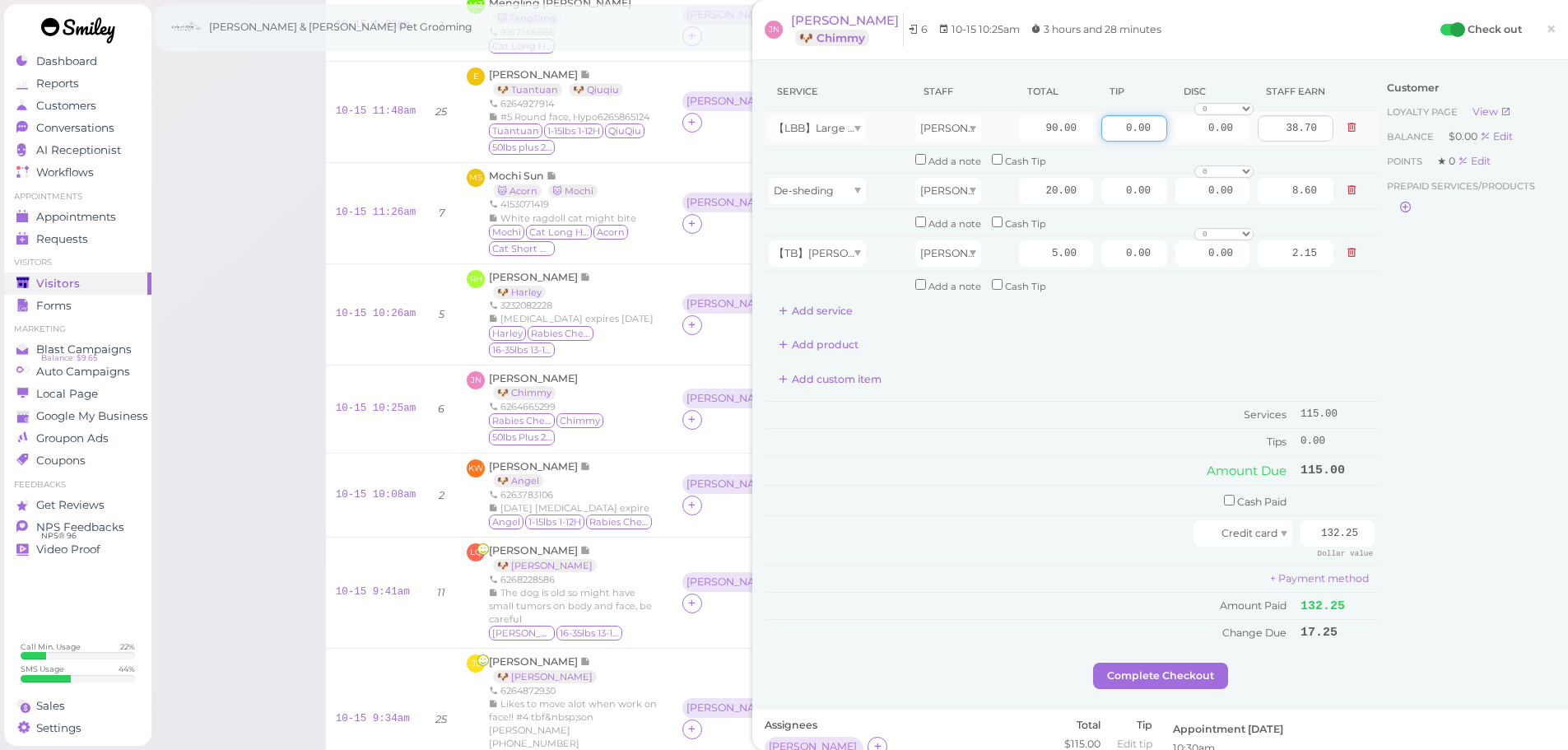
click at [1267, 128] on tr "【LBB】Large Dog Bath and Brush (More than 35 lbs) Helen 90.00 0.00 0.00 0 10% of…" at bounding box center [1071, 128] width 614 height 35
type input "17.25"
click at [1033, 542] on div at bounding box center [980, 533] width 424 height 26
click at [1184, 678] on button "Complete Checkout" at bounding box center [1161, 676] width 135 height 26
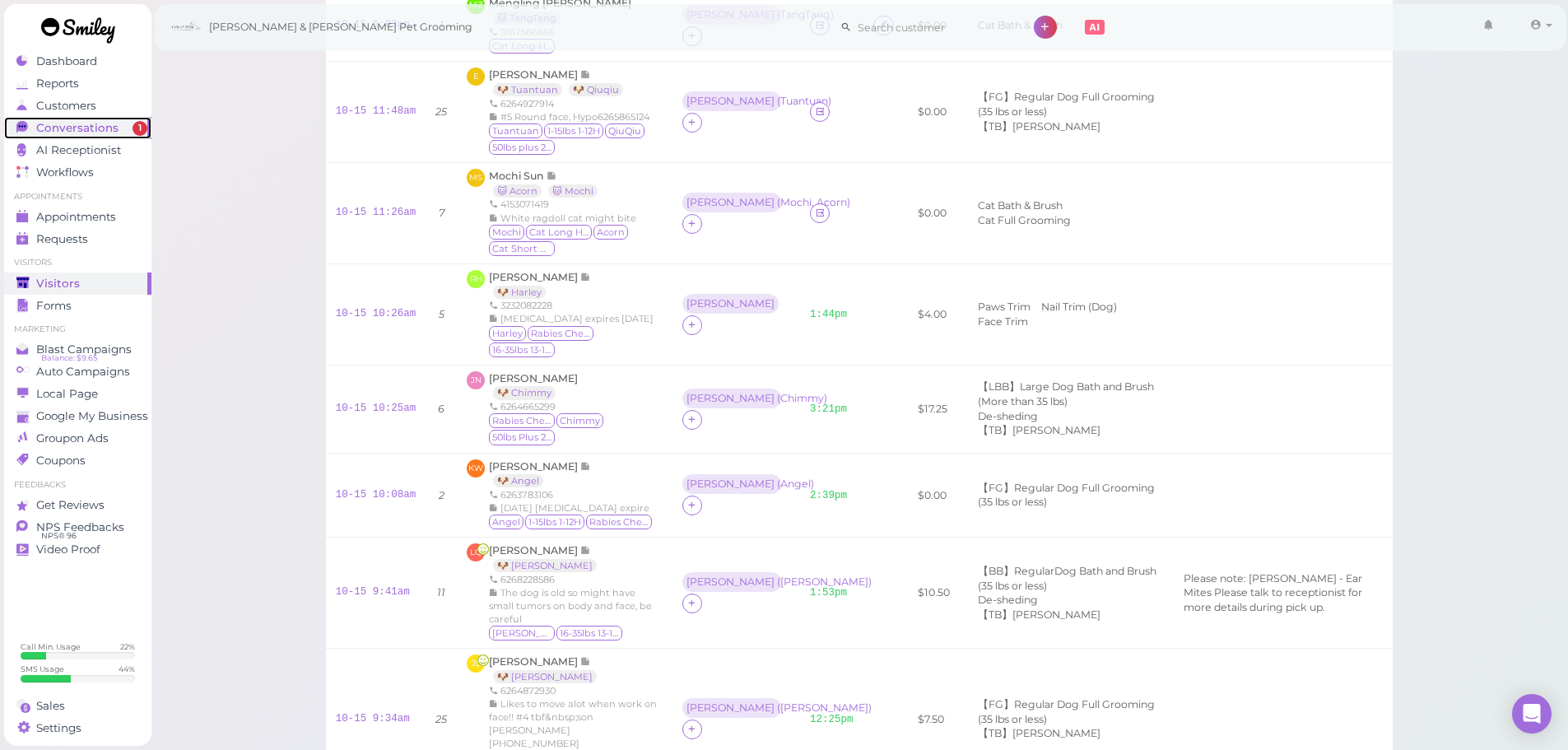
click at [96, 130] on span "Conversations" at bounding box center [77, 128] width 82 height 14
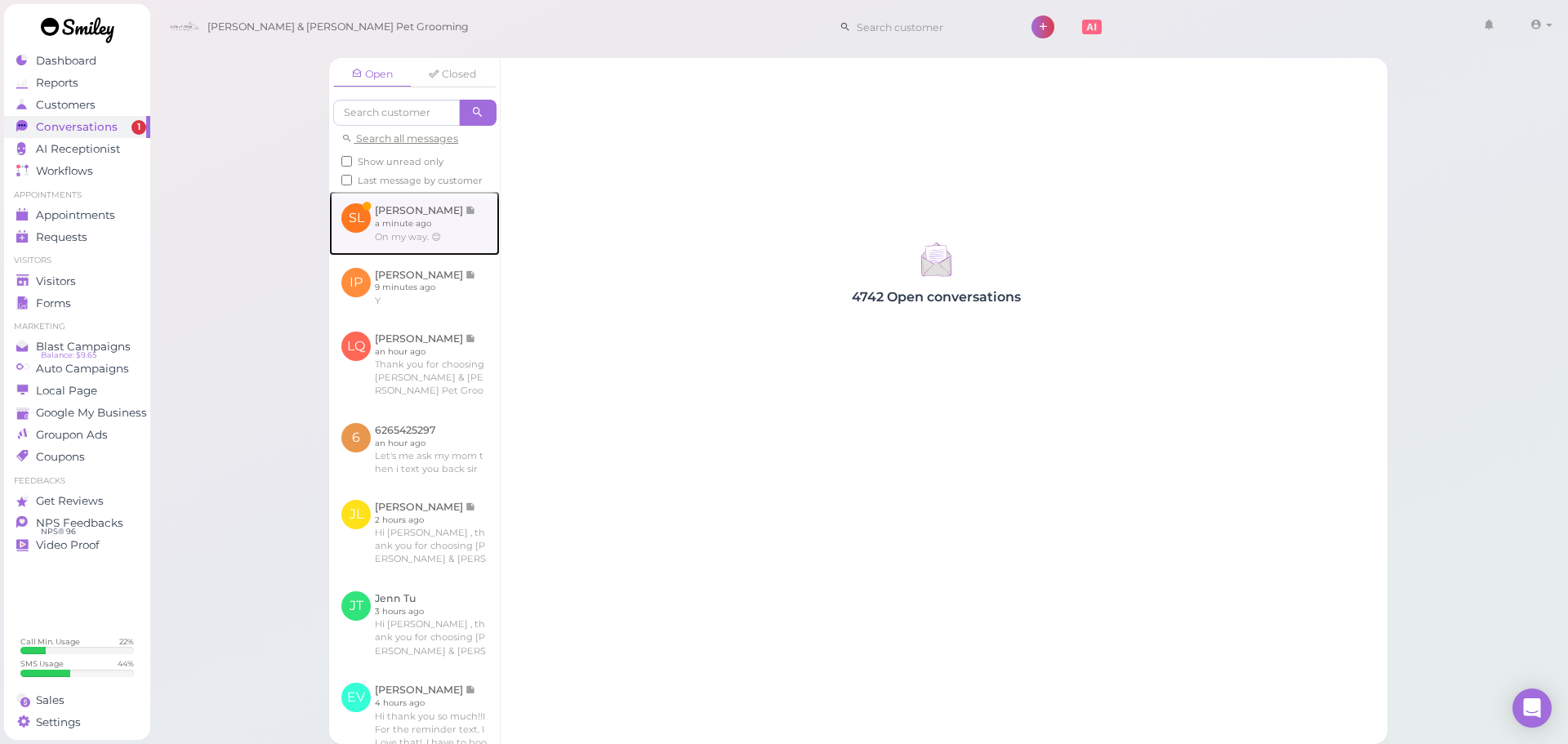
click at [441, 242] on link at bounding box center [414, 223] width 170 height 64
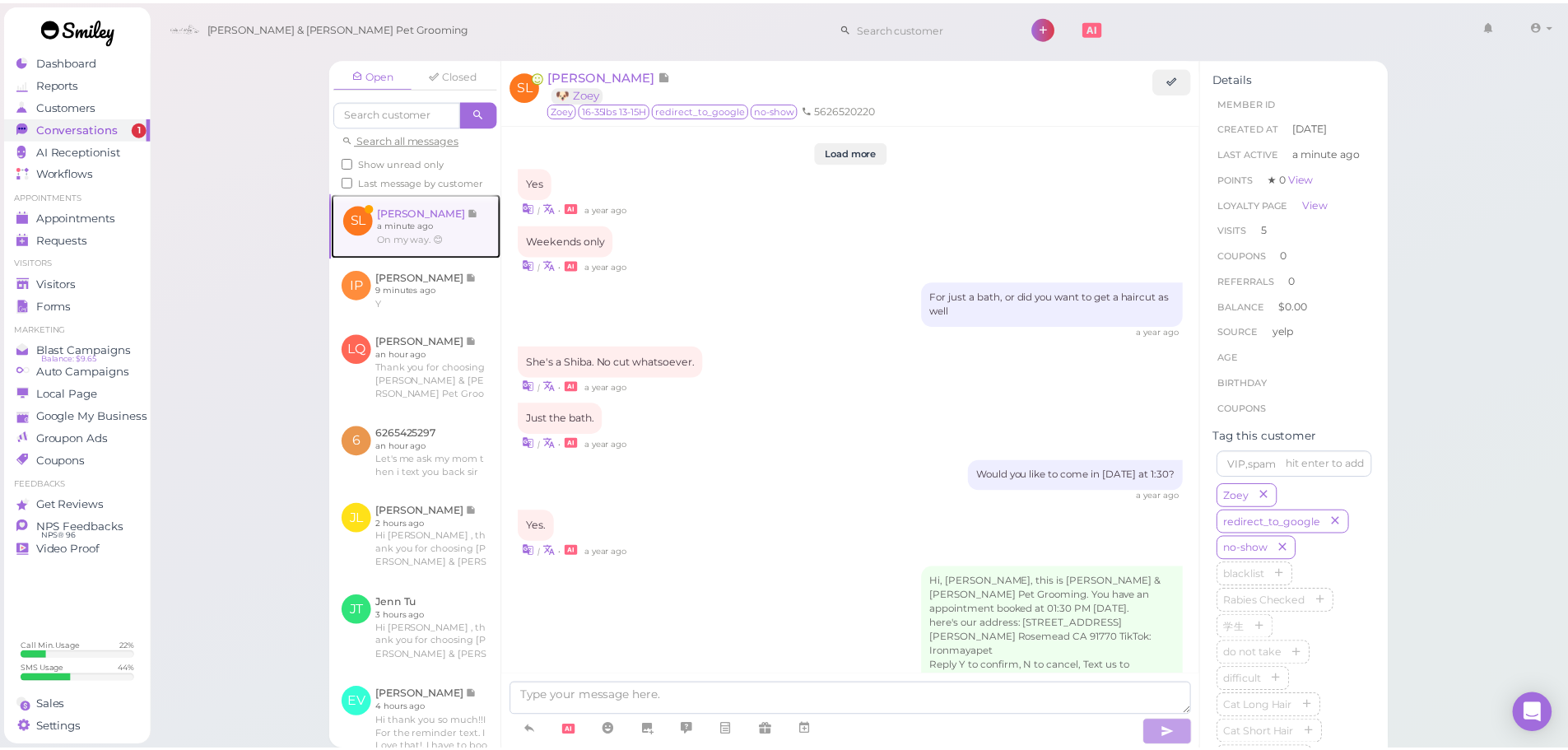
scroll to position [1830, 0]
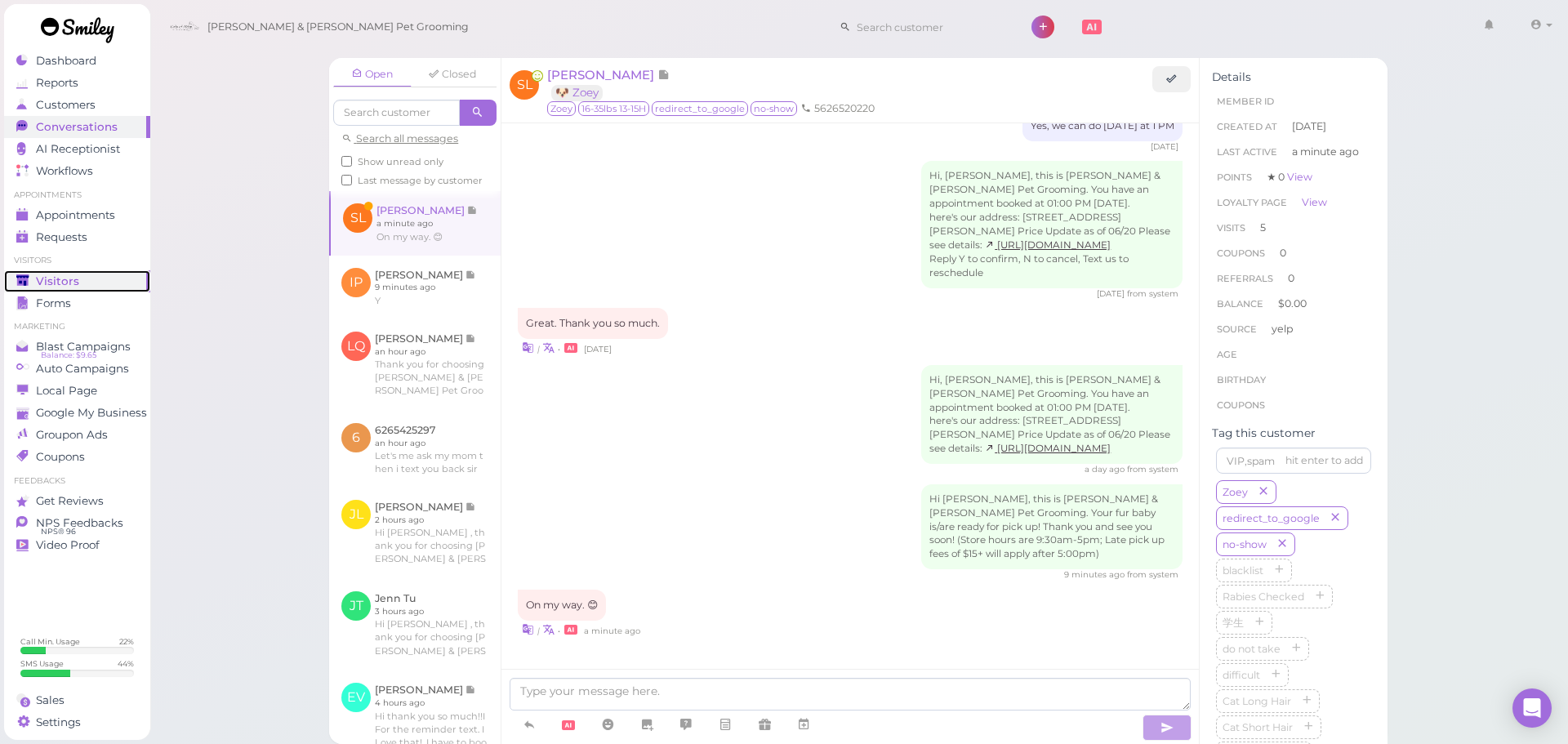
click at [81, 283] on div "Visitors" at bounding box center [75, 281] width 118 height 14
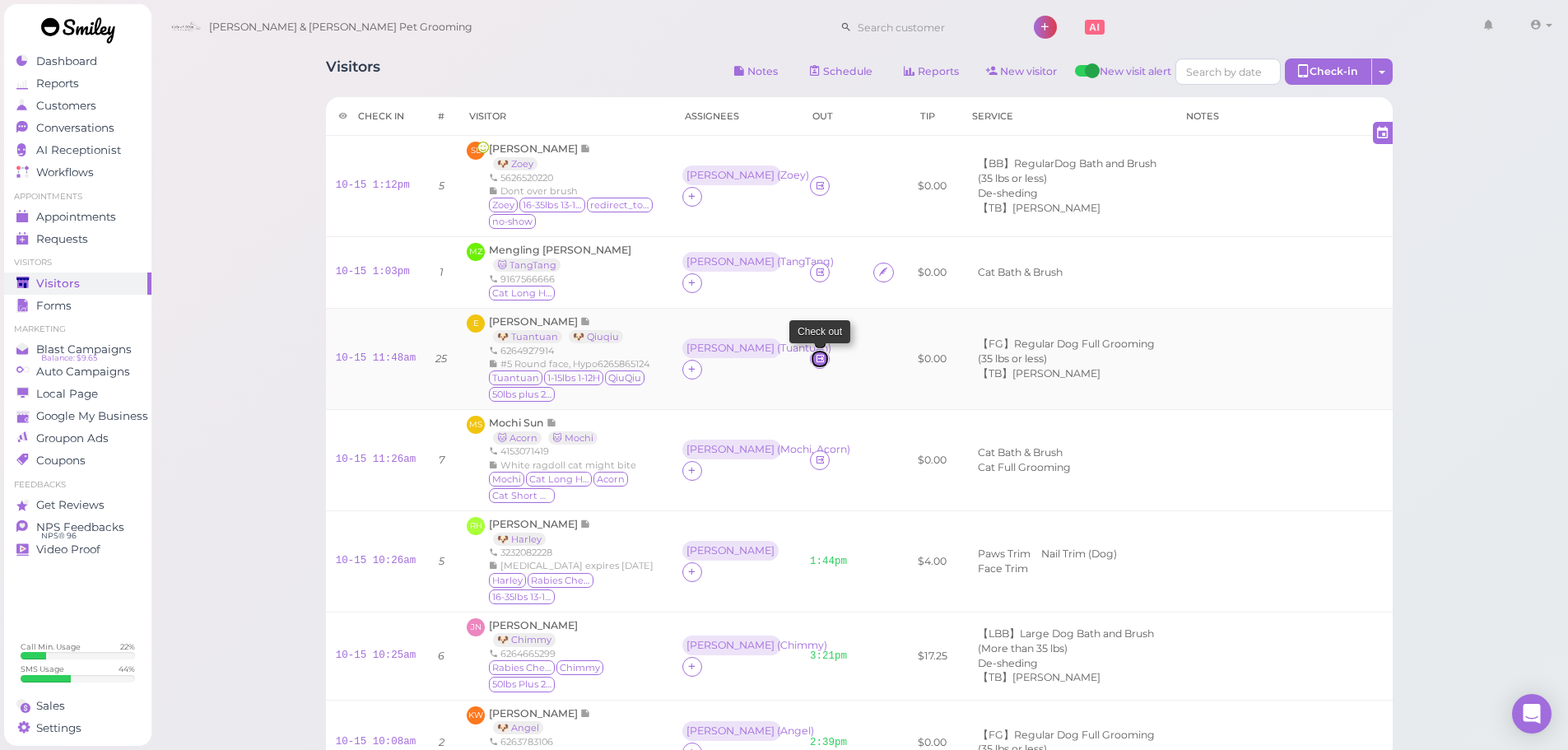
click at [815, 359] on icon at bounding box center [820, 358] width 11 height 12
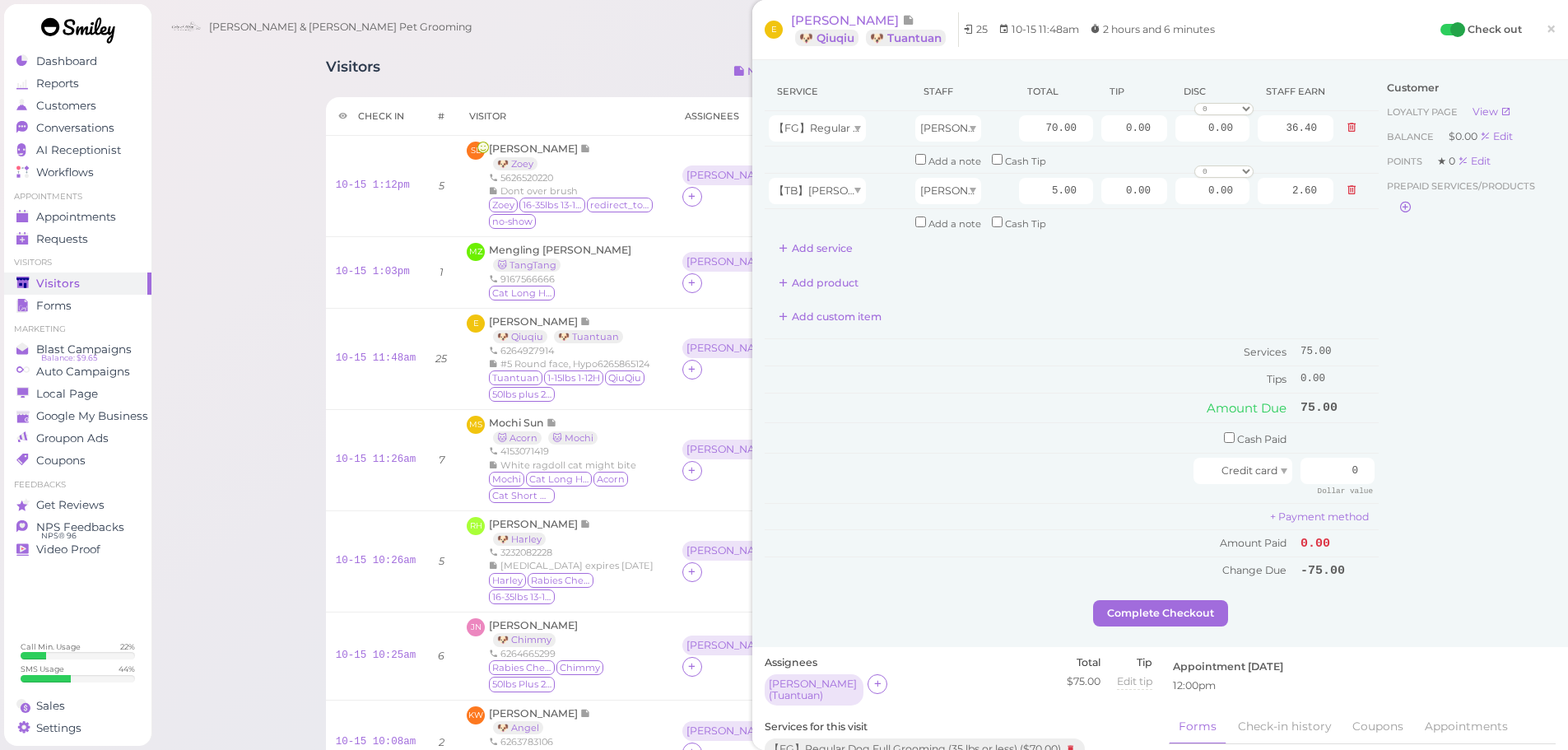
click at [642, 68] on div "Visitors Notes Schedule Reports New visitor New visit alert Check-in Customer c…" at bounding box center [859, 73] width 1067 height 31
click at [535, 140] on td "SL Sandra Lira 🐶 Zoey 5626520220 Dont over brush Zoey 16-35lbs 13-15H redirect_…" at bounding box center [565, 186] width 215 height 102
click at [532, 143] on span "Sandra Lira" at bounding box center [534, 149] width 91 height 12
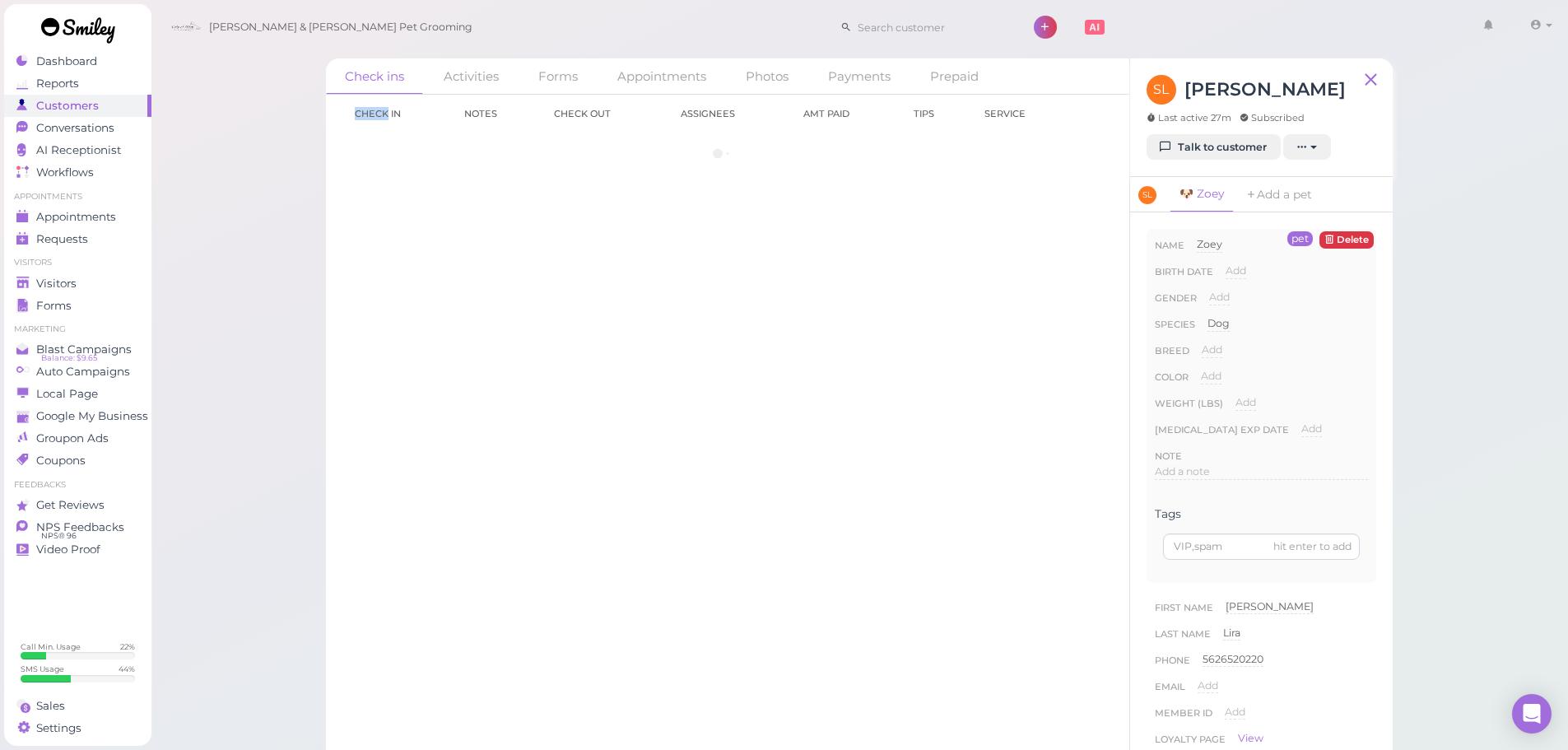
click at [532, 143] on div "Check in Notes Check out Assignees Amt Paid Tips Service" at bounding box center [728, 120] width 770 height 52
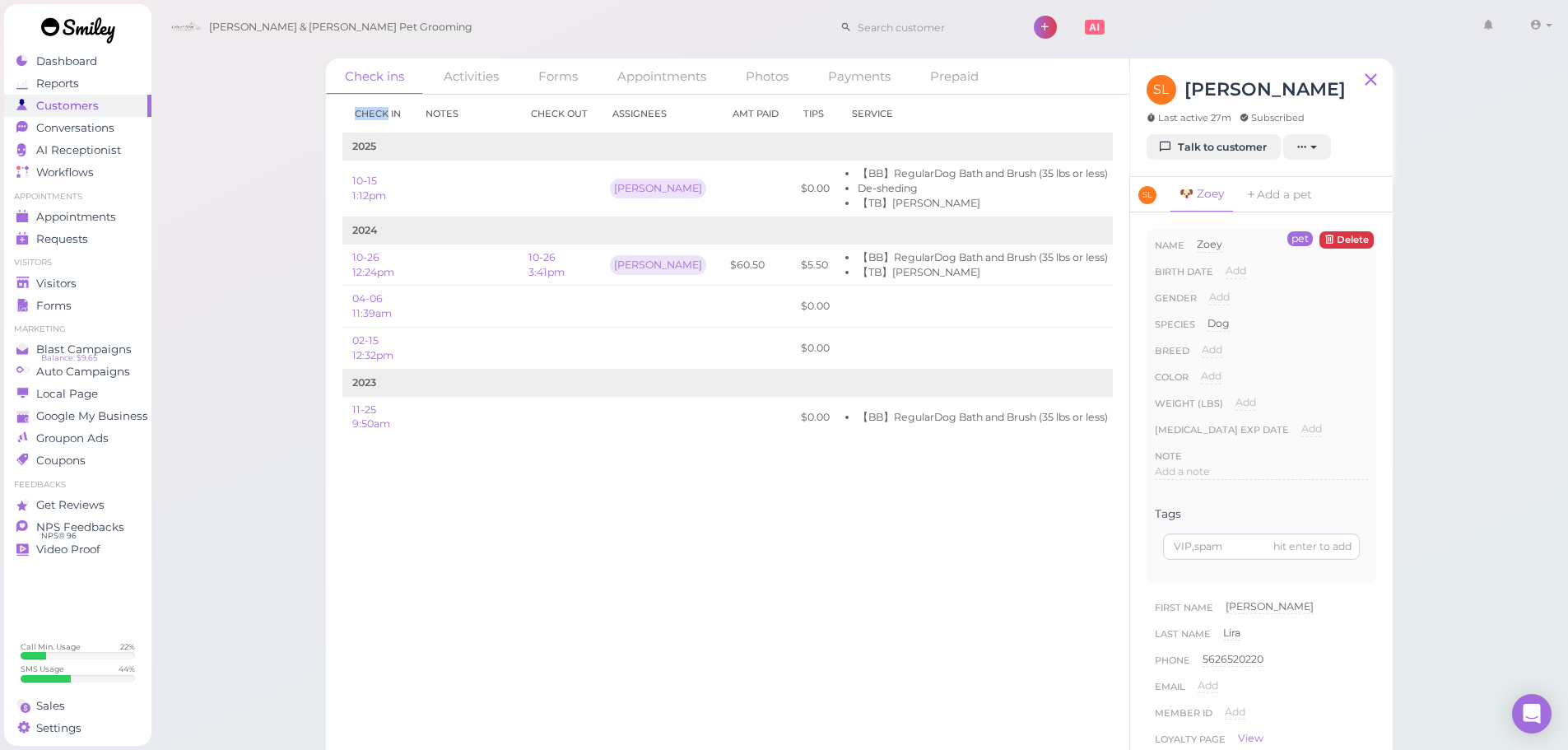
click at [758, 591] on div "Check in Notes Check out Assignees Amt Paid Tips Service 2025 10-15 1:12pm Asa …" at bounding box center [728, 422] width 804 height 655
click at [755, 601] on div "Check in Notes Check out Assignees Amt Paid Tips Service 2025 10-15 1:12pm Asa …" at bounding box center [728, 422] width 804 height 655
click at [1127, 193] on link "Edit" at bounding box center [1137, 188] width 20 height 12
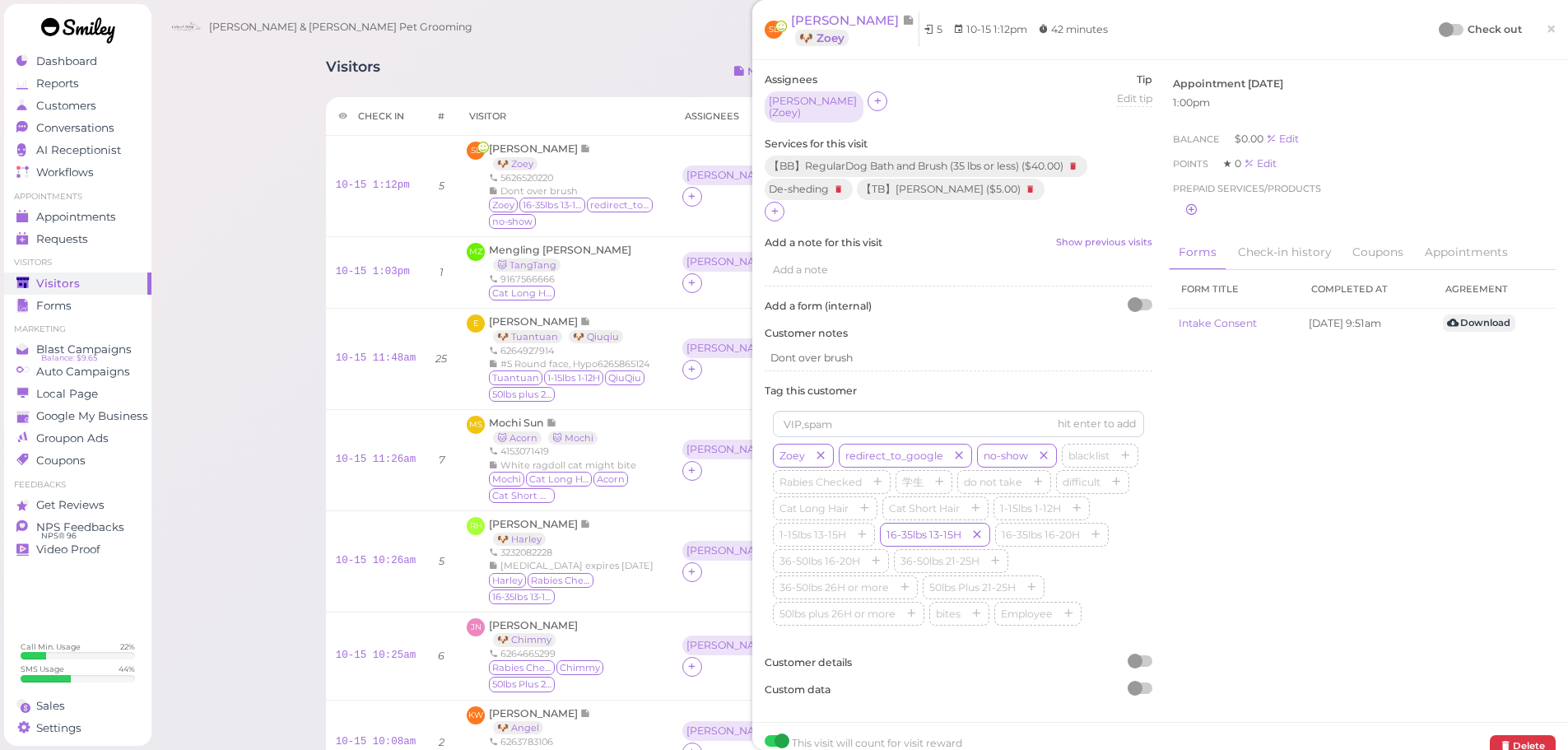
click at [1439, 28] on div at bounding box center [1446, 29] width 15 height 15
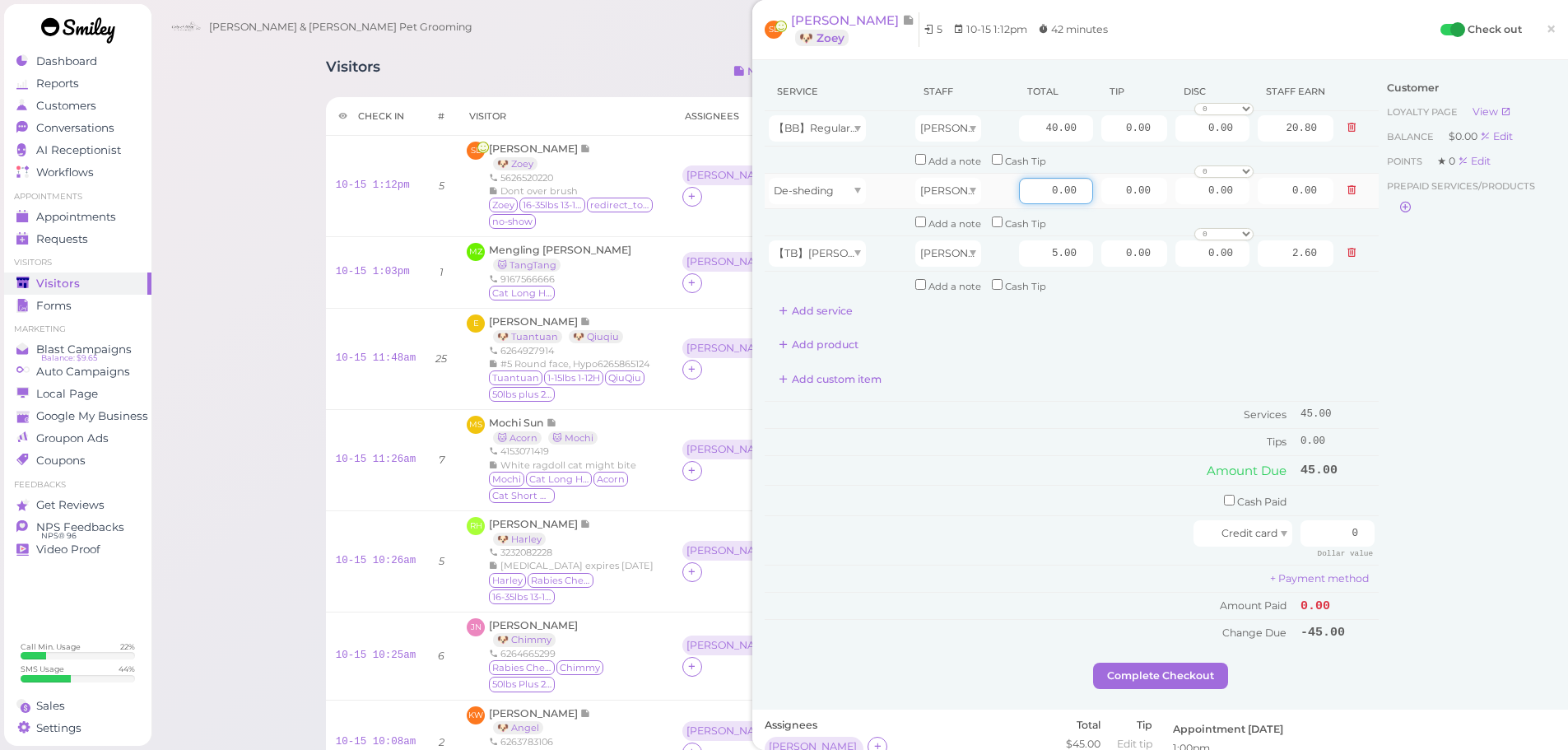
click at [1031, 193] on input "0.00" at bounding box center [1056, 190] width 74 height 26
type input "10.00"
type input "5.20"
click at [1029, 125] on input "40.00" at bounding box center [1056, 128] width 74 height 26
type input "55.00"
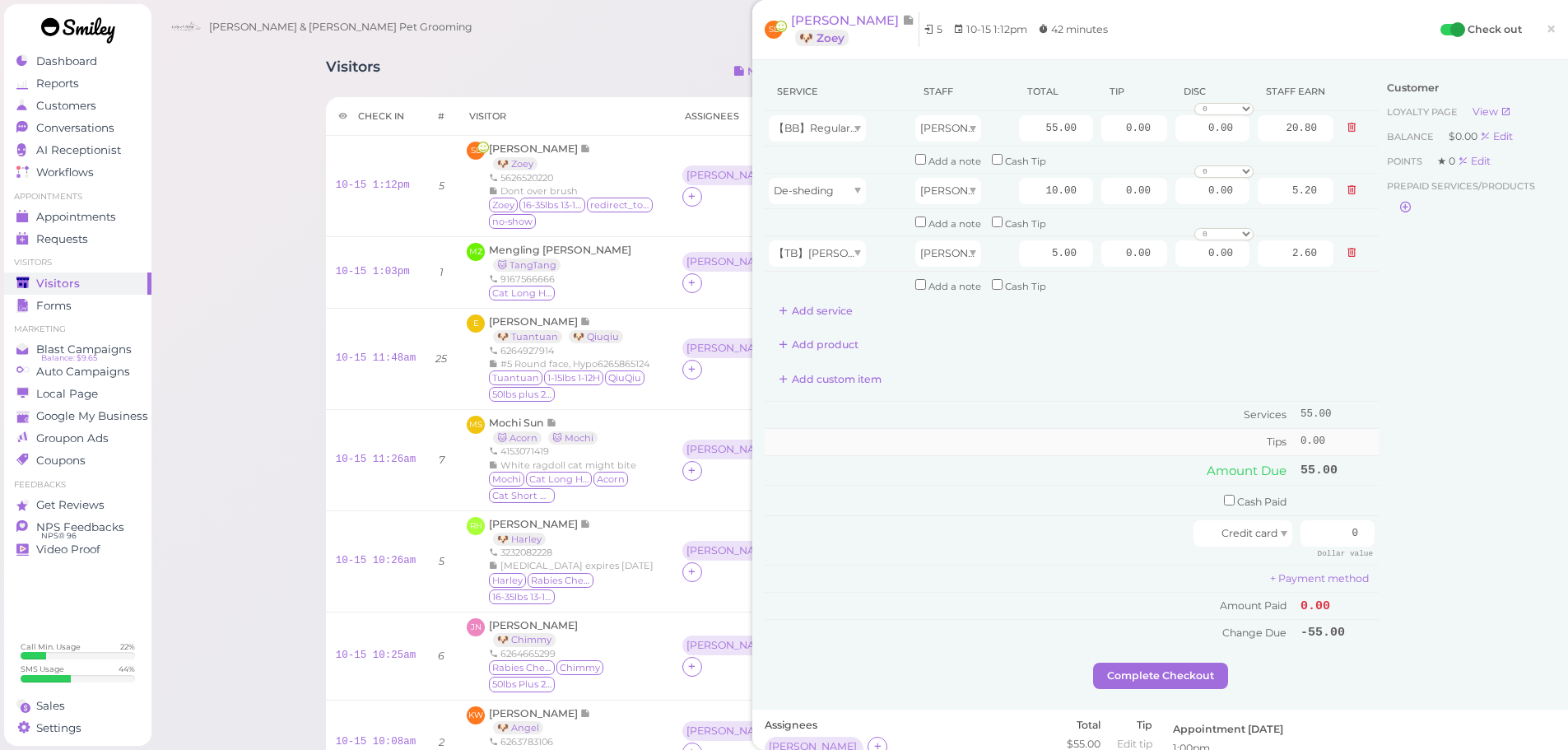
type input "28.60"
click at [1023, 430] on td "Tips" at bounding box center [1030, 441] width 532 height 26
drag, startPoint x: 1297, startPoint y: 520, endPoint x: 1579, endPoint y: 586, distance: 289.6
click at [1567, 586] on html "Dashboard Reports Customers Conversations 0" at bounding box center [784, 699] width 1568 height 1397
type input "80.5"
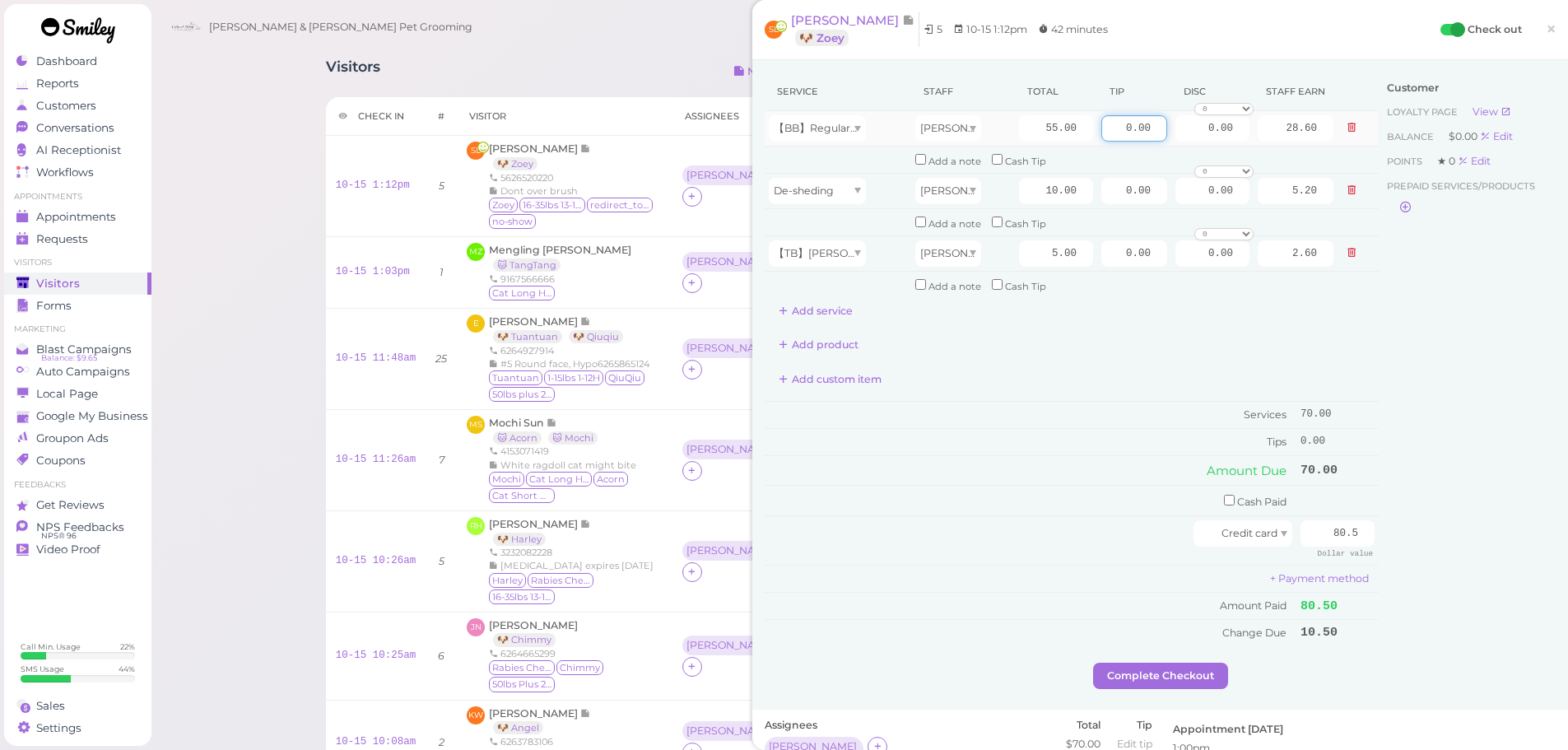
drag, startPoint x: 1100, startPoint y: 127, endPoint x: 1325, endPoint y: 141, distance: 225.4
click at [1322, 138] on tr "【BB】RegularDog Bath and Brush (35 lbs or less) Asa 55.00 0.00 0.00 0 10% off 15…" at bounding box center [1071, 128] width 614 height 35
type input "10.5"
click at [1109, 471] on td "Amount Due" at bounding box center [1030, 470] width 532 height 30
click at [1141, 677] on button "Complete Checkout" at bounding box center [1161, 676] width 135 height 26
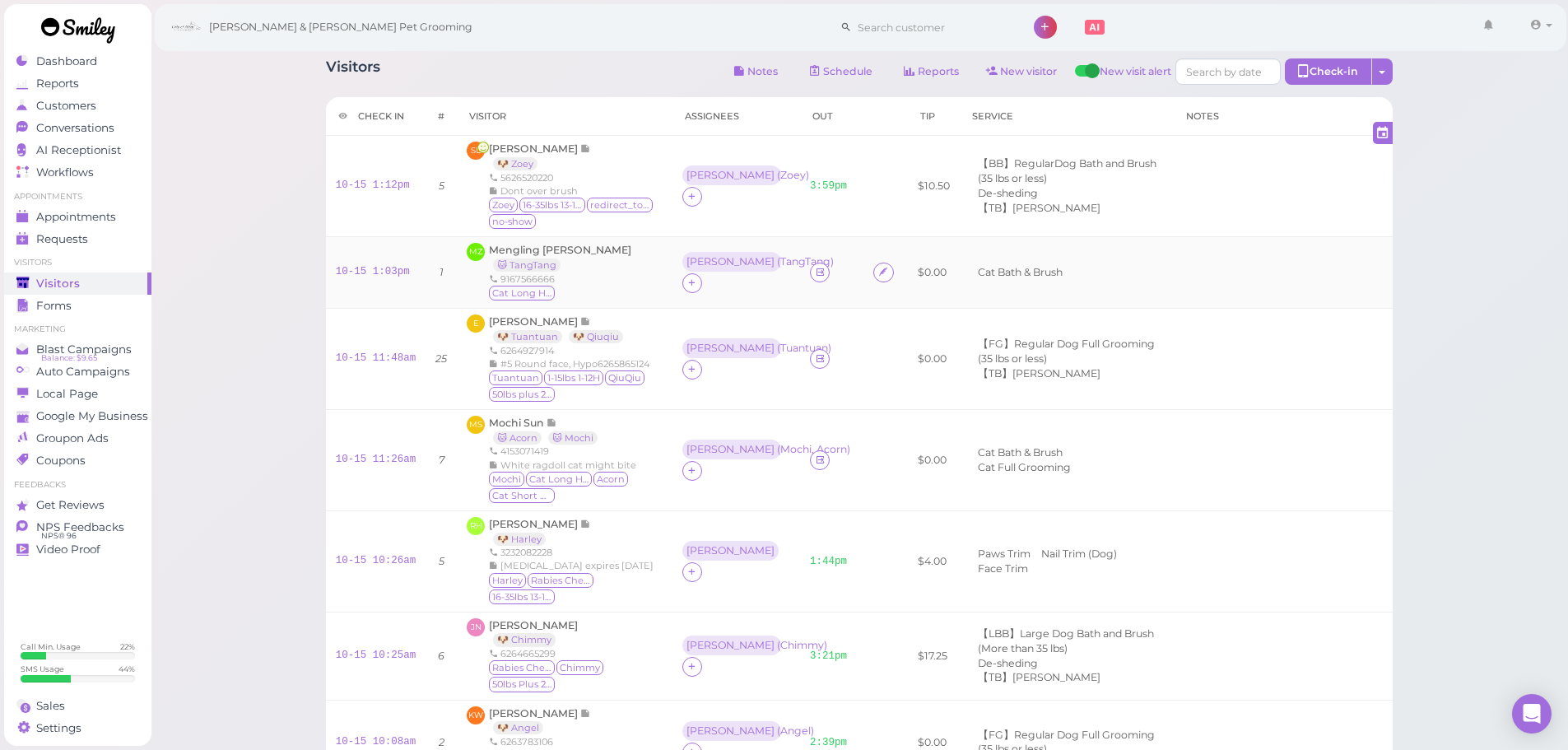
scroll to position [82, 0]
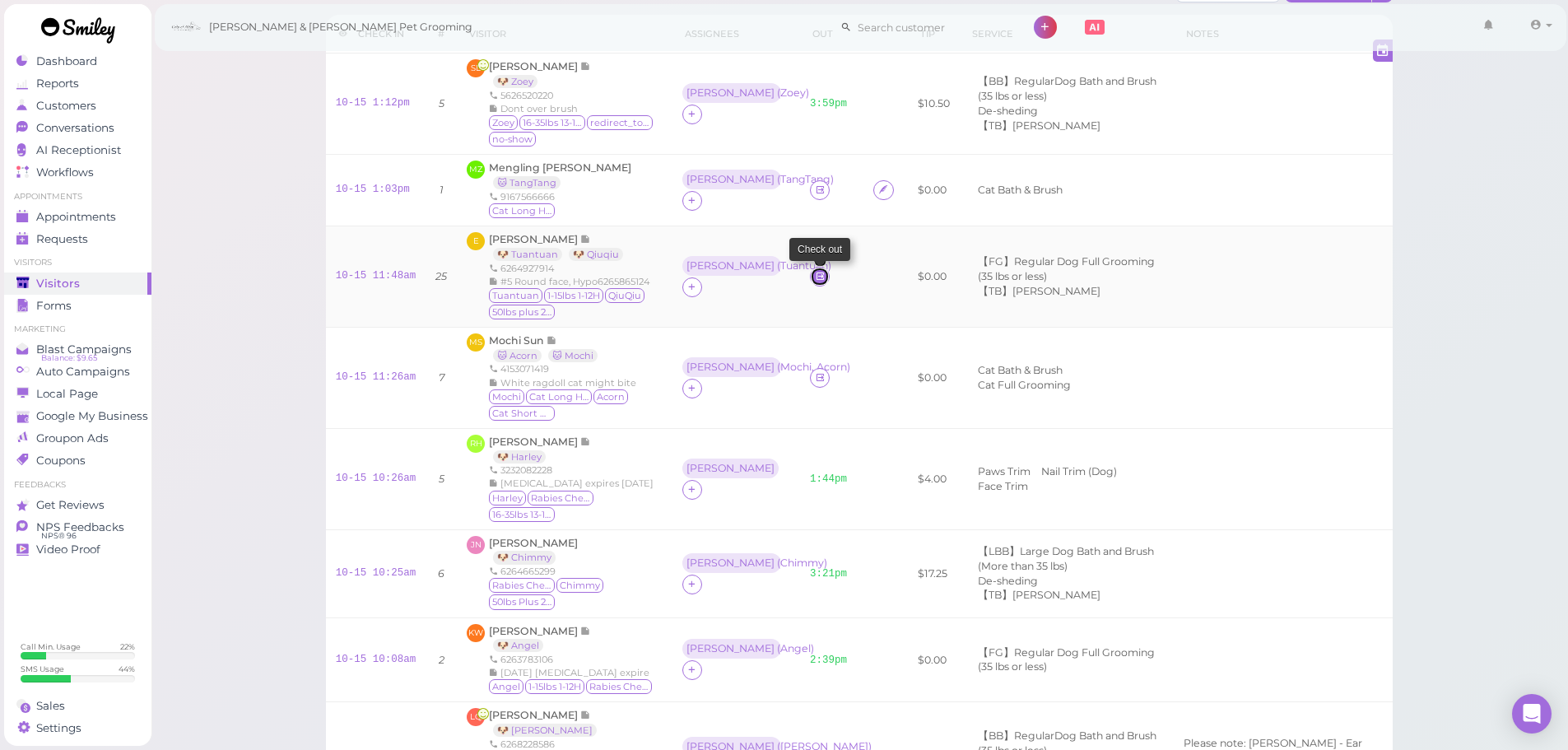
click at [815, 276] on icon at bounding box center [820, 276] width 11 height 12
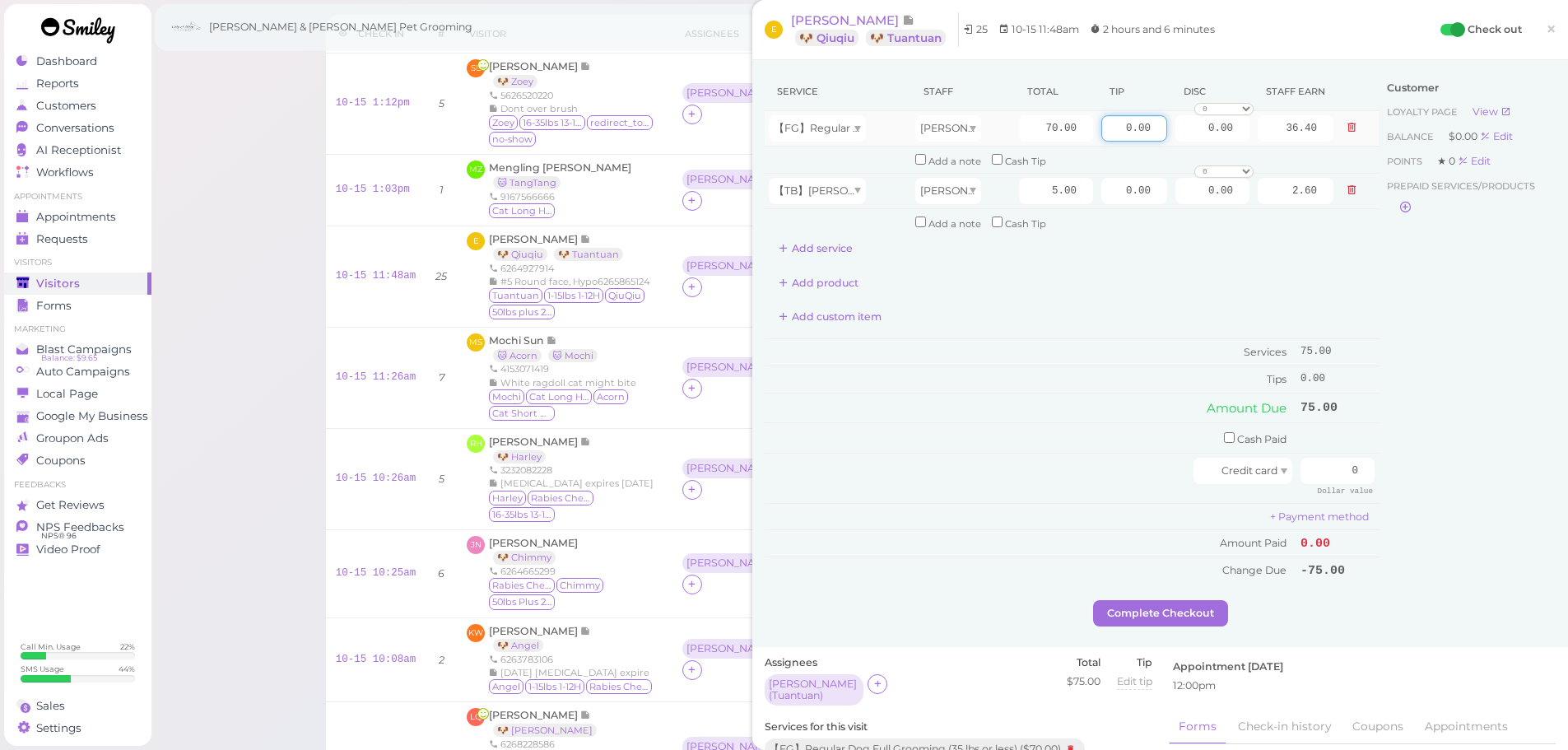
click at [1101, 127] on input "0.00" at bounding box center [1133, 128] width 66 height 26
type input "10.00"
click at [1224, 440] on input "checkbox" at bounding box center [1229, 437] width 11 height 11
checkbox input "true"
drag, startPoint x: 1305, startPoint y: 439, endPoint x: 1470, endPoint y: 460, distance: 166.3
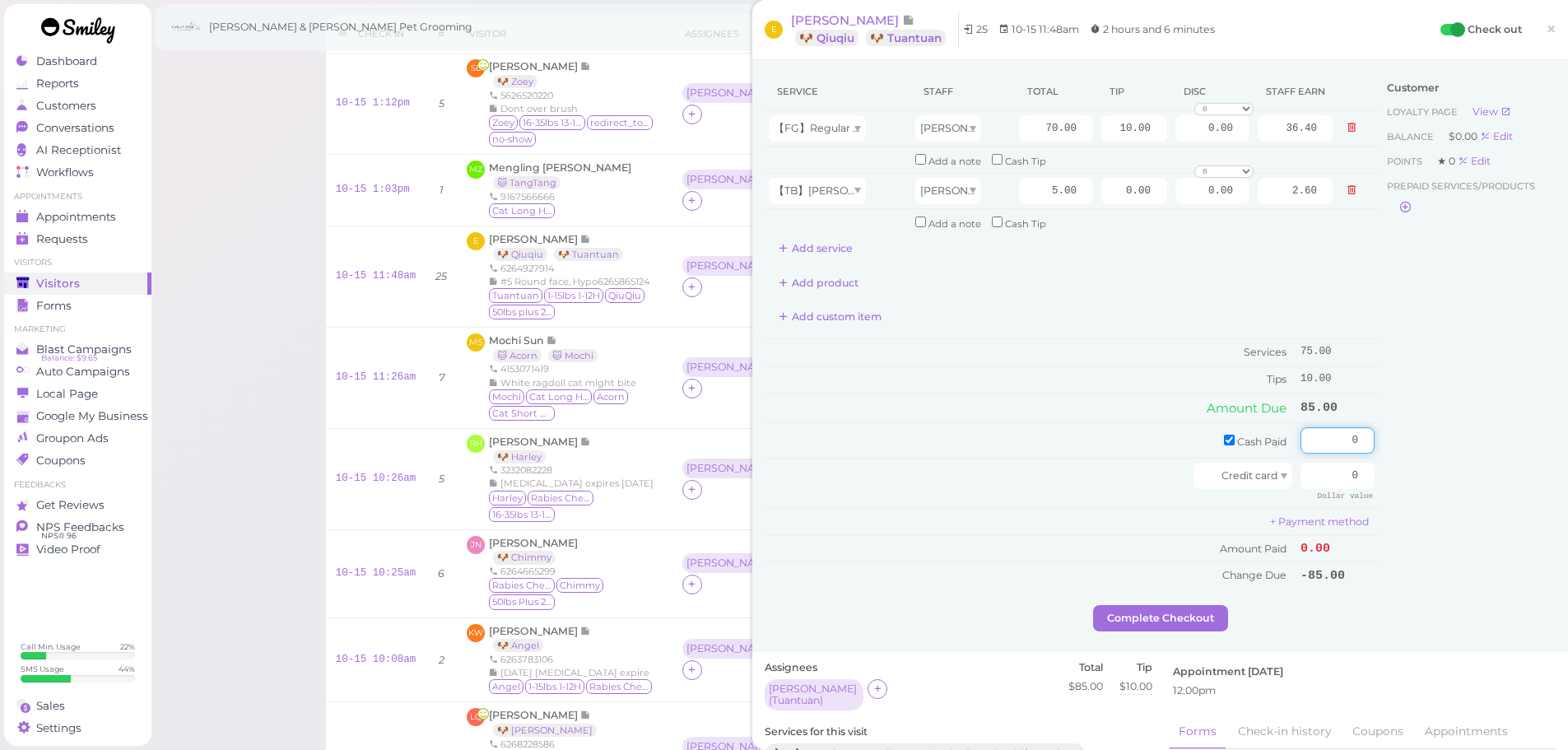
click at [1460, 460] on div "Service Staff Total Tip Disc Staff earn 【FG】Regular Dog Full Grooming (35 lbs o…" at bounding box center [1160, 339] width 791 height 533
type input "85"
click at [1442, 507] on div "Customer Loyalty page View Balance $0.00 Edit Points ★ 0 Edit Prepaid services/…" at bounding box center [1466, 339] width 177 height 533
click at [1199, 610] on button "Complete Checkout" at bounding box center [1161, 618] width 135 height 26
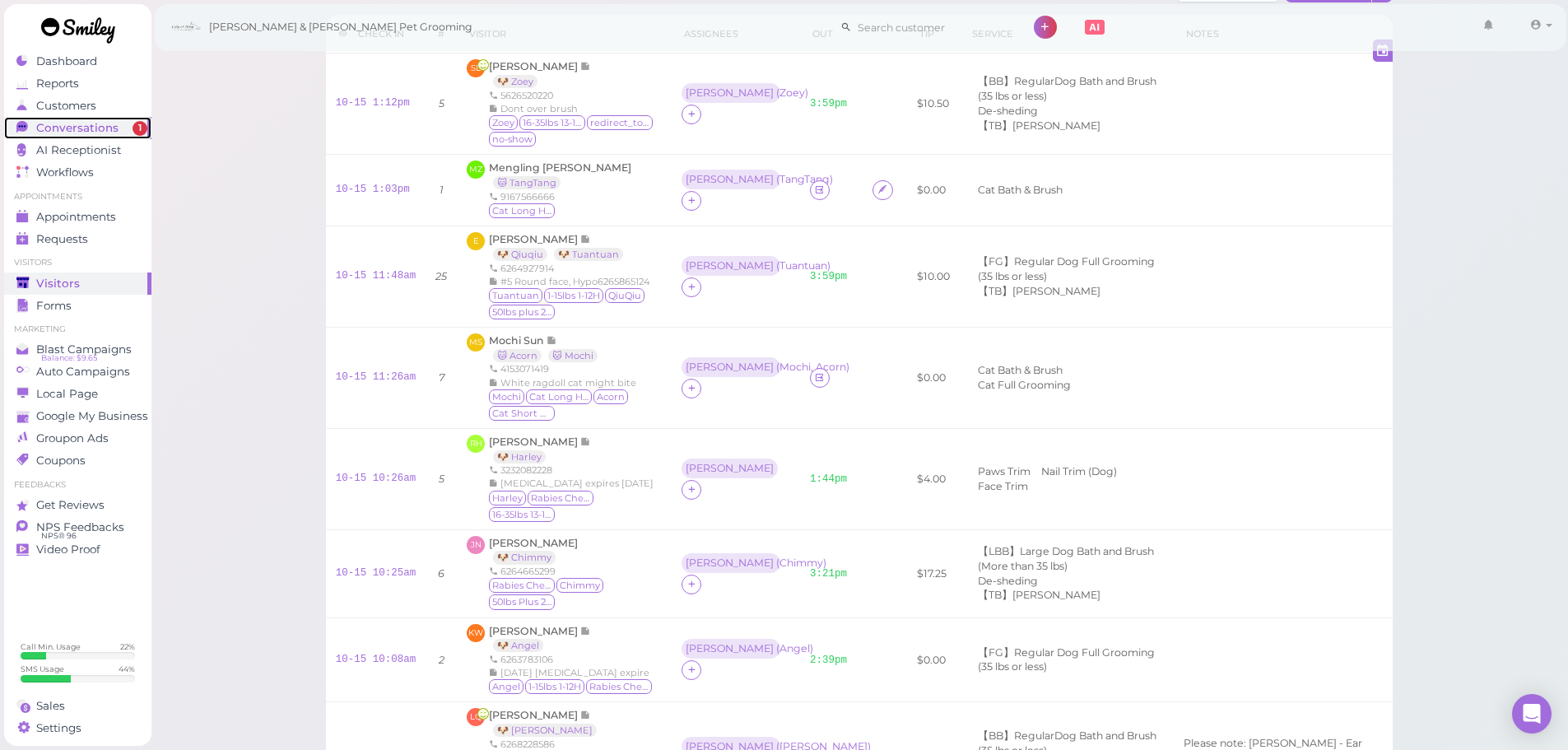
click at [114, 125] on span "Conversations" at bounding box center [77, 128] width 82 height 14
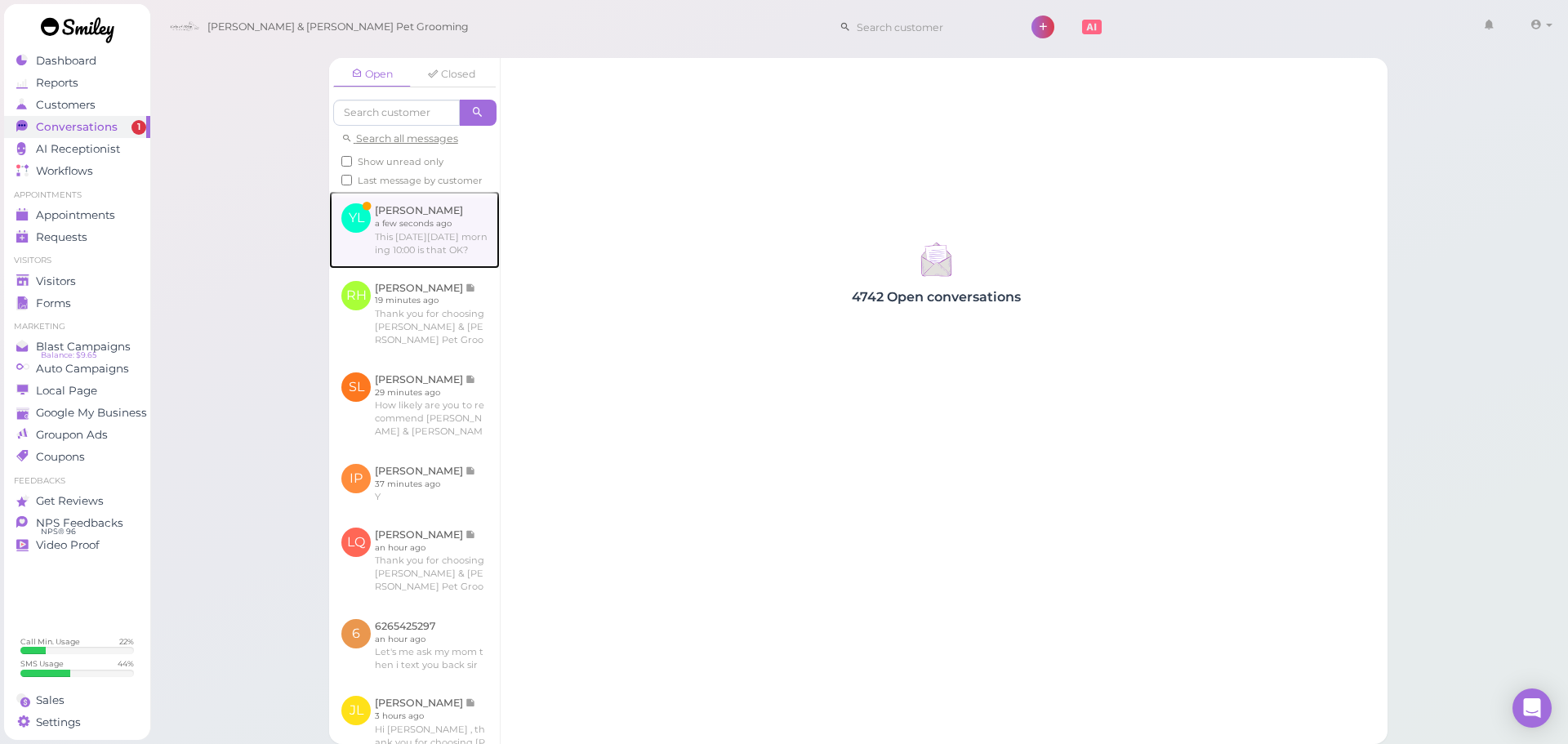
click at [450, 268] on link at bounding box center [414, 230] width 170 height 77
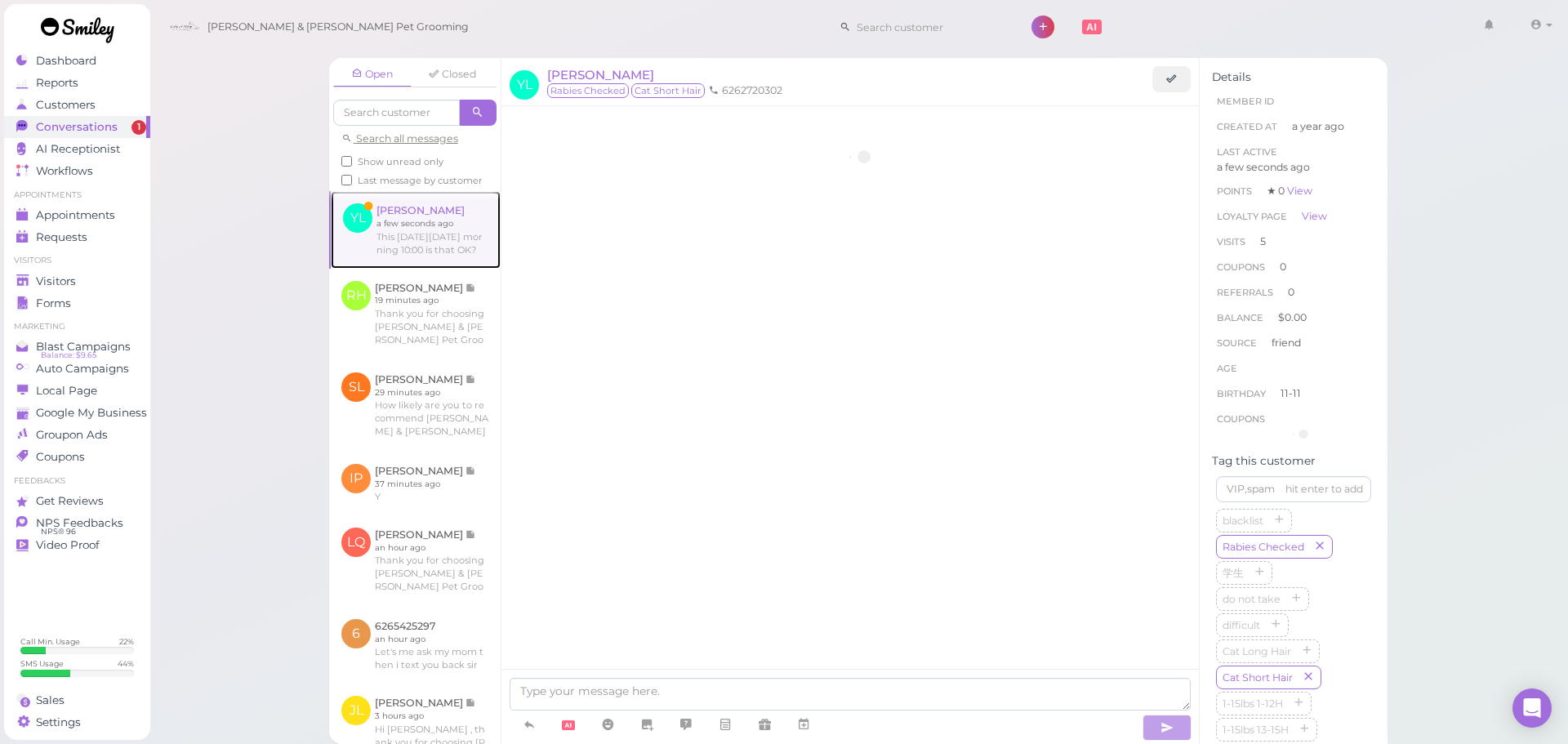
scroll to position [2007, 0]
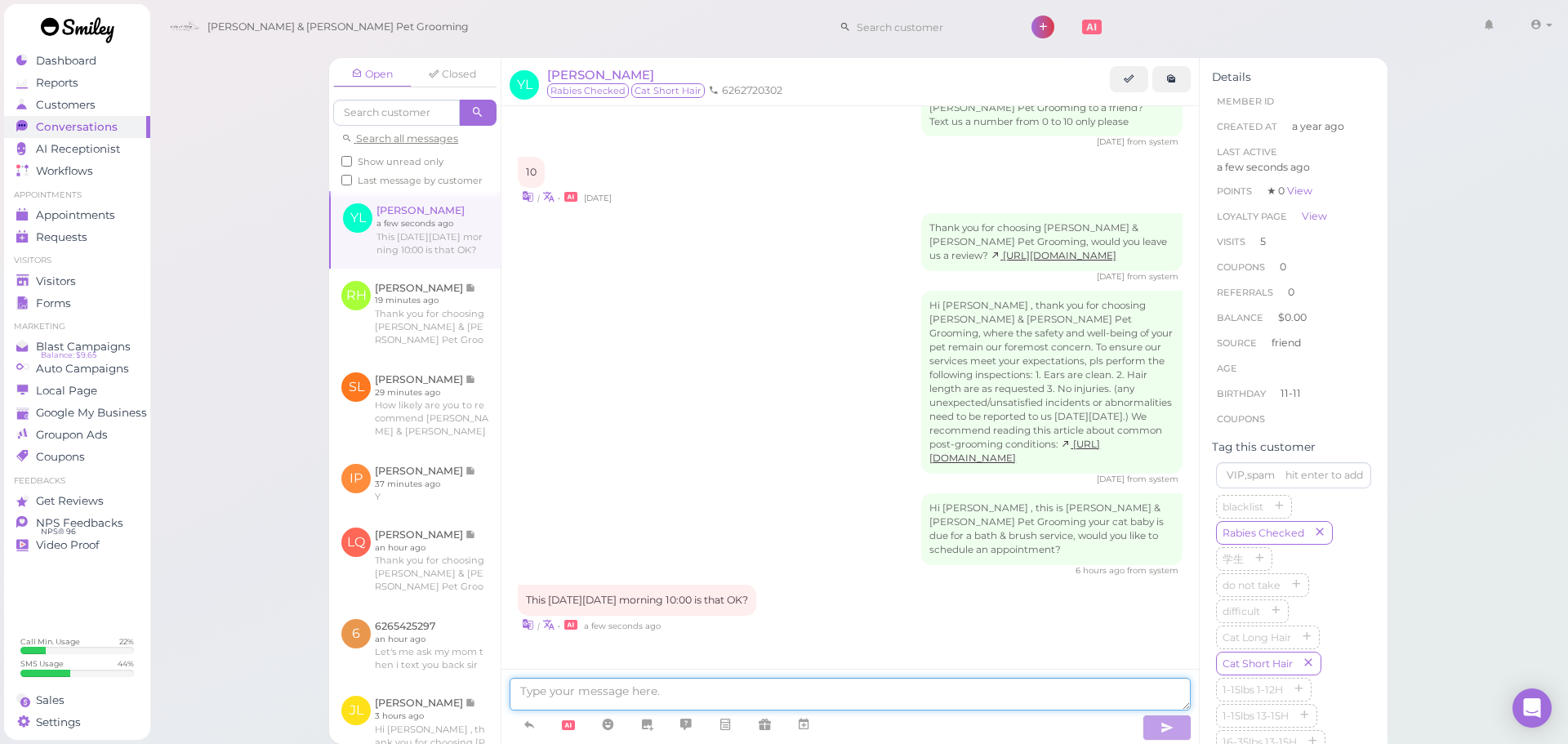
click at [809, 697] on textarea at bounding box center [850, 694] width 681 height 33
type textarea "We don't have anything available at 10 AM. Does 12 PM or 2 PM work for you"
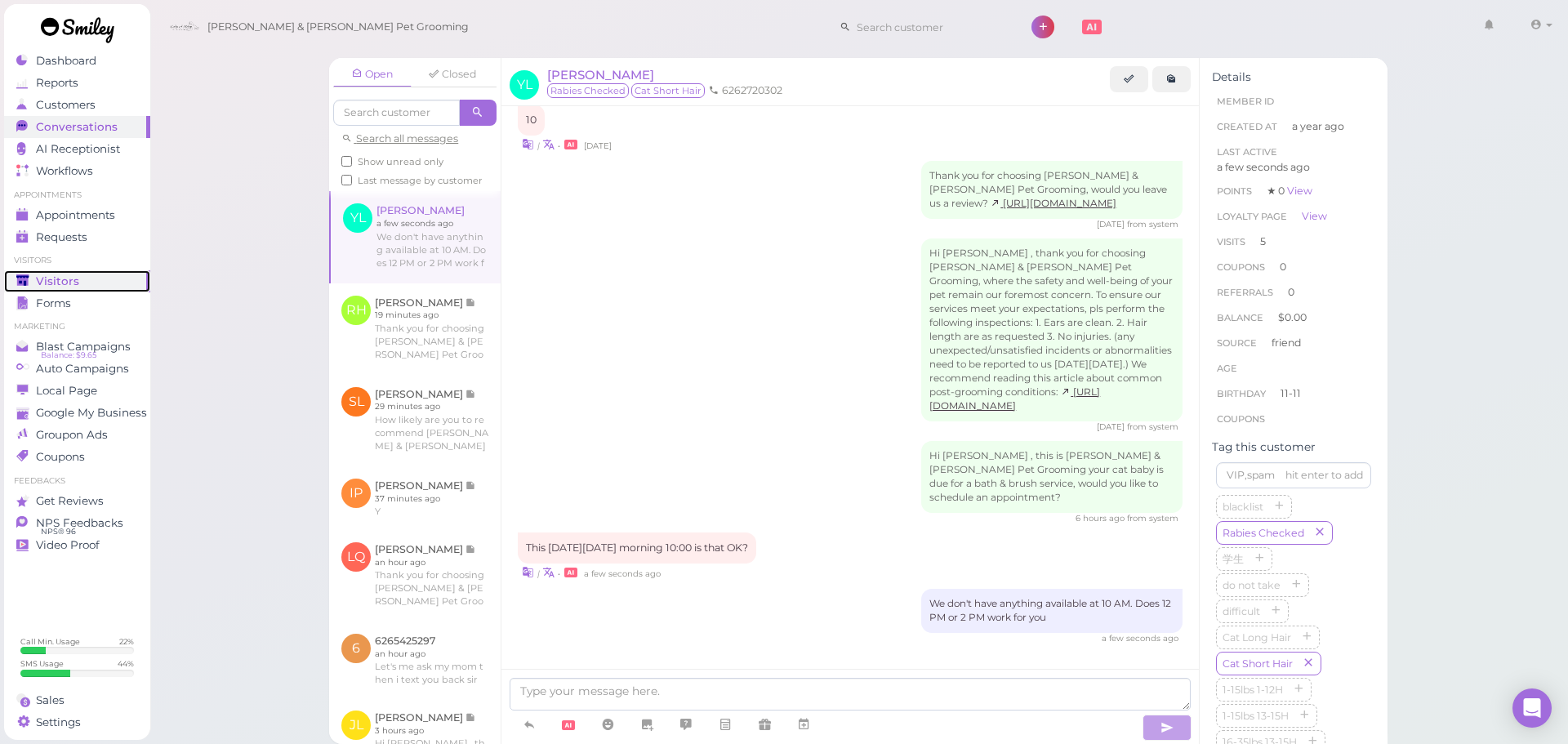
click at [59, 275] on span "Visitors" at bounding box center [57, 281] width 43 height 14
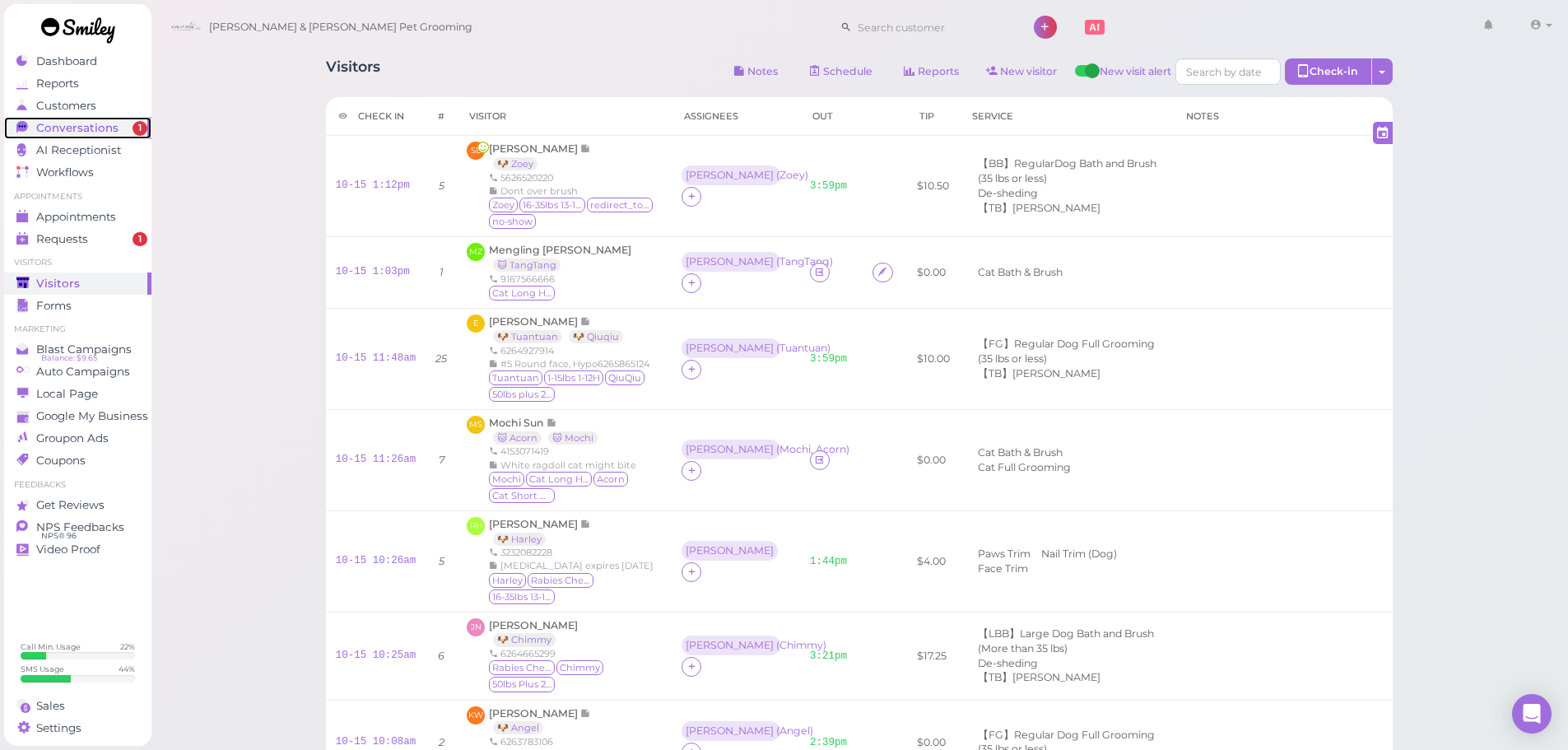
click at [102, 122] on span "Conversations" at bounding box center [77, 128] width 82 height 14
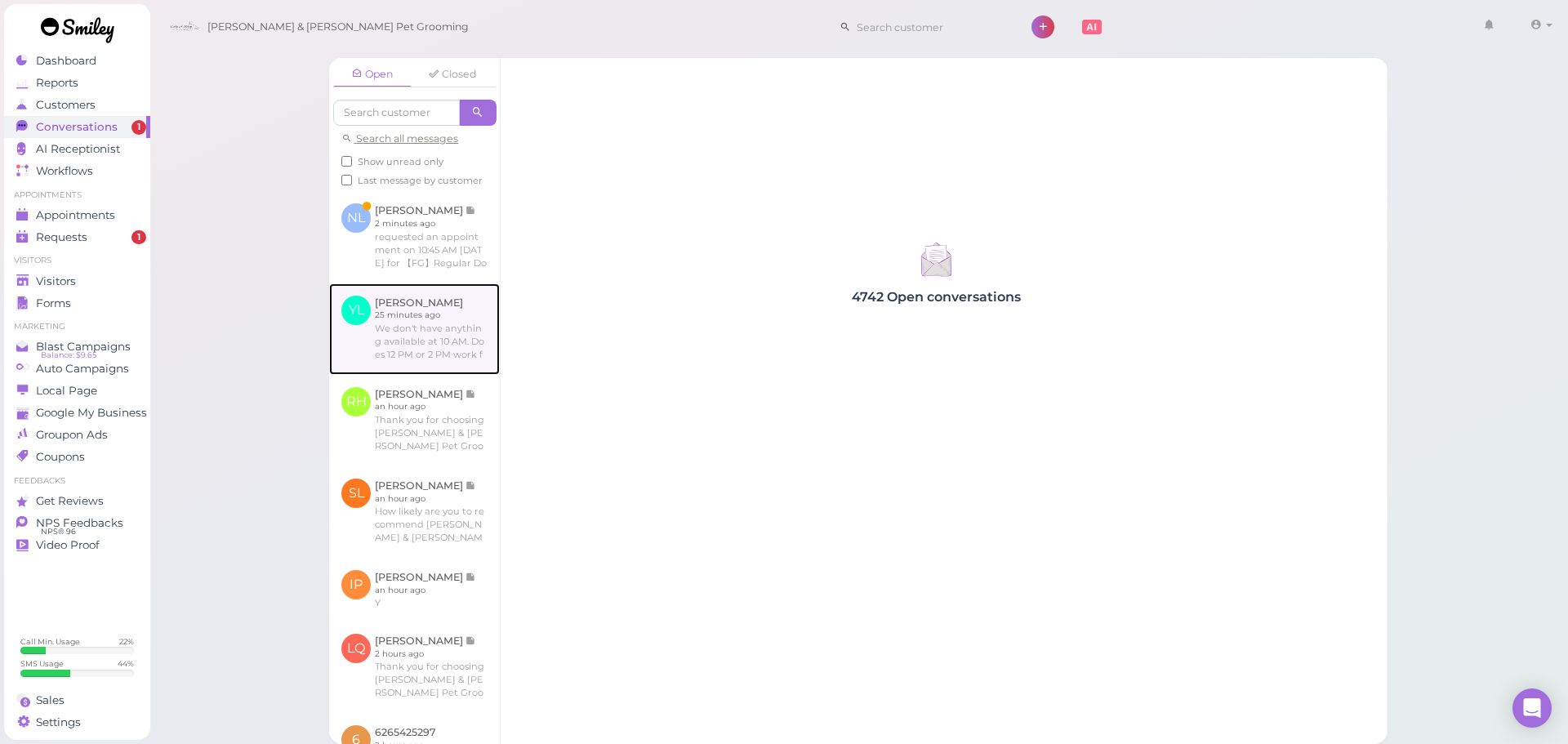
click at [476, 330] on link at bounding box center [414, 329] width 170 height 92
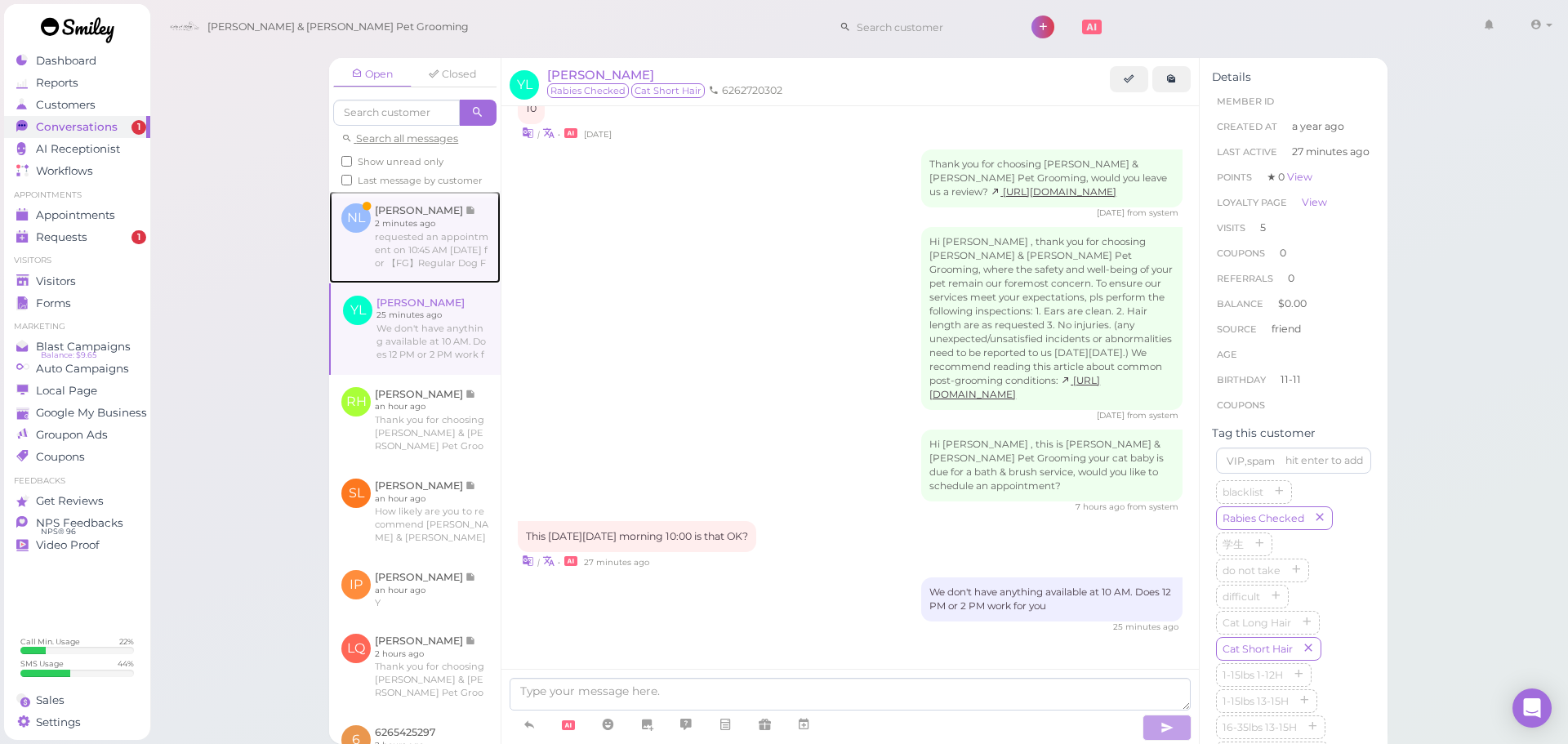
click at [482, 258] on link at bounding box center [414, 237] width 171 height 92
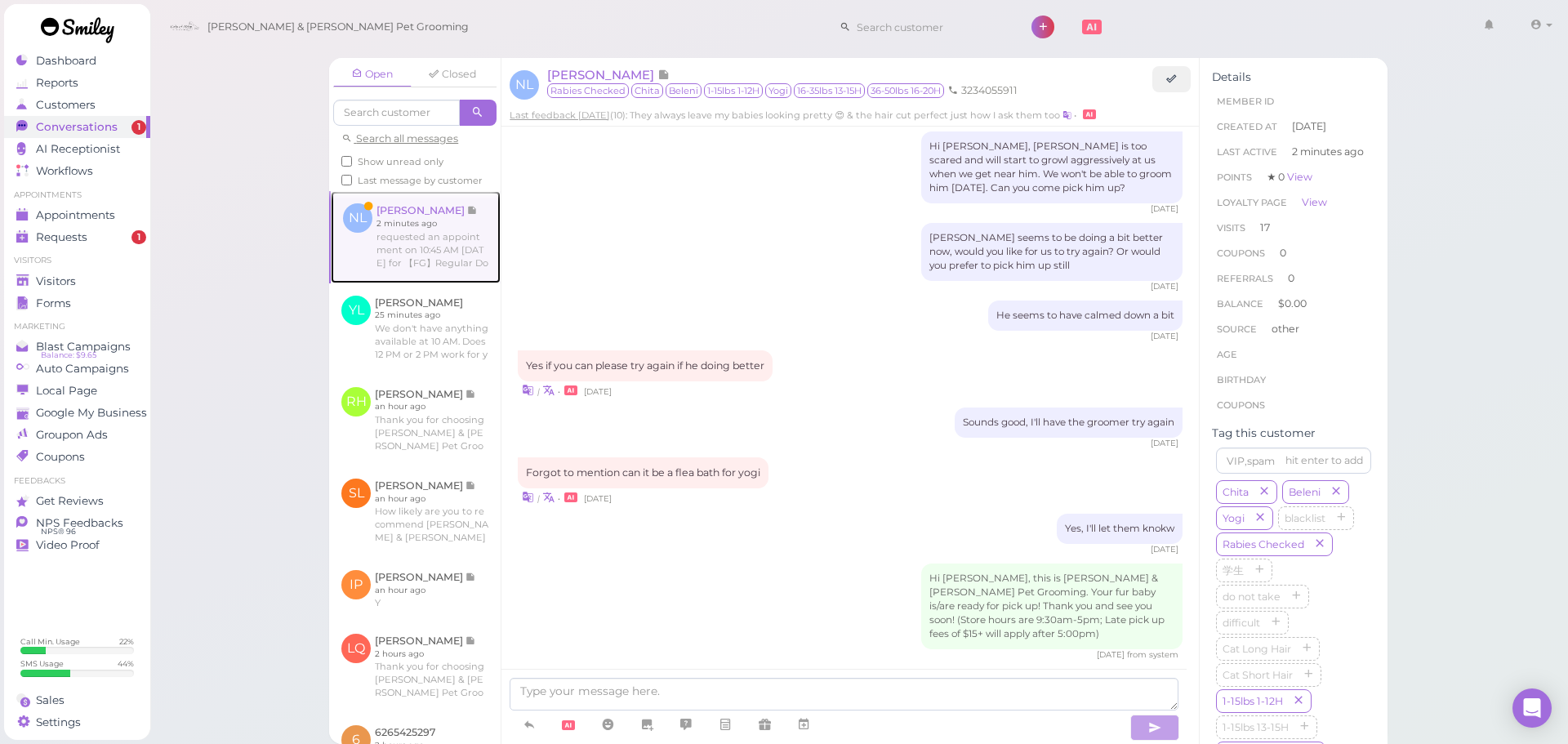
scroll to position [2580, 0]
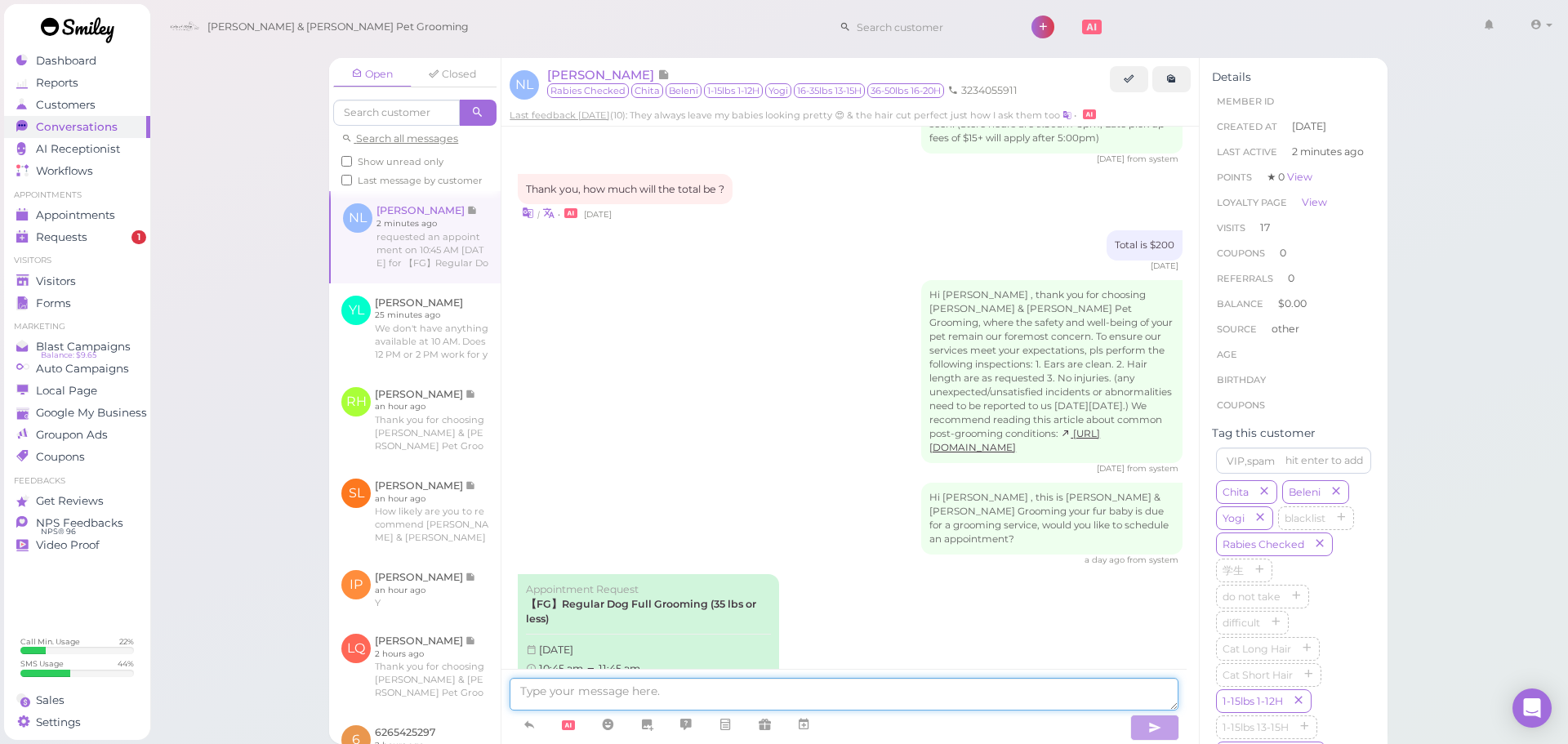
click at [855, 694] on textarea at bounding box center [843, 694] width 669 height 33
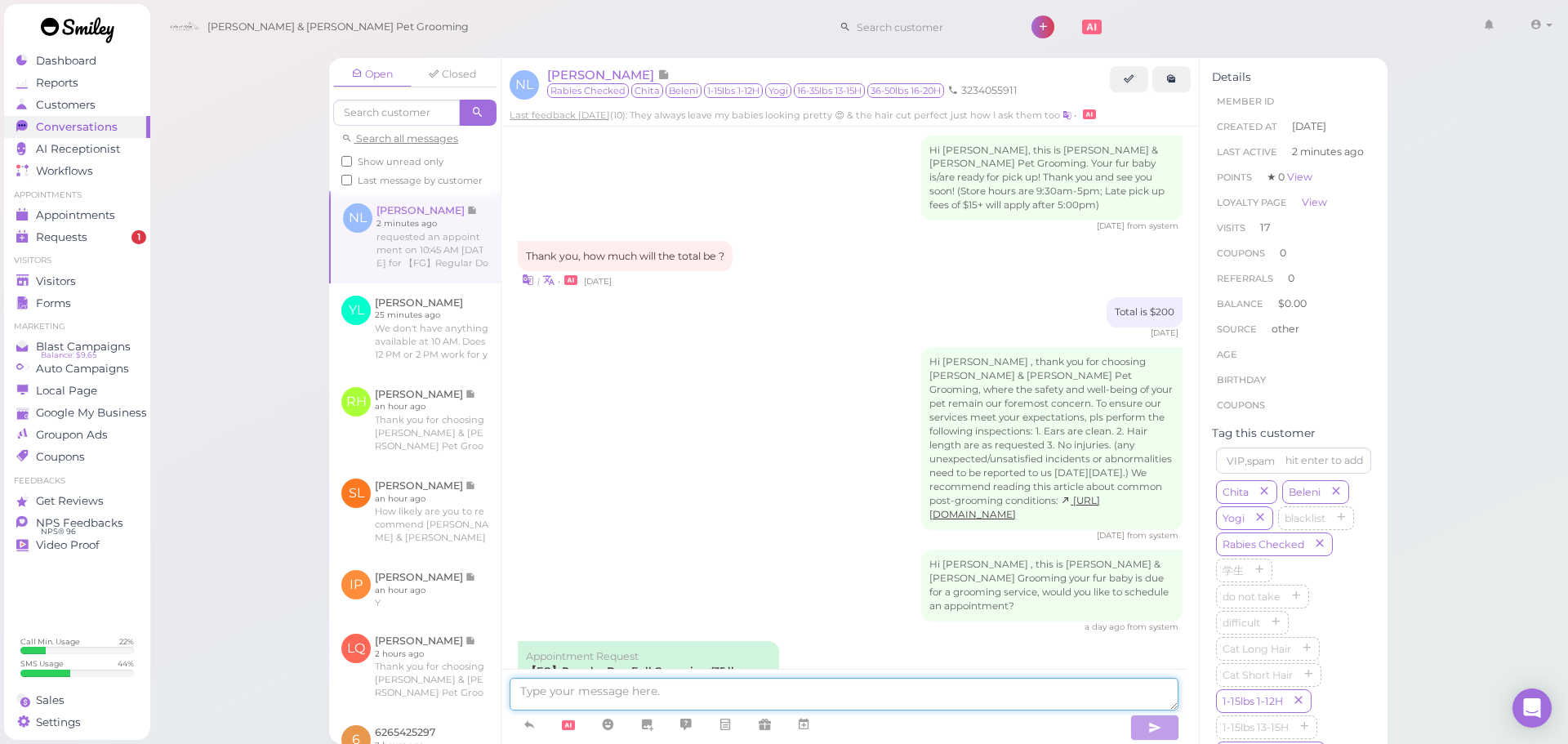
scroll to position [2601, 0]
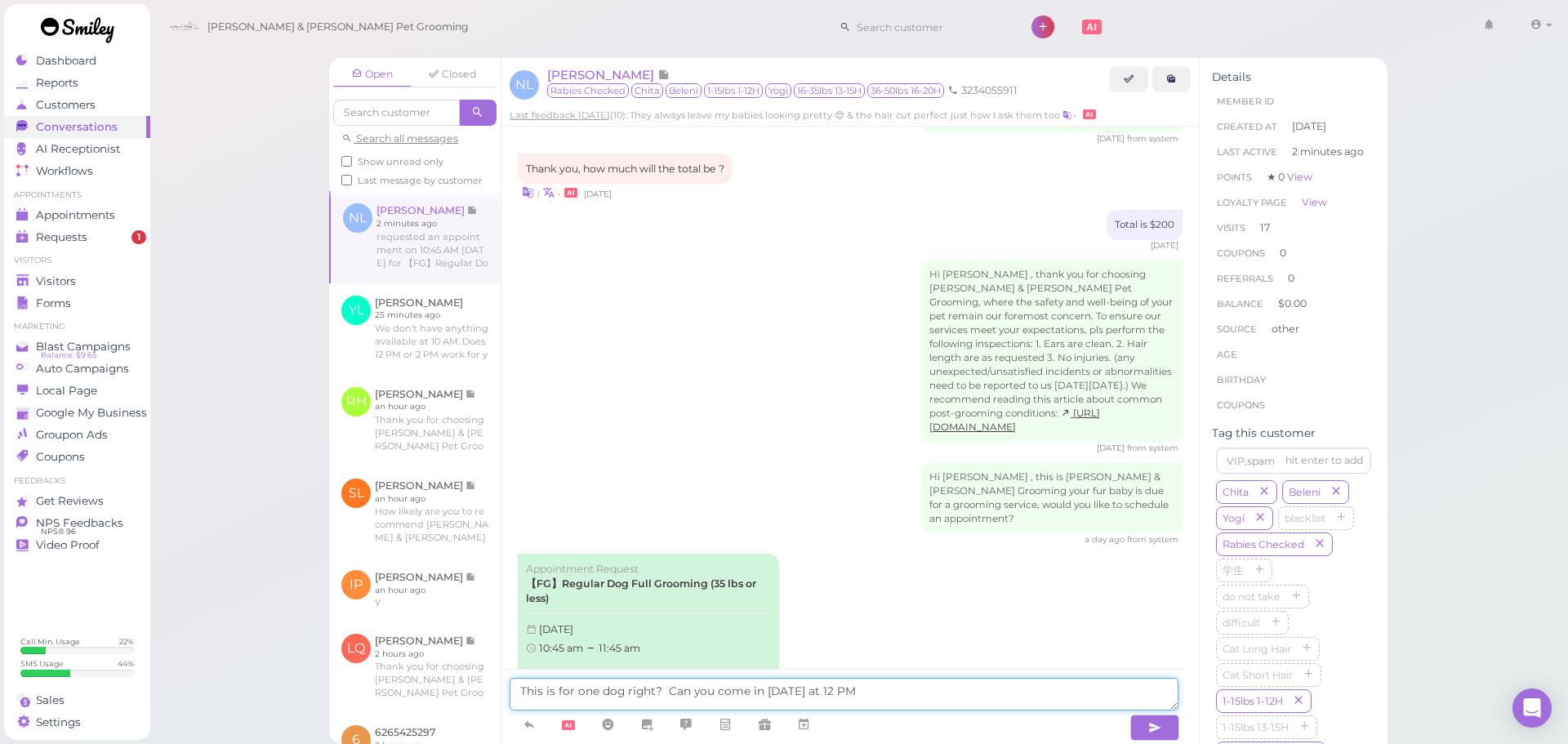
type textarea "This is for one dog right? Can you come in on Monday at 12 PM"
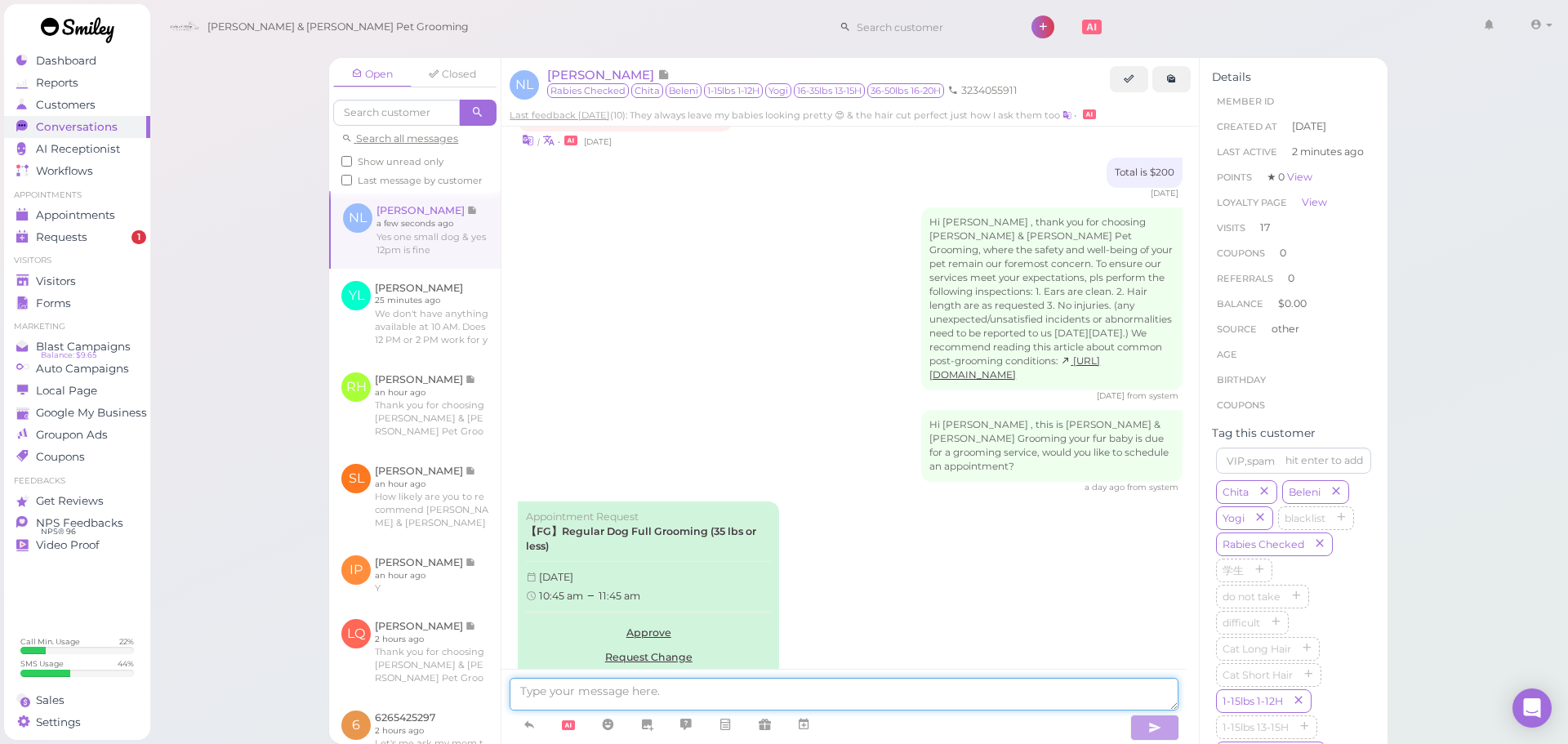
scroll to position [2722, 0]
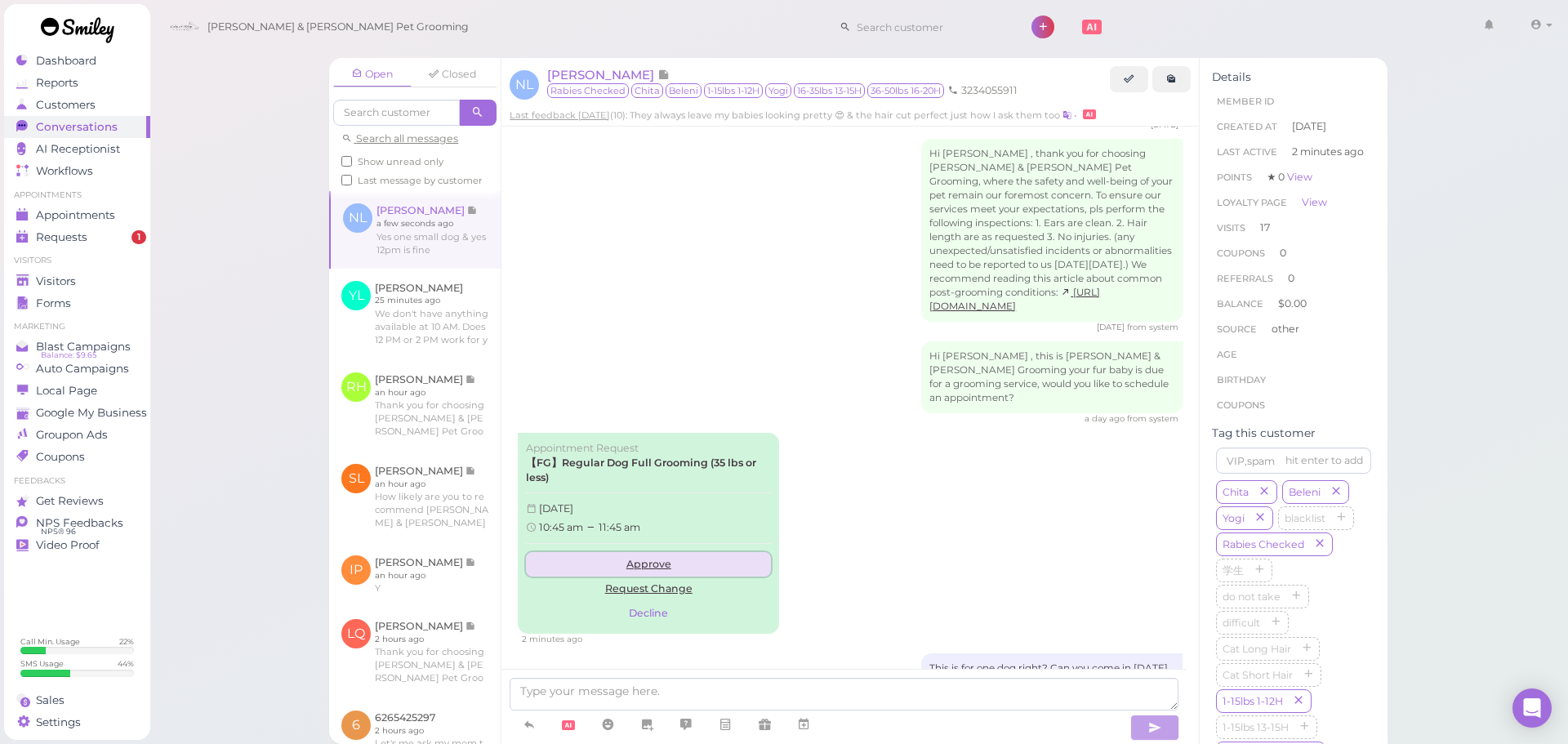
click at [648, 552] on link "Approve" at bounding box center [648, 564] width 245 height 25
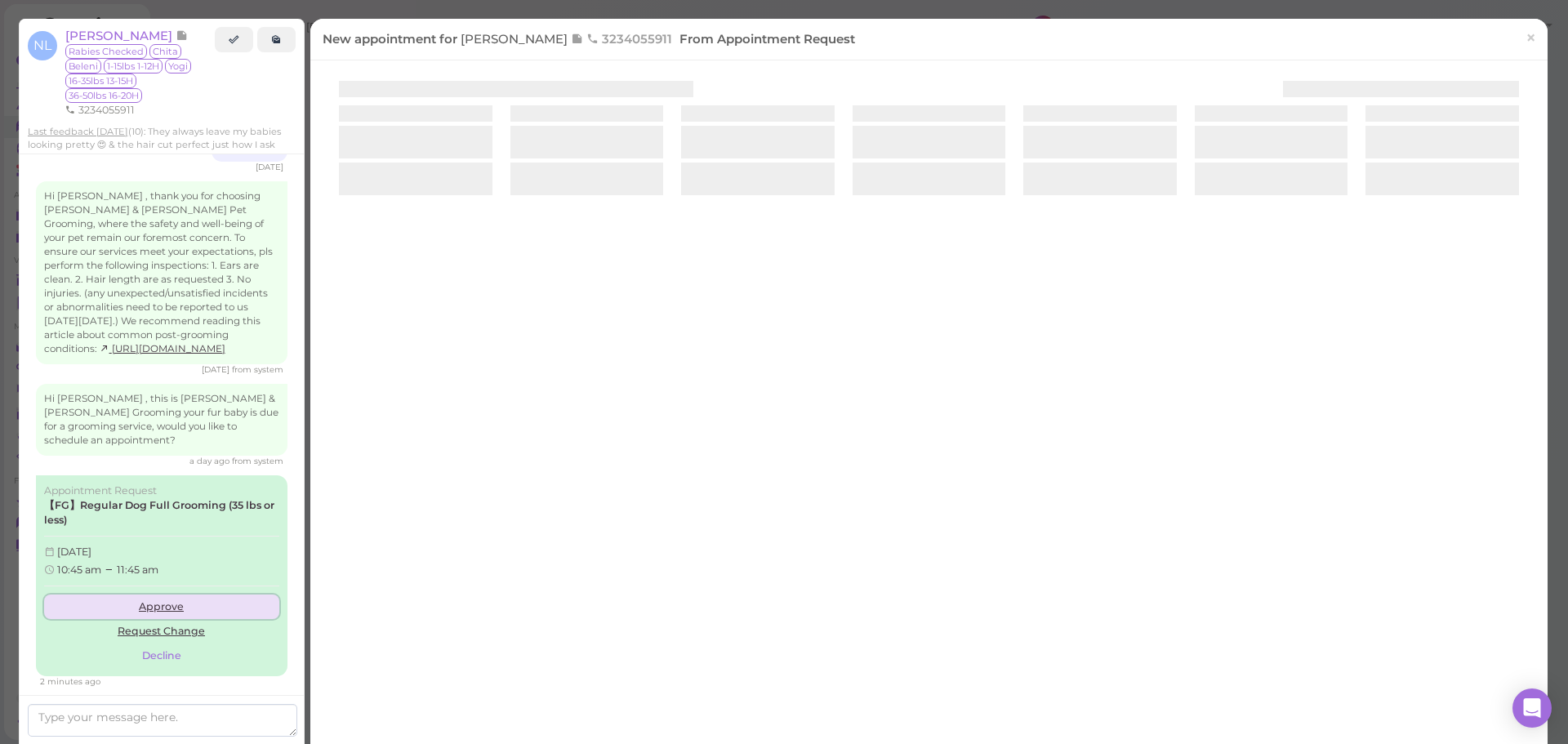
scroll to position [2945, 0]
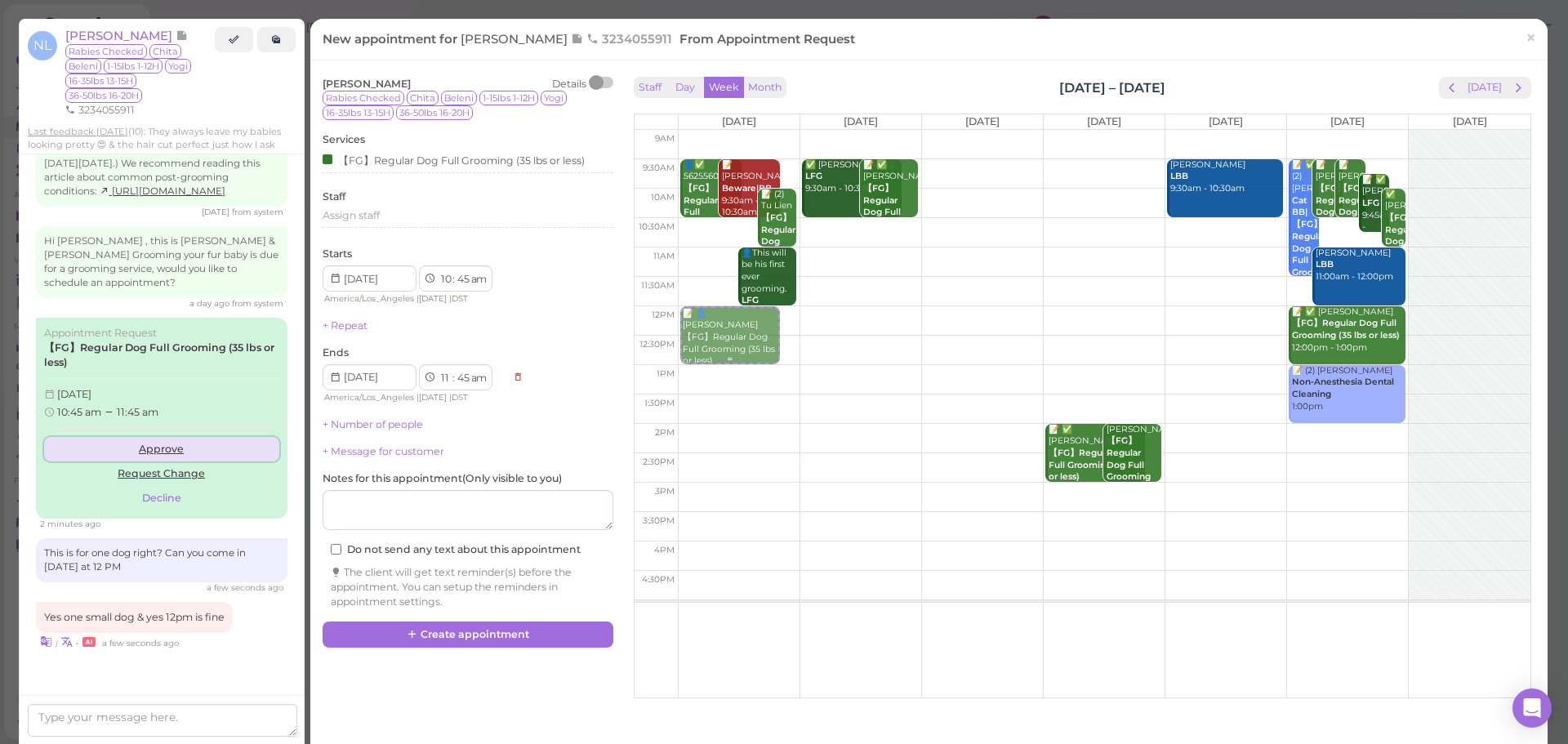
drag, startPoint x: 720, startPoint y: 266, endPoint x: 714, endPoint y: 341, distance: 75.2
click at [714, 130] on div "📝 👤Nancy Landaverde 【FG】Regular Dog Full Grooming (35 lbs or less) 10:45am - 11…" at bounding box center [739, 130] width 121 height 0
select select "12"
select select "00"
select select "pm"
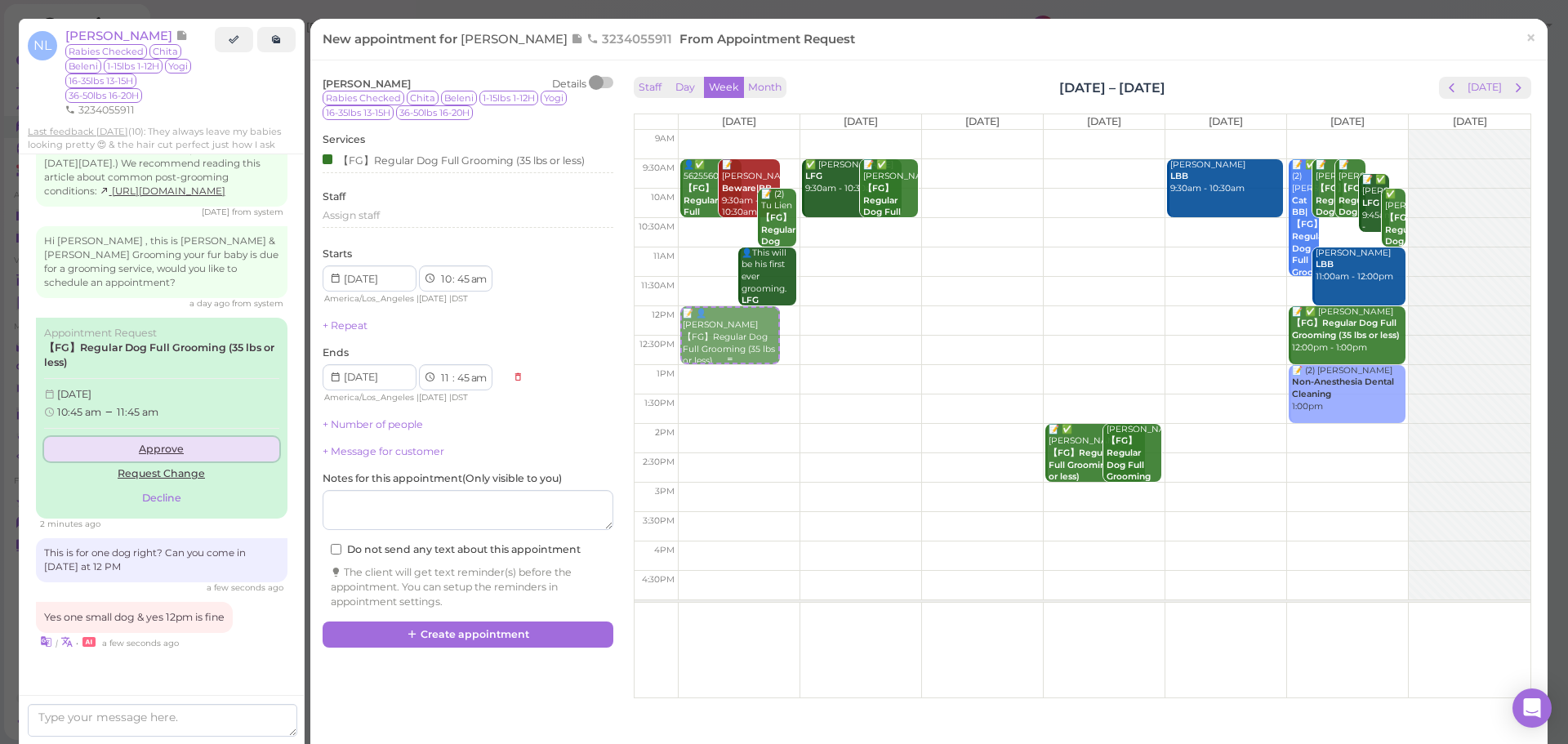
select select "1"
select select "00"
select select "pm"
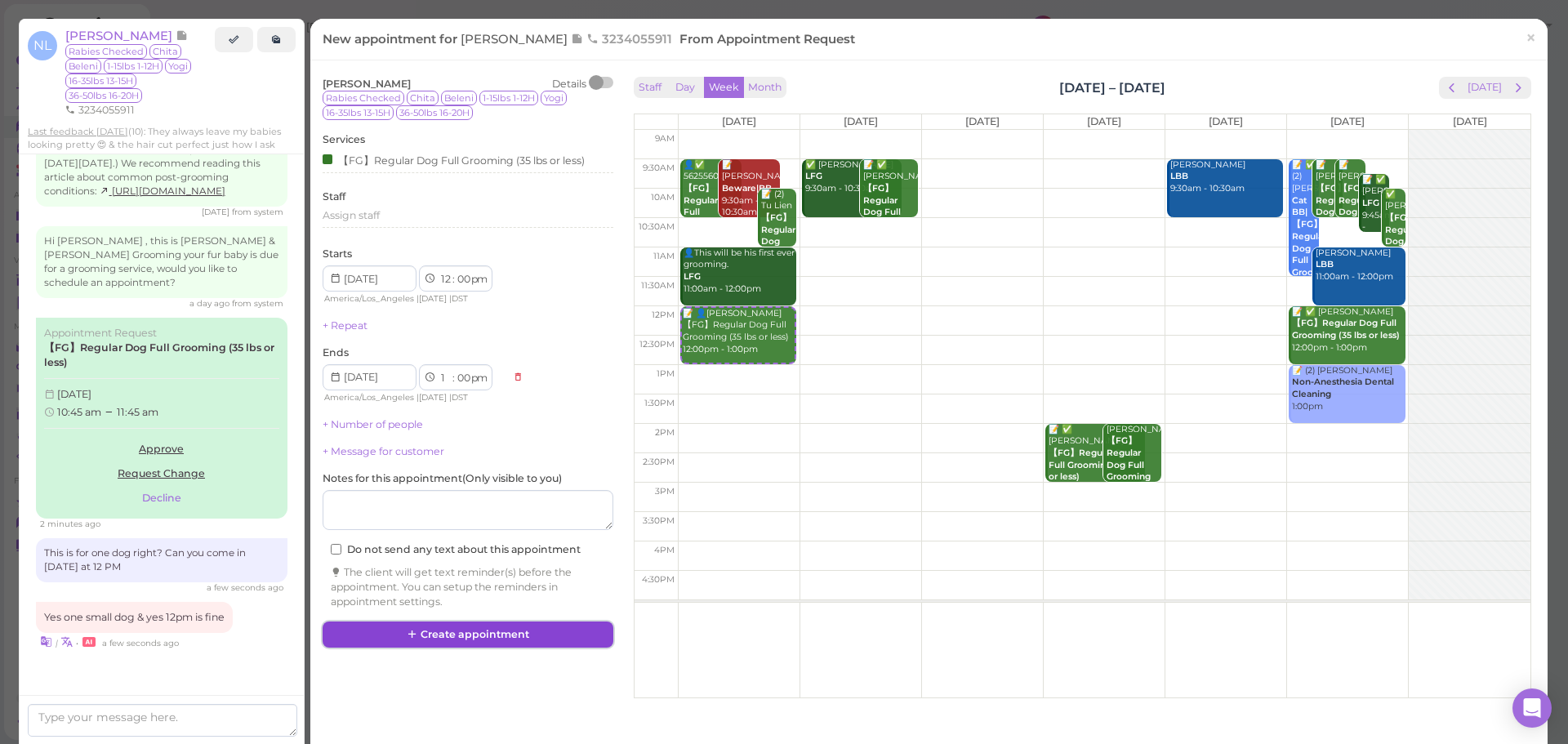
click at [479, 641] on button "Create appointment" at bounding box center [468, 634] width 291 height 26
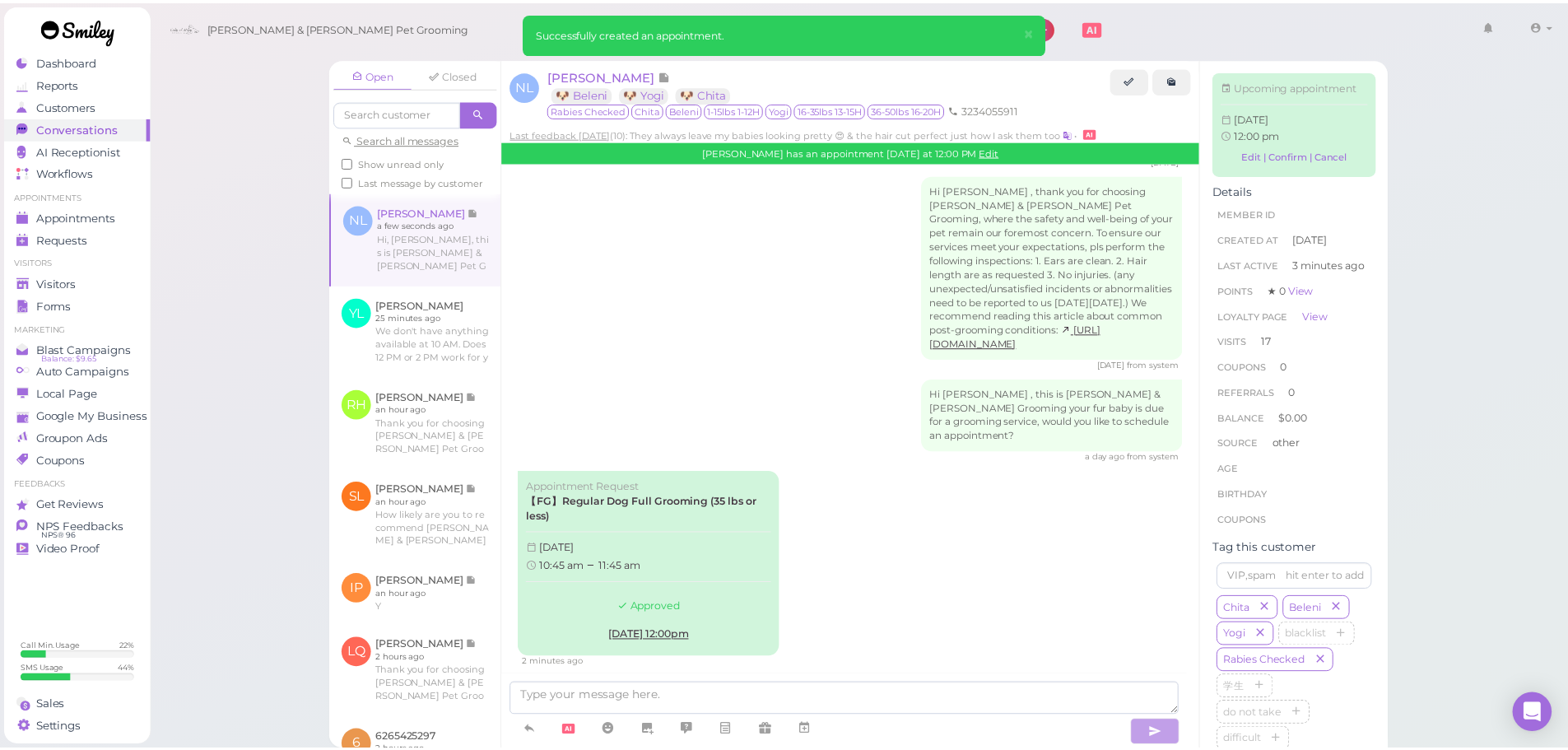
scroll to position [2915, 0]
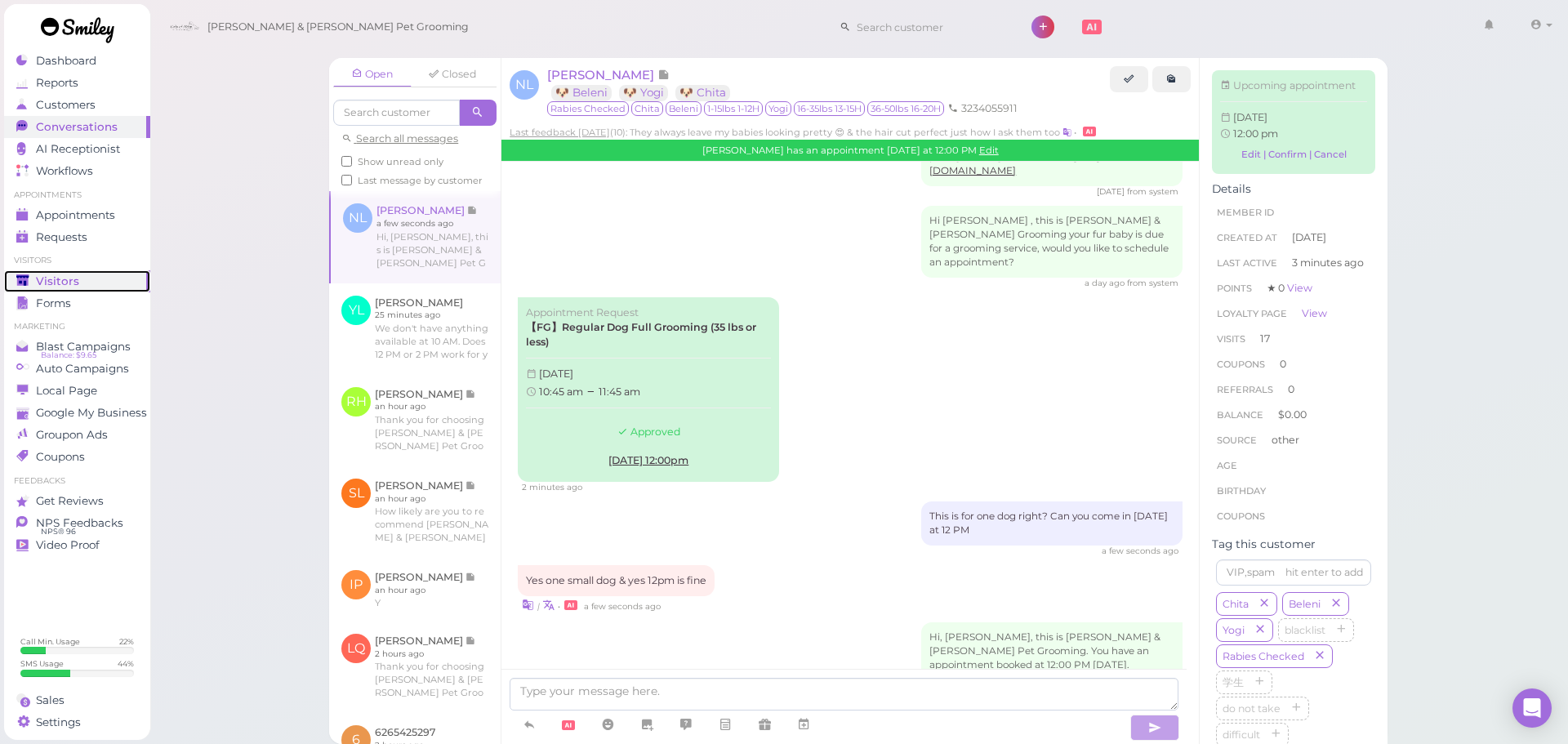
click at [96, 278] on div "Visitors" at bounding box center [75, 281] width 118 height 14
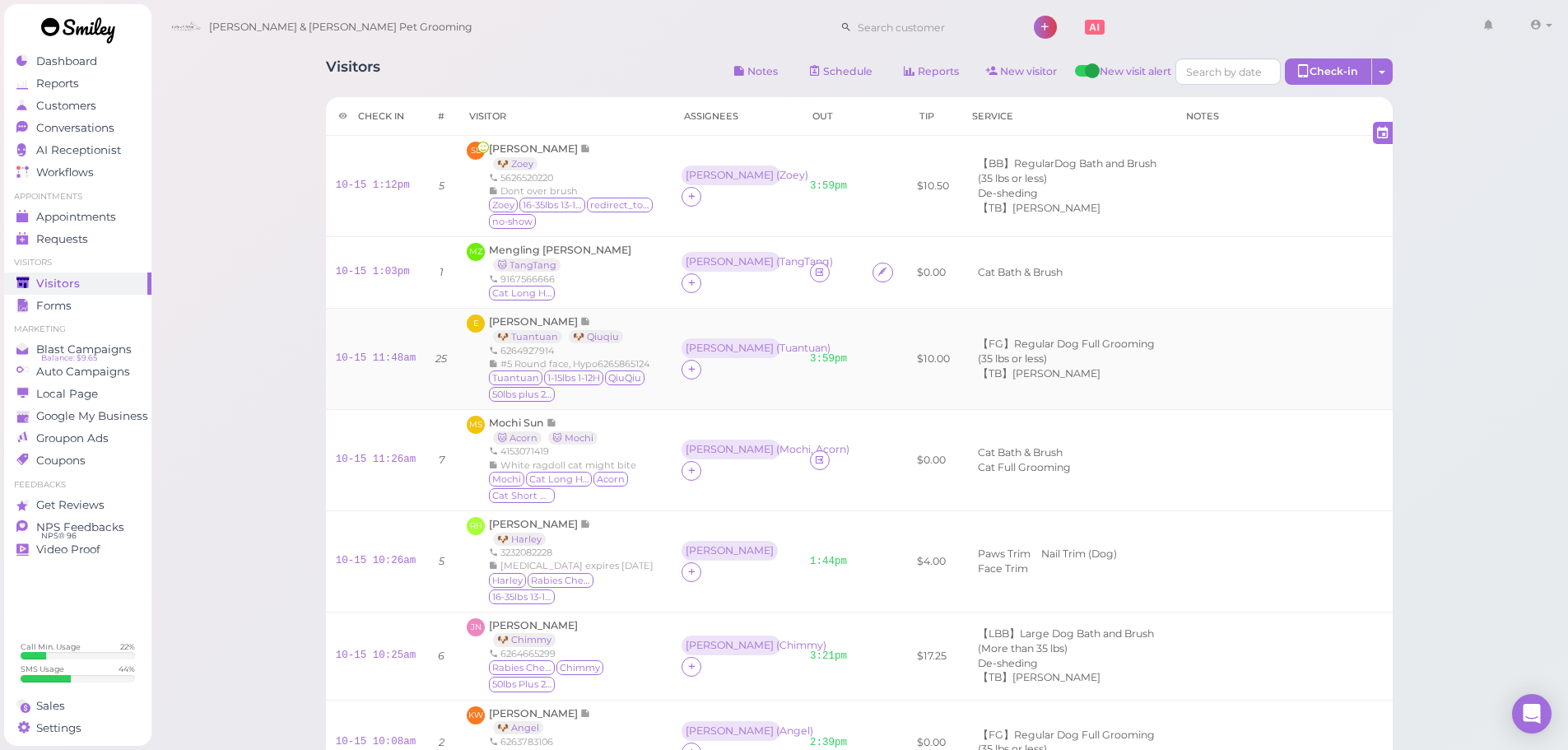
click at [875, 369] on td at bounding box center [885, 358] width 44 height 102
click at [843, 457] on td at bounding box center [832, 460] width 63 height 102
click at [814, 459] on icon at bounding box center [819, 460] width 11 height 12
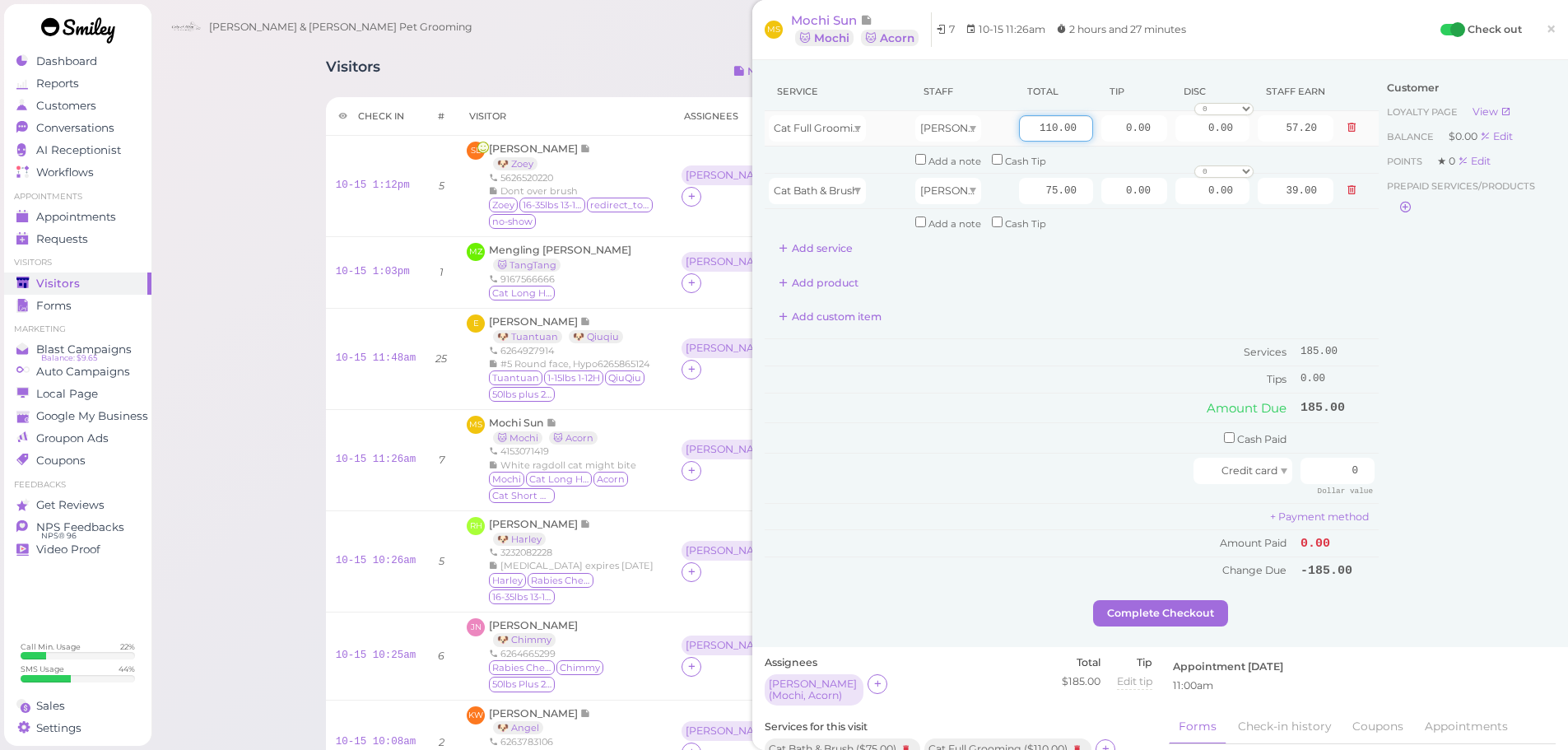
click at [1019, 125] on input "110.00" at bounding box center [1056, 128] width 74 height 26
type input "120.00"
type input "62.40"
click at [1089, 377] on td "Tips" at bounding box center [1030, 379] width 532 height 26
drag, startPoint x: 1319, startPoint y: 471, endPoint x: 1476, endPoint y: 459, distance: 157.5
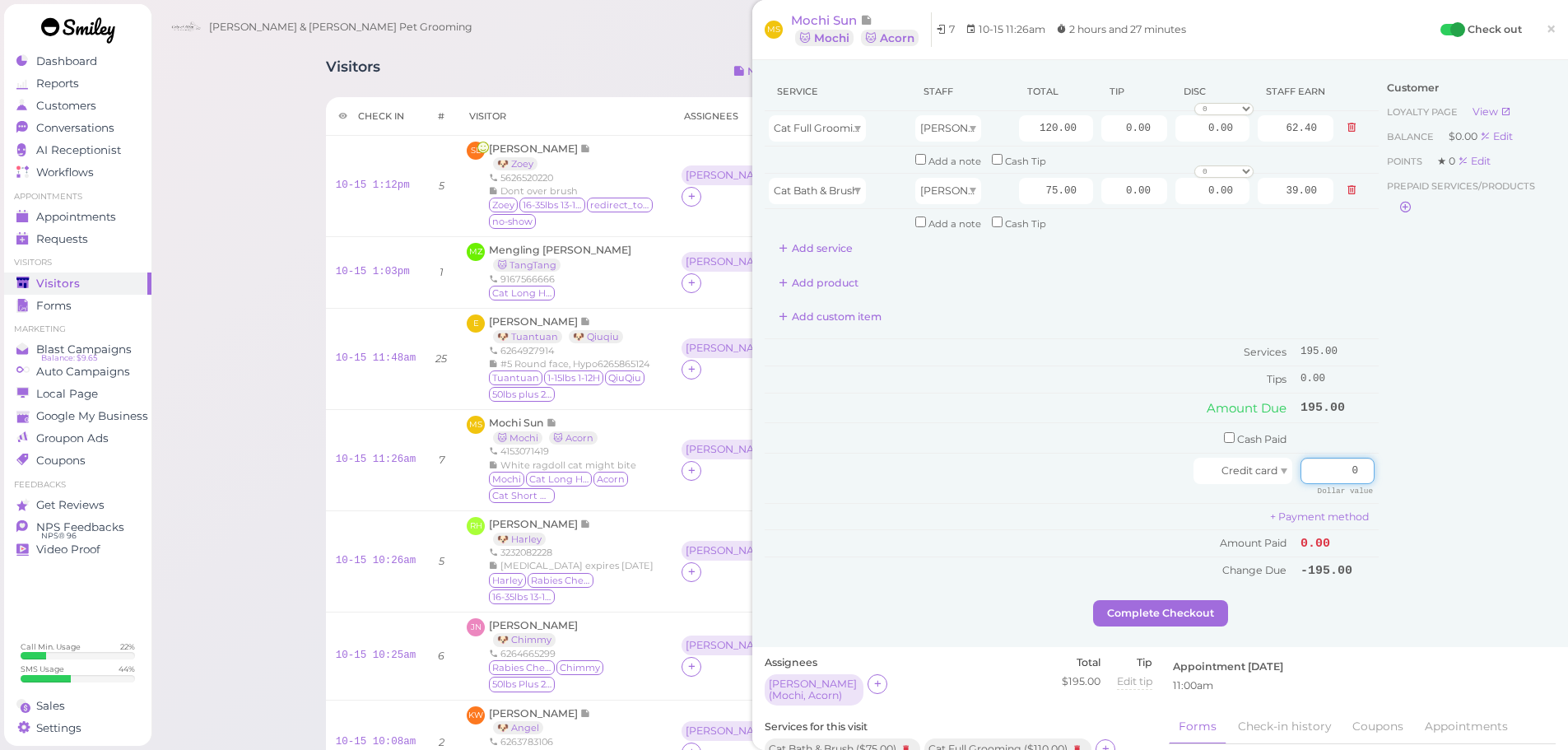
click at [1455, 460] on div "Service Staff Total Tip Disc Staff earn Cat Full Grooming Asa 120.00 0.00 0.00 …" at bounding box center [1160, 337] width 791 height 528
type input "224.25"
click at [1480, 459] on div "Customer Loyalty page View Balance $0.00 Edit Points ★ 0 Edit Prepaid services/…" at bounding box center [1466, 337] width 177 height 528
click at [1101, 131] on input "0.00" at bounding box center [1133, 128] width 66 height 26
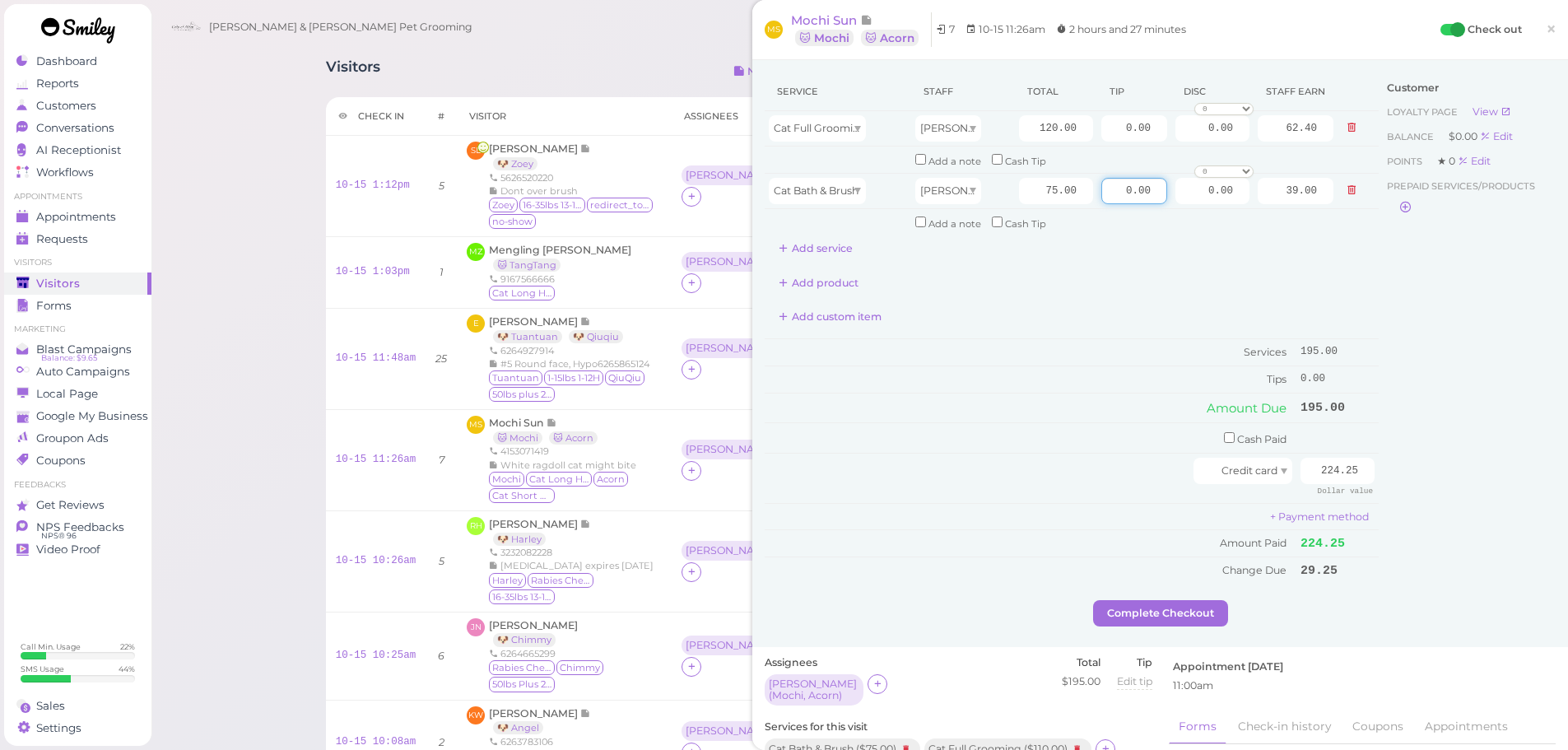
drag, startPoint x: 1091, startPoint y: 193, endPoint x: 1423, endPoint y: 198, distance: 332.0
click at [1421, 198] on div "Service Staff Total Tip Disc Staff earn Cat Full Grooming Asa 120.00 0.00 0.00 …" at bounding box center [1160, 337] width 791 height 528
type input "11.25"
click at [1394, 307] on div "Customer Loyalty page View Balance $0.00 Edit Points ★ 0 Edit Prepaid services/…" at bounding box center [1466, 337] width 177 height 528
drag, startPoint x: 1097, startPoint y: 131, endPoint x: 1557, endPoint y: 239, distance: 472.5
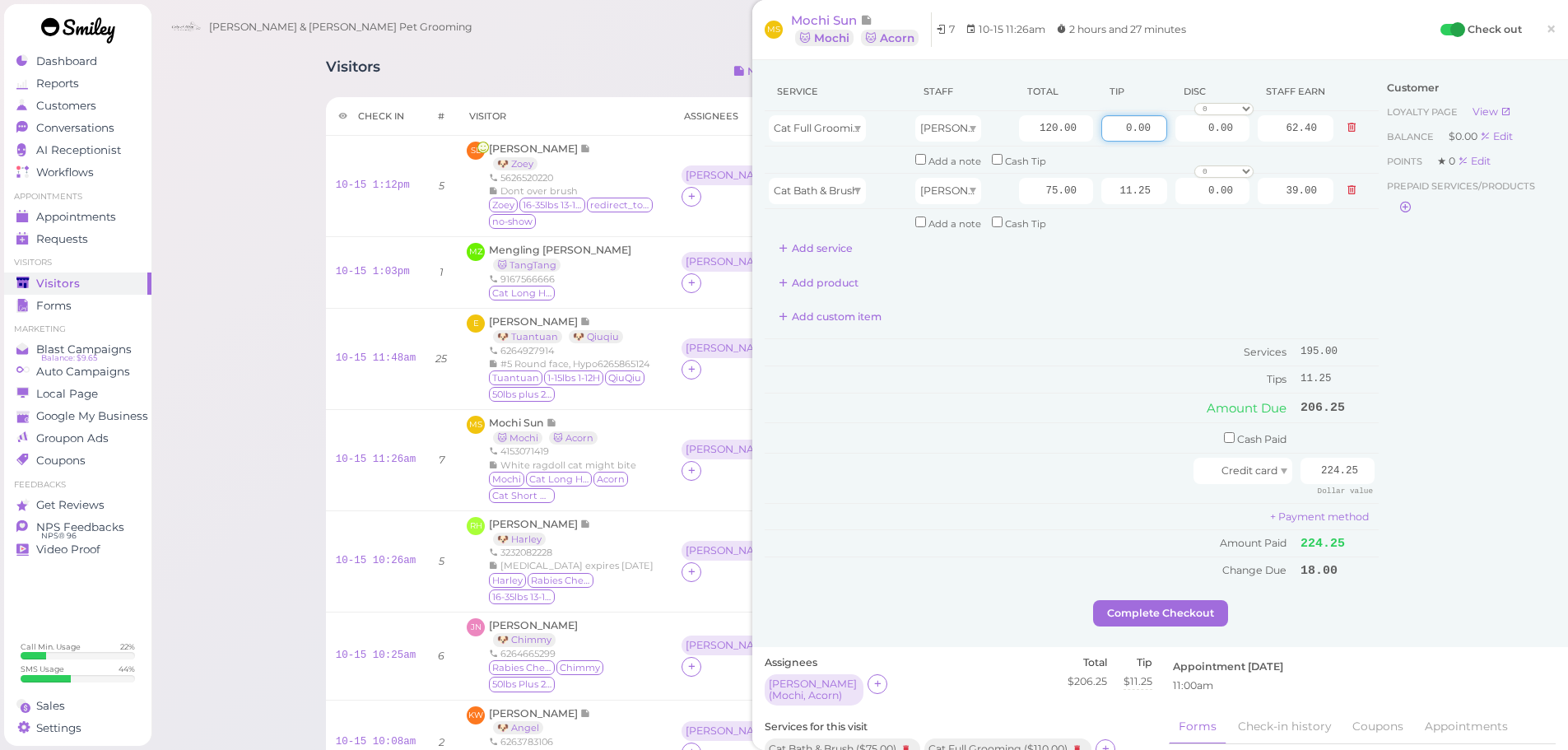
click at [1500, 202] on div "Service Staff Total Tip Disc Staff earn Cat Full Grooming Asa 120.00 0.00 0.00 …" at bounding box center [1160, 337] width 791 height 528
type input "18"
click at [1449, 435] on div "Customer Loyalty page View Balance $0.00 Edit Points ★ 0 Edit Prepaid services/…" at bounding box center [1466, 337] width 177 height 528
click at [1131, 603] on button "Complete Checkout" at bounding box center [1161, 613] width 135 height 26
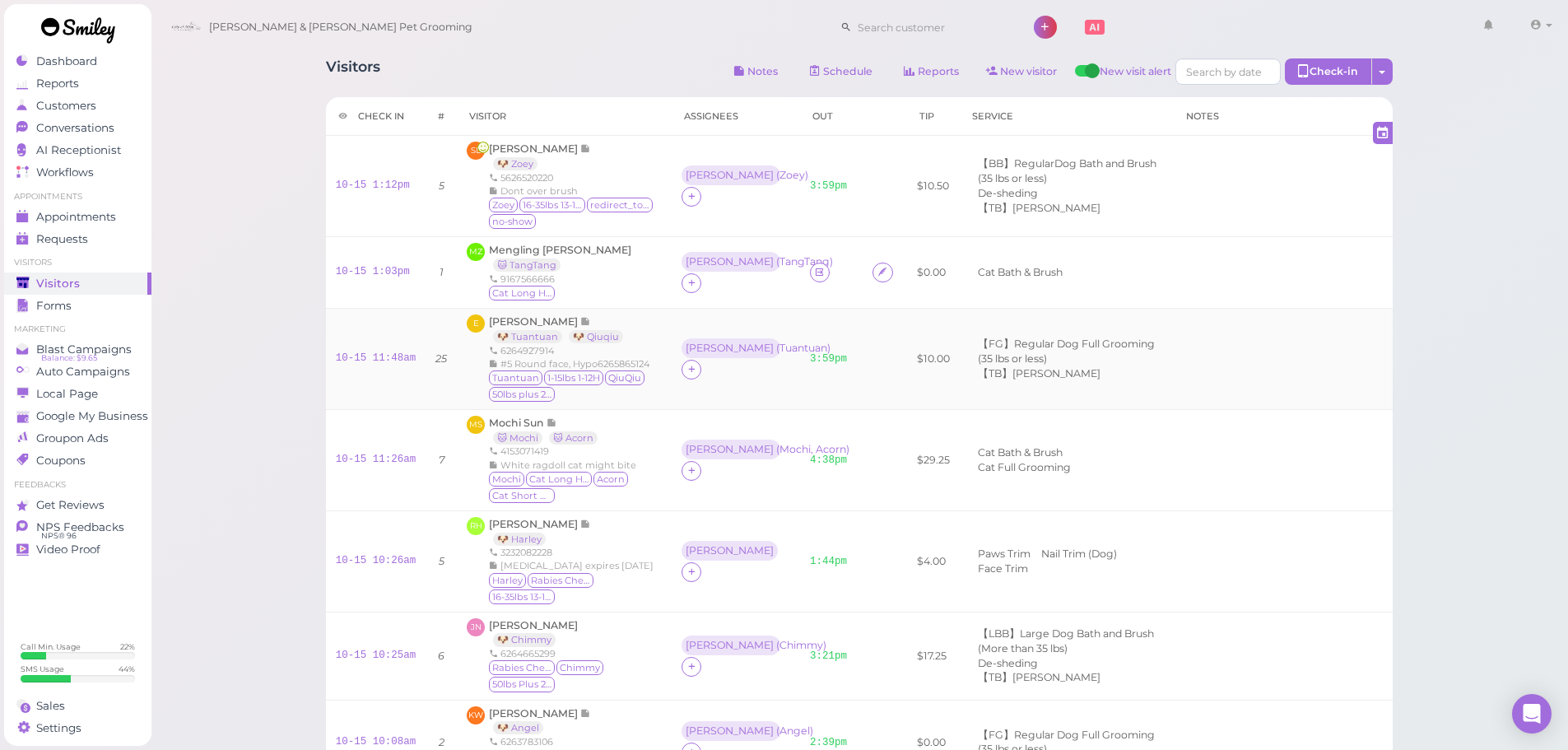
click at [907, 354] on td "$10.00" at bounding box center [933, 358] width 53 height 102
click at [387, 268] on link "10-15 1:03pm" at bounding box center [372, 271] width 74 height 11
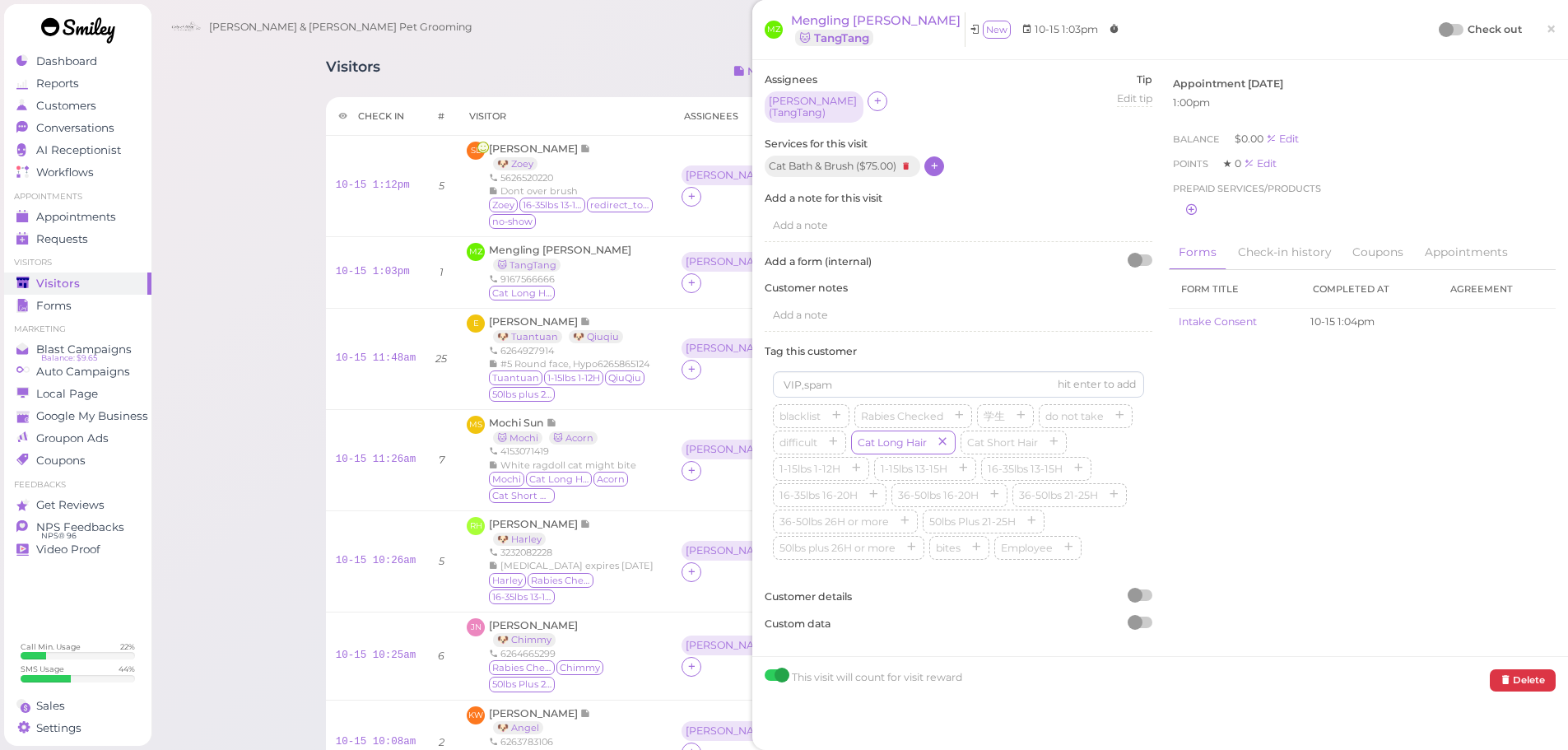
click at [933, 160] on icon at bounding box center [934, 166] width 11 height 12
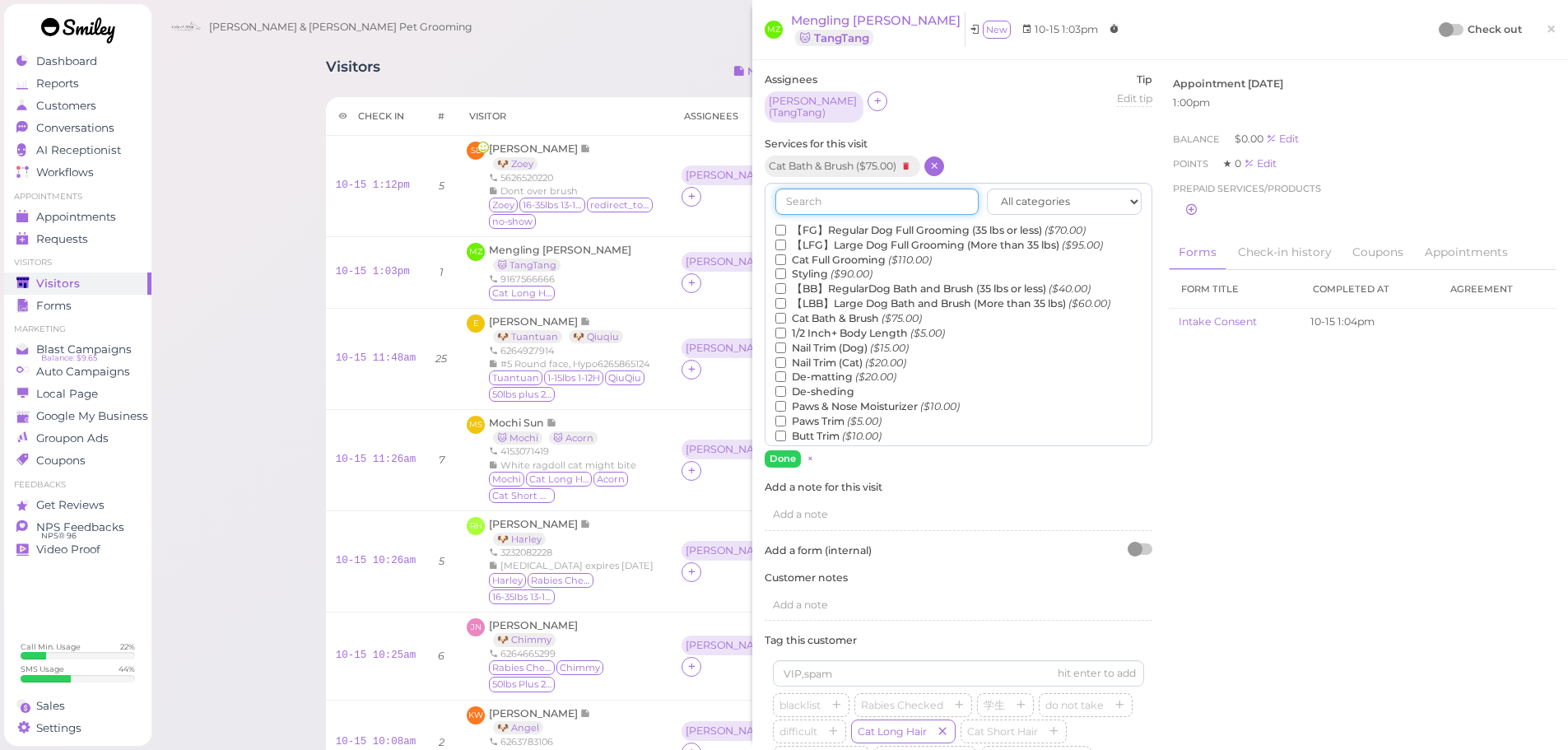
click at [840, 196] on input "text" at bounding box center [877, 202] width 203 height 26
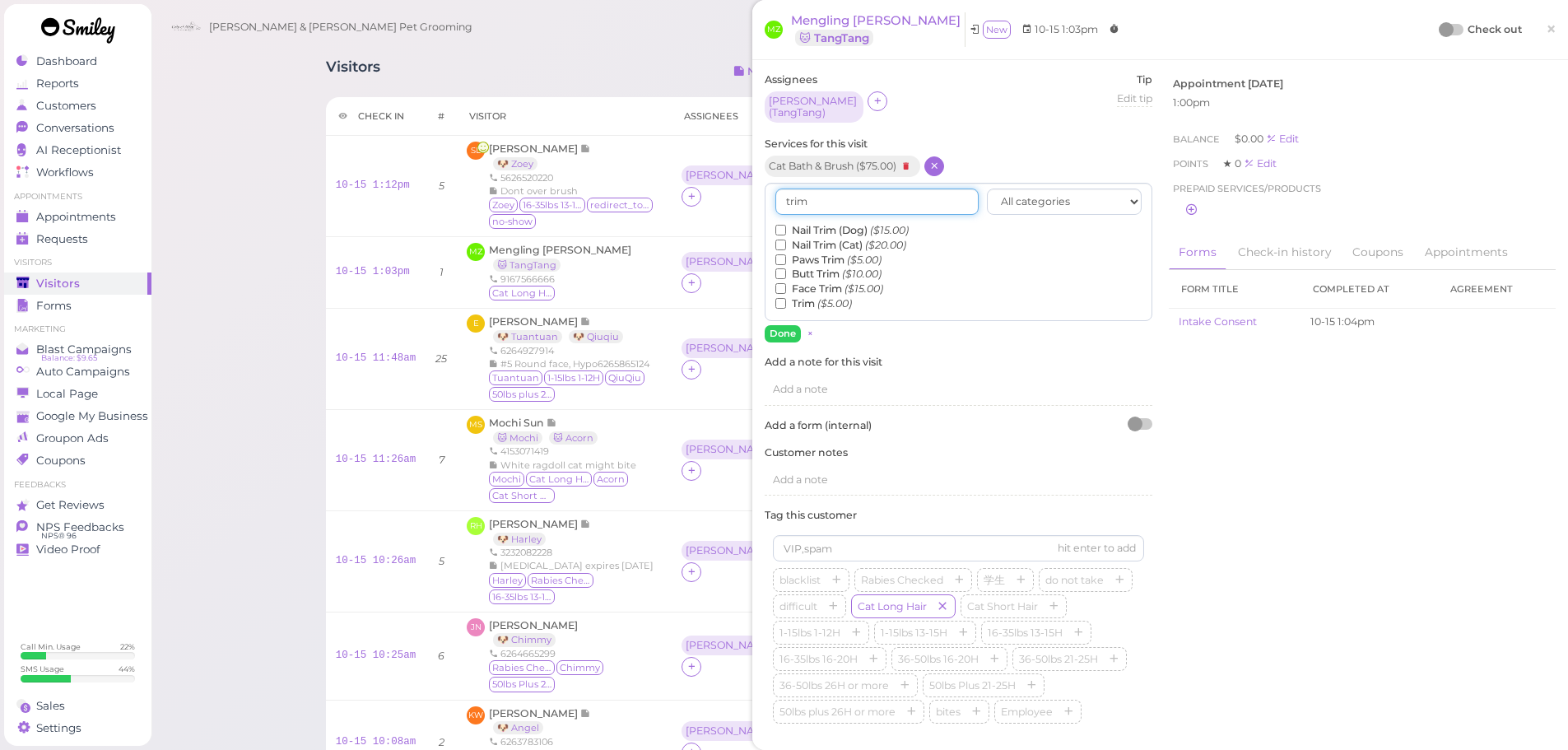
type input "trim"
click at [786, 296] on label "Trim ($5.00)" at bounding box center [814, 303] width 77 height 15
click at [786, 298] on input "Trim ($5.00)" at bounding box center [781, 303] width 11 height 11
click at [781, 328] on button "Done" at bounding box center [782, 334] width 36 height 17
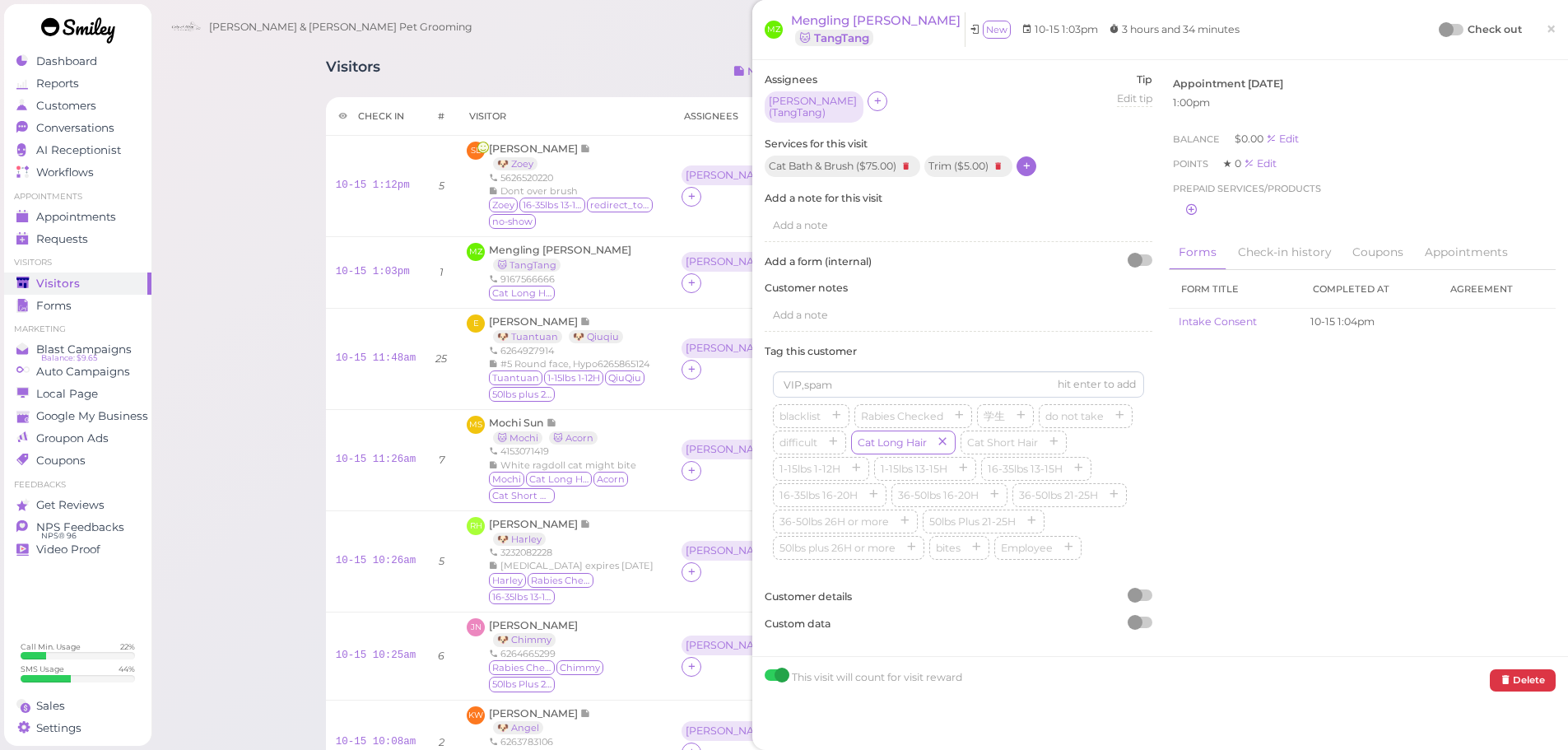
click at [1441, 29] on div at bounding box center [1446, 29] width 15 height 15
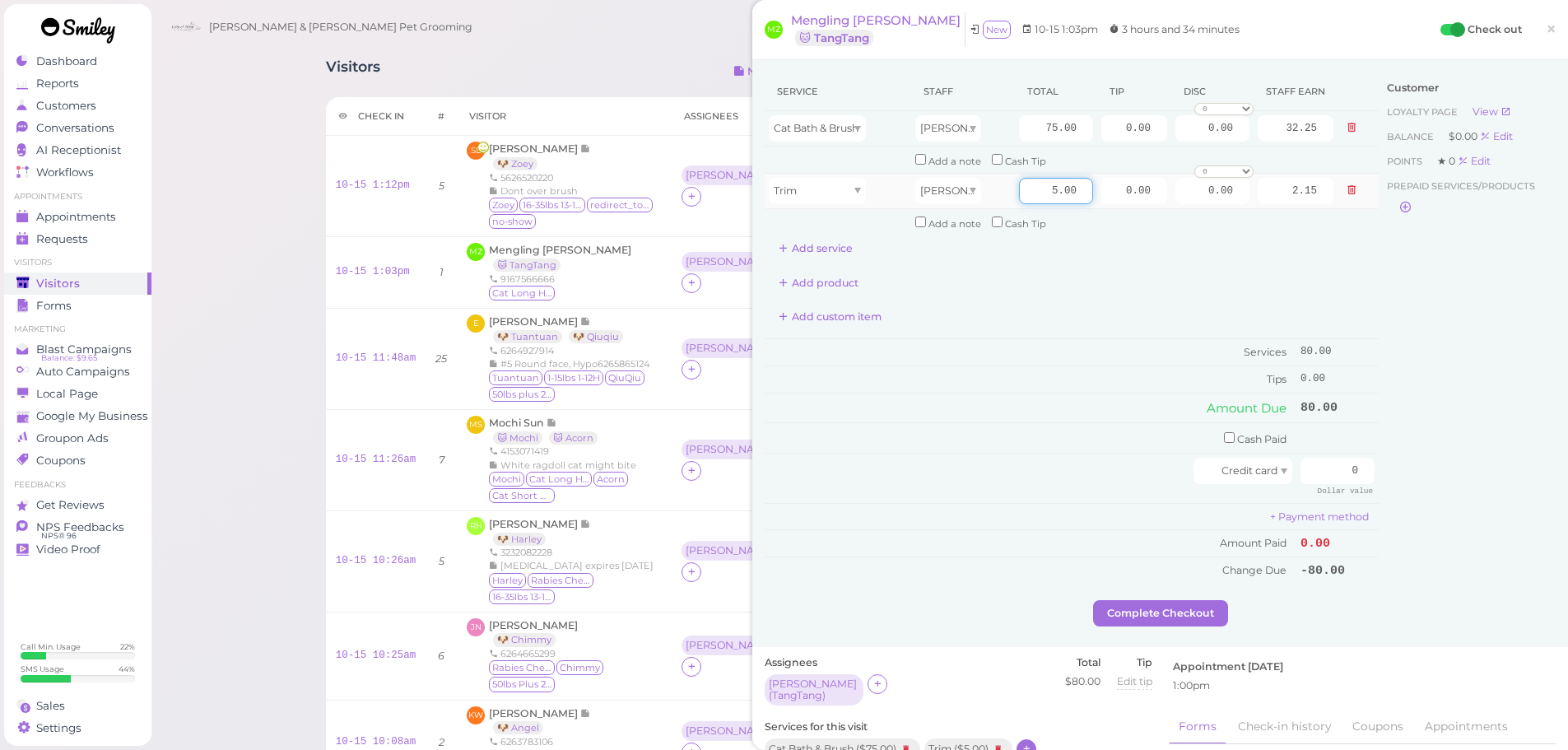
click at [1029, 192] on input "5.00" at bounding box center [1056, 190] width 74 height 26
type input "10.00"
type input "4.30"
click at [1022, 428] on td "Cash Paid" at bounding box center [1030, 438] width 532 height 31
click at [1026, 135] on input "75.00" at bounding box center [1056, 128] width 74 height 26
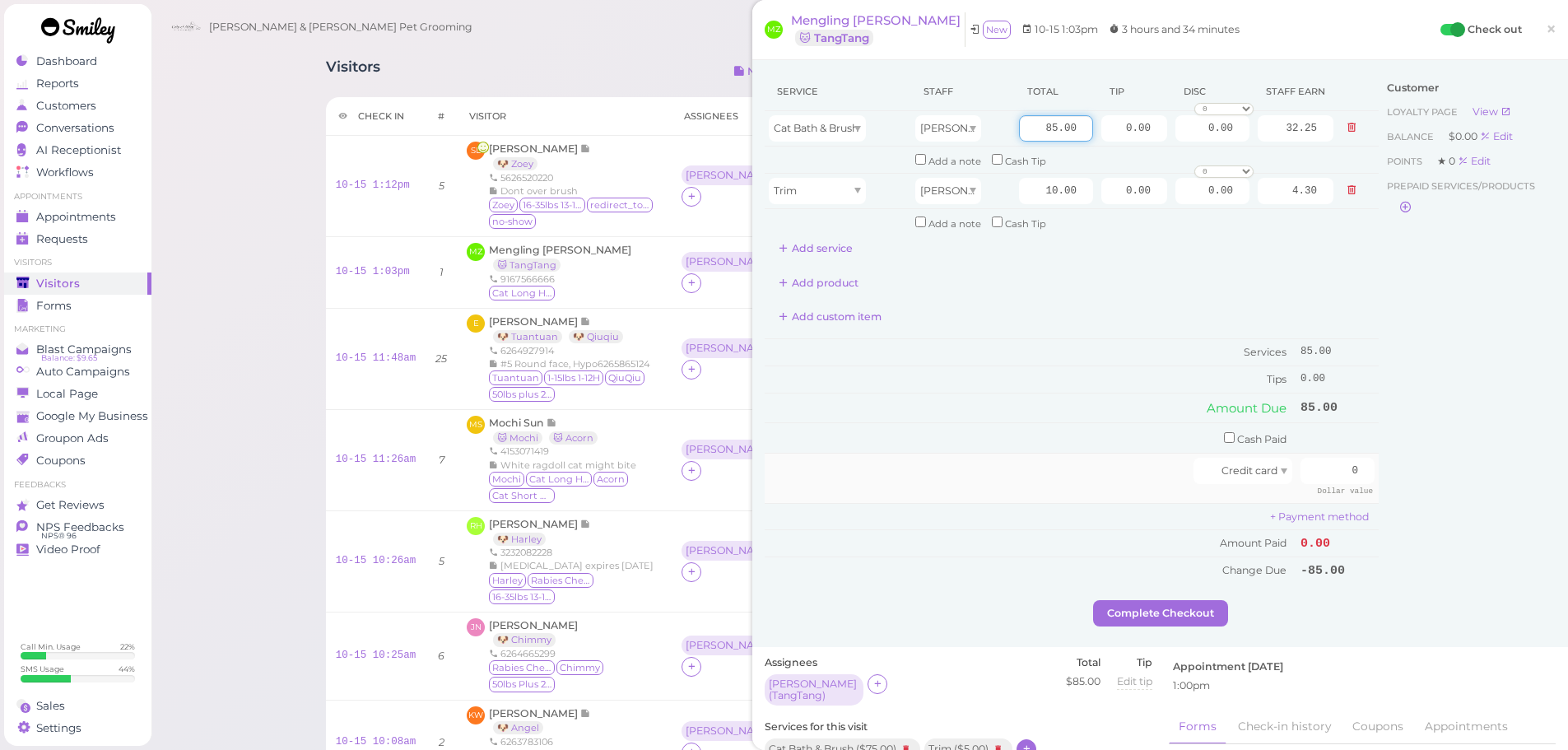
type input "85.00"
type input "36.55"
click at [1186, 457] on td "Credit card" at bounding box center [1030, 478] width 532 height 50
click at [1549, 31] on link "×" at bounding box center [1551, 30] width 31 height 38
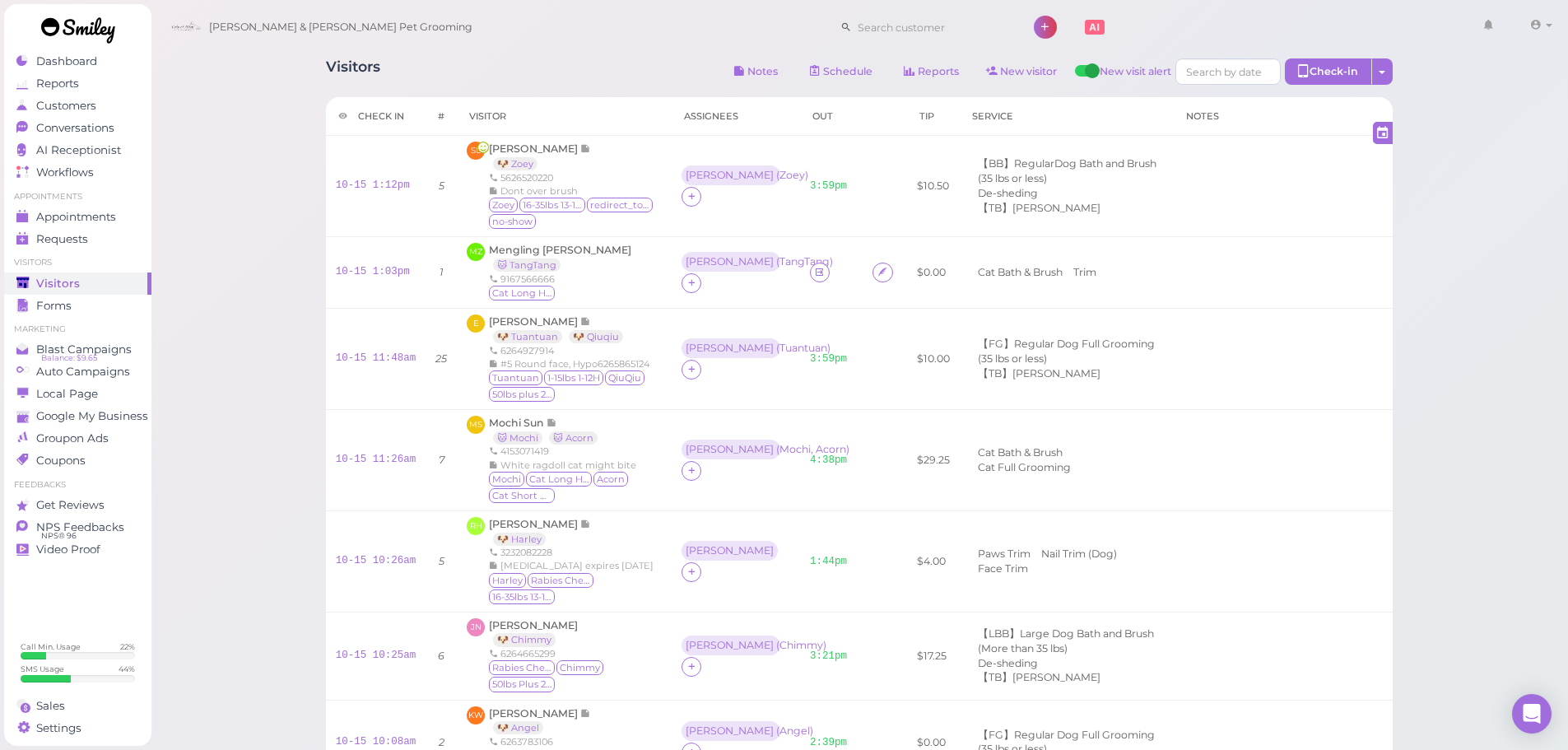
click at [205, 232] on div "Visitors Notes Schedule Reports New visitor New visit alert Check-in Customer c…" at bounding box center [859, 699] width 1418 height 1397
click at [91, 700] on div "Sales" at bounding box center [75, 706] width 119 height 14
click at [596, 77] on div "Visitors Notes Schedule Reports New visitor New visit alert Check-in Customer c…" at bounding box center [859, 73] width 1067 height 31
click at [10, 713] on link "Sales" at bounding box center [78, 706] width 148 height 22
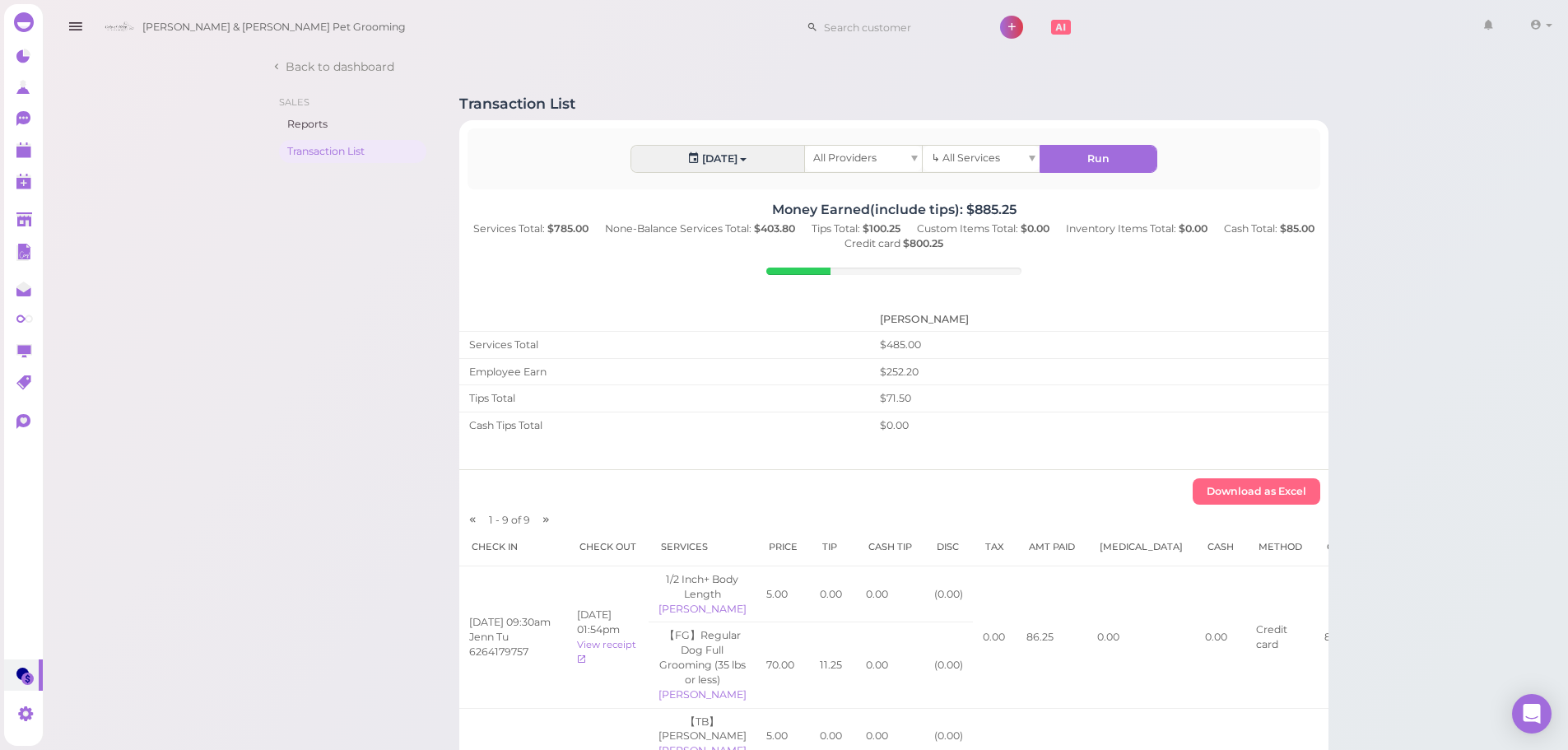
click at [23, 213] on polygon at bounding box center [24, 220] width 15 height 14
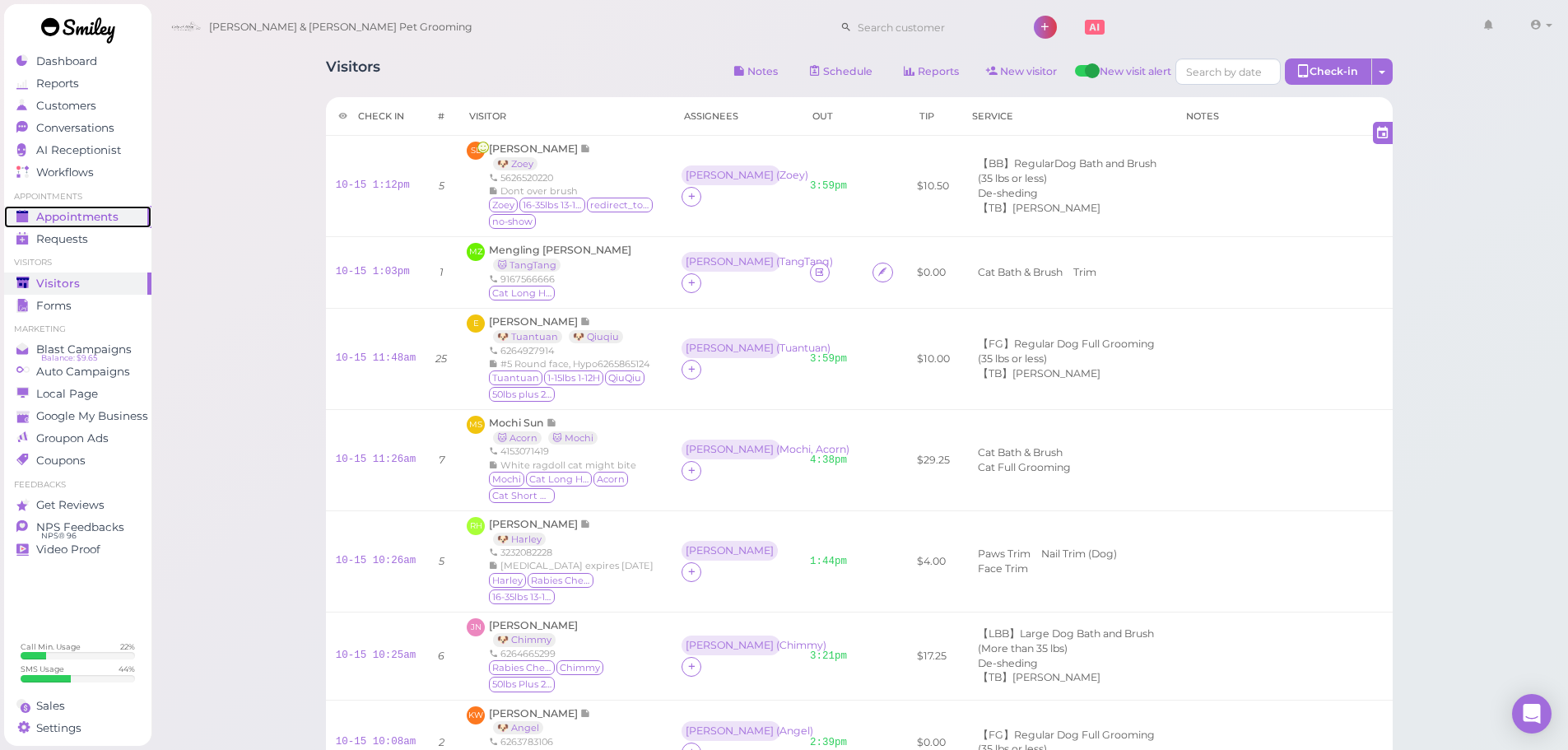
click at [113, 218] on span "Appointments" at bounding box center [77, 217] width 82 height 14
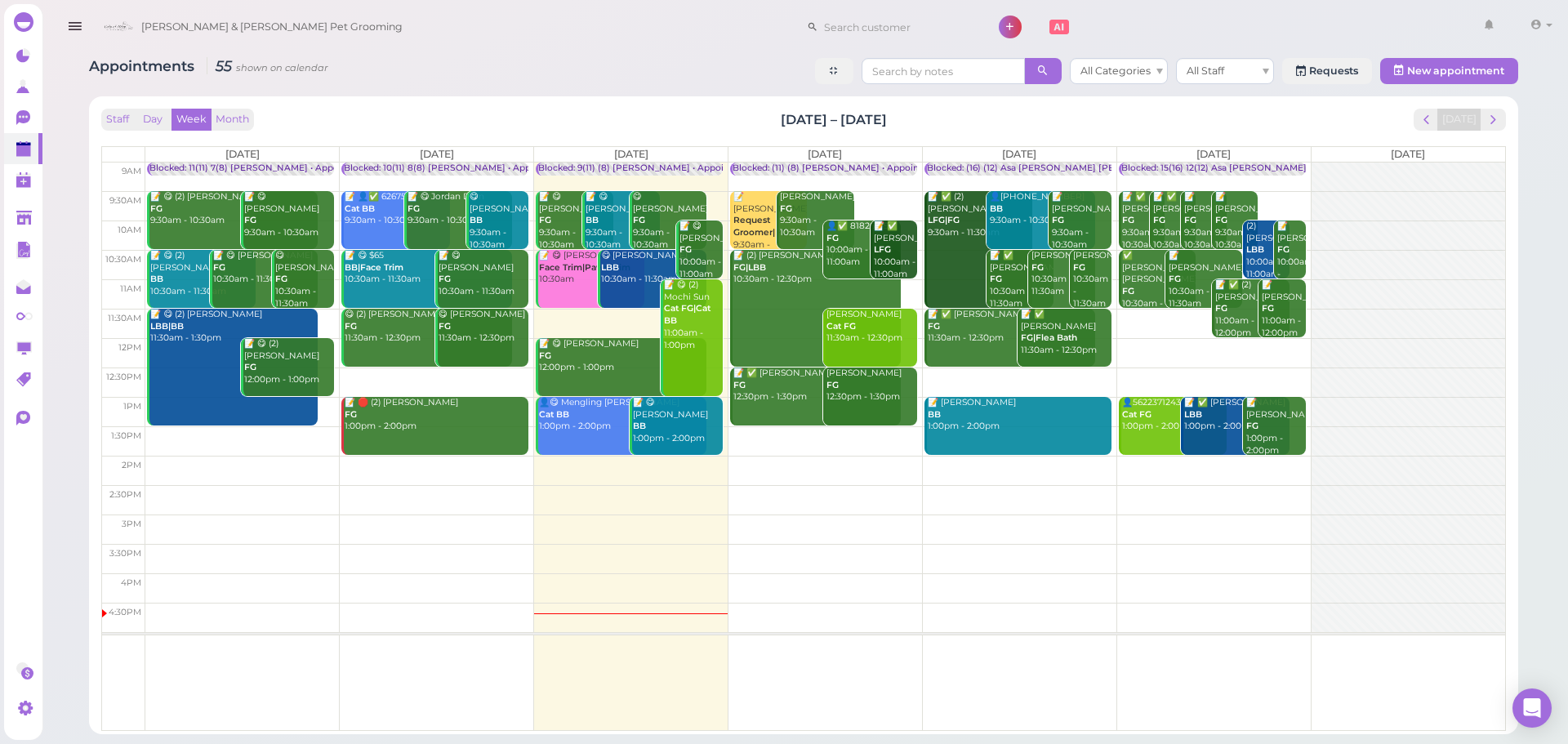
click at [563, 90] on div "Appointments 55 shown on calendar All Categories All Staff Requests New appoint…" at bounding box center [803, 390] width 1471 height 688
click at [630, 111] on div "Staff Day Week Month Oct 13 – 19, 2025 Today" at bounding box center [804, 119] width 1405 height 22
click at [630, 114] on div "Staff Day Week Month Oct 13 – 19, 2025 Today" at bounding box center [804, 119] width 1405 height 22
click at [358, 129] on div "Staff Day Week Month Oct 13 – 19, 2025 Today" at bounding box center [804, 119] width 1405 height 22
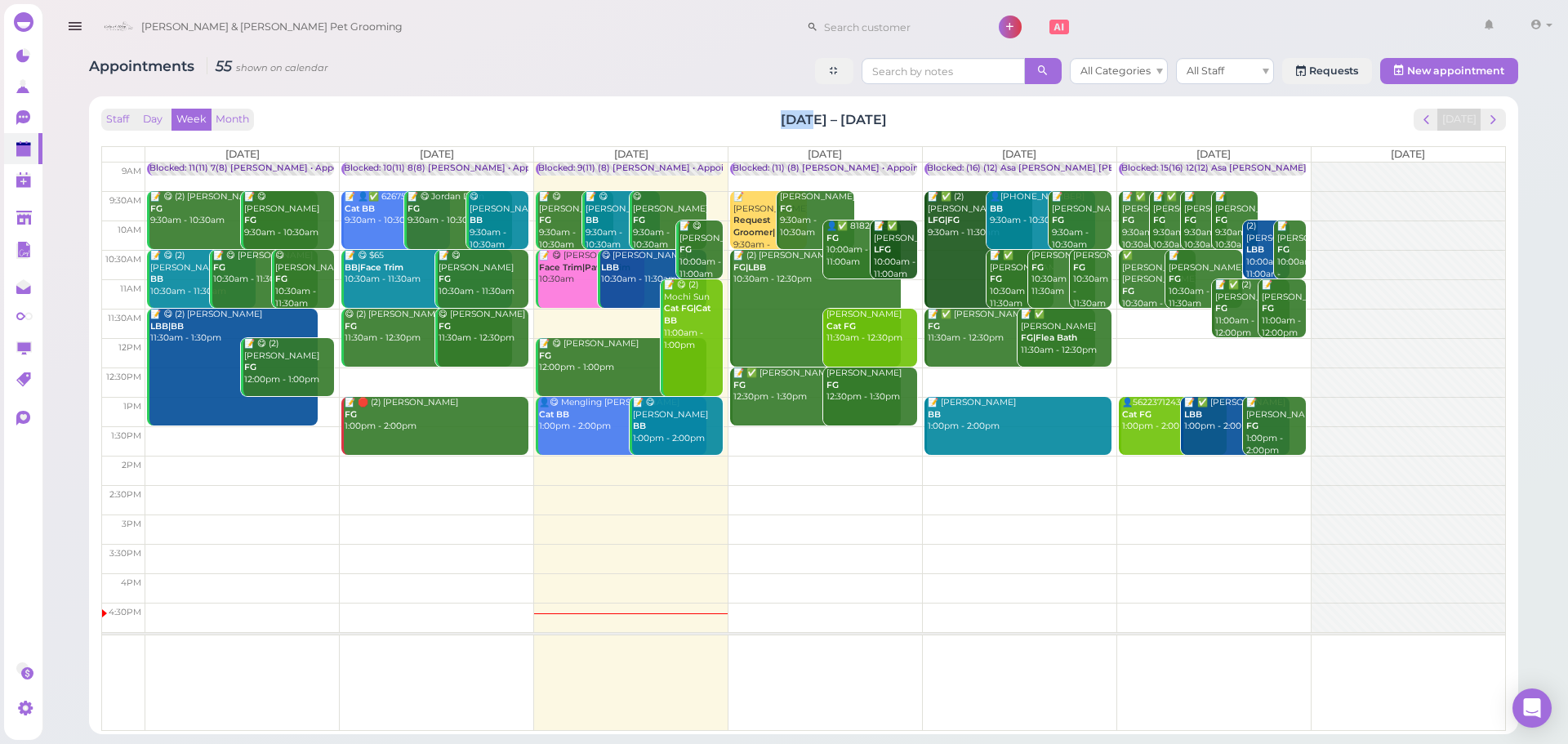
click at [596, 113] on div "Staff Day Week Month Oct 13 – 19, 2025 Today" at bounding box center [804, 119] width 1405 height 22
click at [602, 111] on div "Staff Day Week Month Oct 13 – 19, 2025 Today" at bounding box center [804, 119] width 1405 height 22
click at [603, 109] on div "Staff Day Week Month Oct 13 – 19, 2025 Today" at bounding box center [804, 119] width 1405 height 22
click at [25, 223] on icon at bounding box center [24, 219] width 15 height 12
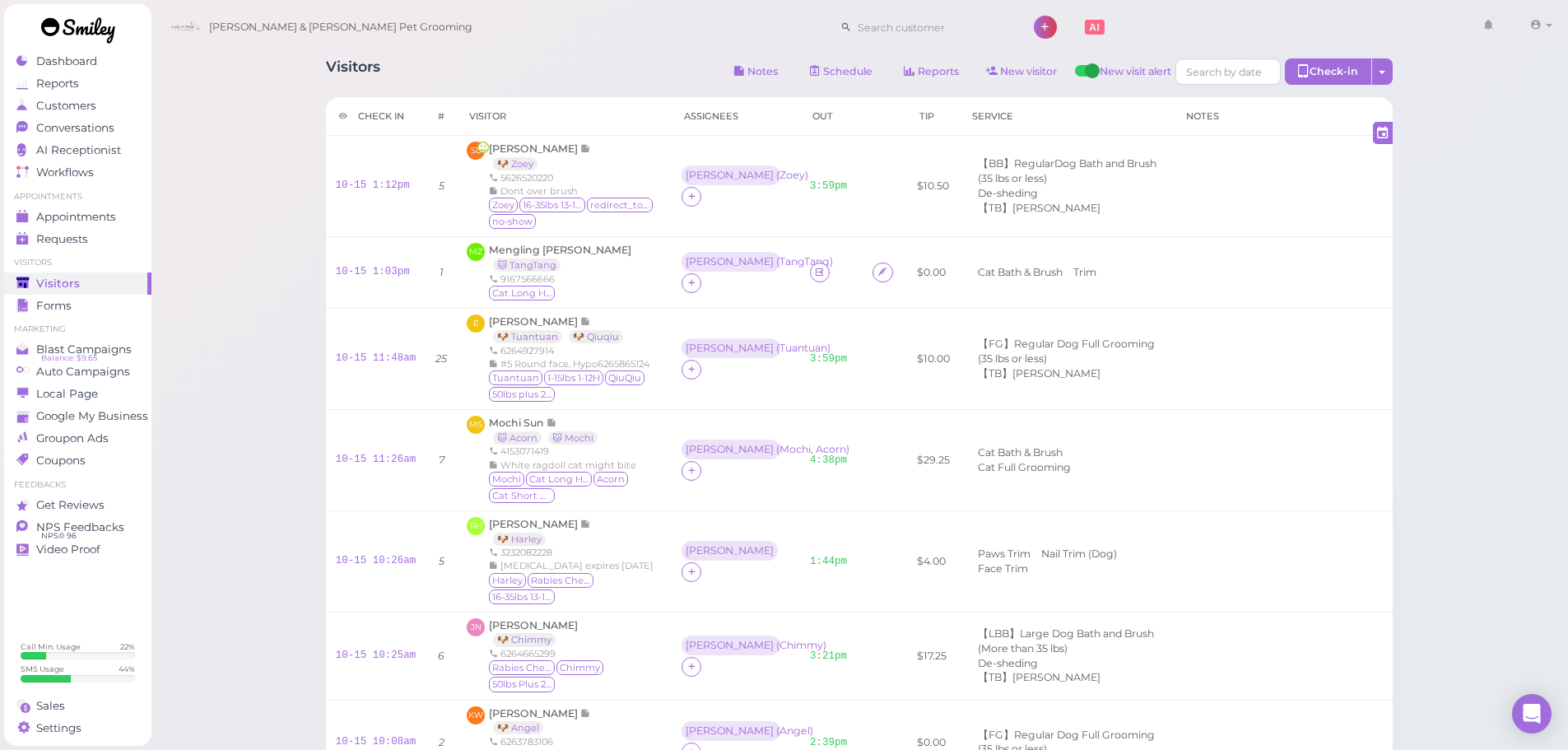
click at [491, 54] on div "Visitors Notes Schedule Reports New visitor New visit alert Check-in Customer c…" at bounding box center [859, 622] width 1108 height 1152
click at [800, 263] on td at bounding box center [832, 273] width 63 height 72
click at [814, 271] on icon at bounding box center [819, 272] width 11 height 12
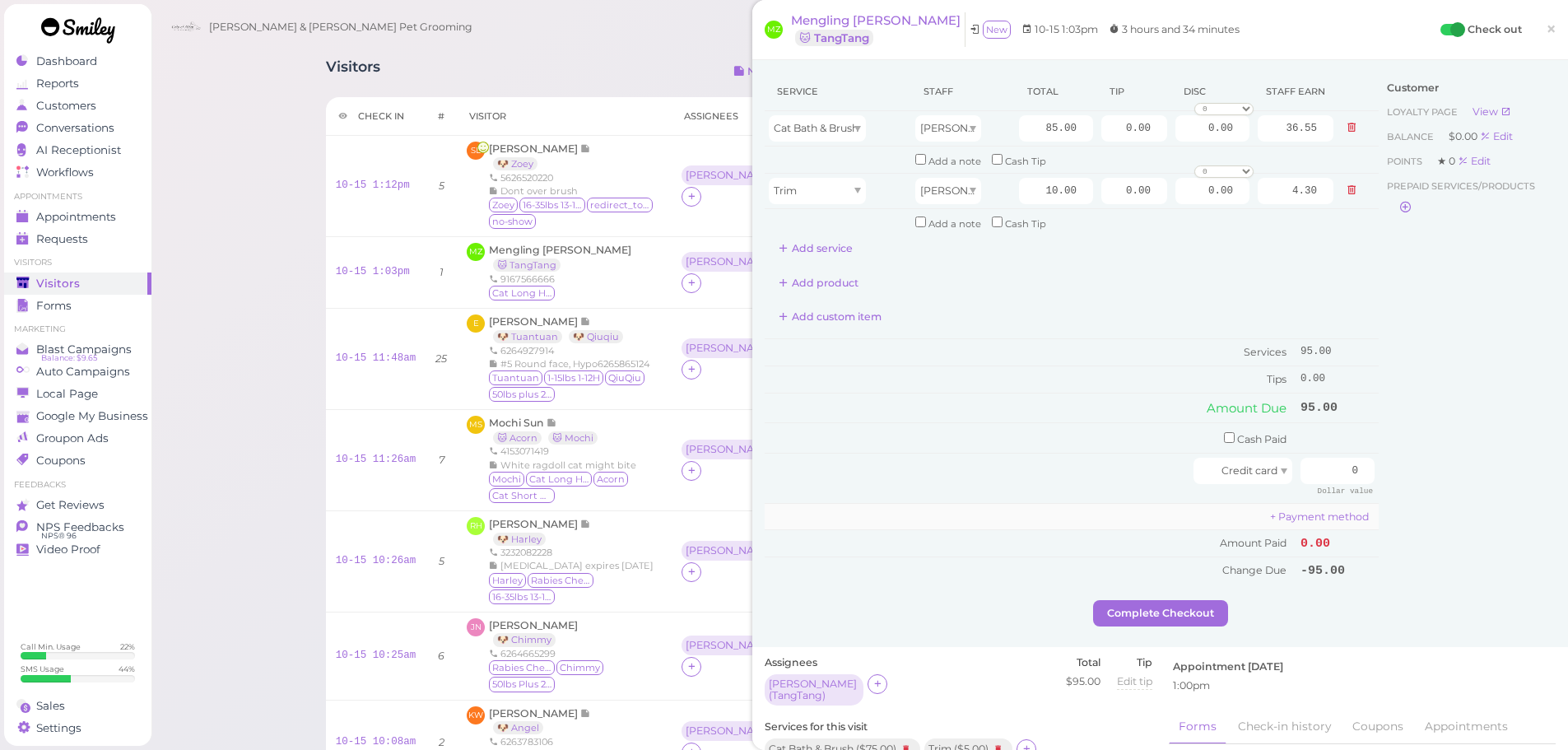
click at [1014, 519] on td "+ Payment method" at bounding box center [1071, 517] width 614 height 27
drag, startPoint x: 859, startPoint y: 18, endPoint x: 878, endPoint y: 45, distance: 33.0
click at [859, 18] on span "Mengling Zhu" at bounding box center [875, 20] width 170 height 15
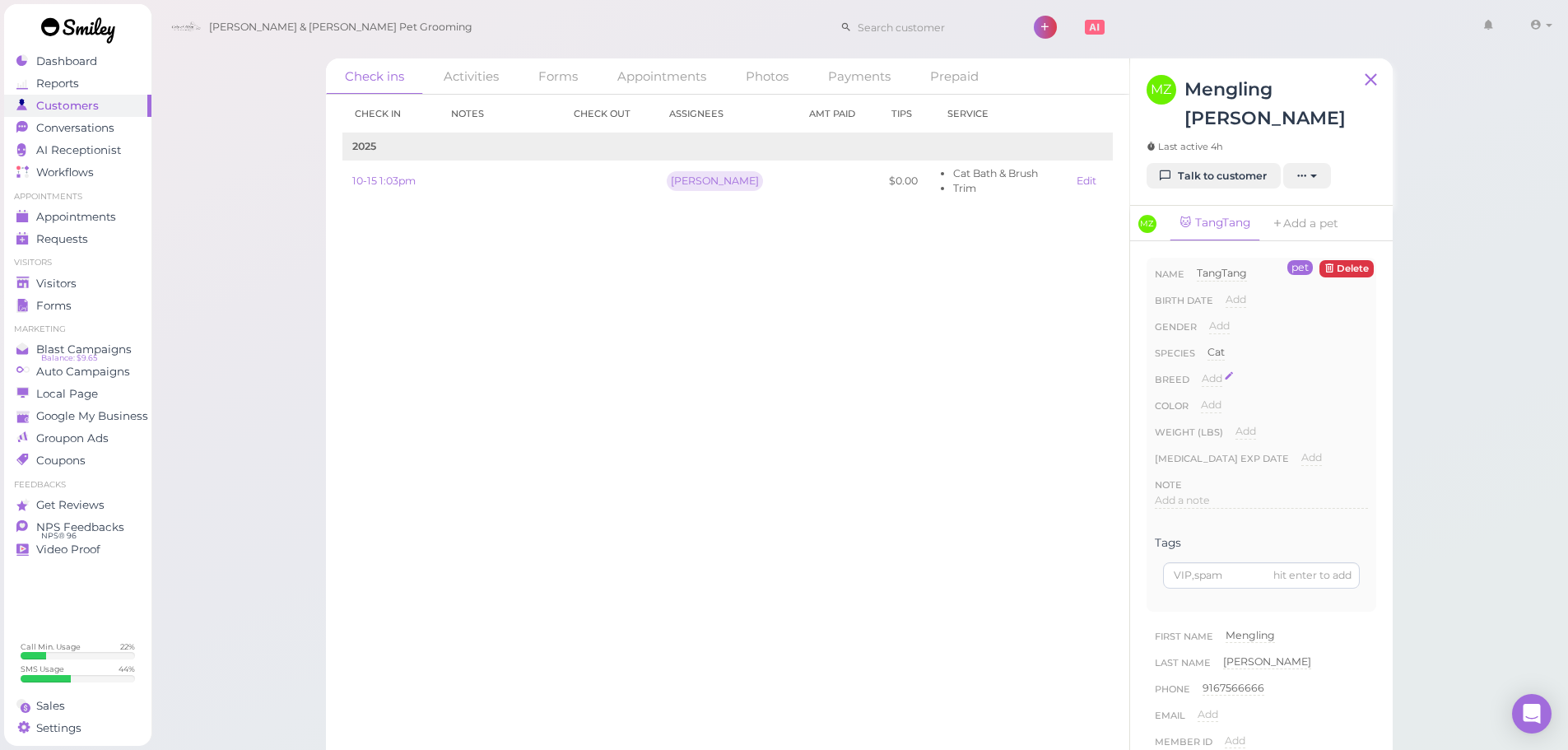
click at [1216, 372] on span "Add" at bounding box center [1212, 378] width 20 height 12
type input "Ragdoll"
click at [1217, 399] on button "Done" at bounding box center [1221, 407] width 36 height 17
click at [606, 333] on div "Check in Notes Check out Assignees Amt Paid Tips Service 2025 10-15 1:03pm Hele…" at bounding box center [728, 422] width 804 height 655
click at [42, 286] on span "Visitors" at bounding box center [57, 284] width 44 height 14
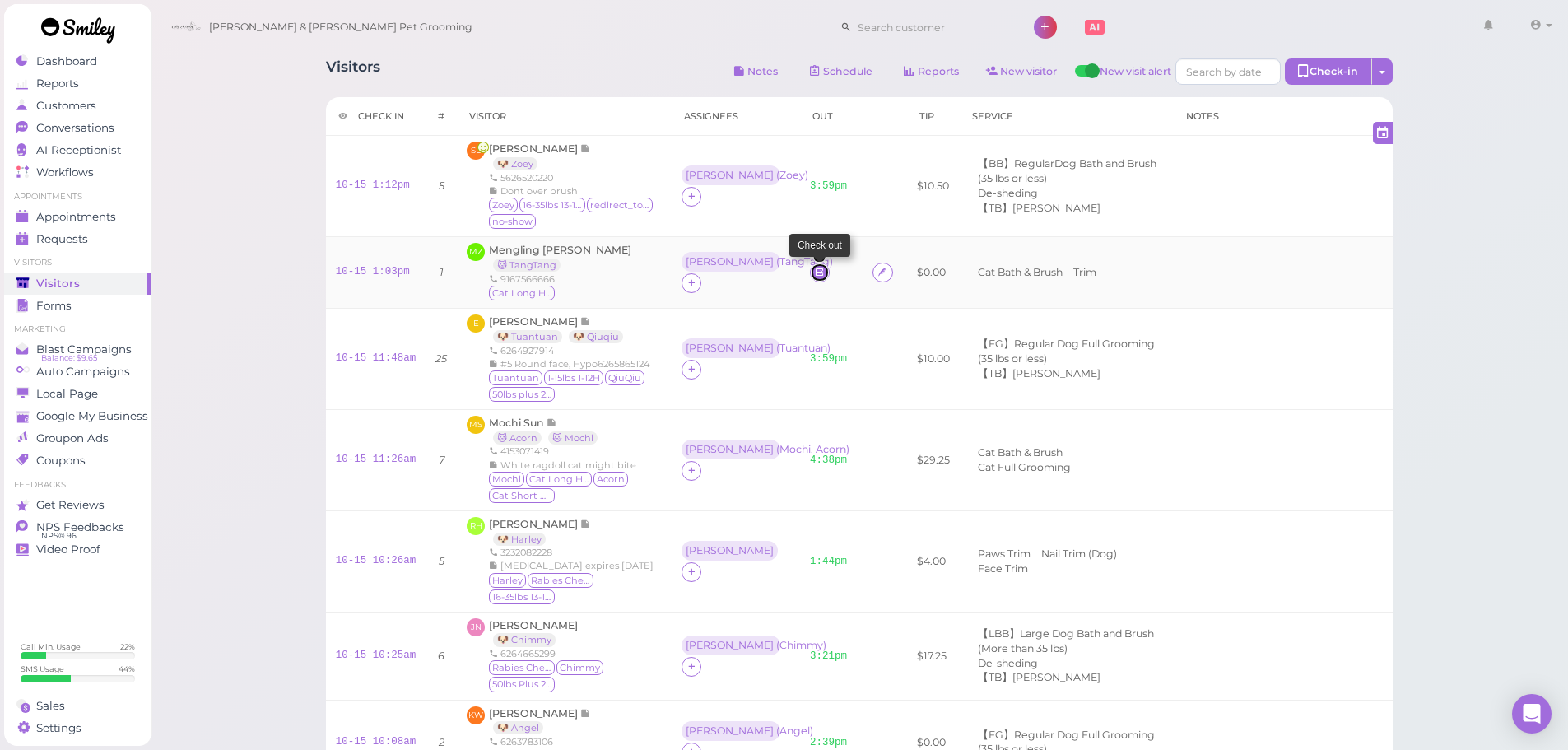
click at [814, 272] on icon at bounding box center [819, 272] width 11 height 12
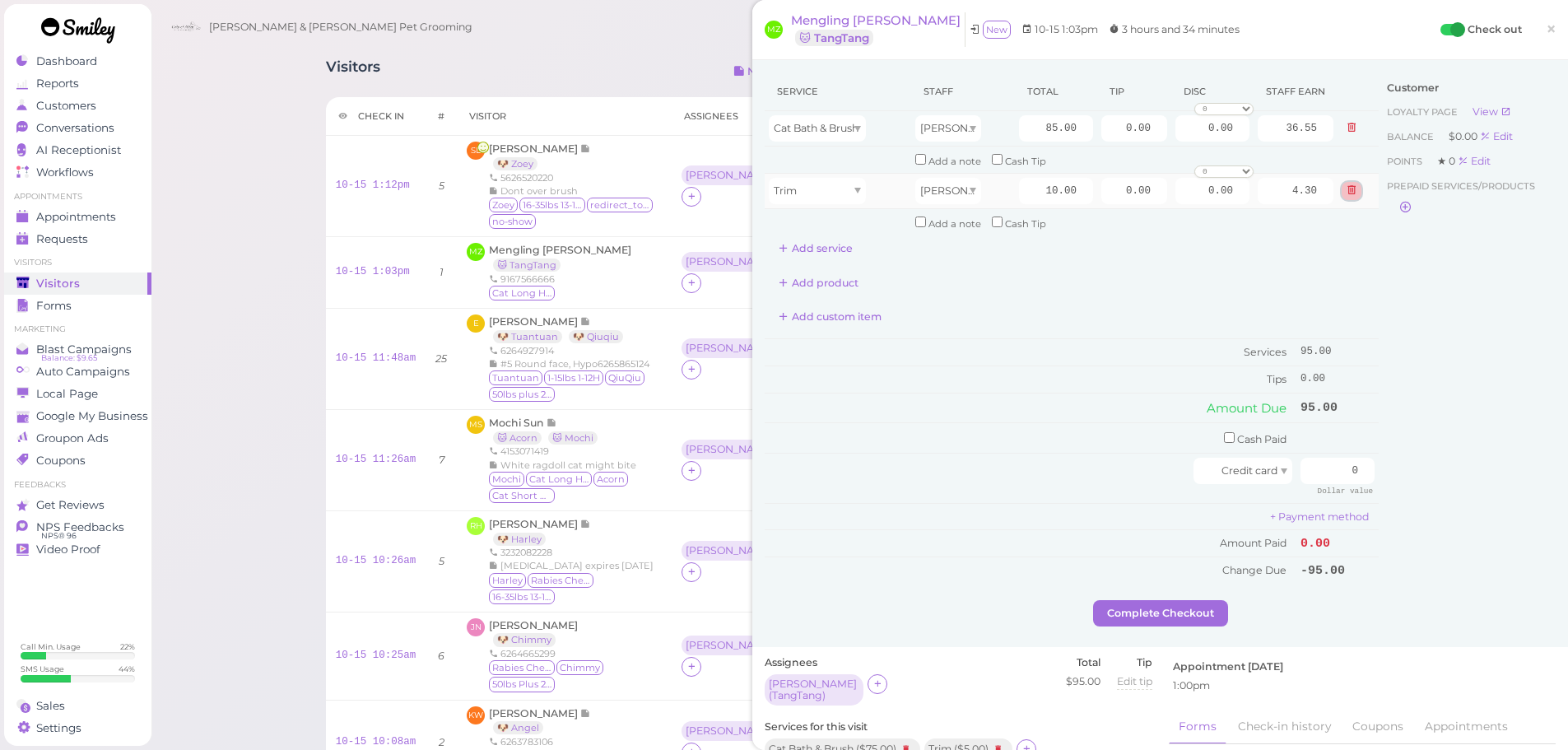
drag, startPoint x: 1340, startPoint y: 198, endPoint x: 1078, endPoint y: 349, distance: 302.4
click at [1342, 198] on button at bounding box center [1351, 190] width 20 height 17
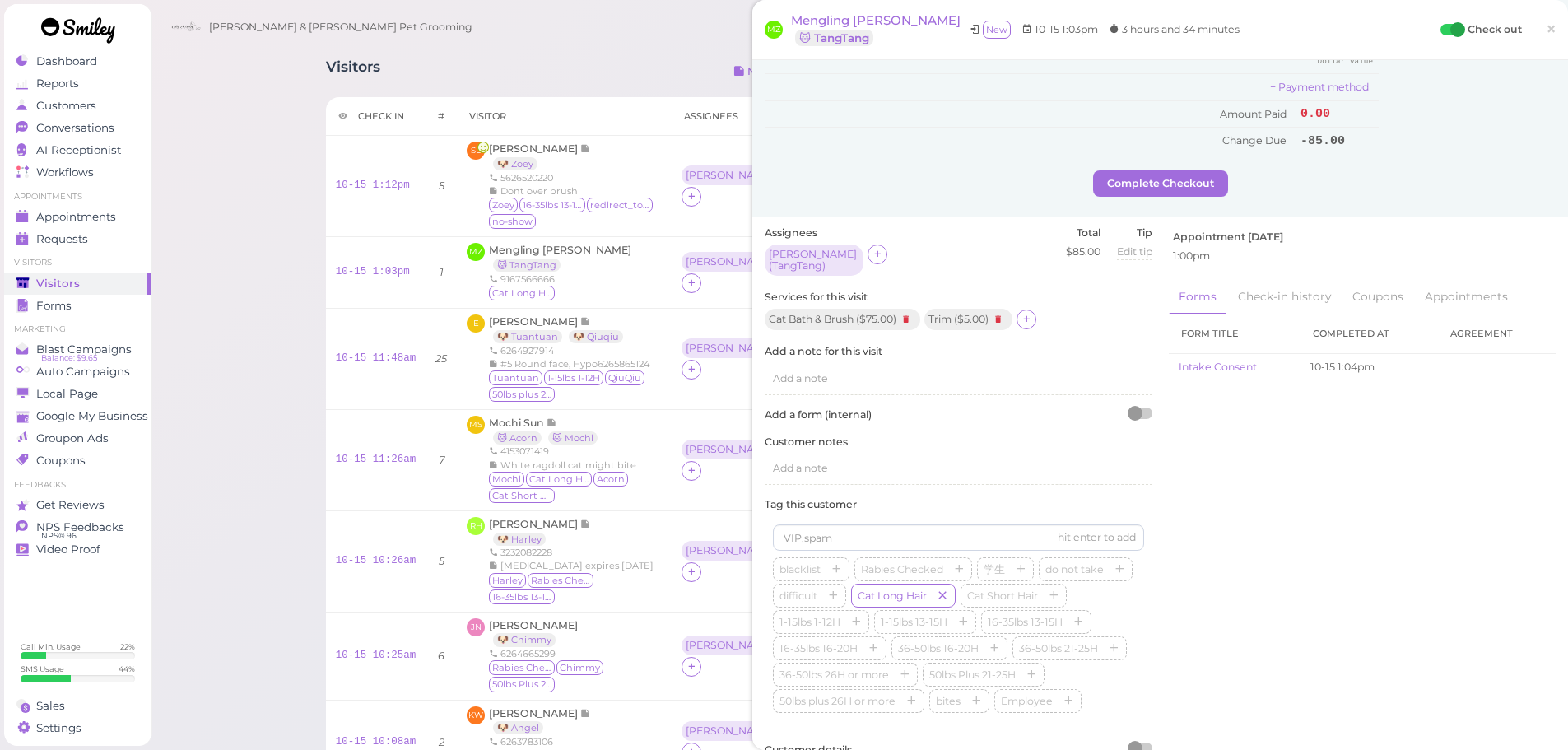
scroll to position [467, 0]
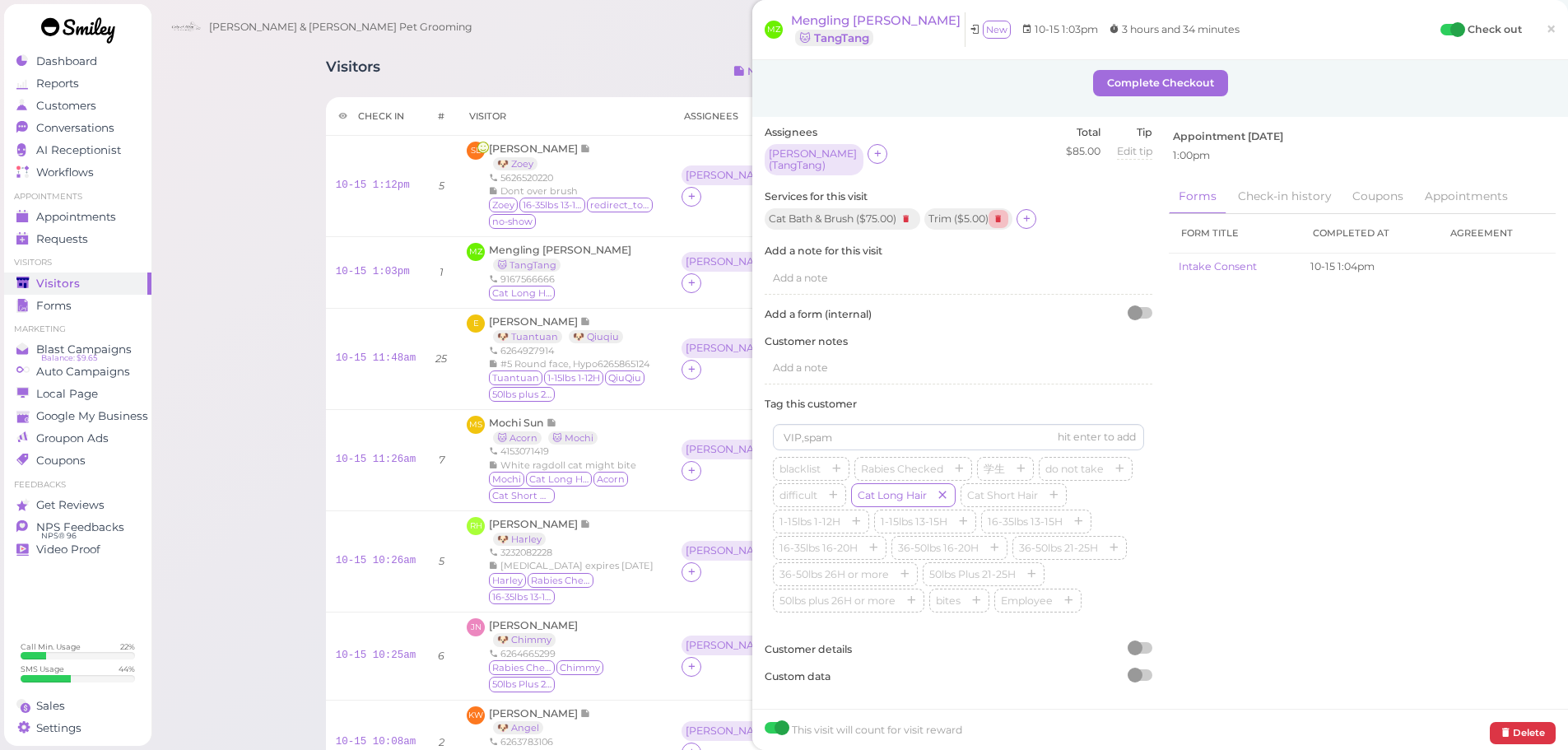
click at [1001, 219] on icon at bounding box center [998, 219] width 20 height 18
click at [940, 214] on icon at bounding box center [934, 219] width 11 height 12
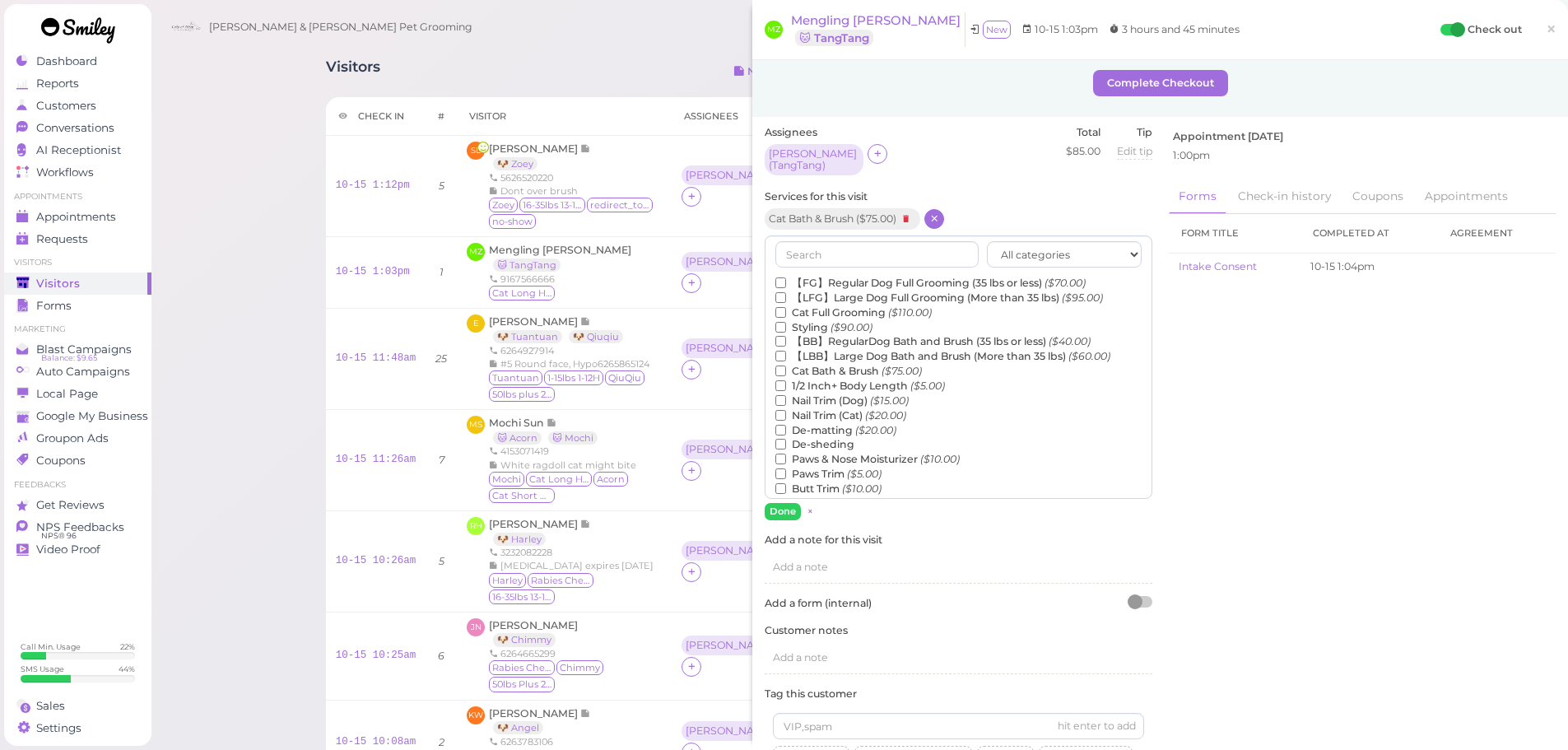
click at [822, 423] on label "De-matting ($20.00)" at bounding box center [836, 430] width 121 height 15
click at [786, 425] on input "De-matting ($20.00)" at bounding box center [781, 430] width 11 height 11
click at [781, 503] on button "Done" at bounding box center [782, 512] width 36 height 17
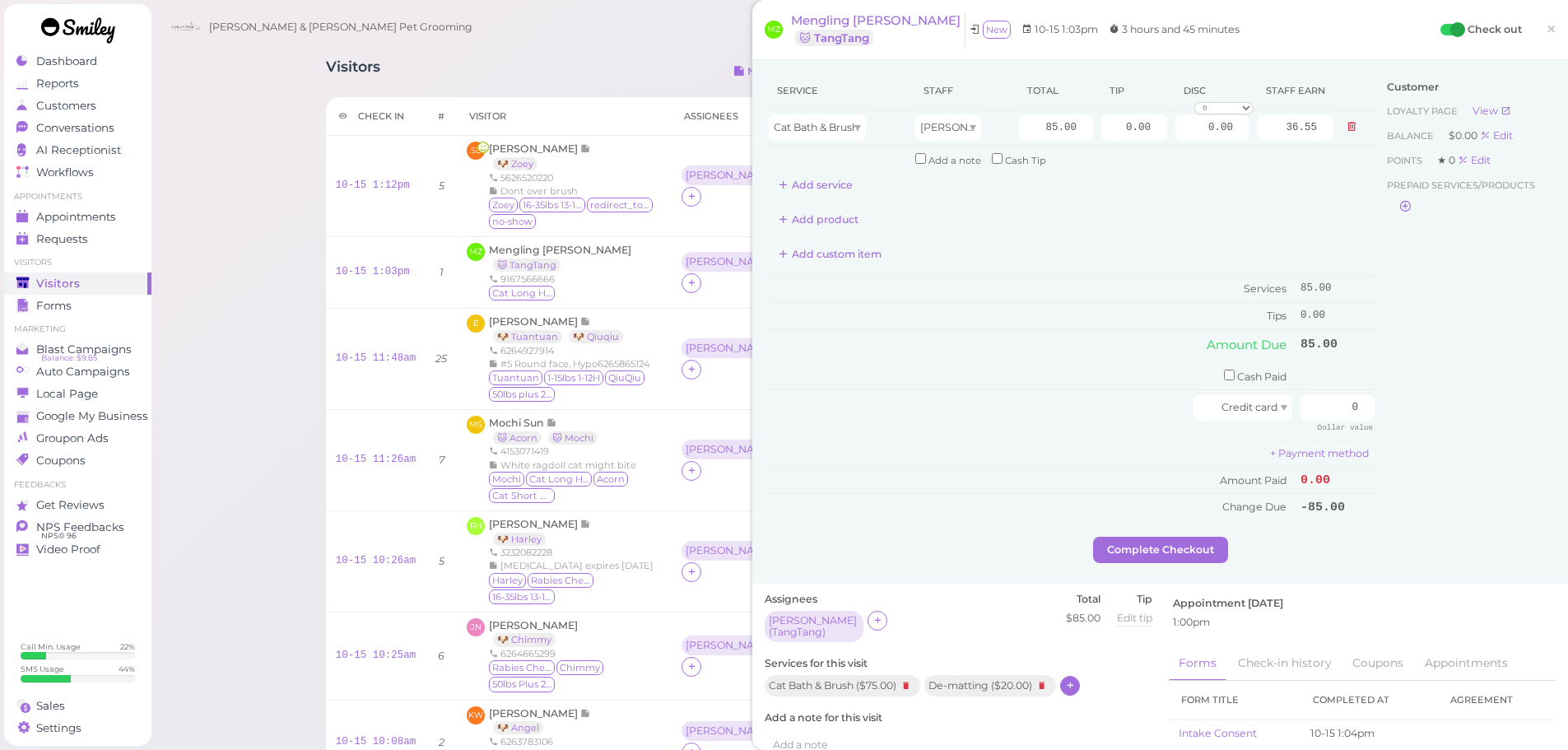
scroll to position [0, 0]
click at [782, 179] on icon at bounding box center [784, 185] width 11 height 12
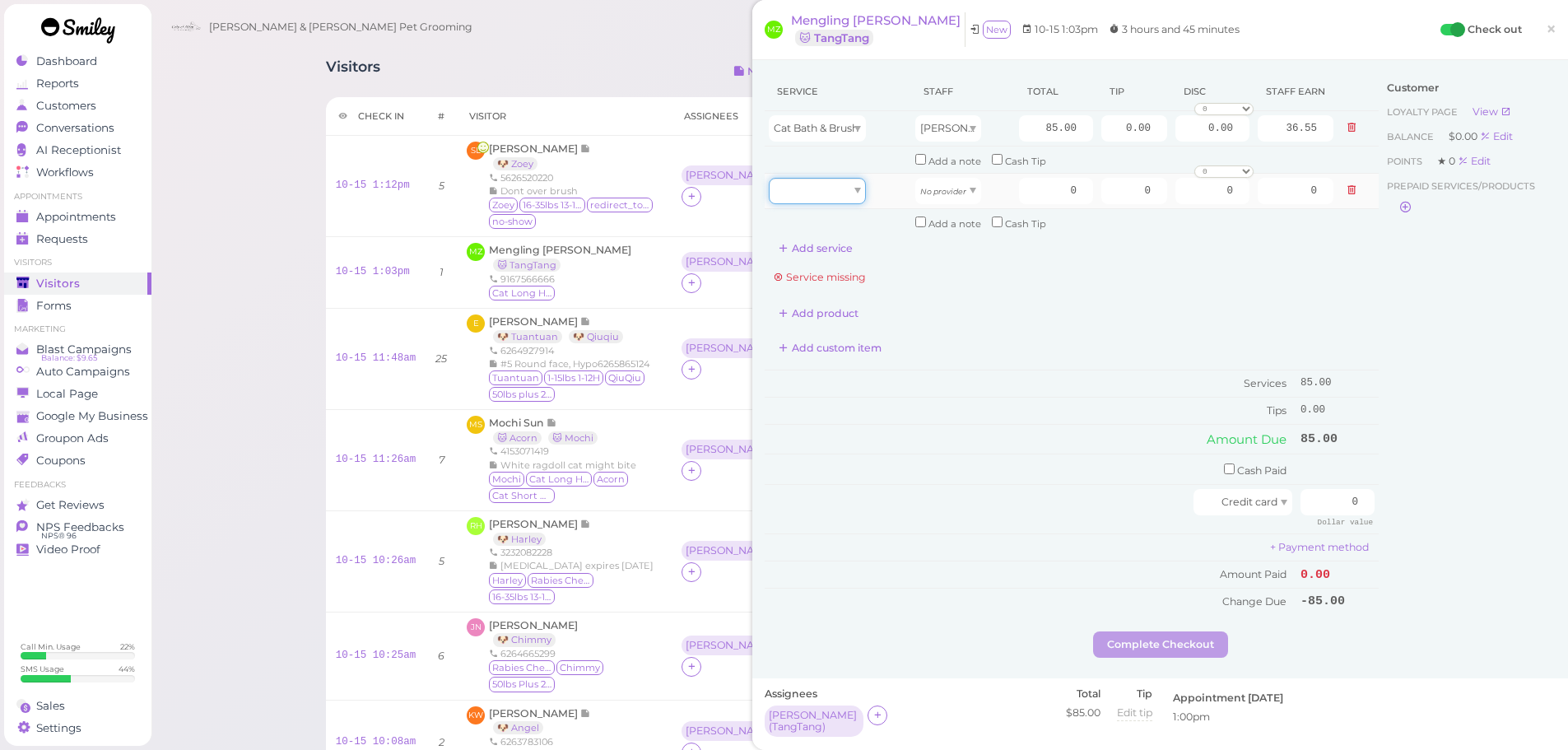
click at [820, 190] on div at bounding box center [817, 190] width 97 height 26
drag, startPoint x: 809, startPoint y: 253, endPoint x: 984, endPoint y: 215, distance: 179.1
type input "20.00"
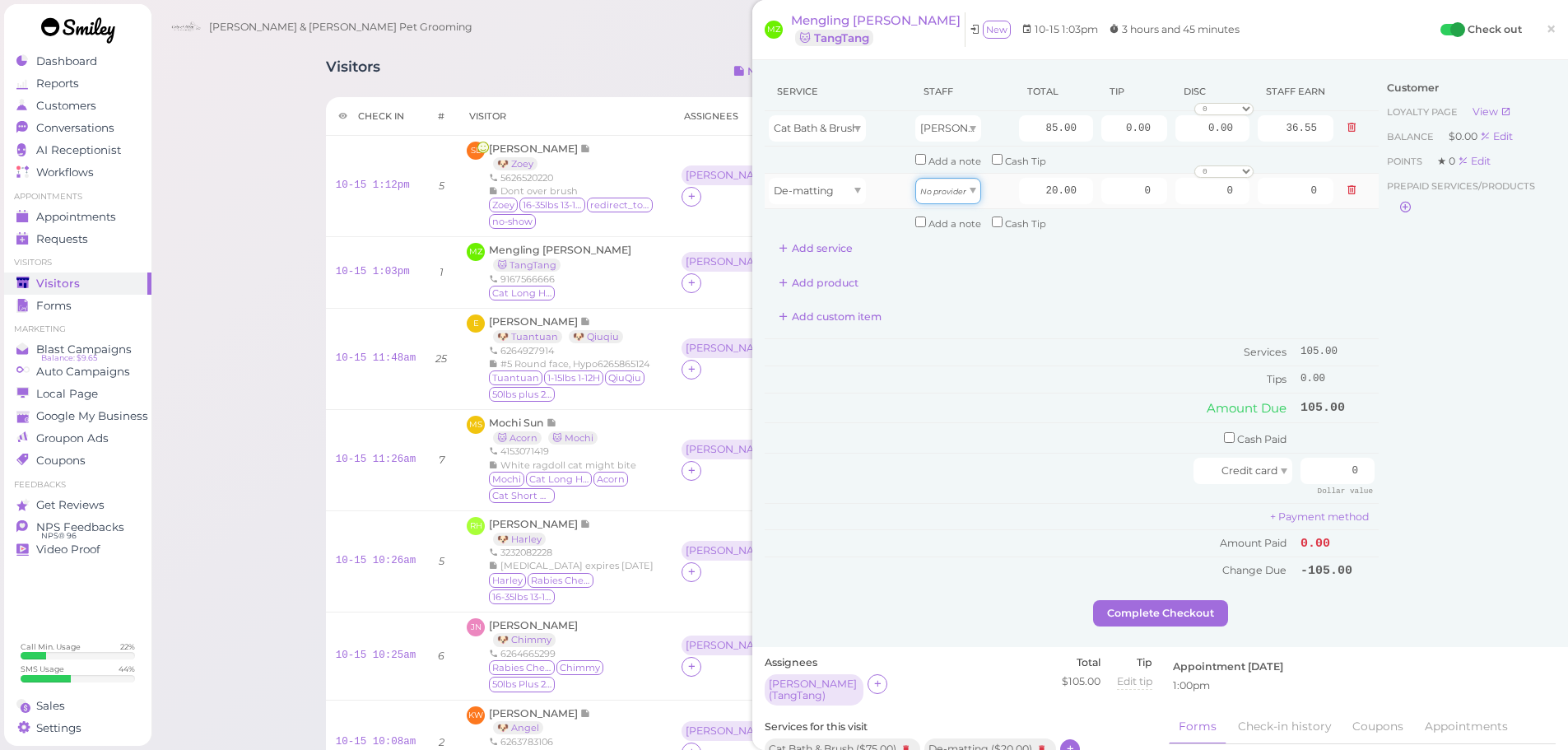
click at [938, 185] on span "No provider" at bounding box center [943, 190] width 46 height 12
type input "8.60"
click at [1019, 189] on input "20.00" at bounding box center [1056, 190] width 74 height 26
type input "30.00"
type input "12.90"
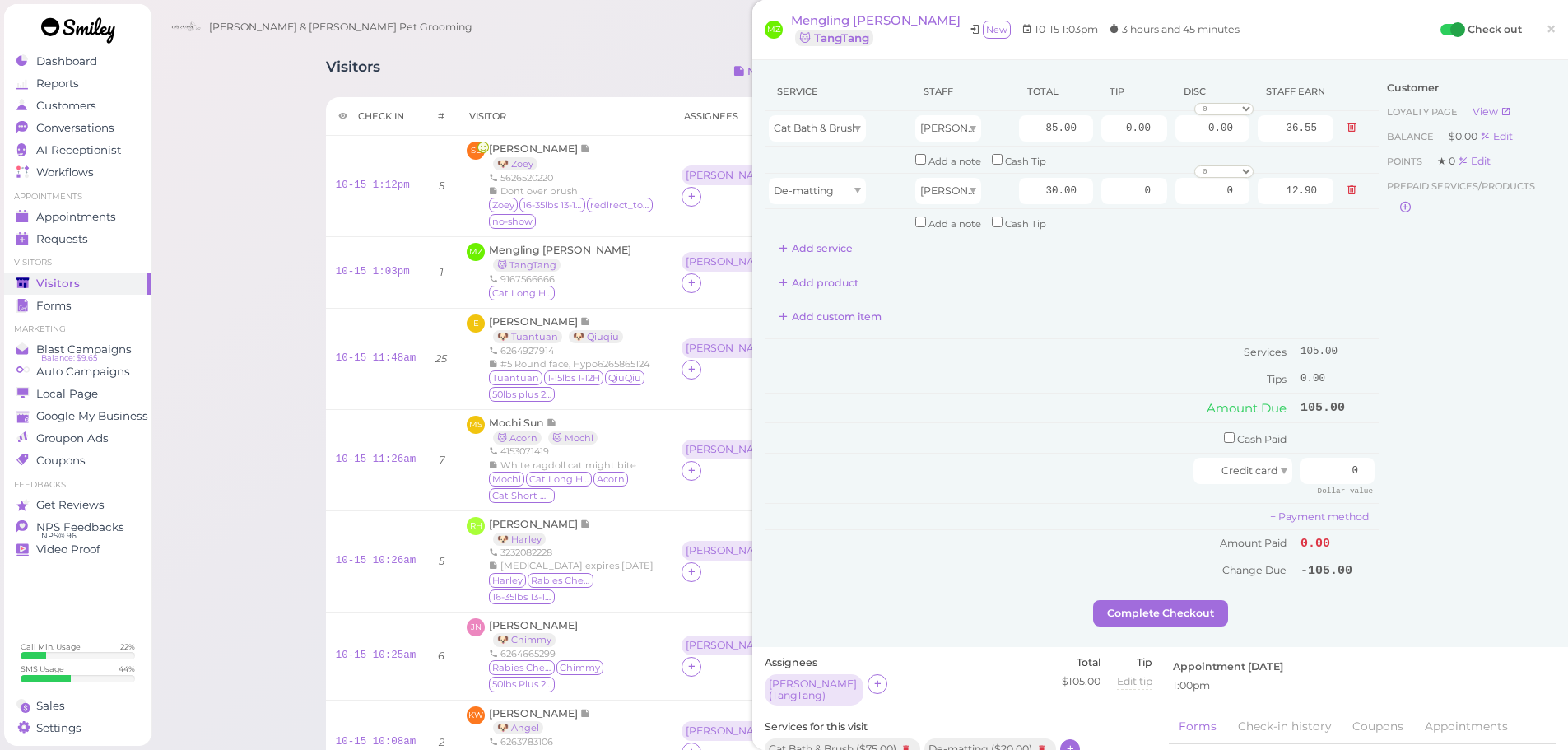
click at [1111, 335] on div "Service Staff Total Tip Disc Staff earn Cat Bath & Brush Helen 85.00 0.00 0.00 …" at bounding box center [1071, 328] width 614 height 511
click at [1113, 335] on div "Service Staff Total Tip Disc Staff earn Cat Bath & Brush Helen 85.00 0.00 0.00 …" at bounding box center [1071, 328] width 614 height 511
drag, startPoint x: 1050, startPoint y: 352, endPoint x: 1157, endPoint y: 419, distance: 126.2
click at [1052, 354] on td "Services" at bounding box center [1030, 353] width 532 height 27
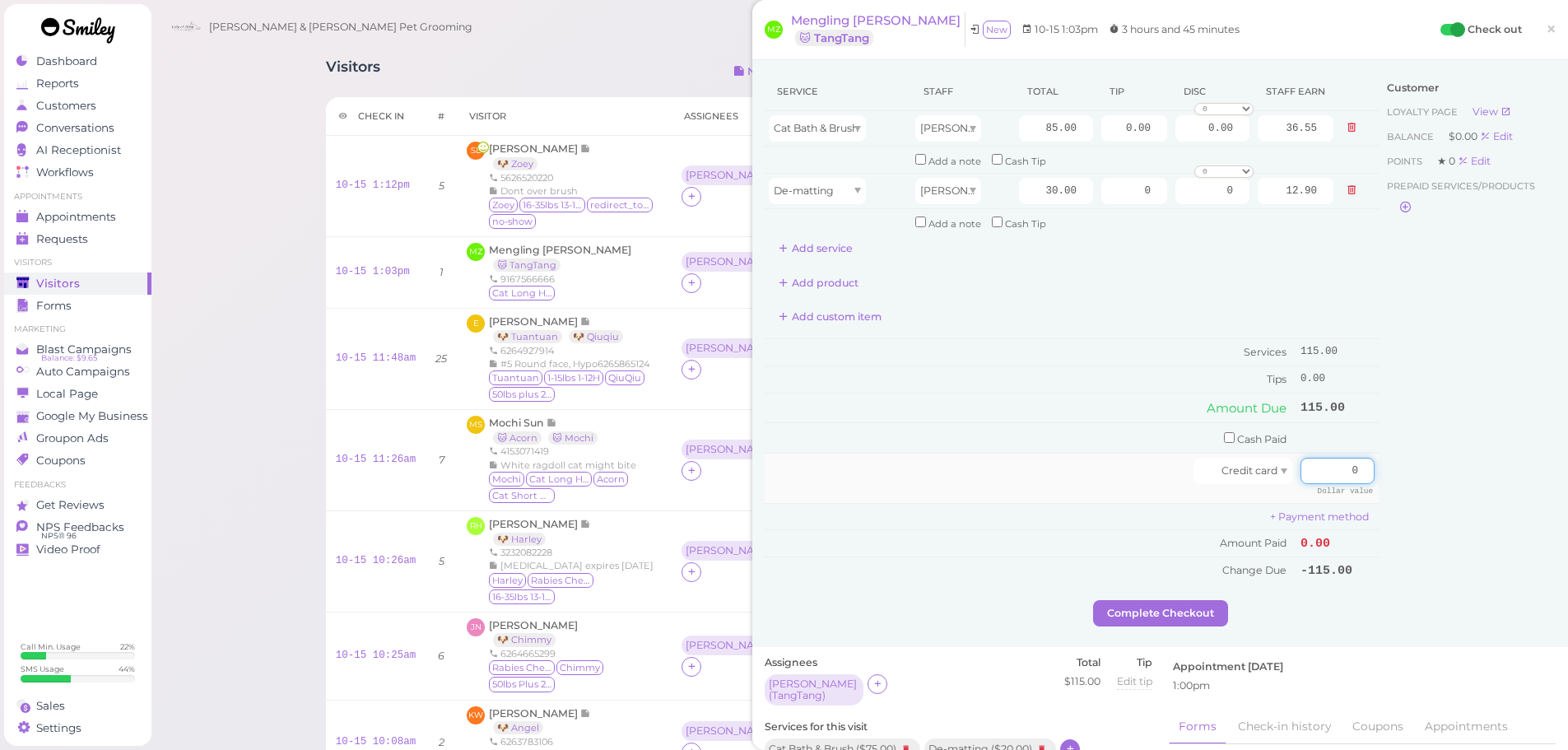
click at [1323, 472] on input "0" at bounding box center [1337, 471] width 74 height 26
drag, startPoint x: 1101, startPoint y: 130, endPoint x: 1579, endPoint y: 125, distance: 478.0
click at [1567, 125] on html "Dashboard Reports Customers Conversations 0" at bounding box center [784, 699] width 1568 height 1397
type input "11.5"
click at [1436, 352] on div "Customer Loyalty page View Balance $0.00 Edit Points ★ 0 Edit Prepaid services/…" at bounding box center [1466, 337] width 177 height 528
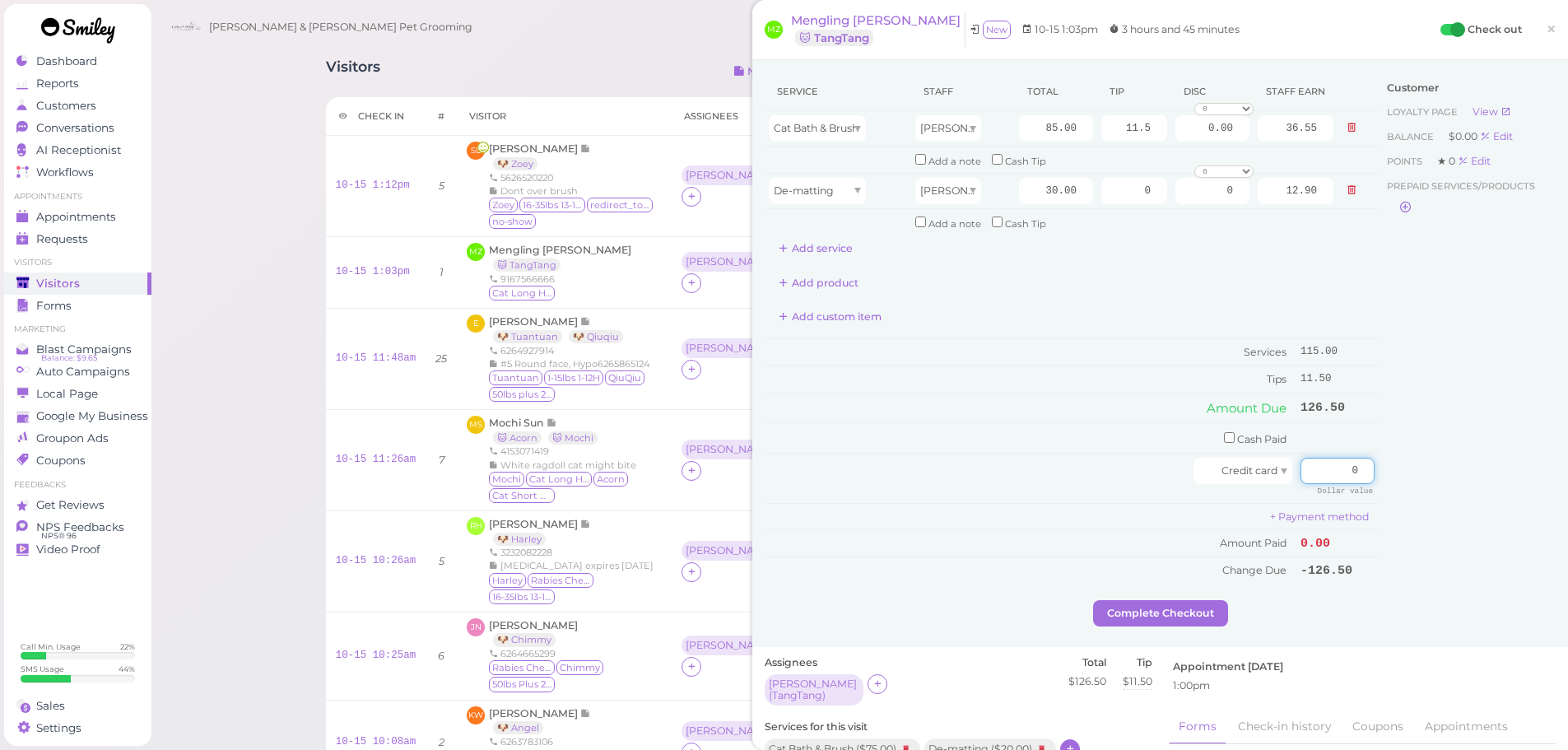
drag, startPoint x: 1297, startPoint y: 472, endPoint x: 1579, endPoint y: 474, distance: 282.0
click at [1567, 472] on html "Dashboard Reports Customers Conversations 0" at bounding box center [784, 699] width 1568 height 1397
type input "126.5"
click at [1470, 503] on div "Customer Loyalty page View Balance $0.00 Edit Points ★ 0 Edit Prepaid services/…" at bounding box center [1466, 337] width 177 height 528
click at [1144, 622] on button "Complete Checkout" at bounding box center [1161, 613] width 135 height 26
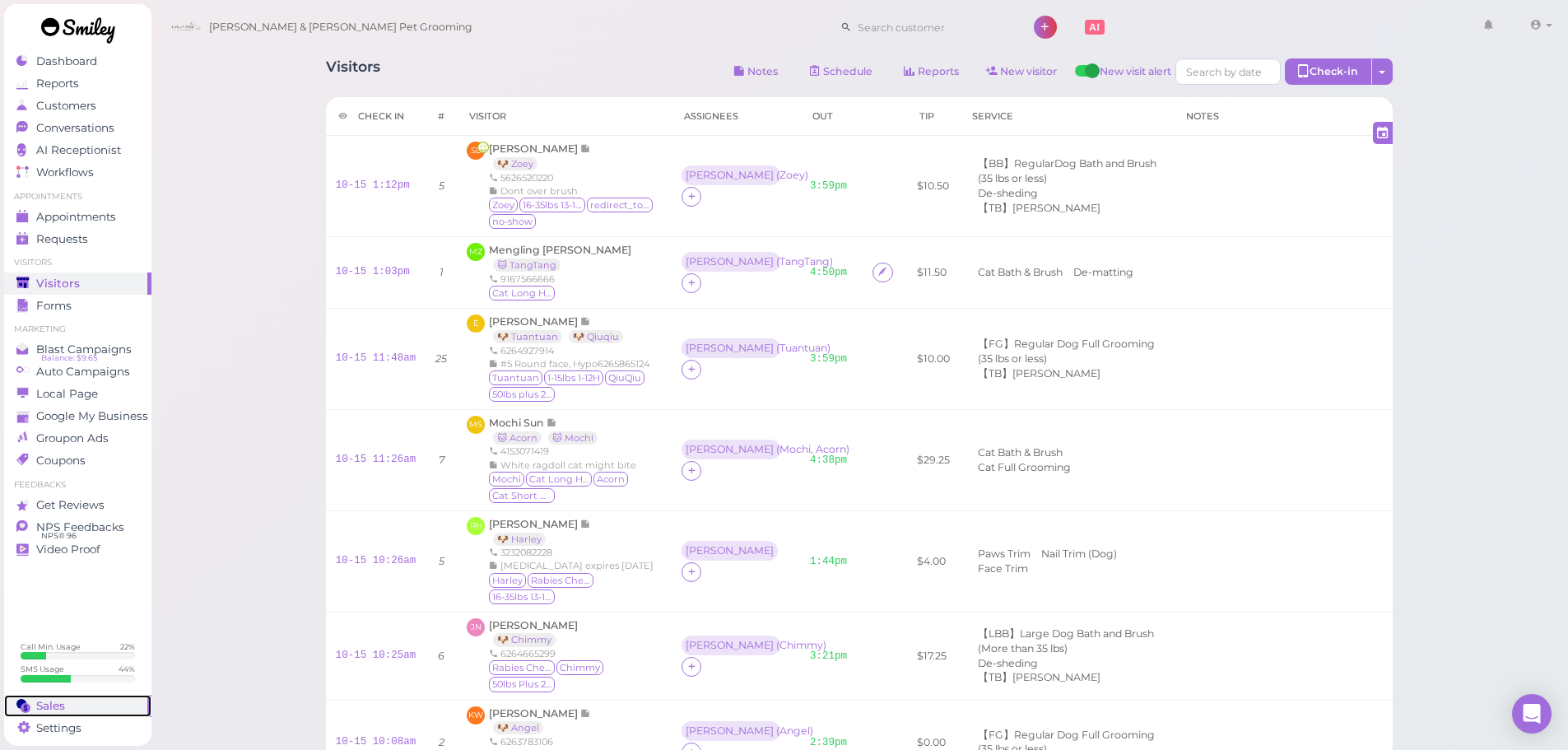
click at [56, 710] on span "Sales" at bounding box center [50, 706] width 29 height 14
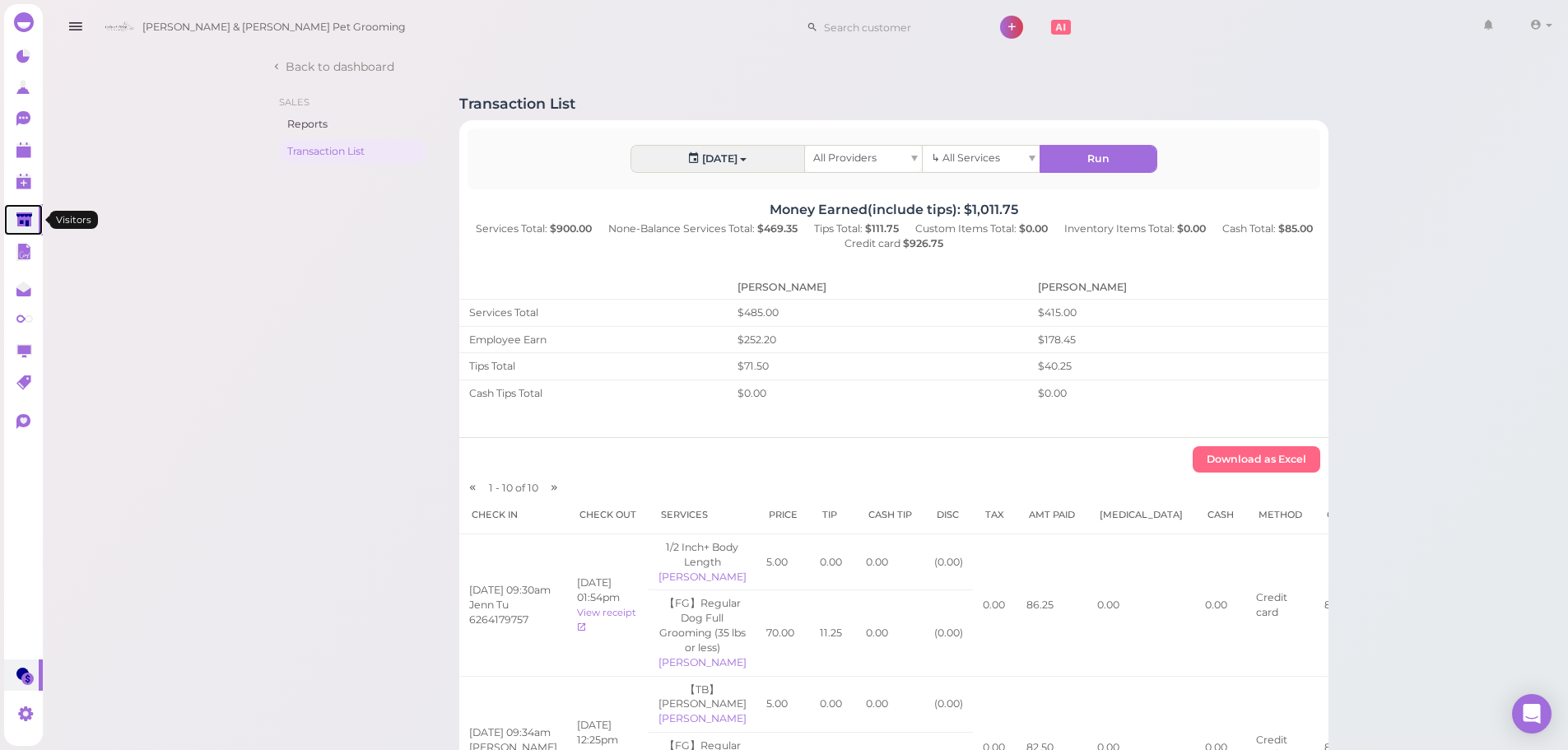
click at [15, 219] on link at bounding box center [23, 220] width 38 height 32
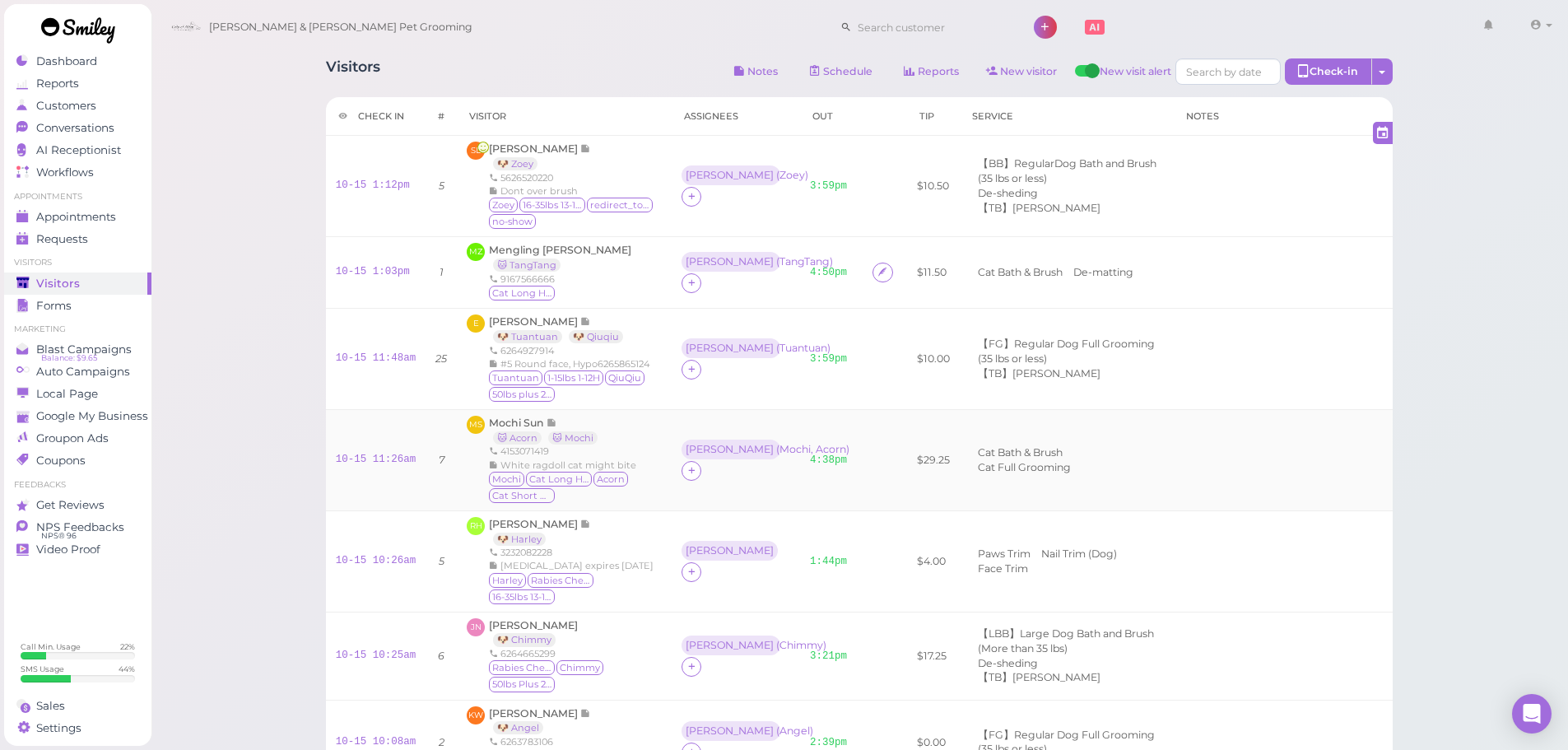
click at [877, 431] on td at bounding box center [885, 460] width 44 height 102
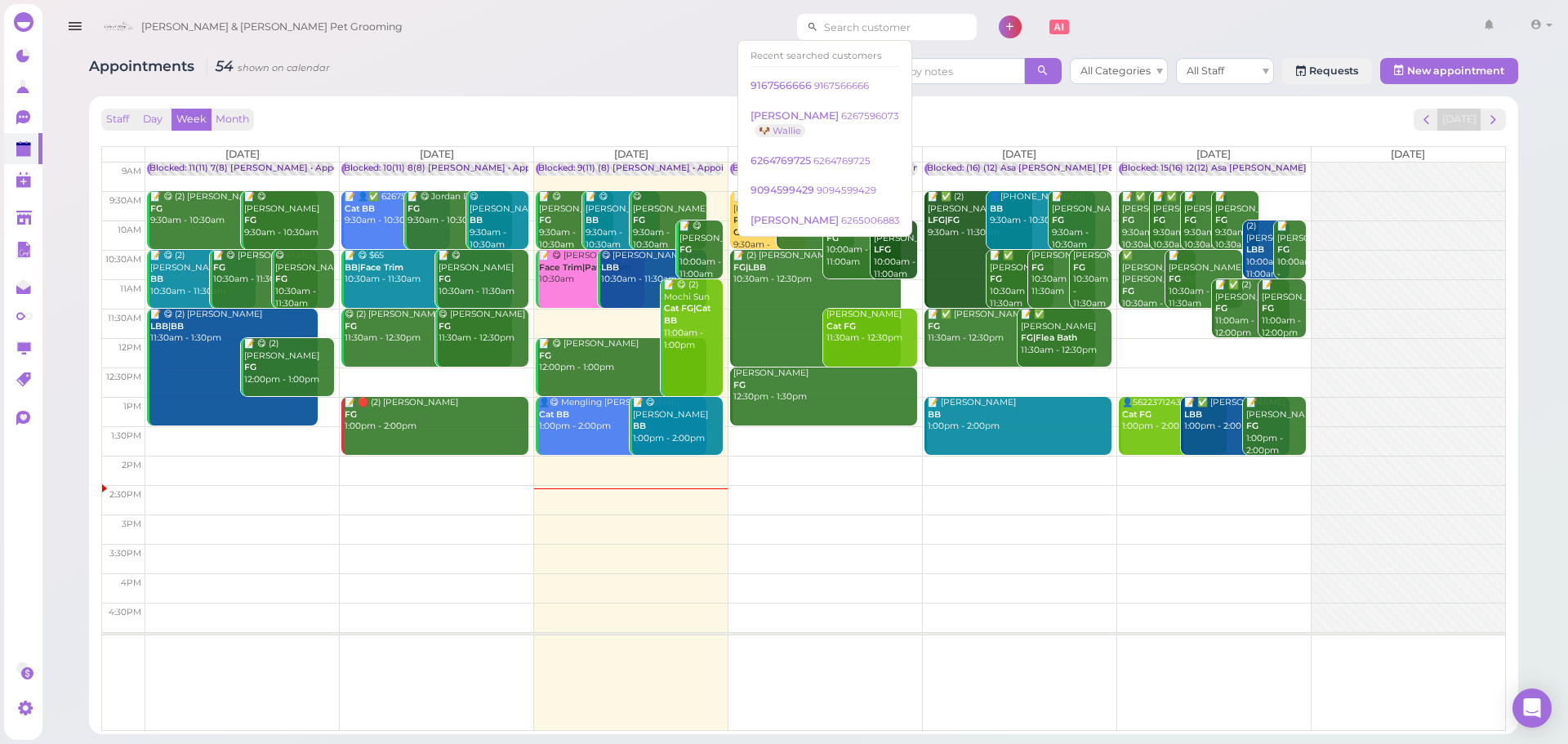
click at [826, 17] on input at bounding box center [898, 26] width 158 height 26
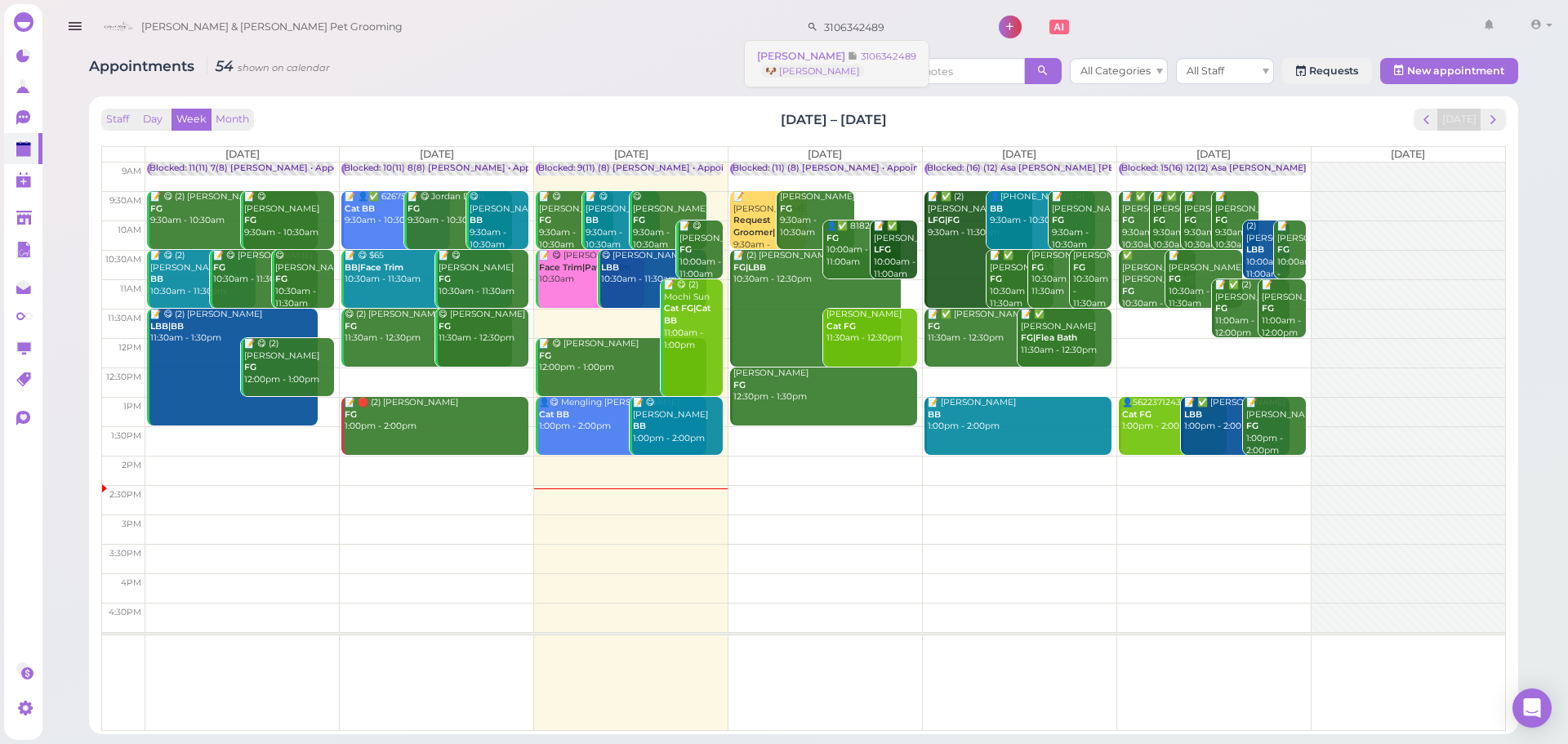
type input "3106342489"
click at [861, 51] on small "3106342489" at bounding box center [889, 56] width 56 height 11
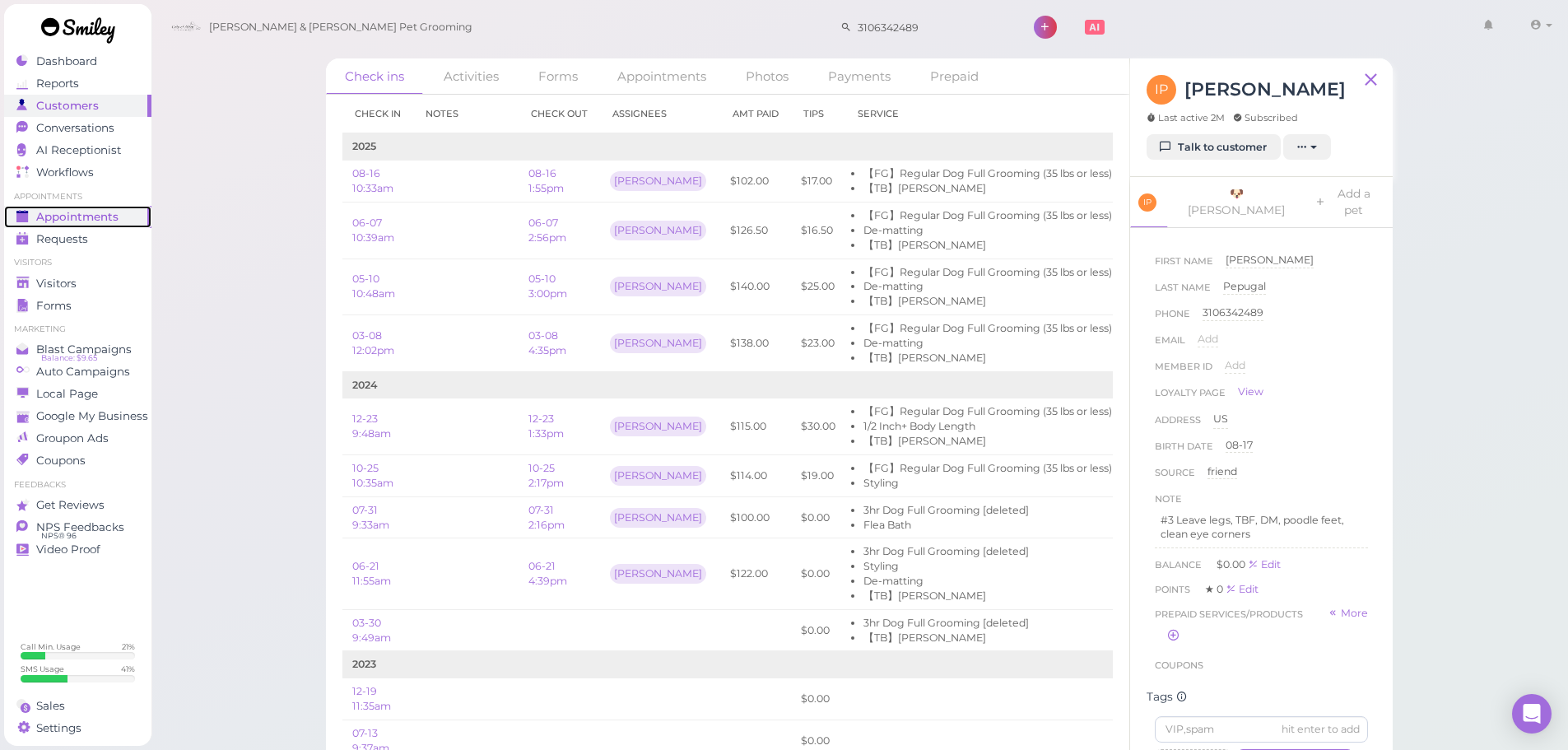
click at [125, 210] on div "Appointments" at bounding box center [75, 217] width 119 height 14
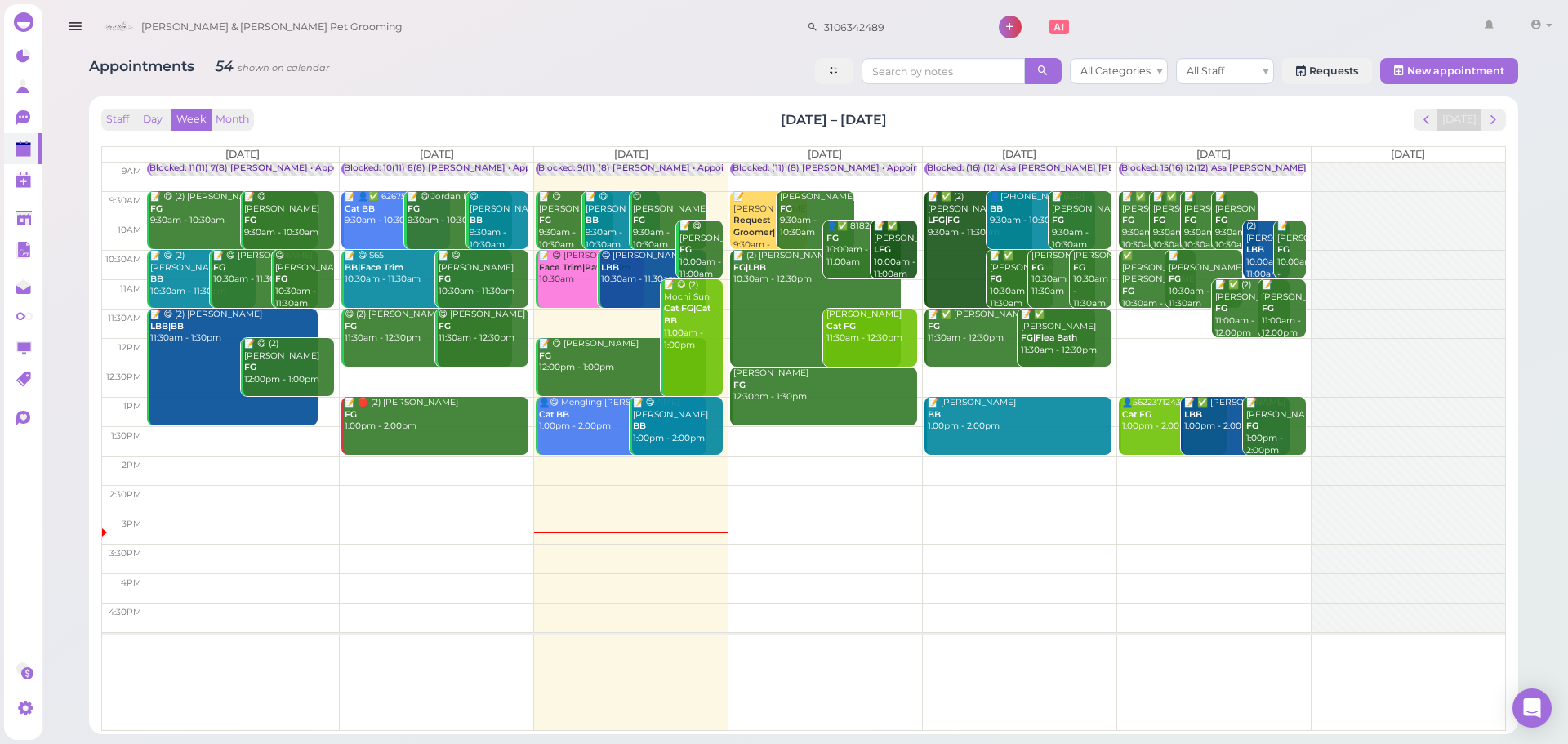
click at [861, 438] on td at bounding box center [826, 441] width 1360 height 30
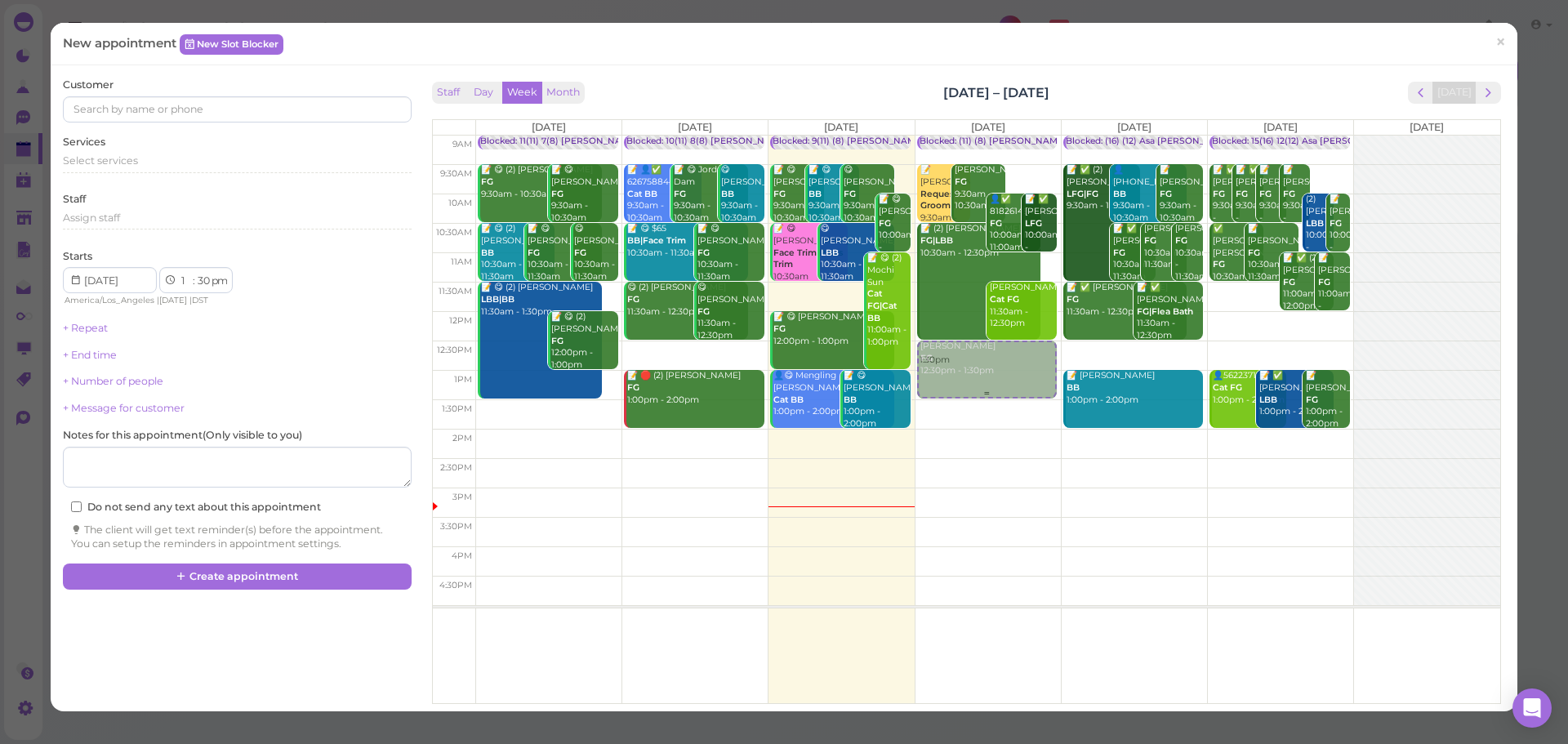
drag, startPoint x: 1004, startPoint y: 427, endPoint x: 995, endPoint y: 373, distance: 54.7
click at [995, 136] on div "1:30pm Blocked: (11) (8) Asa Helen • Appointment 📝 Marcia Lopez Request Groomer…" at bounding box center [988, 136] width 146 height 0
select select "12"
click at [162, 158] on div "Select services" at bounding box center [236, 160] width 348 height 14
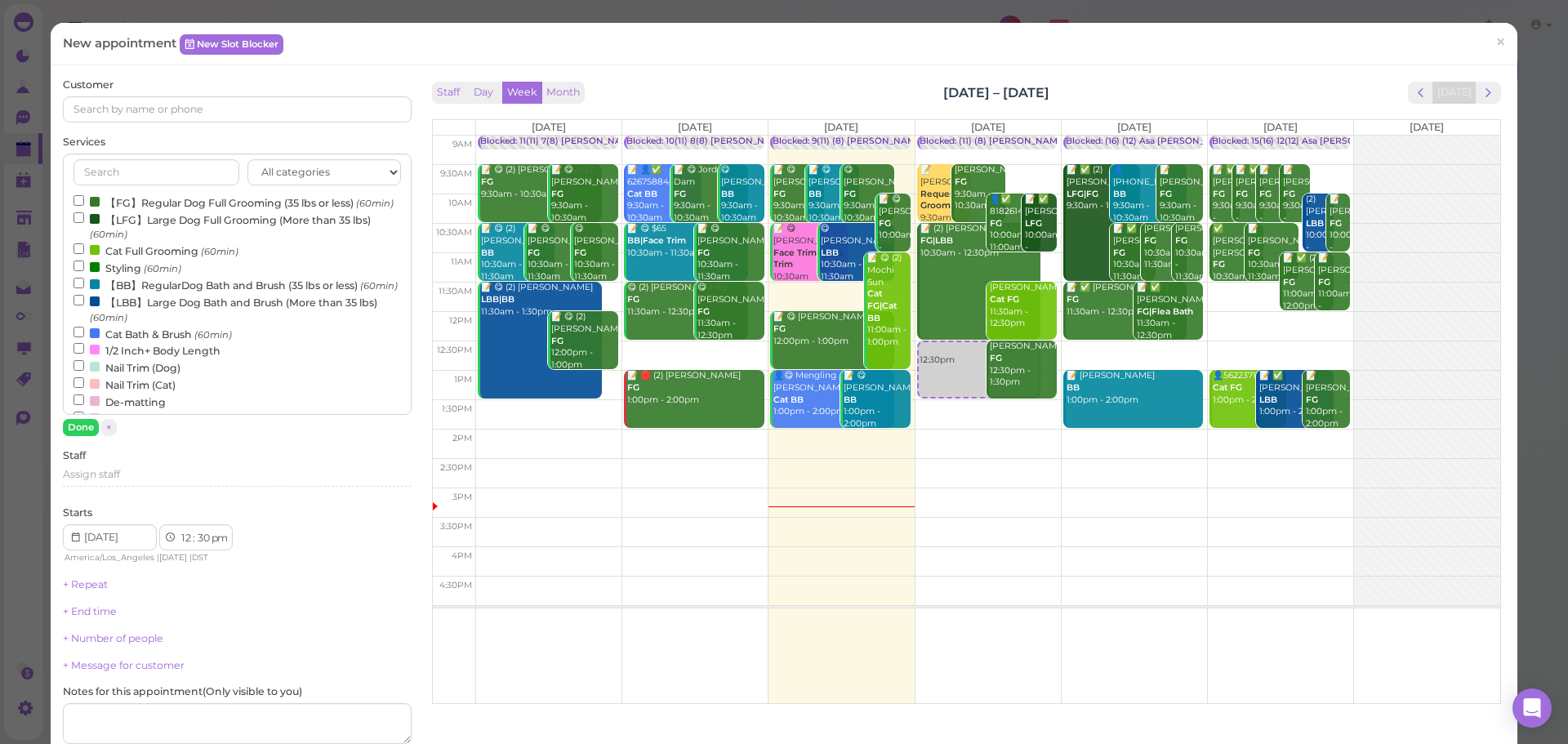
click at [160, 206] on label "【FG】Regular Dog Full Grooming (35 lbs or less) (60min)" at bounding box center [234, 202] width 320 height 17
click at [84, 206] on input "【FG】Regular Dog Full Grooming (35 lbs or less) (60min)" at bounding box center [79, 200] width 11 height 11
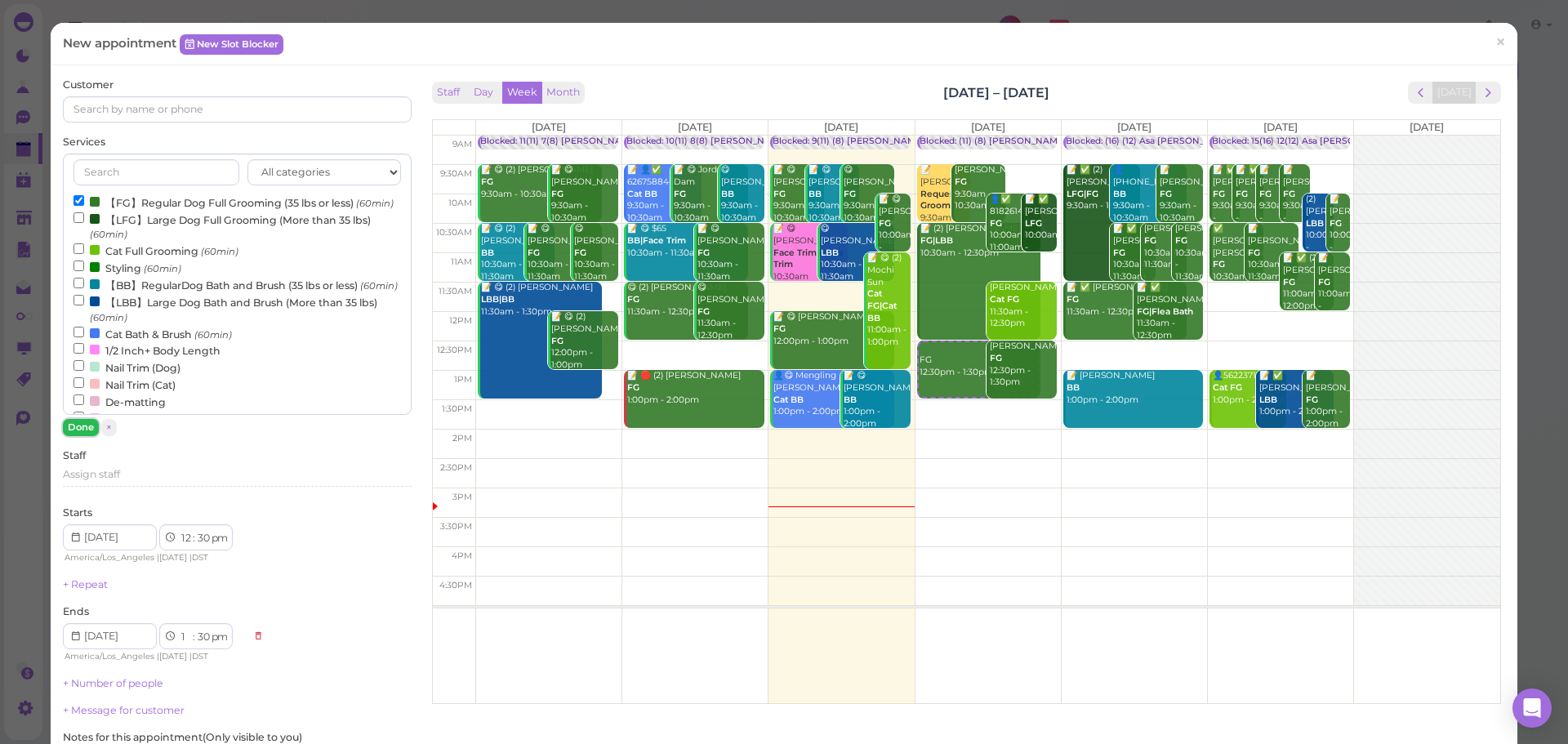
click at [77, 427] on button "Done" at bounding box center [81, 427] width 36 height 17
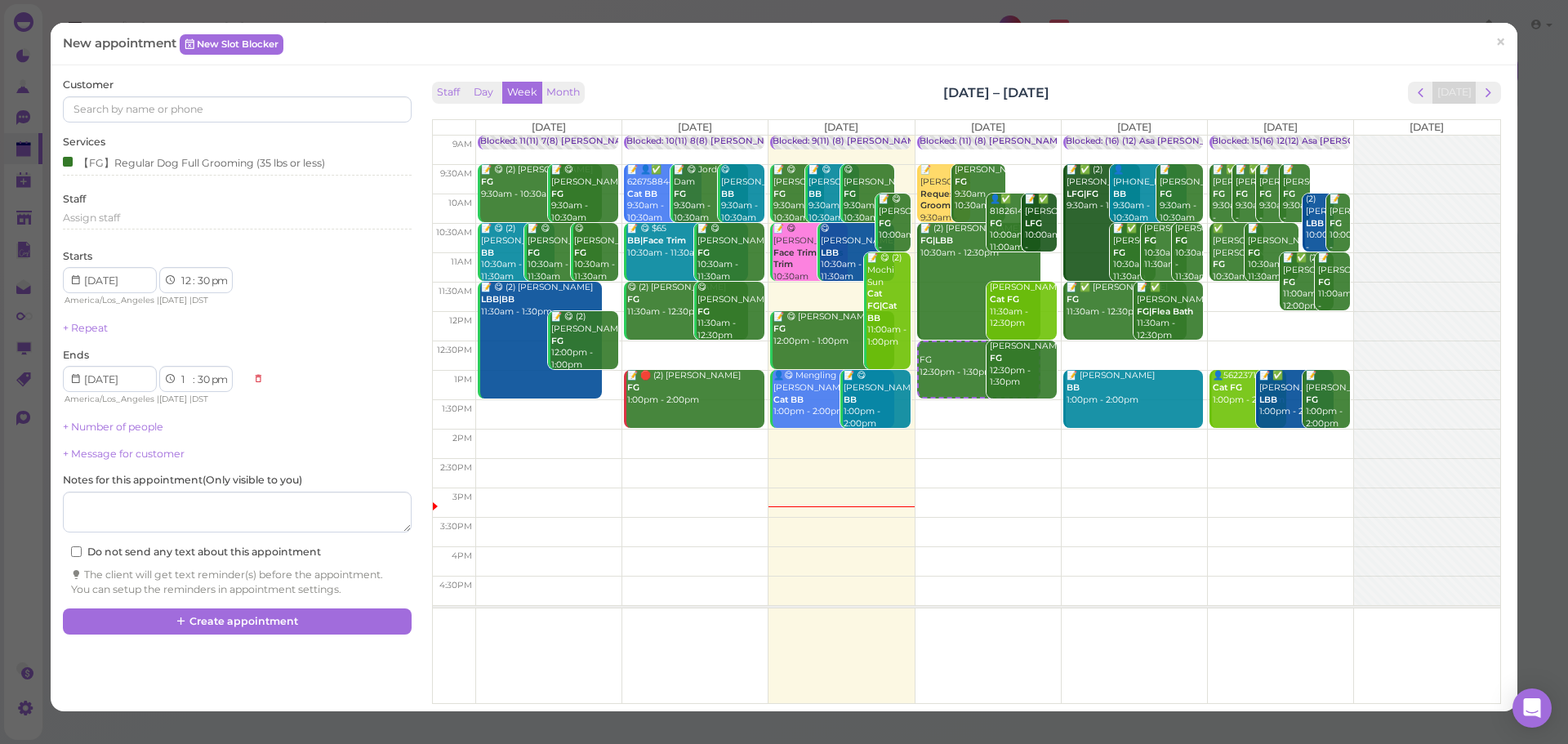
click at [150, 123] on div "Customer Services 【FG】Regular Dog Full Grooming (35 lbs or less) Staff Assign s…" at bounding box center [236, 337] width 348 height 519
click at [150, 119] on input at bounding box center [236, 109] width 348 height 26
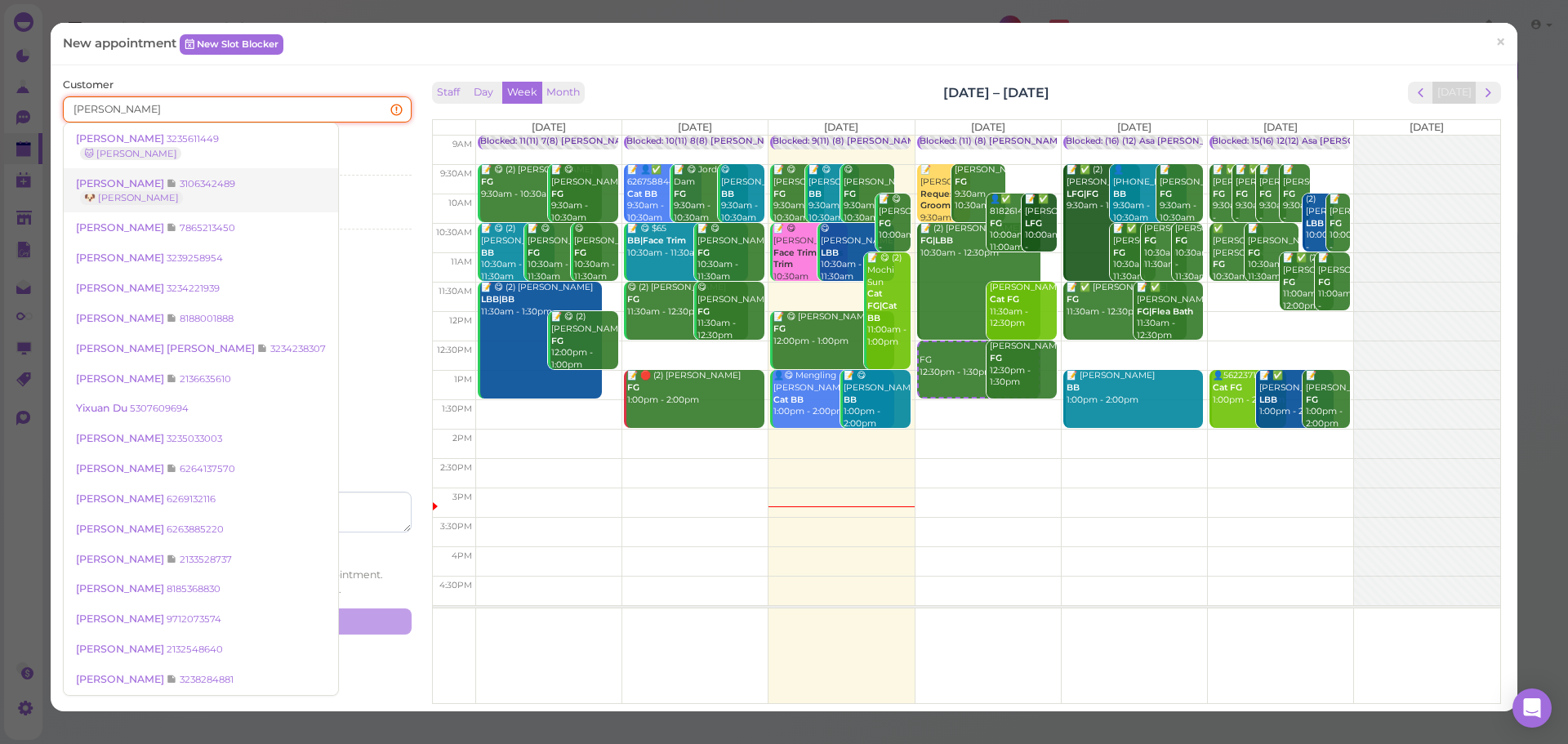
type input "louie"
click at [180, 186] on small "3106342489" at bounding box center [208, 183] width 56 height 11
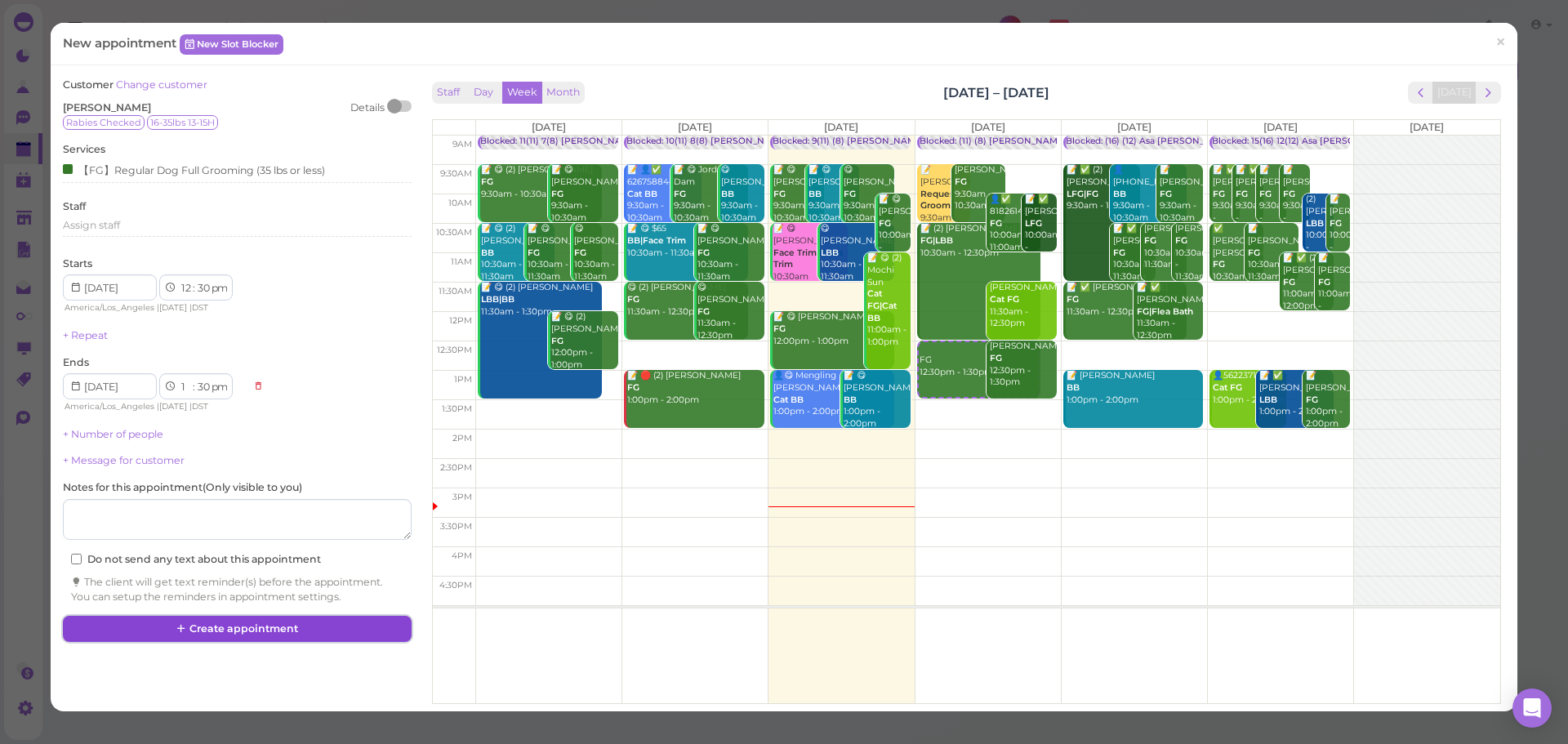
click at [187, 634] on icon at bounding box center [181, 628] width 11 height 12
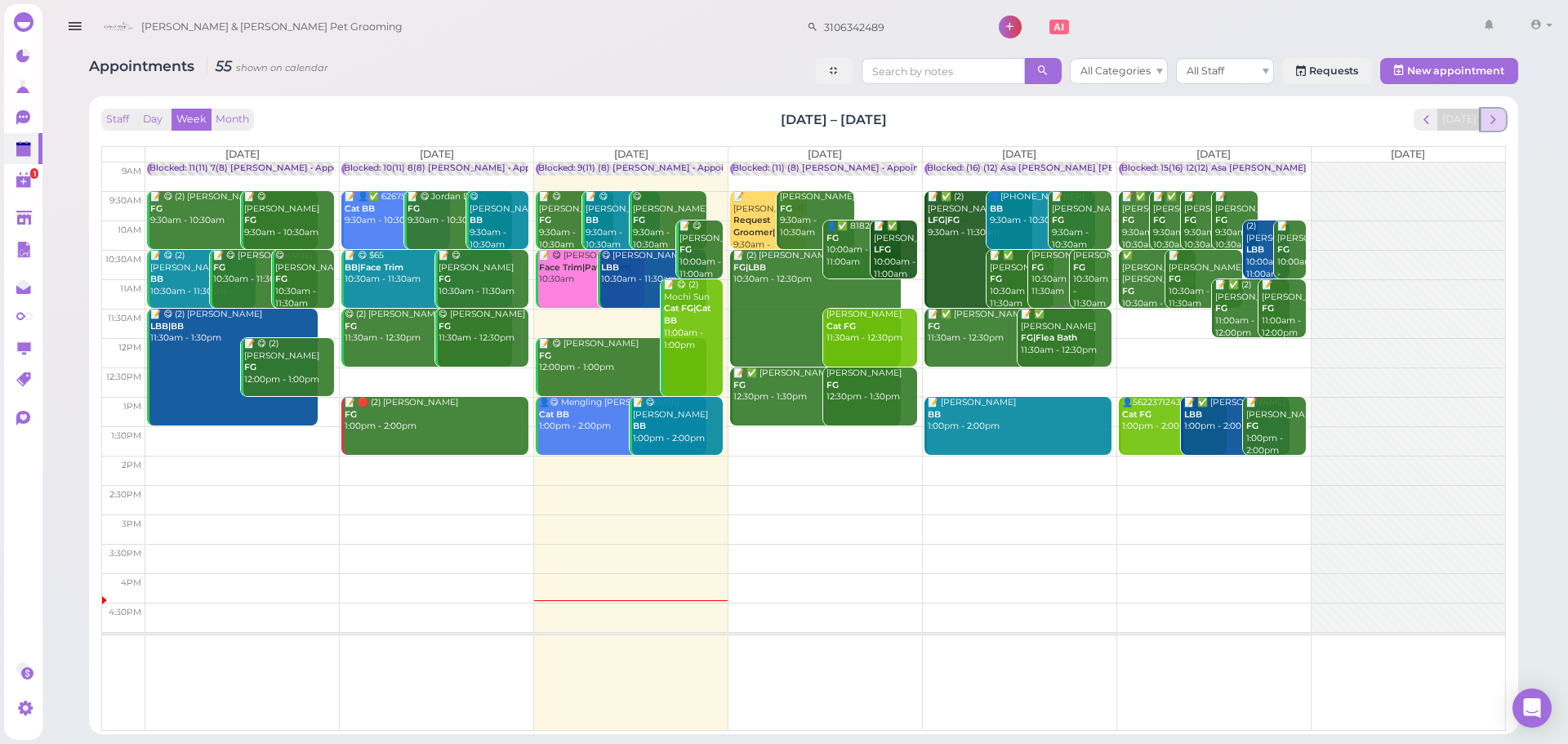
click at [1483, 112] on button "next" at bounding box center [1493, 119] width 25 height 22
